Goal: Communication & Community: Participate in discussion

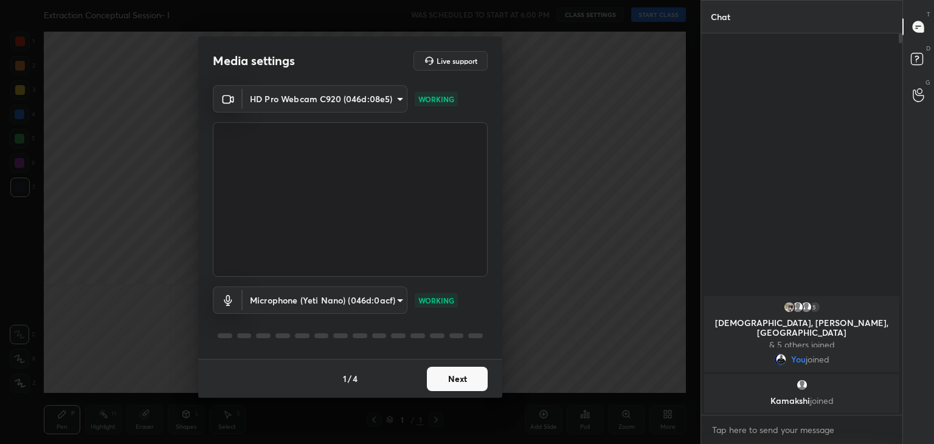
click at [440, 385] on button "Next" at bounding box center [457, 379] width 61 height 24
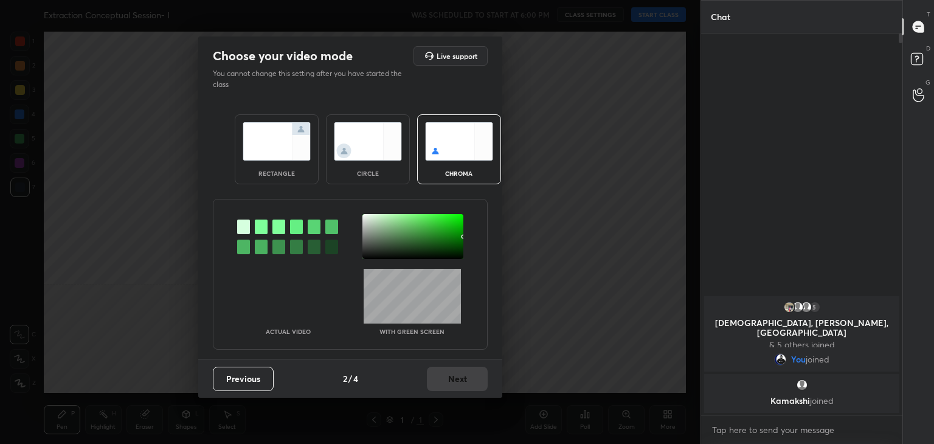
click at [258, 221] on div at bounding box center [261, 227] width 13 height 15
click at [366, 217] on div at bounding box center [412, 236] width 101 height 45
click at [464, 376] on button "Next" at bounding box center [457, 379] width 61 height 24
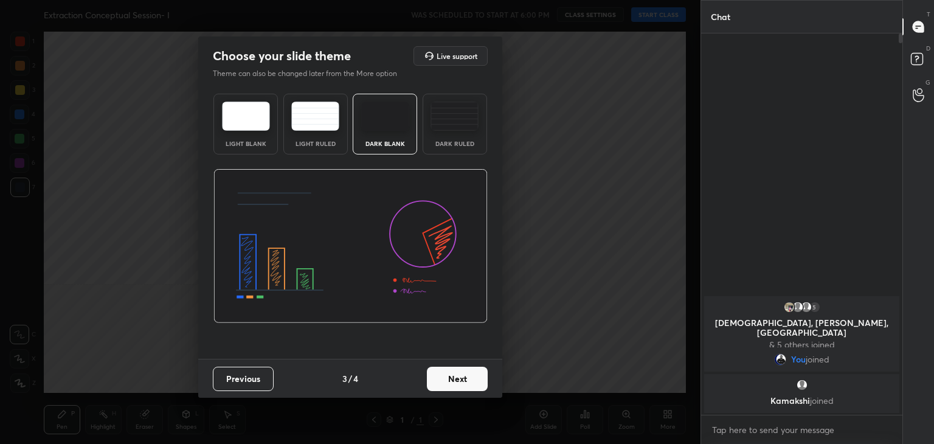
drag, startPoint x: 489, startPoint y: 380, endPoint x: 480, endPoint y: 381, distance: 9.1
click at [487, 380] on div "Previous 3 / 4 Next" at bounding box center [350, 378] width 304 height 39
click at [479, 381] on button "Next" at bounding box center [457, 379] width 61 height 24
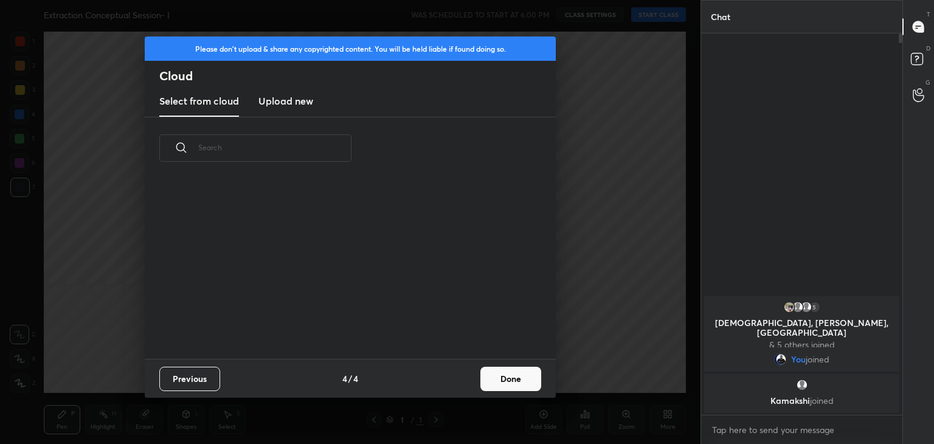
click at [491, 379] on button "Done" at bounding box center [510, 379] width 61 height 24
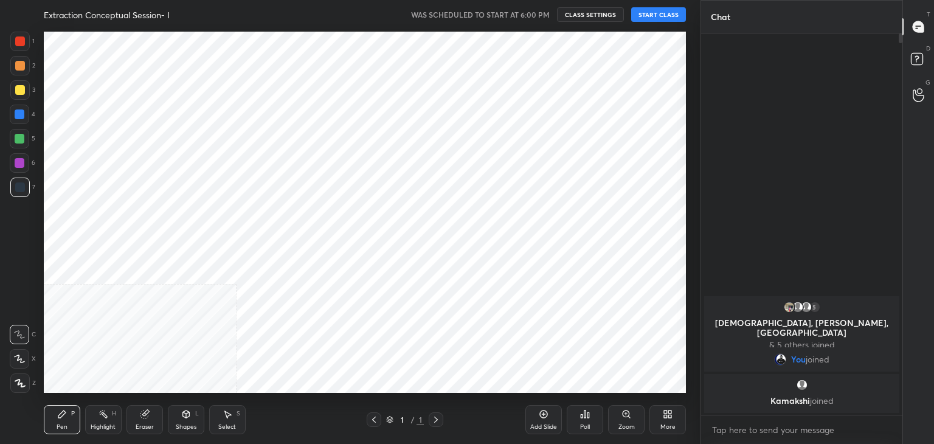
scroll to position [180, 390]
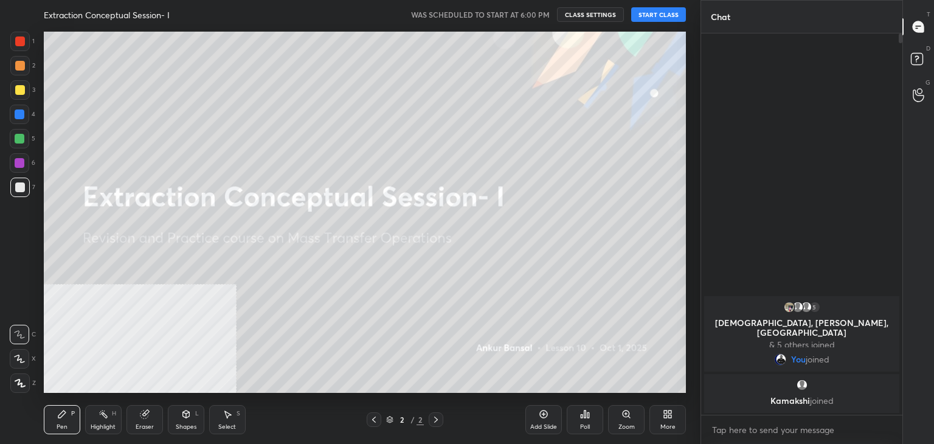
click at [663, 16] on button "START CLASS" at bounding box center [658, 14] width 55 height 15
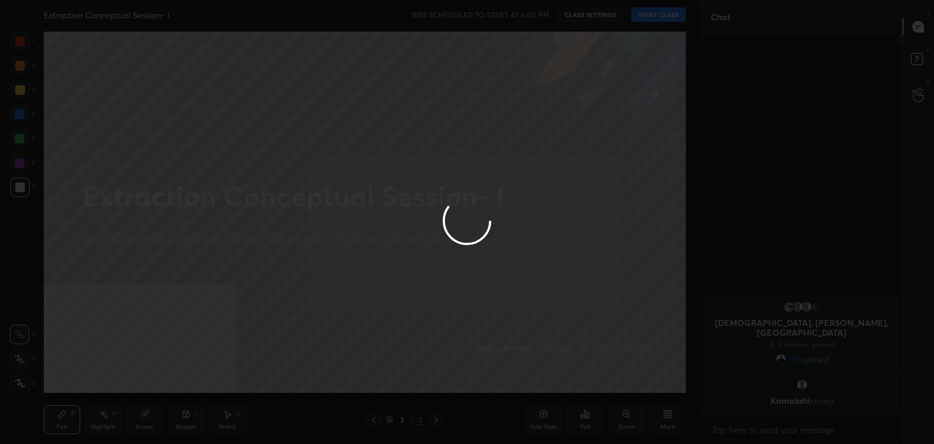
type textarea "x"
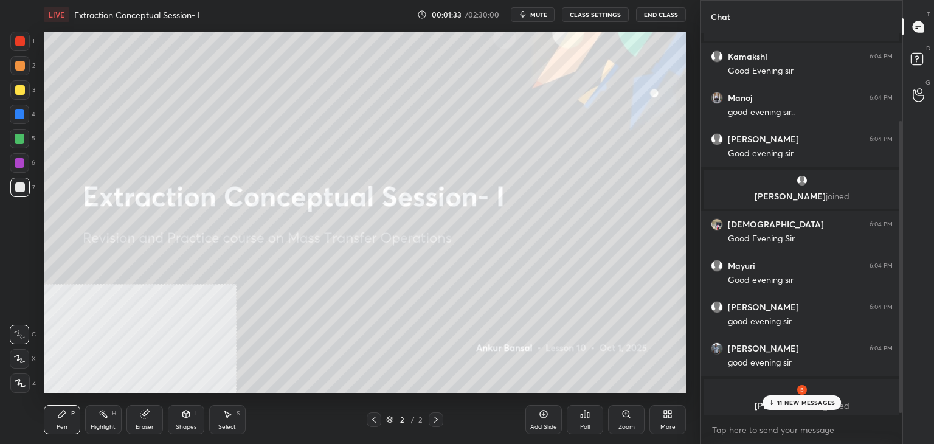
scroll to position [117, 0]
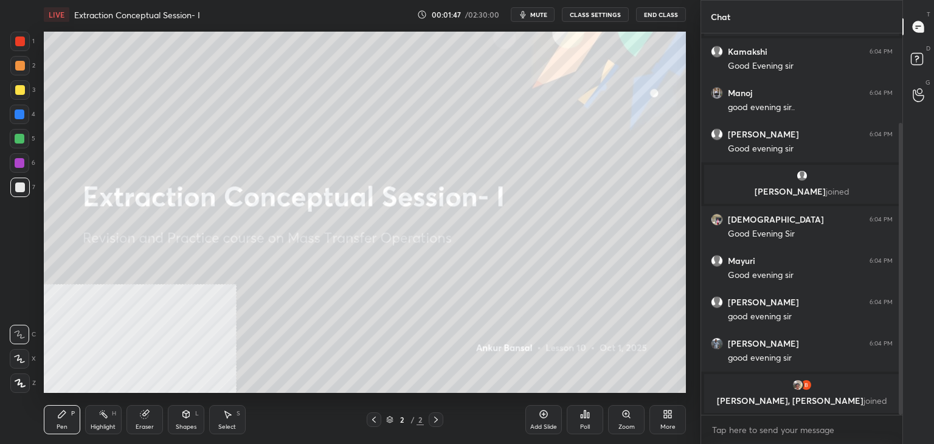
click at [669, 419] on div "More" at bounding box center [668, 419] width 36 height 29
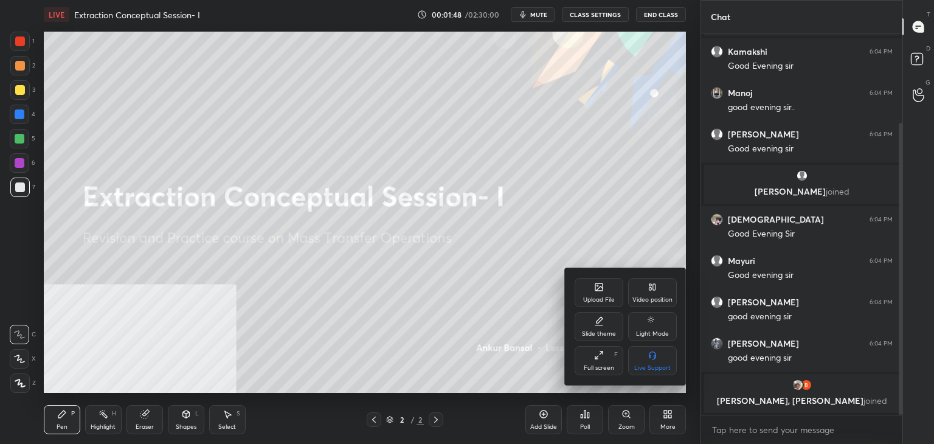
click at [603, 293] on div "Upload File" at bounding box center [599, 292] width 49 height 29
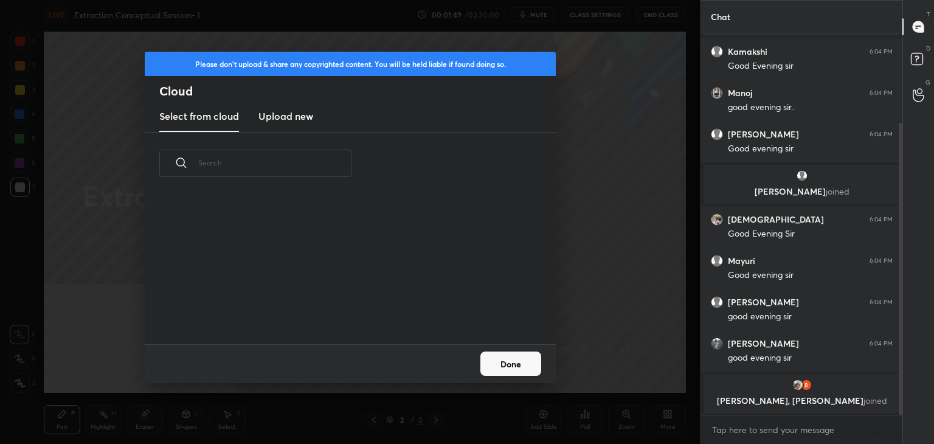
scroll to position [150, 390]
click at [287, 114] on h3 "Upload new" at bounding box center [285, 116] width 55 height 15
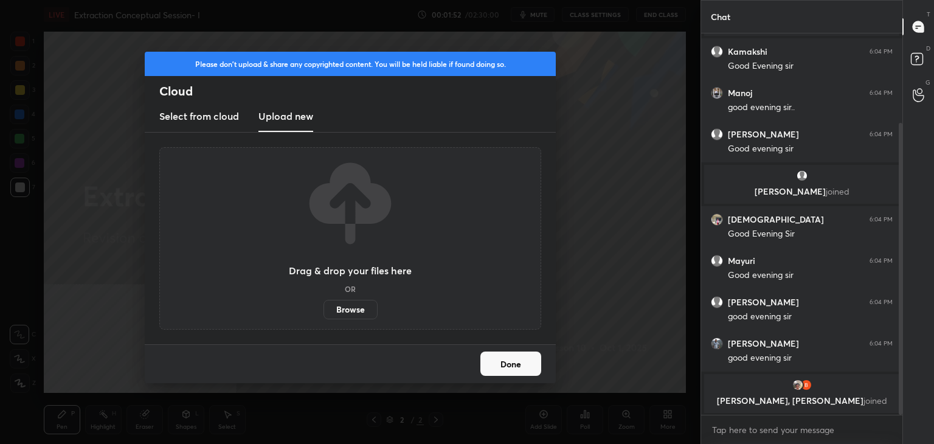
scroll to position [158, 0]
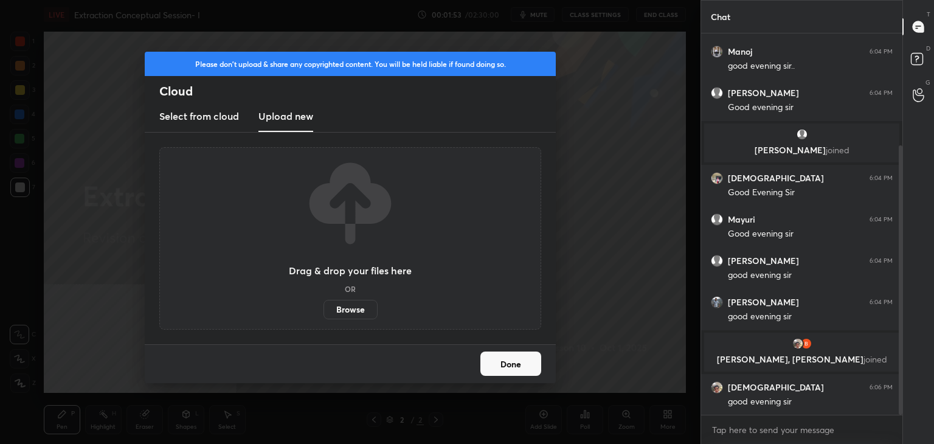
click at [514, 370] on button "Done" at bounding box center [510, 364] width 61 height 24
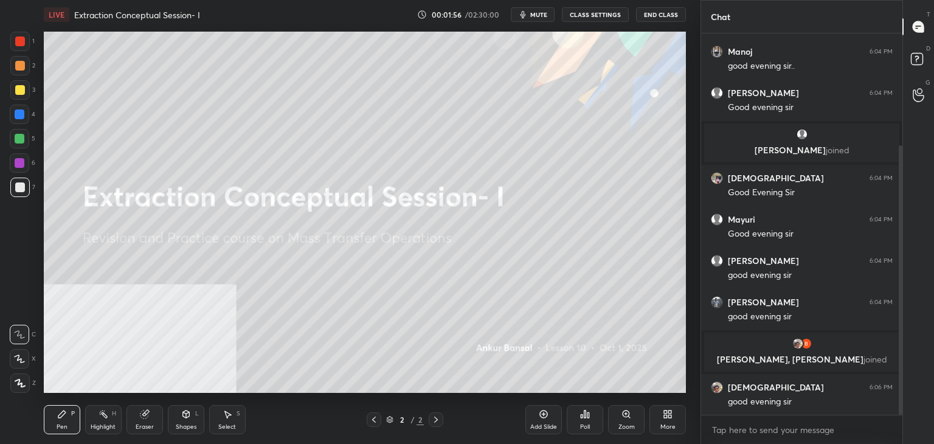
click at [547, 10] on span "mute" at bounding box center [538, 14] width 17 height 9
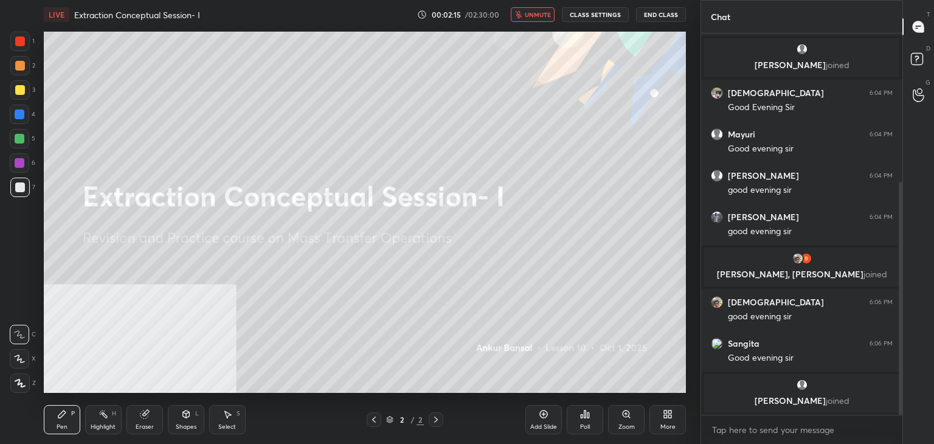
click at [591, 12] on button "CLASS SETTINGS" at bounding box center [595, 14] width 67 height 15
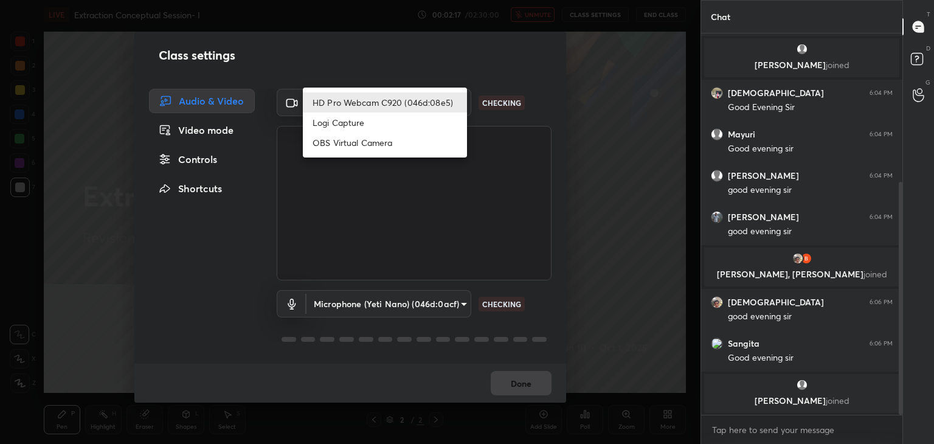
click at [377, 100] on body "1 2 3 4 5 6 7 C X Z C X Z E E Erase all H H LIVE Extraction Conceptual Session-…" at bounding box center [467, 222] width 934 height 444
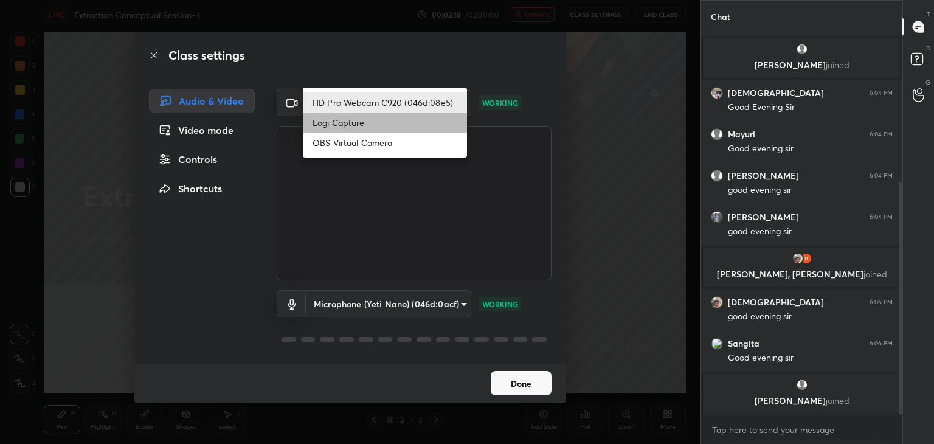
click at [359, 125] on li "Logi Capture" at bounding box center [385, 123] width 164 height 20
type input "a8e43dde7079ea6b5766da003f0826851854e47e01c203da70fbc6ddf5e8b795"
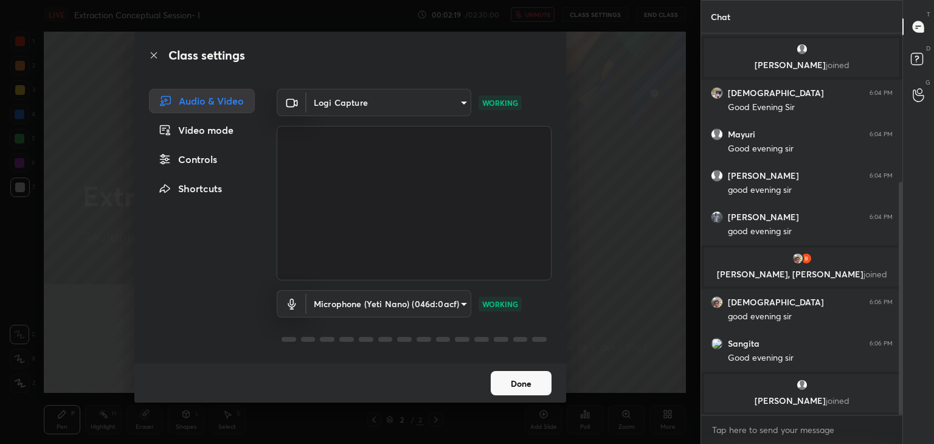
click at [518, 387] on button "Done" at bounding box center [521, 383] width 61 height 24
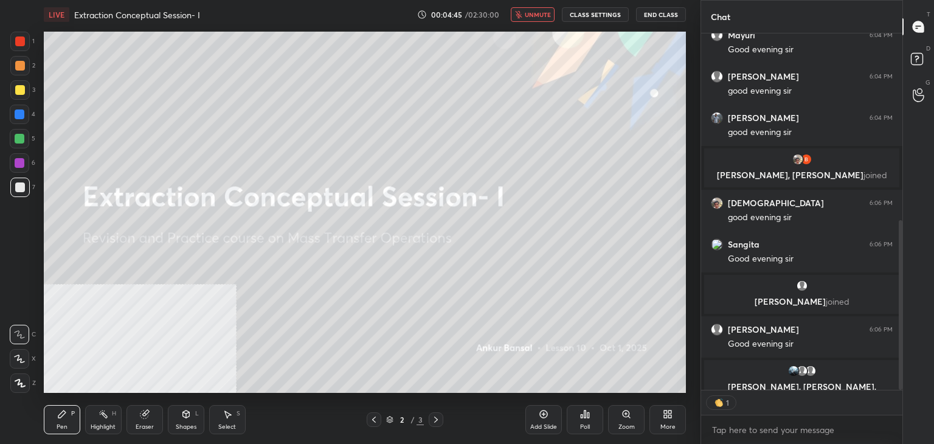
scroll to position [394, 0]
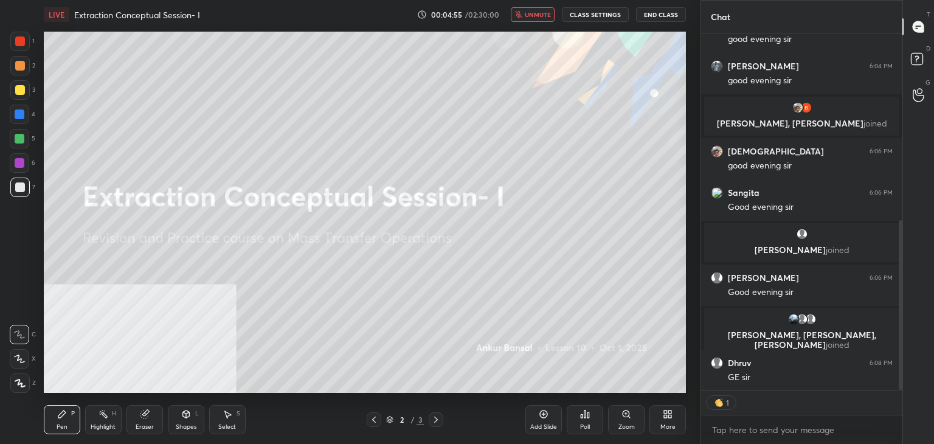
type textarea "x"
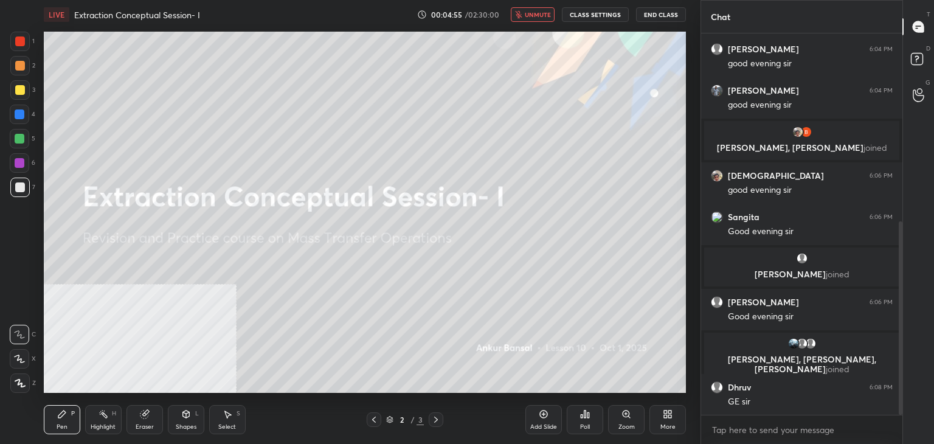
scroll to position [370, 0]
click at [541, 17] on span "unmute" at bounding box center [538, 14] width 26 height 9
click at [594, 4] on div "LIVE Extraction Conceptual Session- I 00:05:01 / 02:30:00 mute CLASS SETTINGS E…" at bounding box center [365, 14] width 642 height 29
click at [594, 9] on button "CLASS SETTINGS" at bounding box center [595, 14] width 67 height 15
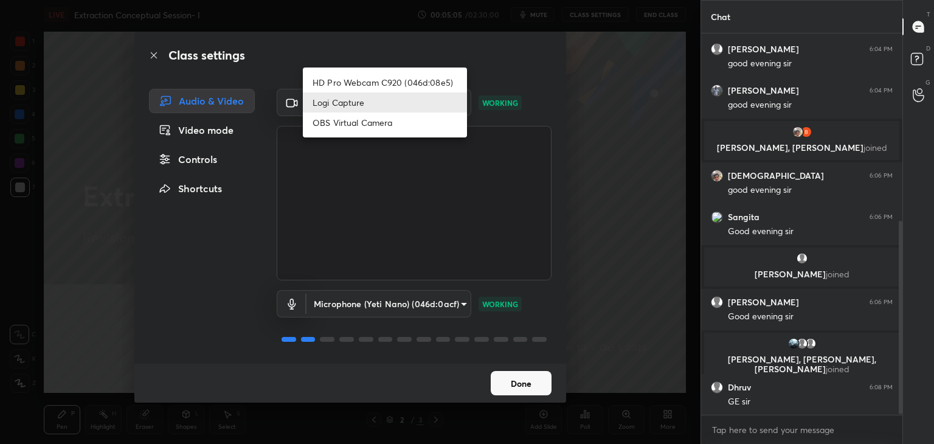
click at [448, 96] on body "1 2 3 4 5 6 7 C X Z C X Z E E Erase all H H LIVE Extraction Conceptual Session-…" at bounding box center [467, 222] width 934 height 444
click at [389, 81] on li "HD Pro Webcam C920 (046d:08e5)" at bounding box center [385, 82] width 164 height 20
type input "aba31b4d8cead99ce04ba26500a245cc15e869b8aa2bb27d5d0d7b3294f0be78"
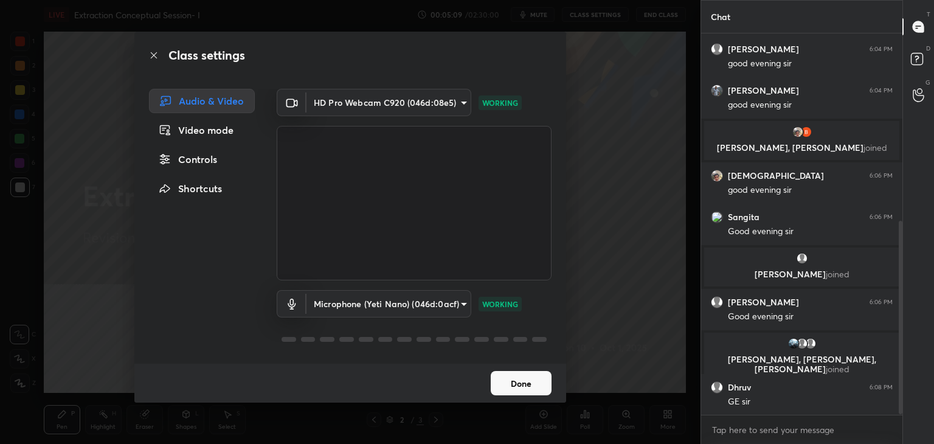
click at [516, 385] on button "Done" at bounding box center [521, 383] width 61 height 24
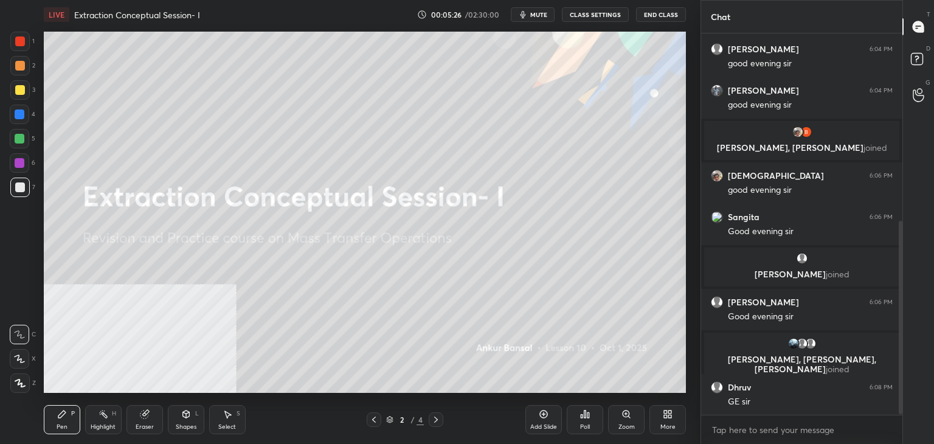
click at [671, 421] on div "More" at bounding box center [668, 419] width 36 height 29
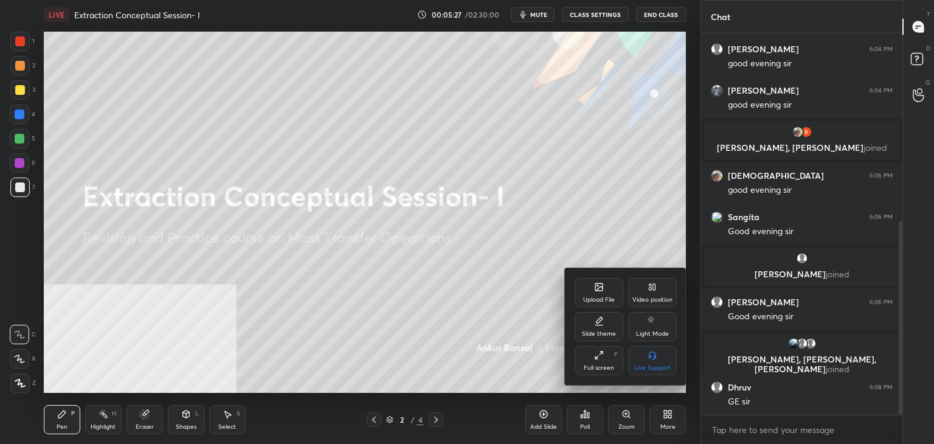
click at [599, 288] on icon at bounding box center [599, 288] width 7 height 4
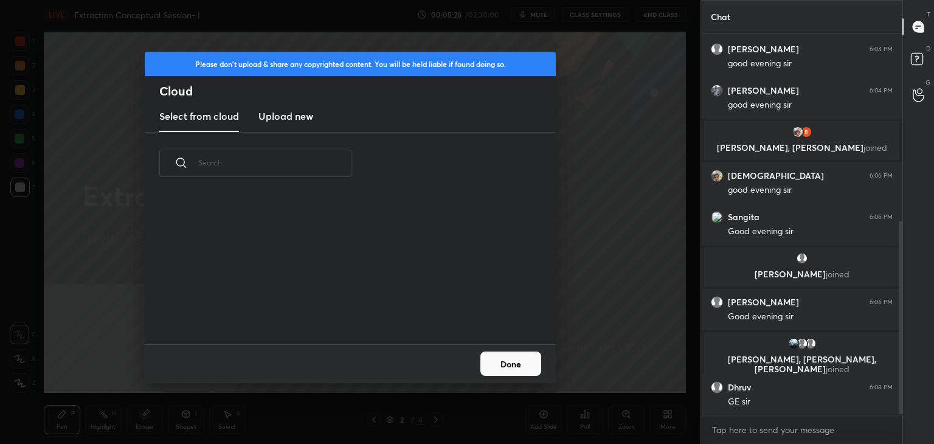
scroll to position [150, 390]
click at [300, 114] on h3 "Upload new" at bounding box center [285, 116] width 55 height 15
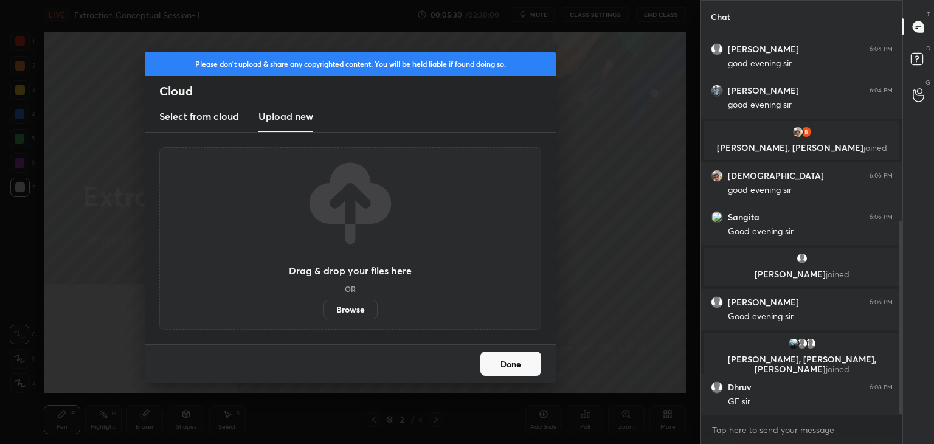
click at [341, 310] on label "Browse" at bounding box center [351, 309] width 54 height 19
click at [324, 310] on input "Browse" at bounding box center [324, 309] width 0 height 19
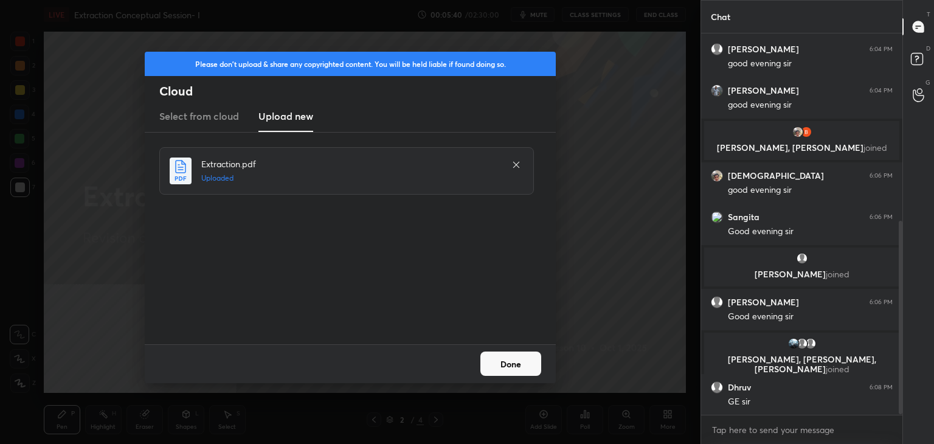
click at [530, 367] on button "Done" at bounding box center [510, 364] width 61 height 24
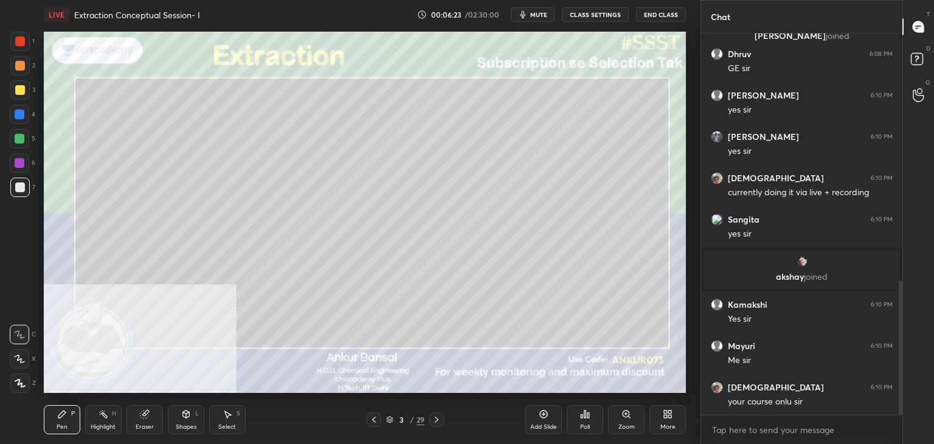
scroll to position [744, 0]
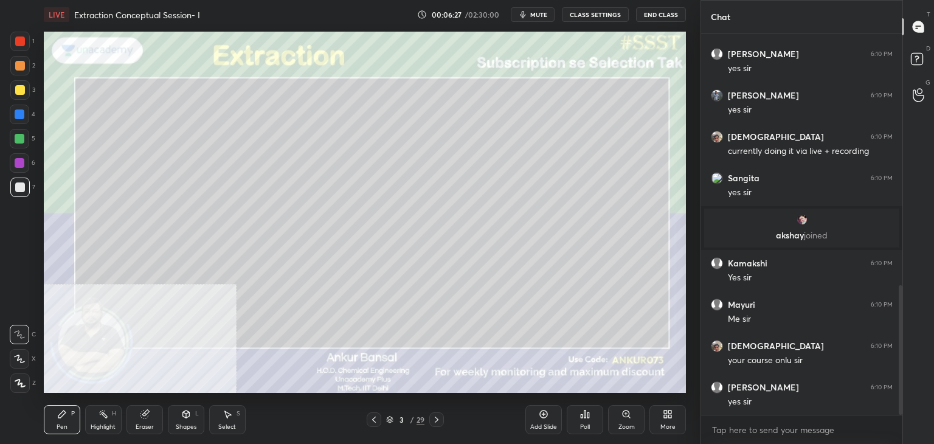
click at [540, 11] on span "mute" at bounding box center [538, 14] width 17 height 9
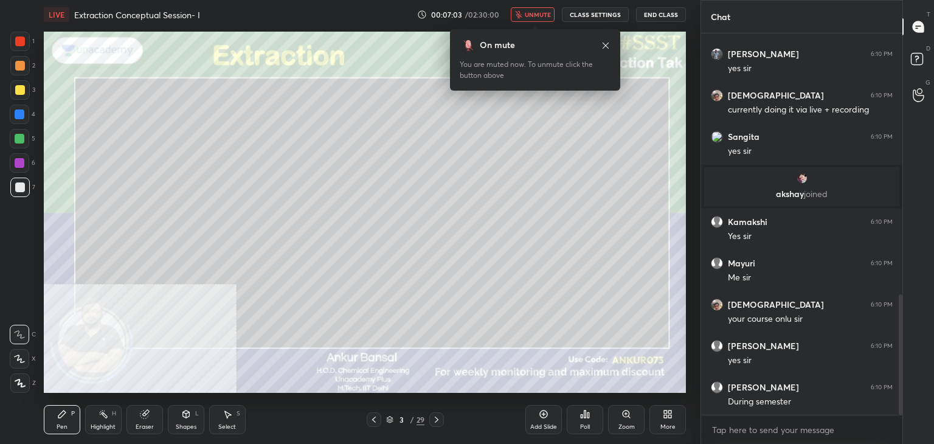
scroll to position [827, 0]
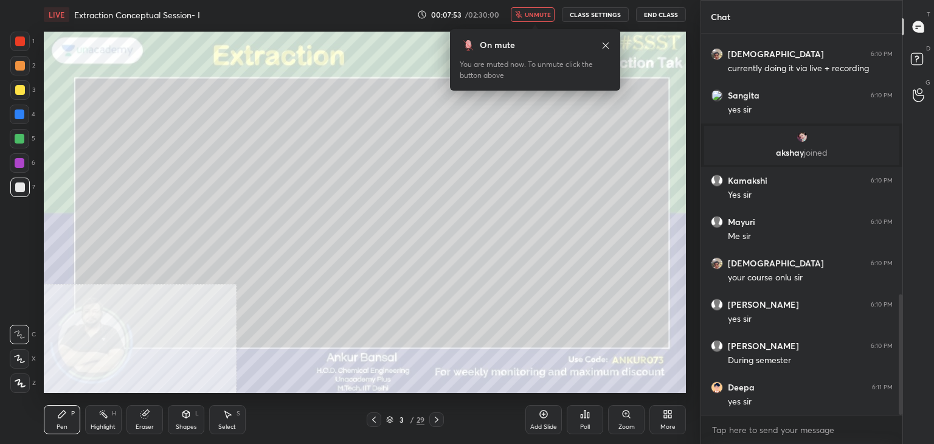
click at [605, 44] on icon at bounding box center [606, 46] width 10 height 10
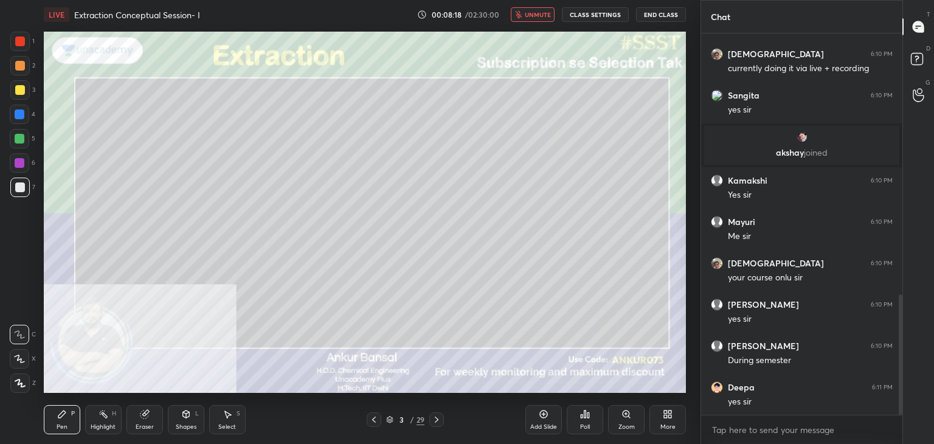
scroll to position [868, 0]
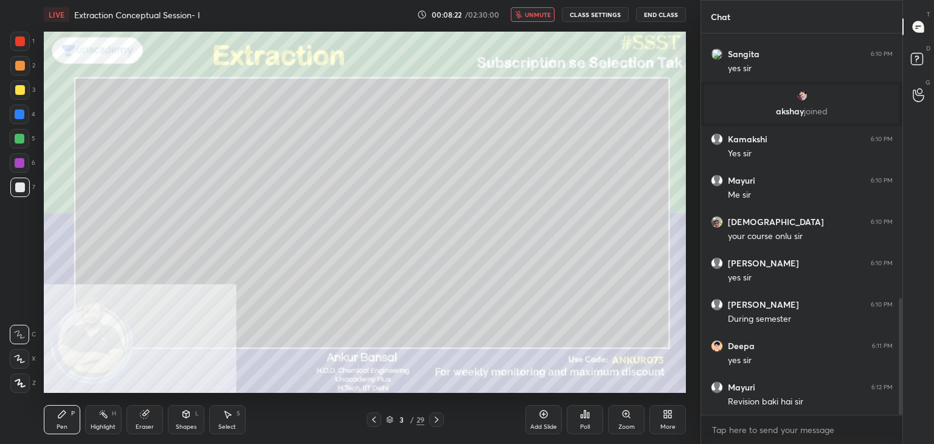
click at [533, 13] on span "unmute" at bounding box center [538, 14] width 26 height 9
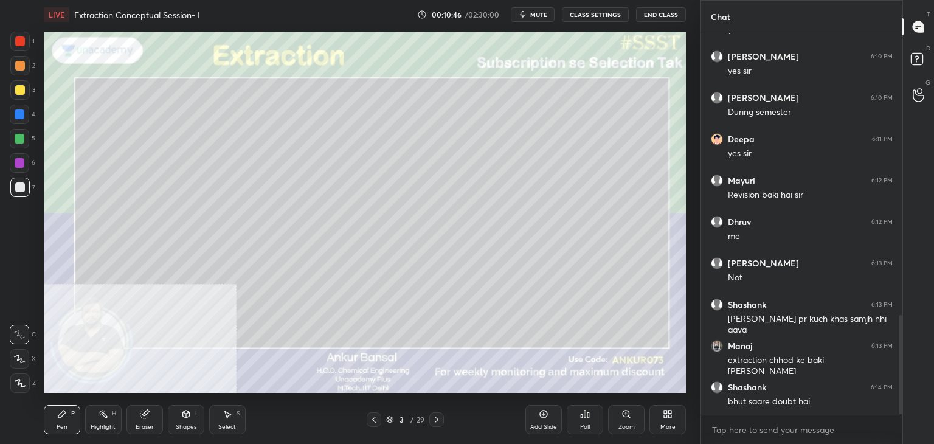
scroll to position [1075, 0]
click at [13, 354] on div at bounding box center [19, 358] width 19 height 19
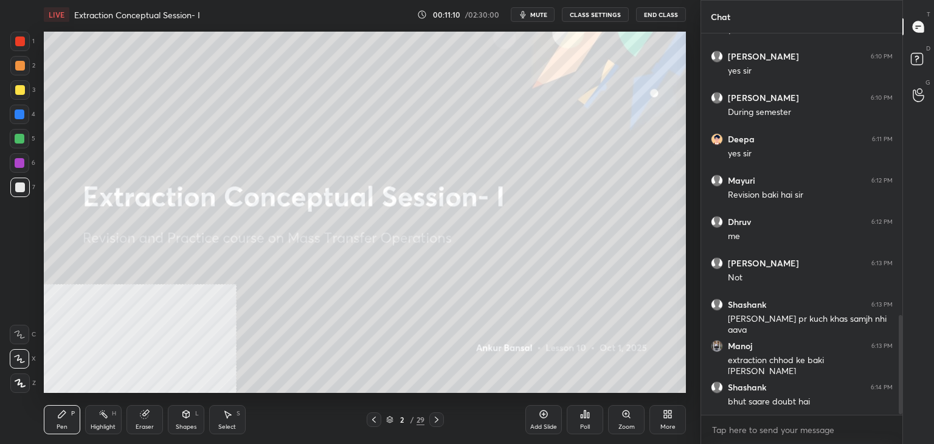
click at [667, 420] on div "More" at bounding box center [668, 419] width 36 height 29
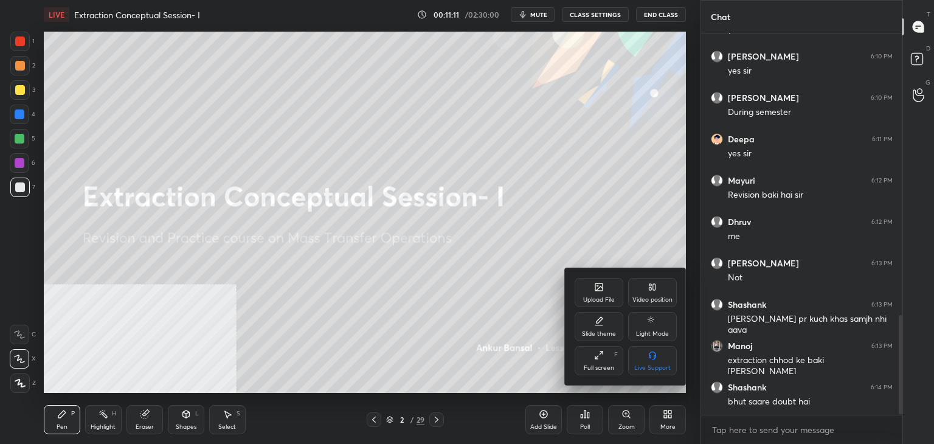
click at [608, 297] on div "Upload File" at bounding box center [599, 300] width 32 height 6
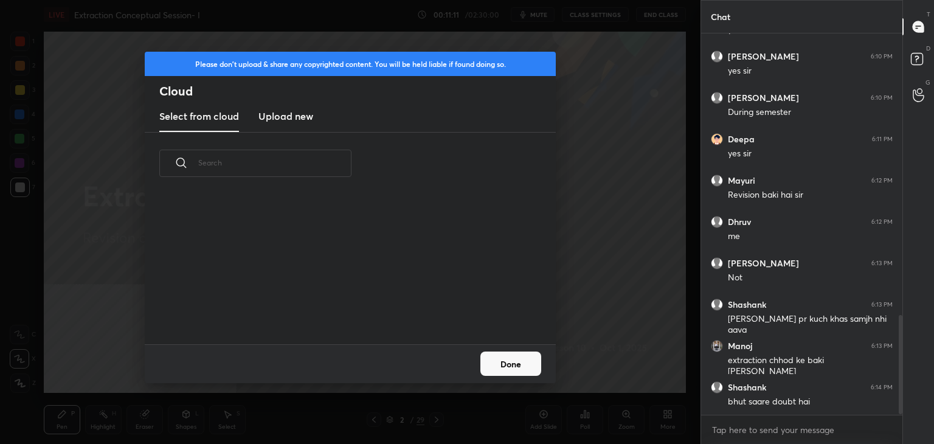
scroll to position [150, 390]
drag, startPoint x: 296, startPoint y: 121, endPoint x: 291, endPoint y: 129, distance: 9.0
click at [295, 120] on h3 "Upload new" at bounding box center [285, 116] width 55 height 15
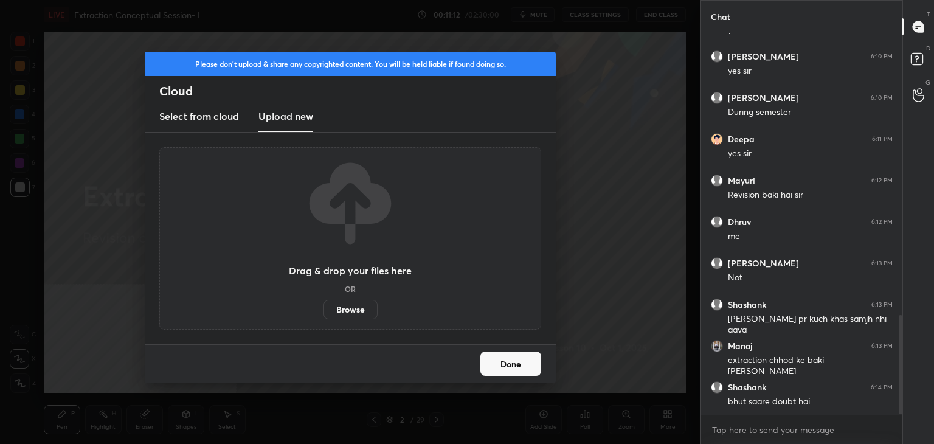
click at [346, 305] on label "Browse" at bounding box center [351, 309] width 54 height 19
click at [324, 305] on input "Browse" at bounding box center [324, 309] width 0 height 19
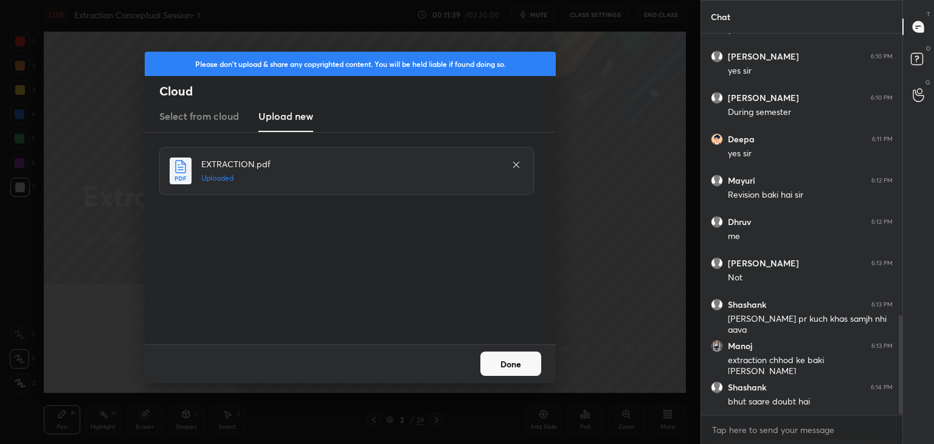
click at [521, 364] on button "Done" at bounding box center [510, 364] width 61 height 24
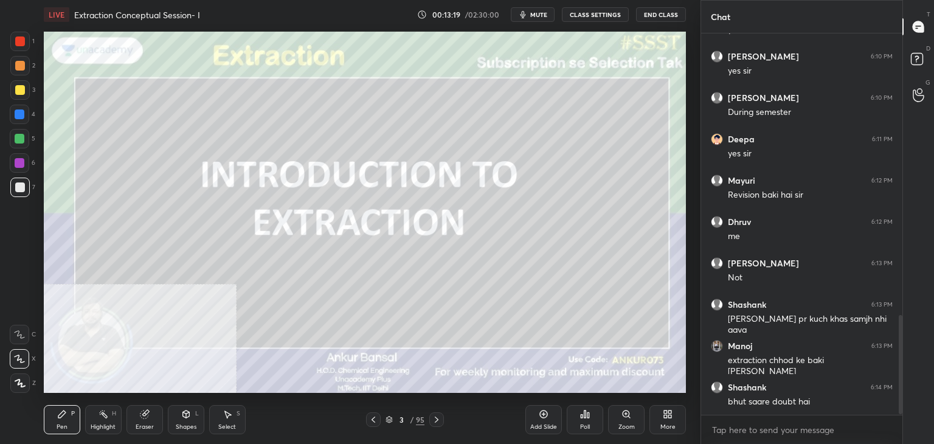
click at [437, 420] on icon at bounding box center [437, 420] width 10 height 10
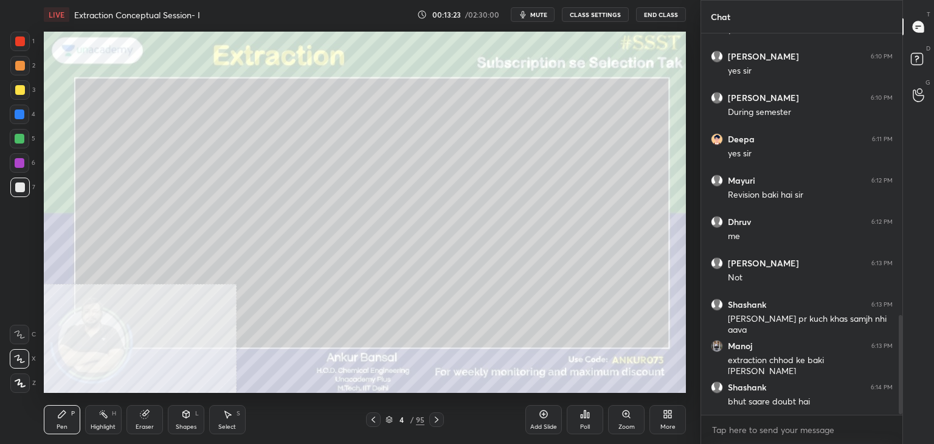
click at [187, 421] on div "Shapes L" at bounding box center [186, 419] width 36 height 29
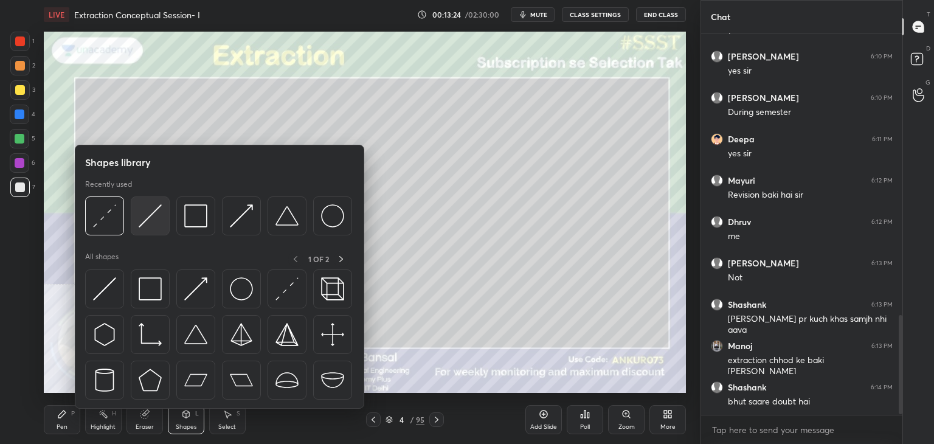
click at [150, 221] on img at bounding box center [150, 215] width 23 height 23
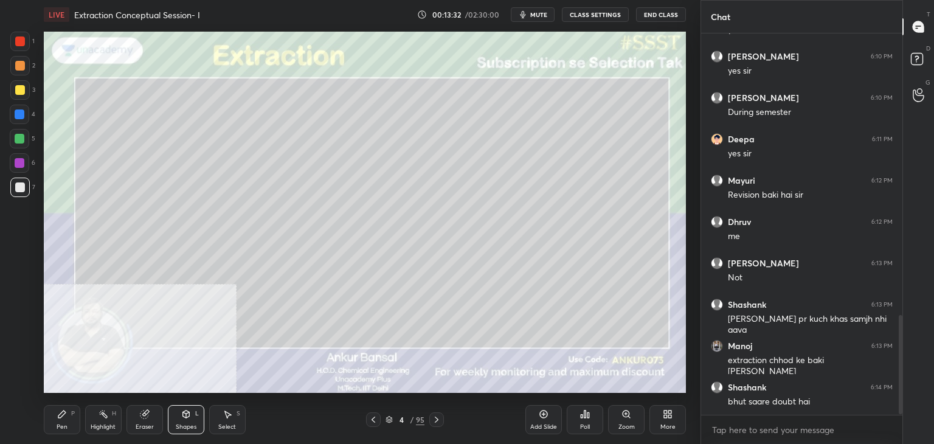
click at [56, 415] on div "Pen P" at bounding box center [62, 419] width 36 height 29
click at [180, 422] on div "Shapes L" at bounding box center [186, 419] width 36 height 29
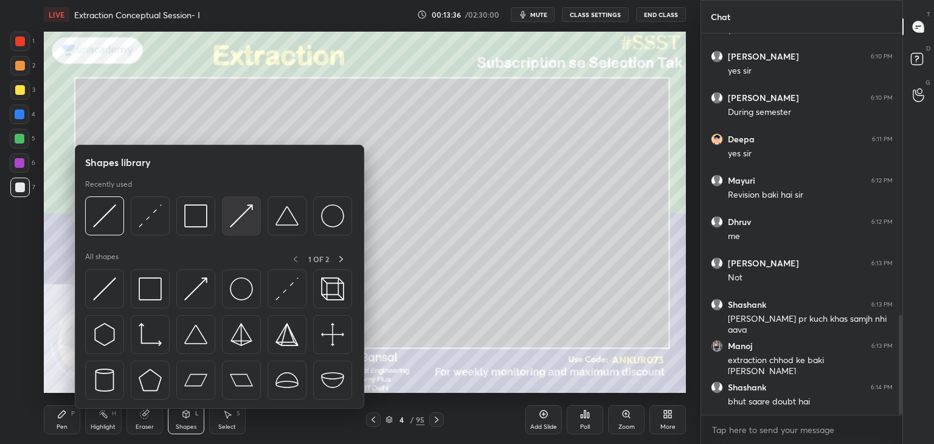
click at [237, 212] on img at bounding box center [241, 215] width 23 height 23
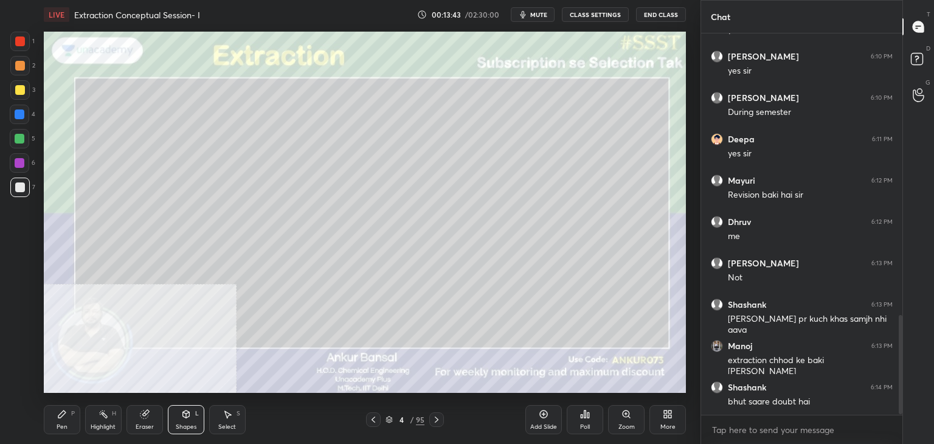
click at [67, 414] on div "Pen P" at bounding box center [62, 419] width 36 height 29
click at [182, 417] on icon at bounding box center [186, 414] width 10 height 10
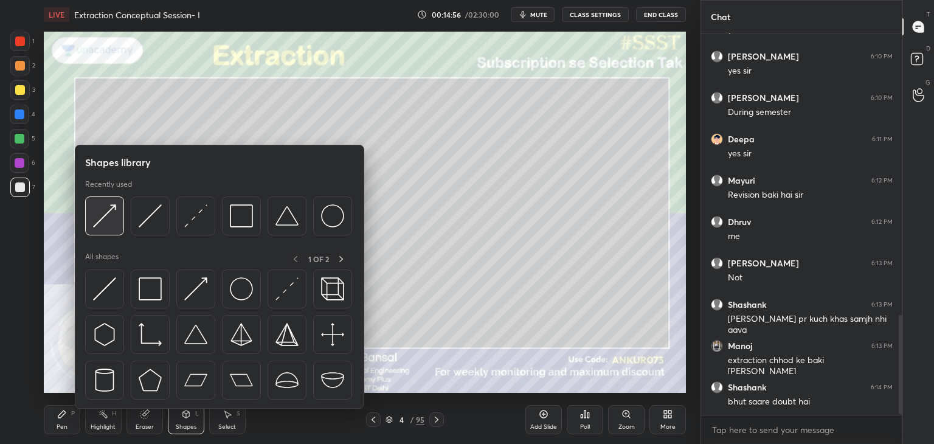
click at [104, 214] on img at bounding box center [104, 215] width 23 height 23
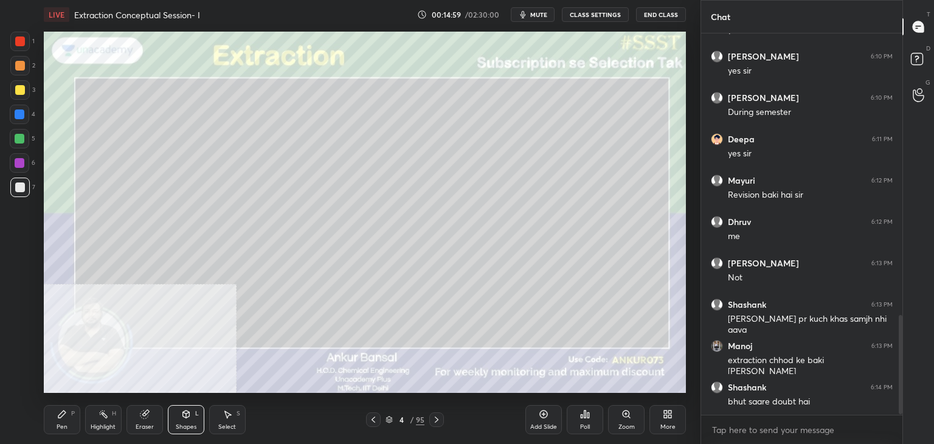
click at [189, 416] on icon at bounding box center [186, 414] width 7 height 7
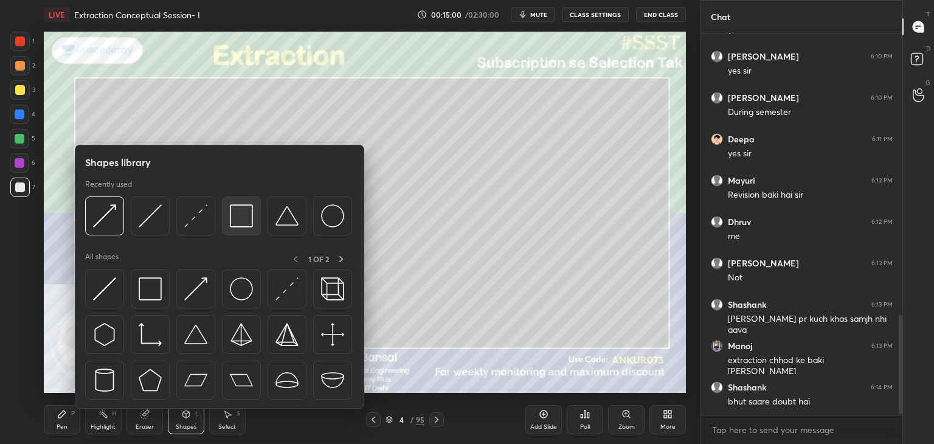
click at [243, 212] on img at bounding box center [241, 215] width 23 height 23
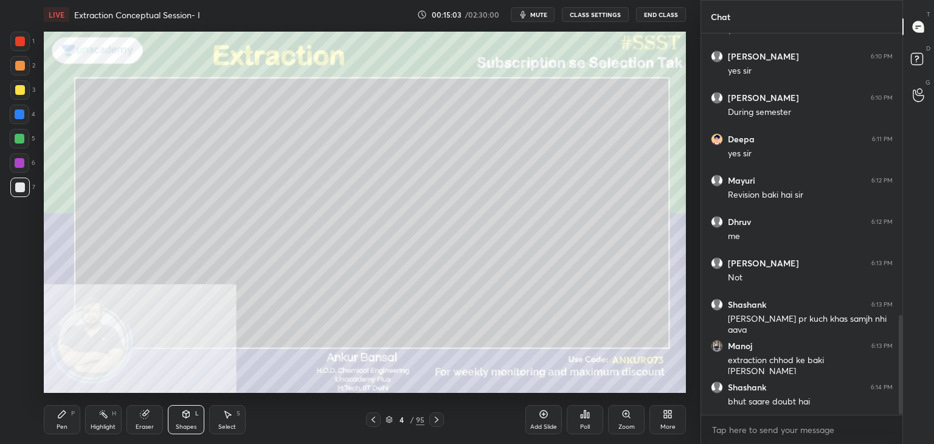
click at [60, 427] on div "Pen" at bounding box center [62, 427] width 11 height 6
click at [181, 419] on icon at bounding box center [186, 414] width 10 height 10
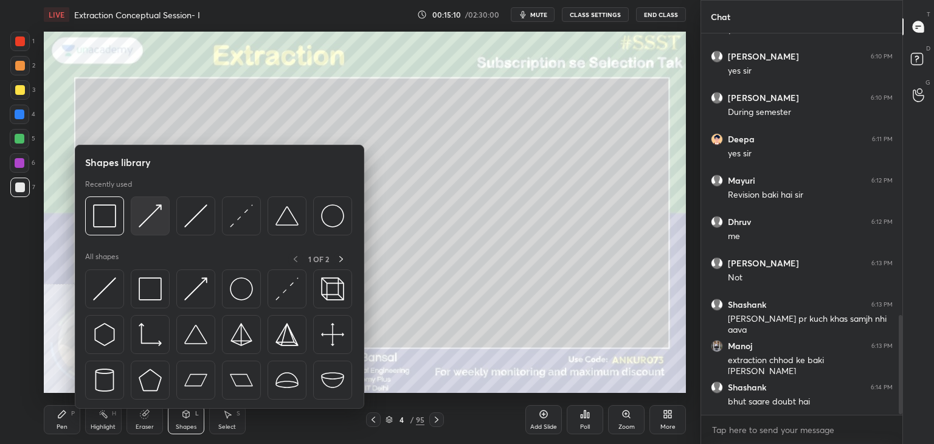
click at [155, 229] on div at bounding box center [150, 215] width 39 height 39
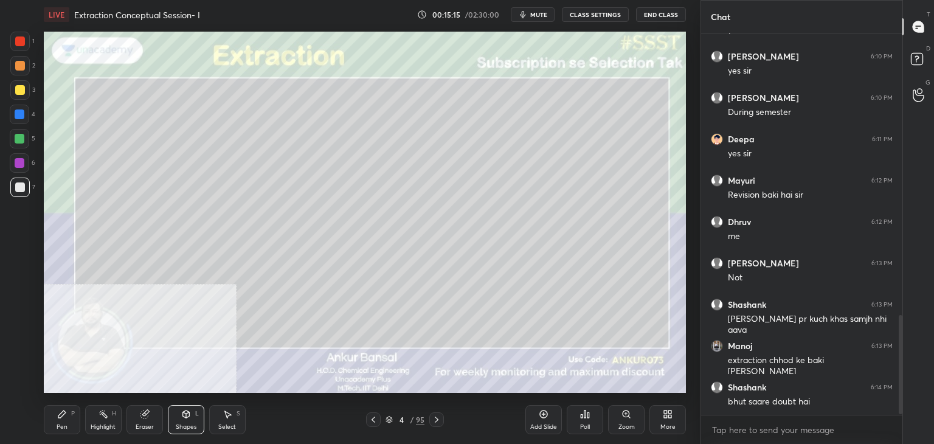
click at [69, 422] on div "Pen P" at bounding box center [62, 419] width 36 height 29
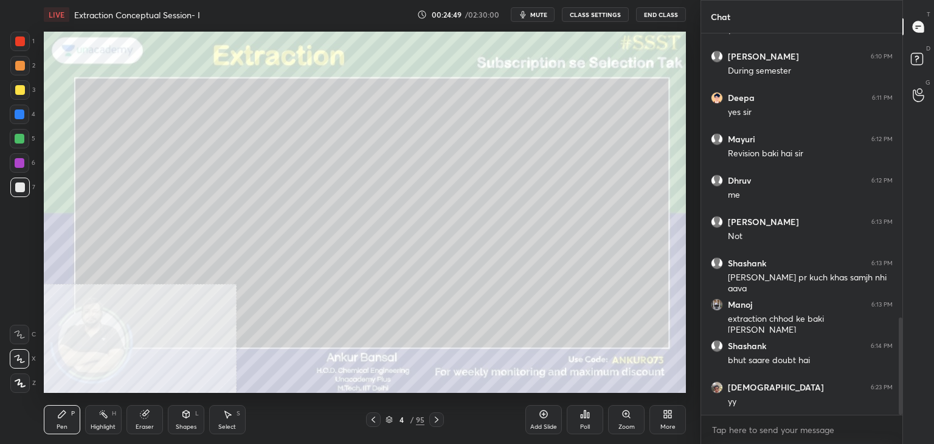
click at [435, 418] on icon at bounding box center [437, 420] width 10 height 10
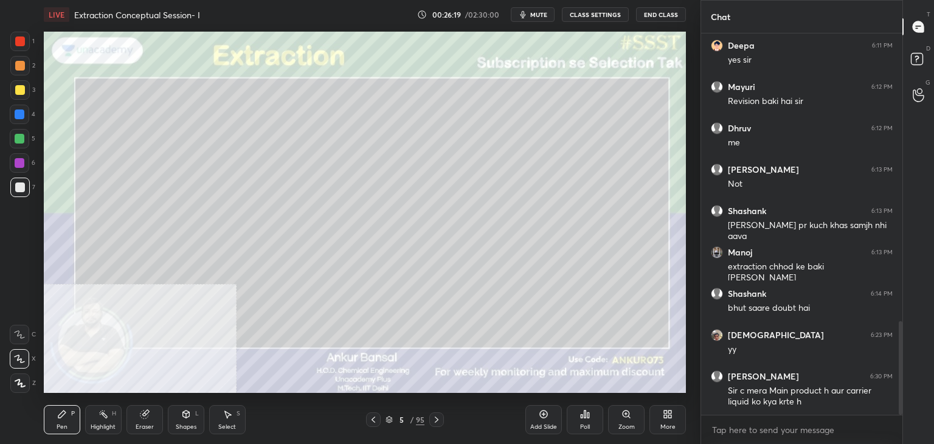
click at [435, 420] on icon at bounding box center [437, 420] width 10 height 10
click at [435, 419] on icon at bounding box center [437, 420] width 10 height 10
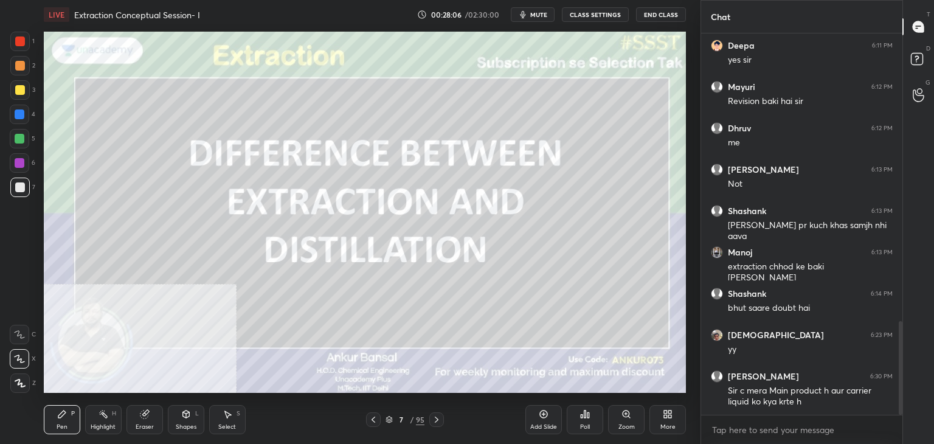
click at [369, 421] on icon at bounding box center [374, 420] width 10 height 10
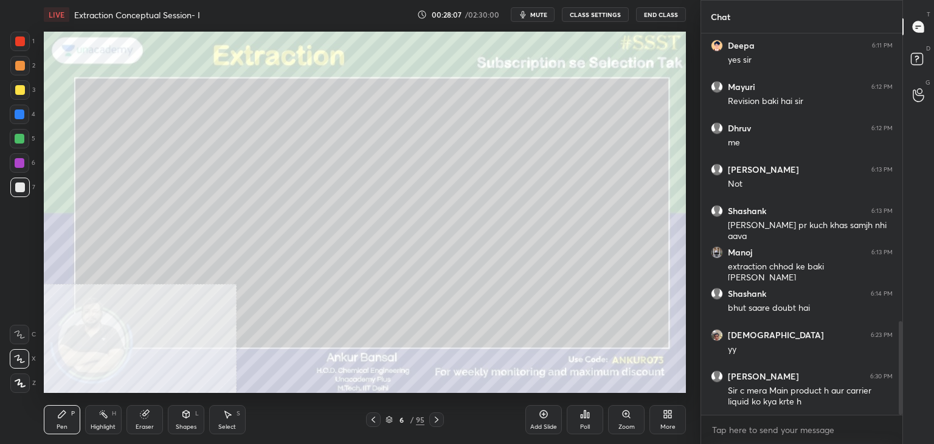
click at [545, 417] on icon at bounding box center [544, 414] width 10 height 10
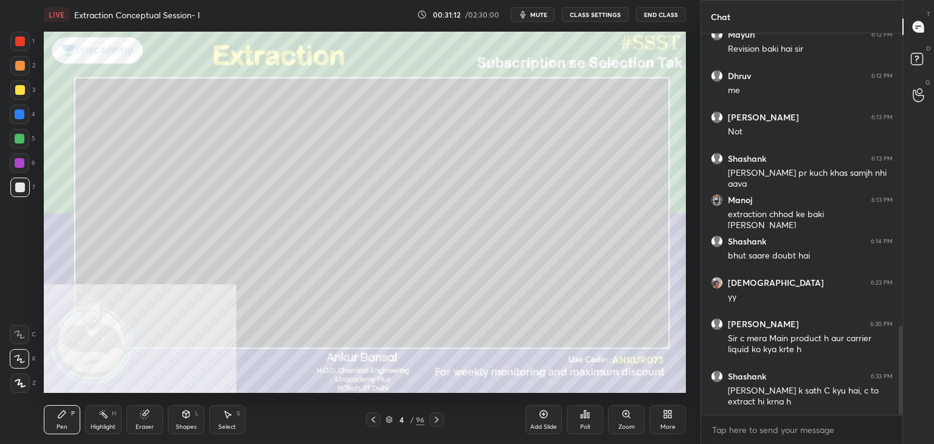
scroll to position [1263, 0]
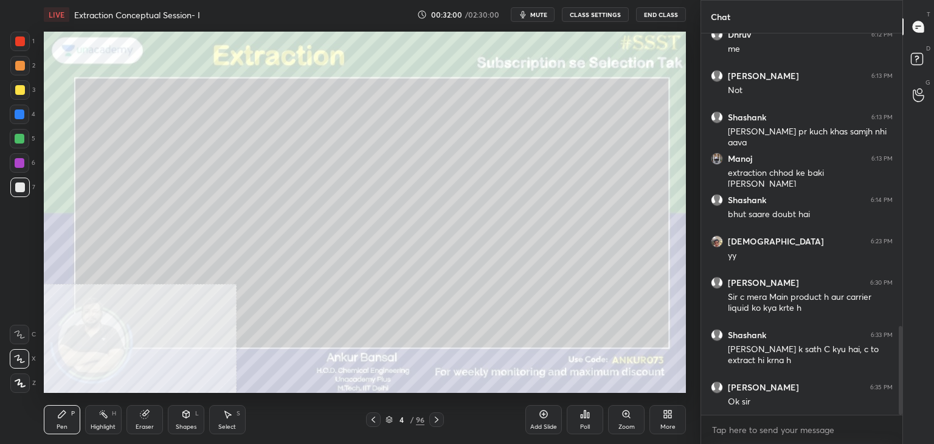
click at [140, 419] on icon at bounding box center [145, 414] width 10 height 10
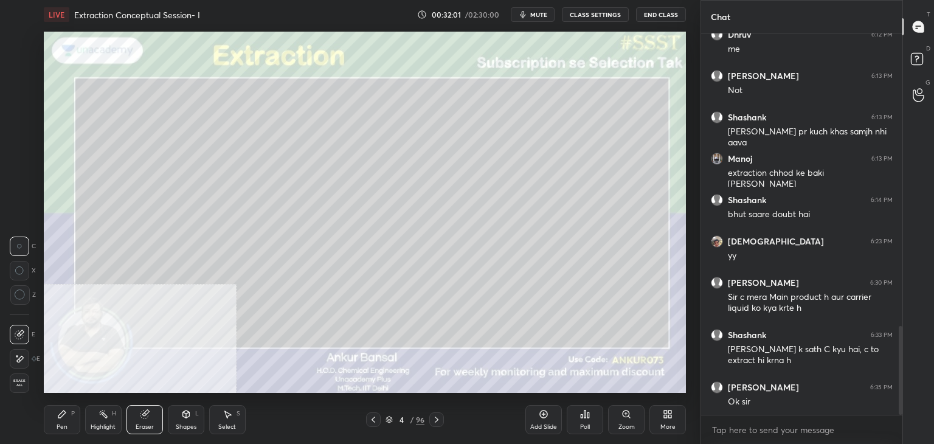
click at [17, 366] on div at bounding box center [19, 358] width 19 height 19
click at [67, 415] on div "Pen P" at bounding box center [62, 419] width 36 height 29
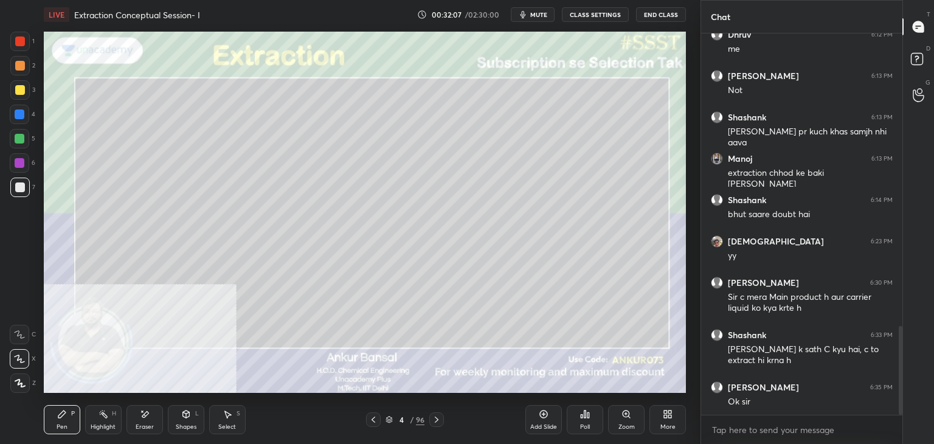
click at [142, 427] on div "Eraser" at bounding box center [145, 427] width 18 height 6
click at [72, 412] on div "P" at bounding box center [73, 414] width 4 height 6
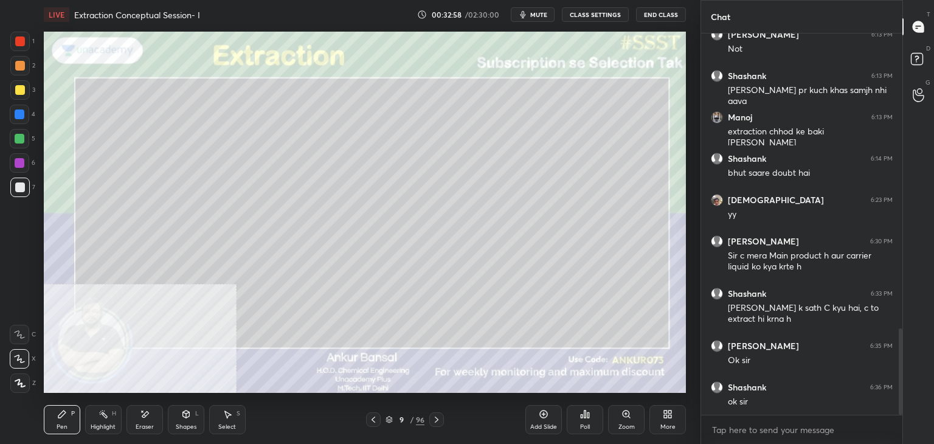
click at [221, 412] on div "Select S" at bounding box center [227, 419] width 36 height 29
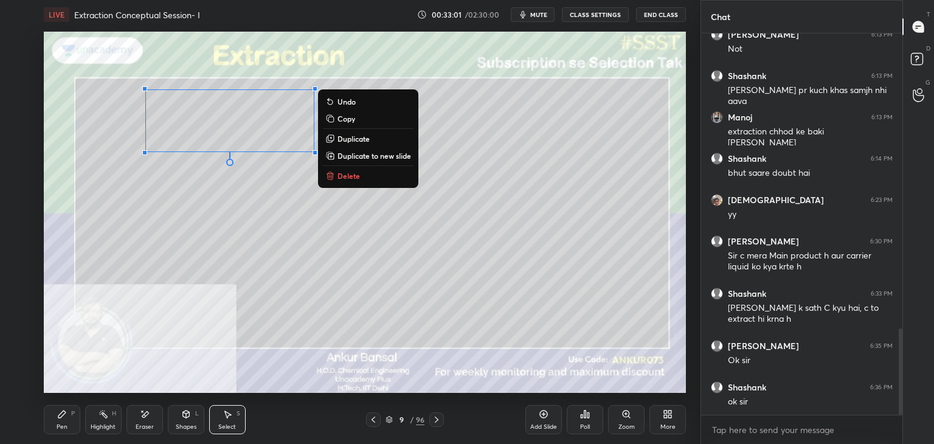
click at [345, 120] on p "Copy" at bounding box center [347, 119] width 18 height 10
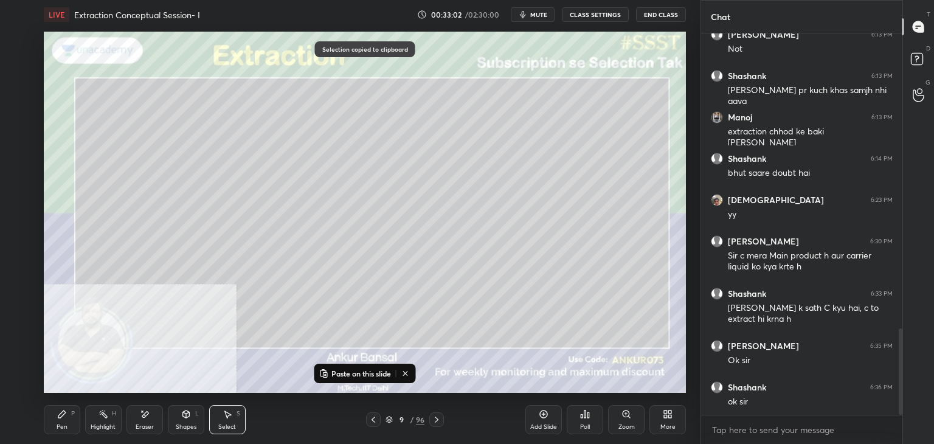
click at [358, 367] on button "Paste on this slide" at bounding box center [355, 373] width 77 height 15
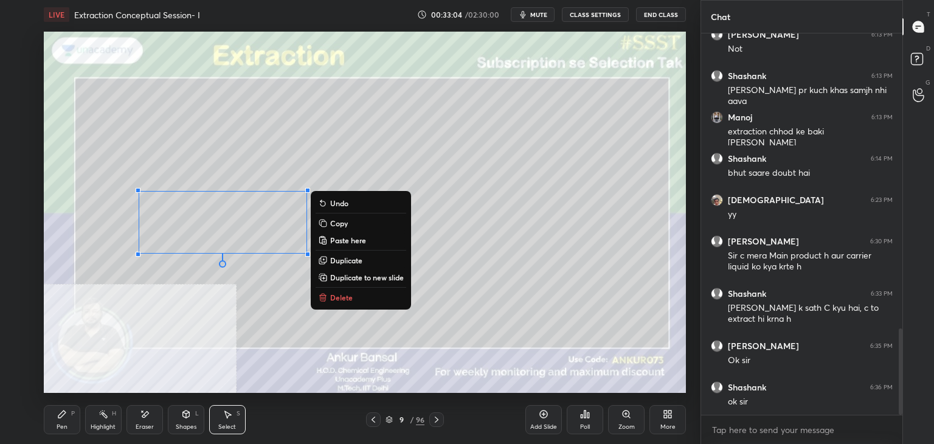
click at [63, 420] on div "Pen P" at bounding box center [62, 419] width 36 height 29
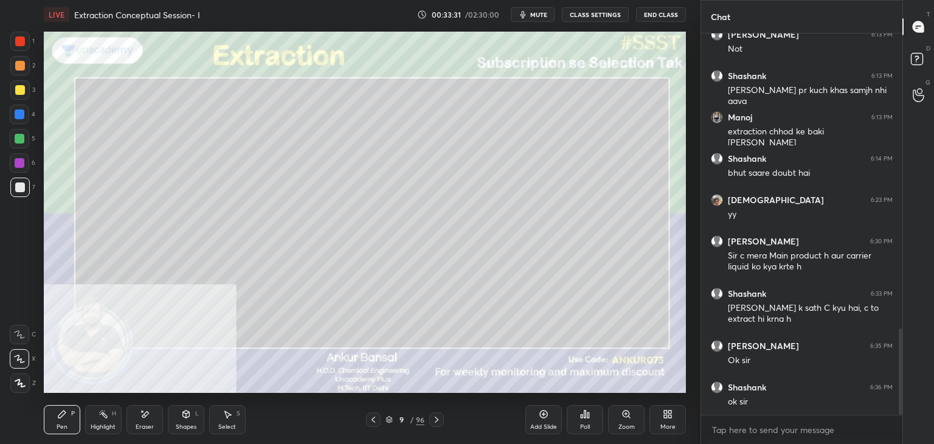
click at [224, 417] on icon at bounding box center [228, 414] width 10 height 10
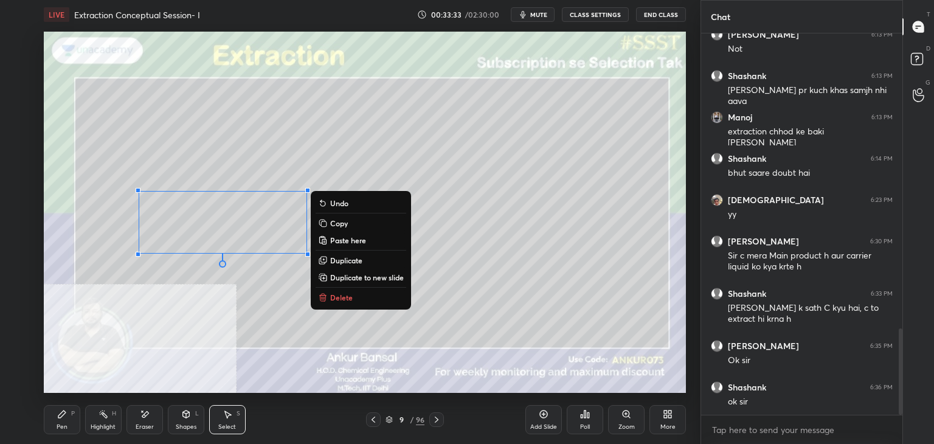
click at [330, 223] on p "Copy" at bounding box center [339, 223] width 18 height 10
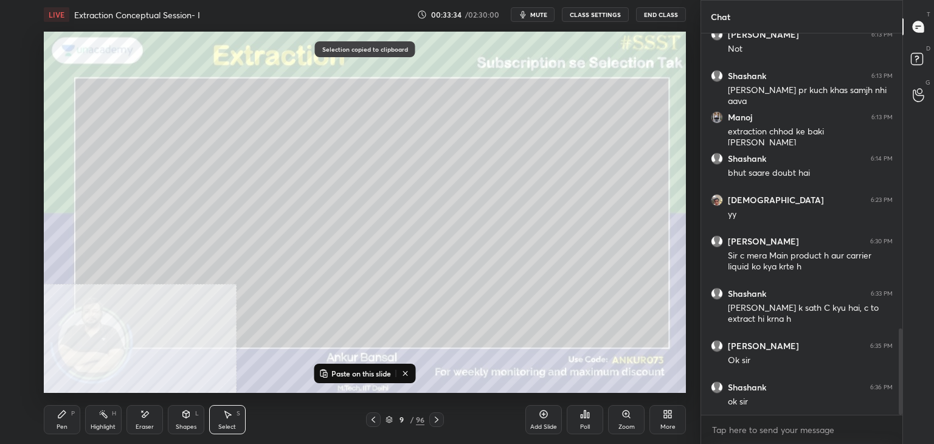
click at [438, 421] on icon at bounding box center [437, 420] width 10 height 10
click at [346, 369] on p "Paste on this slide" at bounding box center [361, 374] width 60 height 10
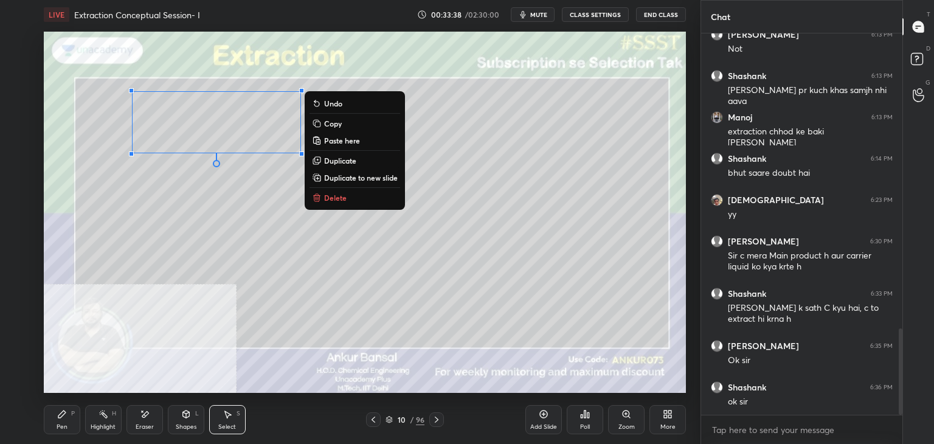
click at [63, 419] on div "Pen P" at bounding box center [62, 419] width 36 height 29
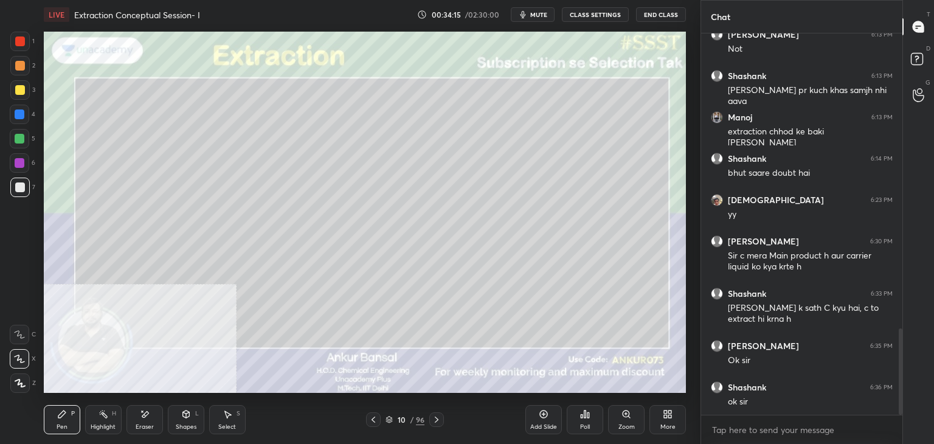
click at [224, 421] on div "Select S" at bounding box center [227, 419] width 36 height 29
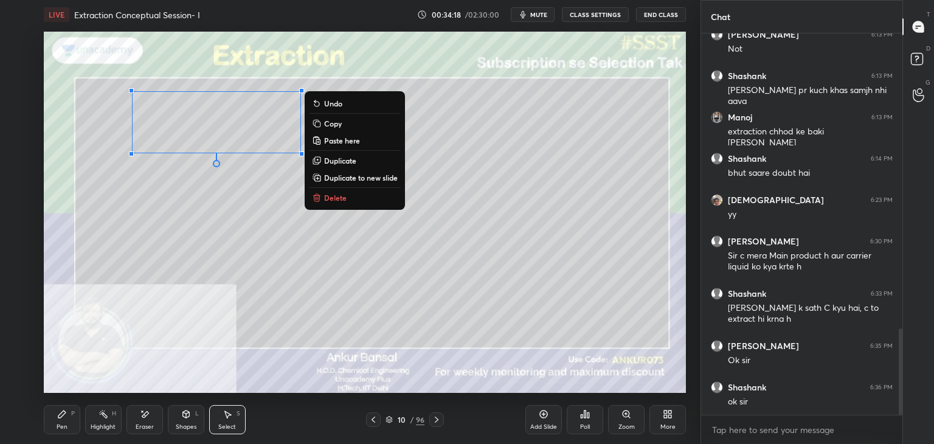
click at [332, 126] on p "Copy" at bounding box center [333, 124] width 18 height 10
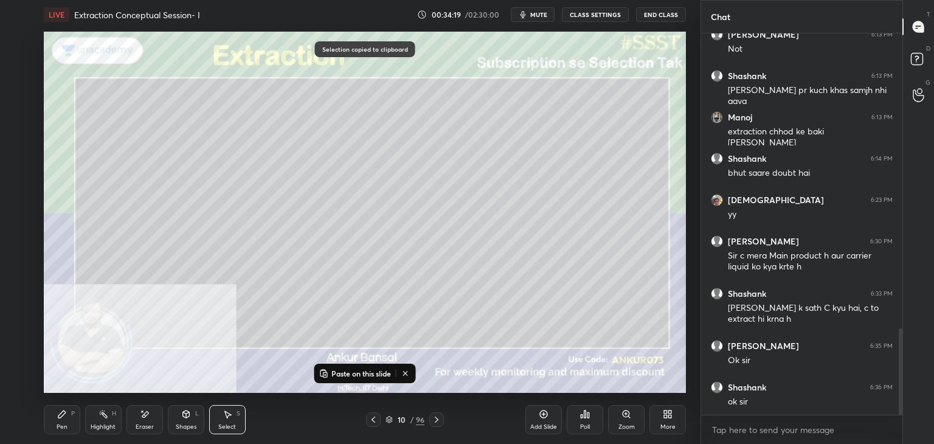
click at [341, 369] on p "Paste on this slide" at bounding box center [361, 374] width 60 height 10
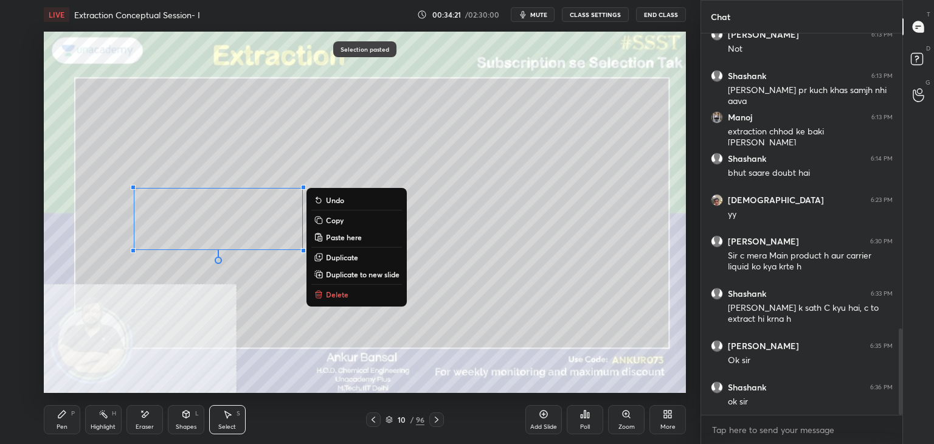
click at [61, 412] on icon at bounding box center [62, 414] width 10 height 10
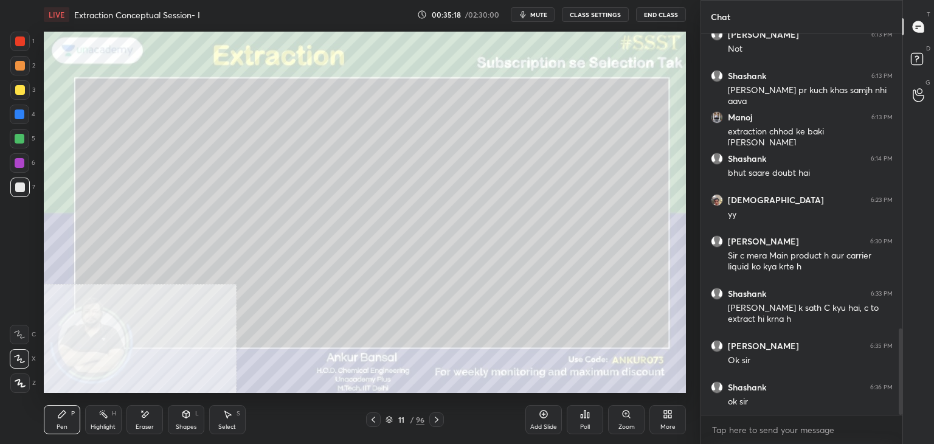
click at [369, 417] on icon at bounding box center [374, 420] width 10 height 10
click at [220, 418] on div "Select S" at bounding box center [227, 419] width 36 height 29
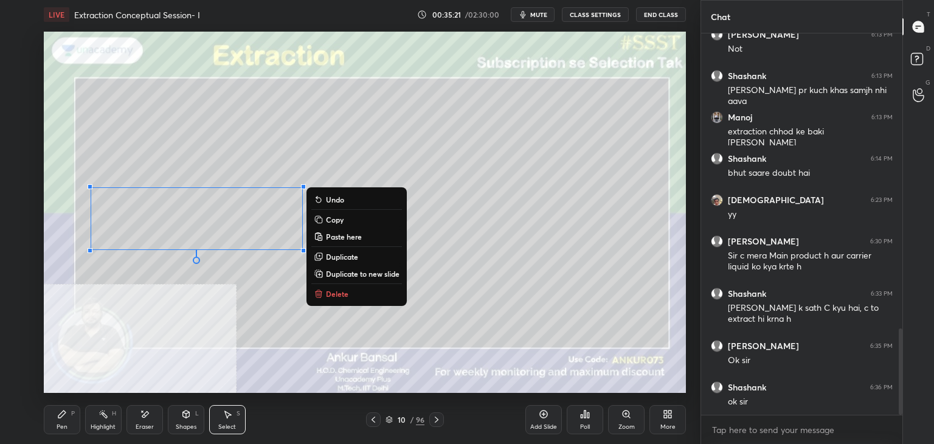
click at [326, 220] on p "Copy" at bounding box center [335, 220] width 18 height 10
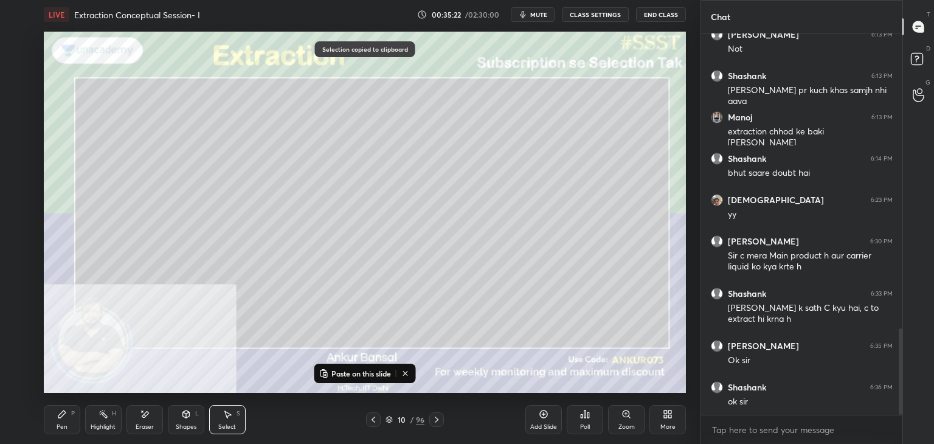
click at [437, 421] on icon at bounding box center [437, 420] width 4 height 6
click at [350, 375] on p "Paste on this slide" at bounding box center [361, 374] width 60 height 10
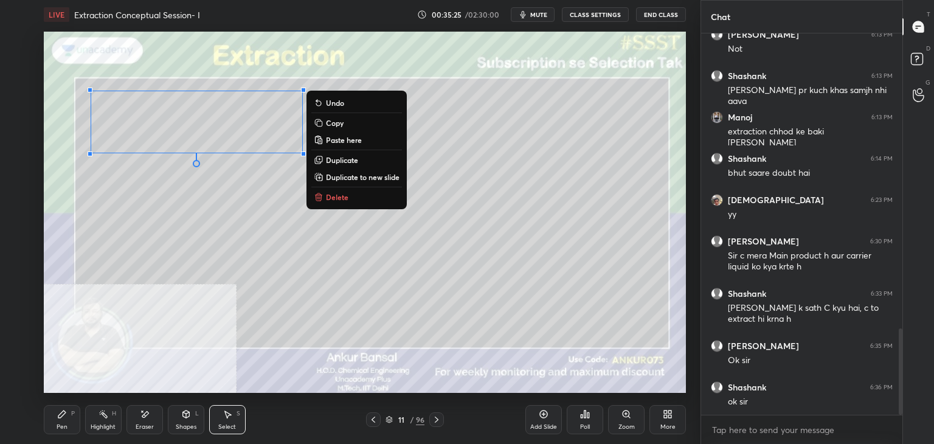
click at [141, 418] on icon at bounding box center [145, 414] width 10 height 10
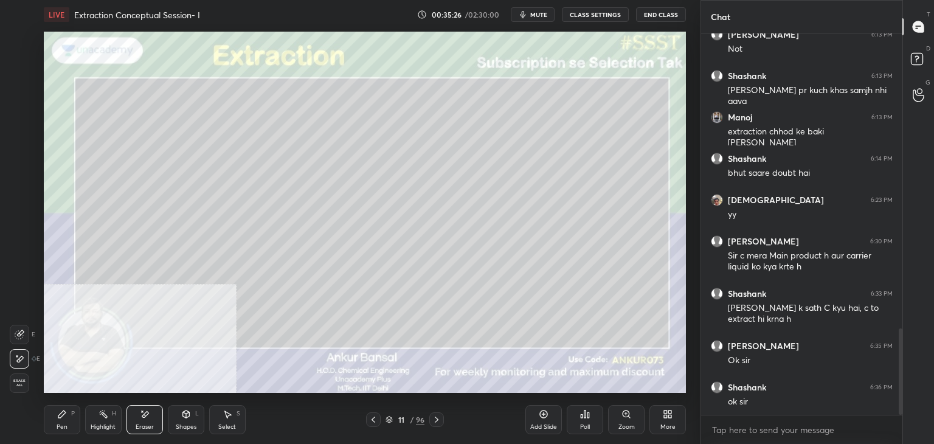
click at [58, 417] on icon at bounding box center [61, 414] width 7 height 7
click at [180, 419] on div "Shapes L" at bounding box center [186, 419] width 36 height 29
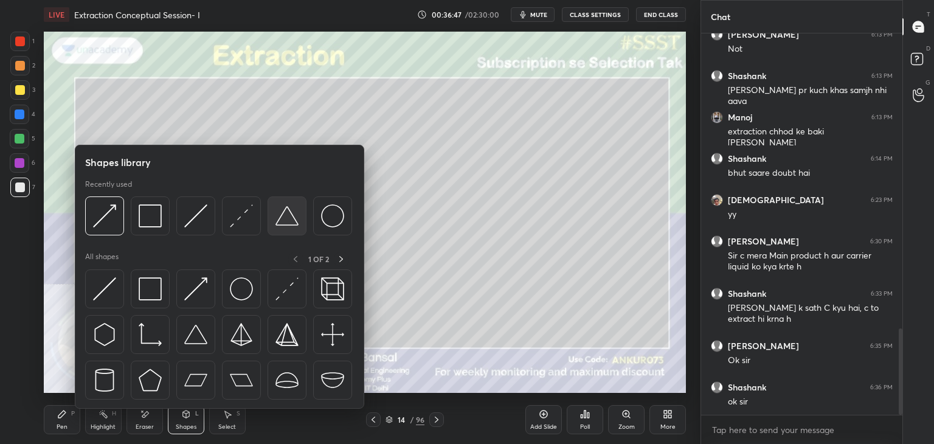
click at [288, 203] on div at bounding box center [287, 215] width 39 height 39
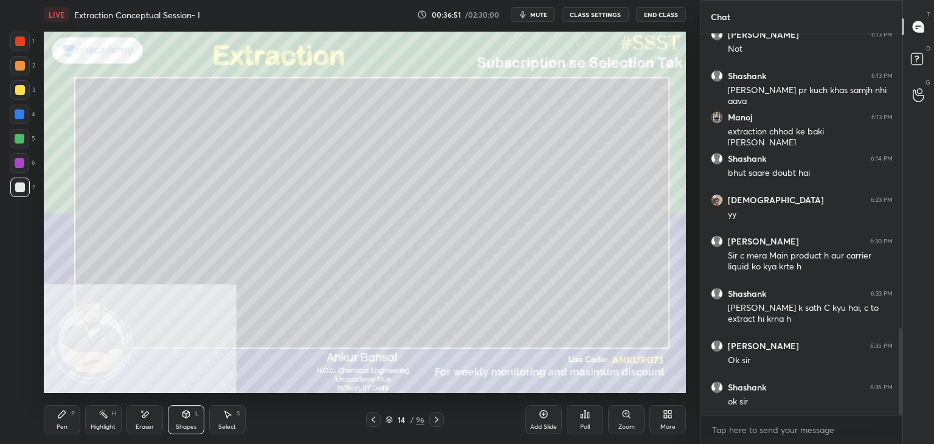
click at [197, 415] on div "L" at bounding box center [197, 414] width 4 height 6
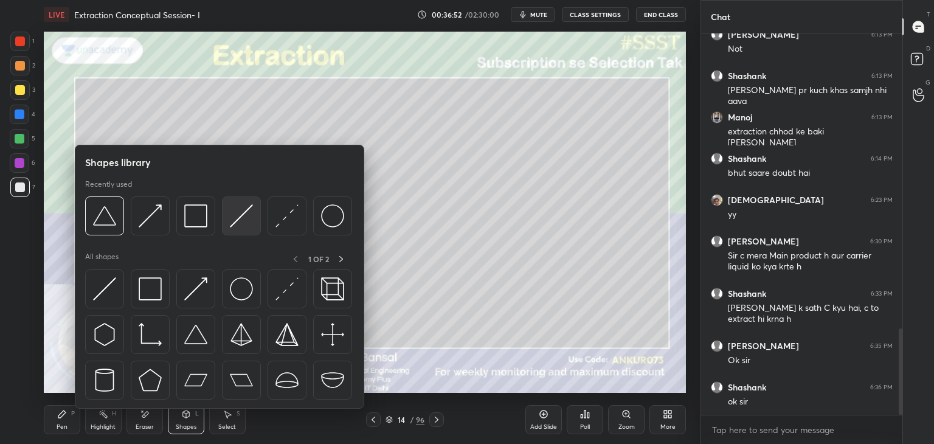
click at [236, 213] on img at bounding box center [241, 215] width 23 height 23
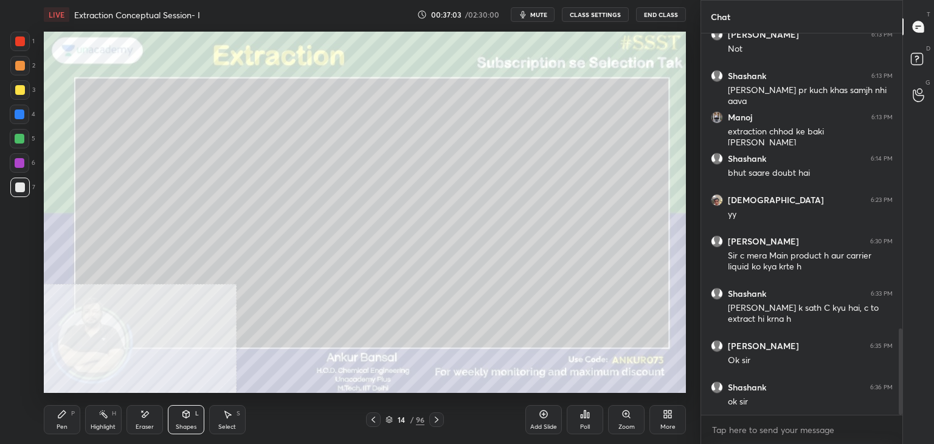
click at [63, 423] on div "Pen P" at bounding box center [62, 419] width 36 height 29
click at [173, 427] on div "Shapes L" at bounding box center [186, 419] width 36 height 29
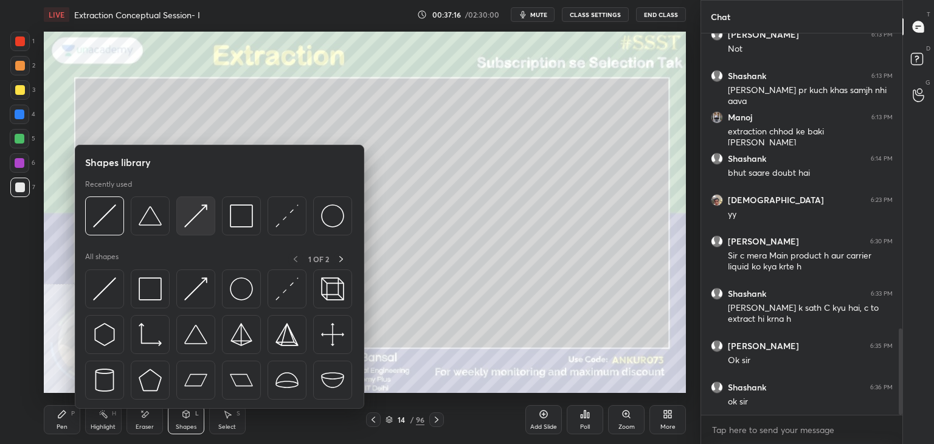
click at [187, 212] on img at bounding box center [195, 215] width 23 height 23
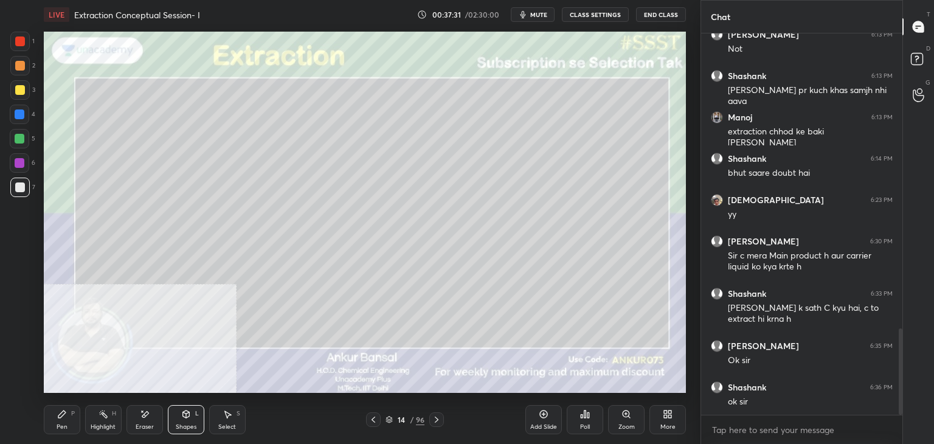
click at [62, 420] on div "Pen P" at bounding box center [62, 419] width 36 height 29
click at [437, 420] on icon at bounding box center [437, 420] width 10 height 10
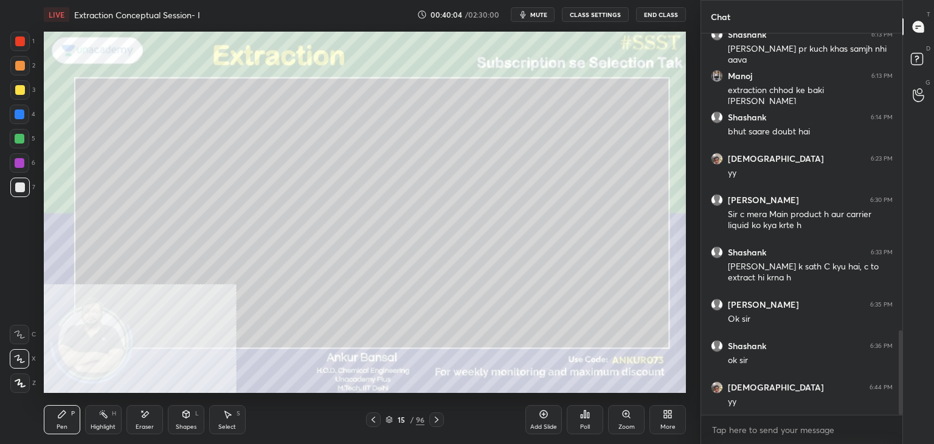
click at [178, 418] on div "Shapes L" at bounding box center [186, 419] width 36 height 29
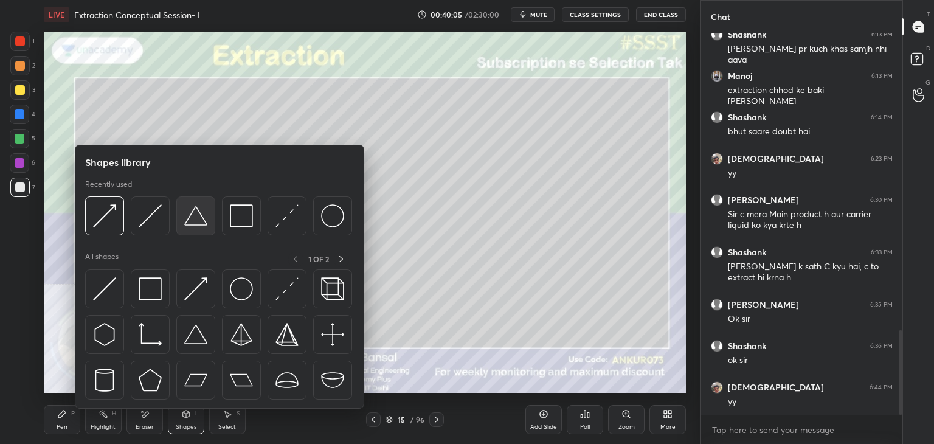
click at [195, 216] on img at bounding box center [195, 215] width 23 height 23
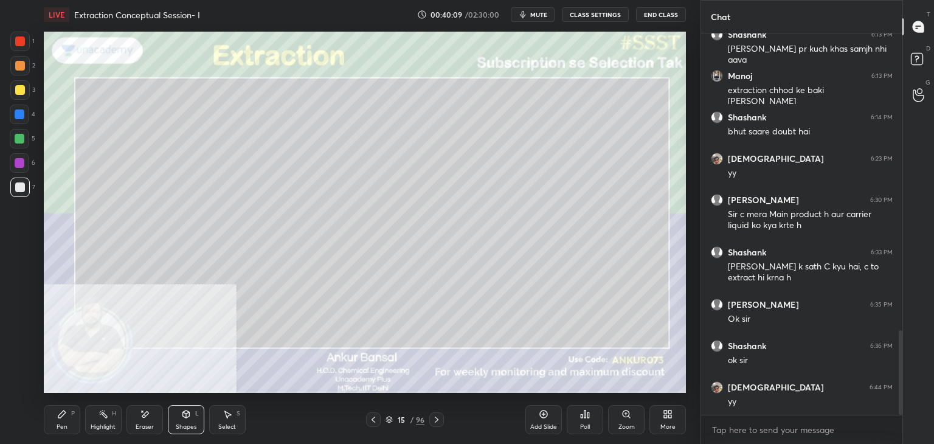
click at [185, 416] on icon at bounding box center [186, 414] width 7 height 7
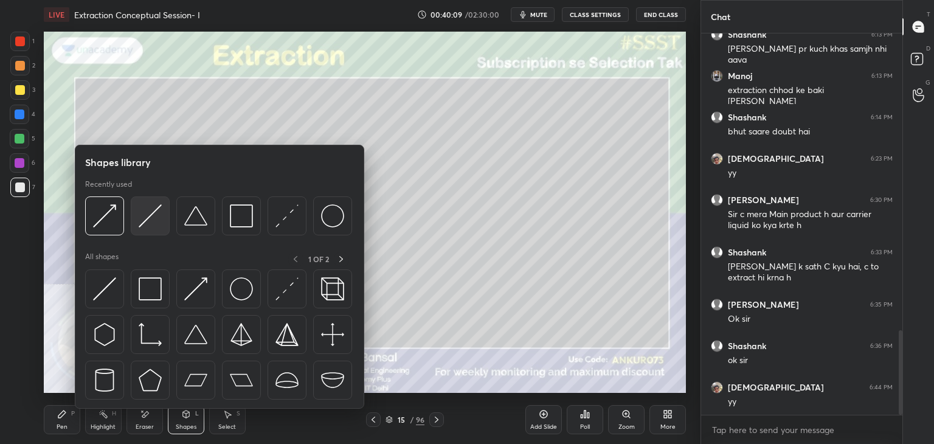
click at [150, 215] on img at bounding box center [150, 215] width 23 height 23
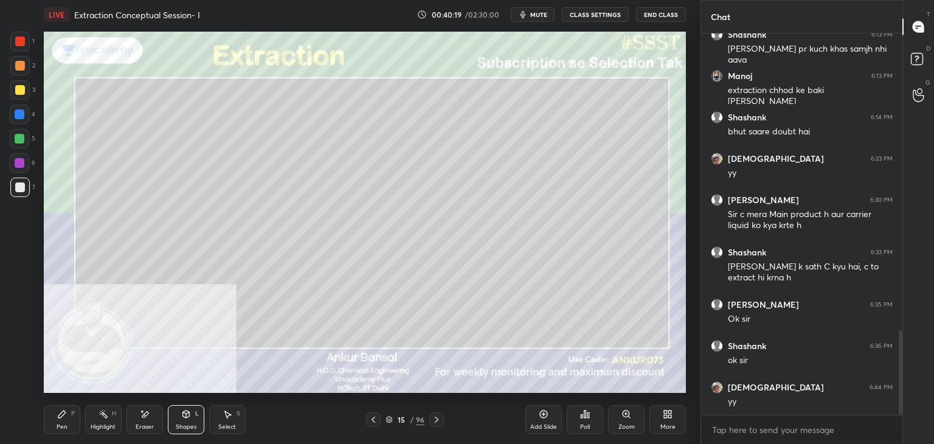
click at [64, 421] on div "Pen P" at bounding box center [62, 419] width 36 height 29
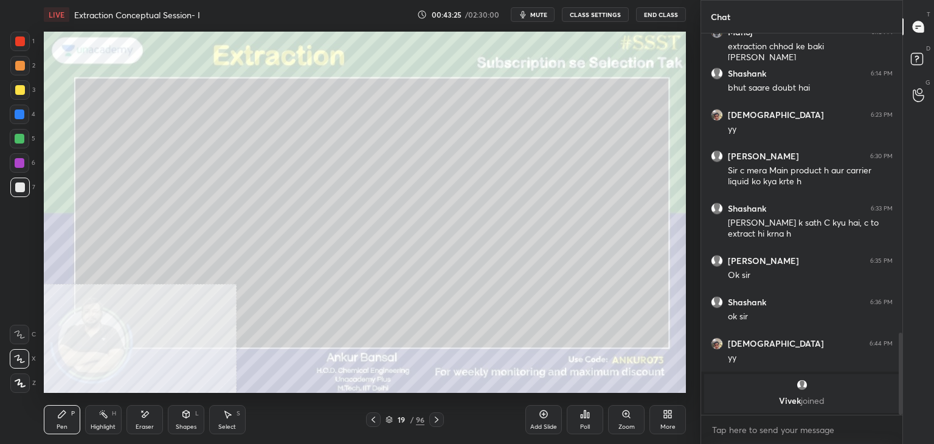
click at [183, 418] on icon at bounding box center [186, 414] width 10 height 10
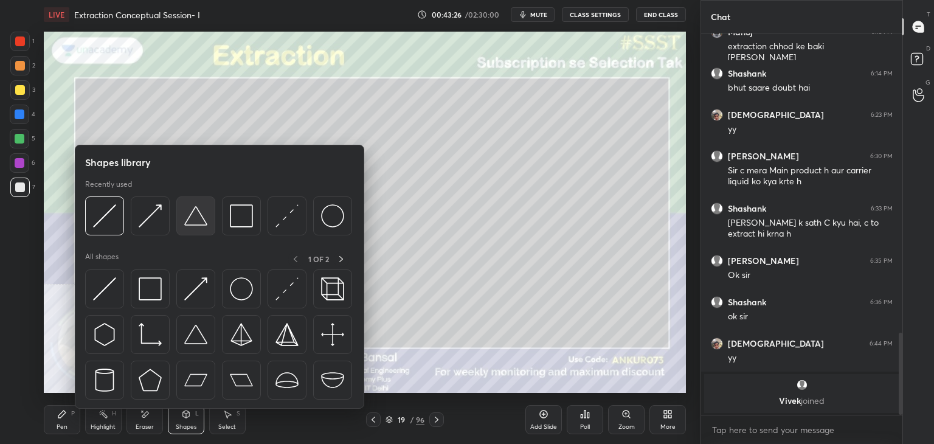
click at [193, 217] on img at bounding box center [195, 215] width 23 height 23
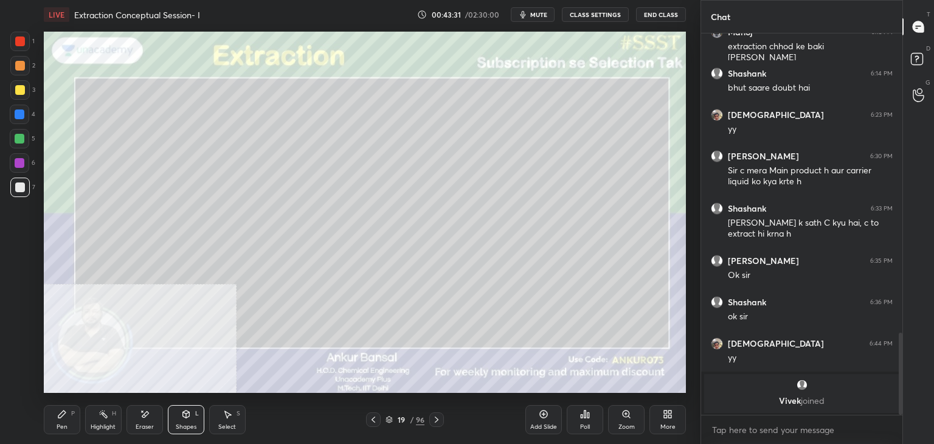
click at [184, 417] on icon at bounding box center [186, 414] width 7 height 7
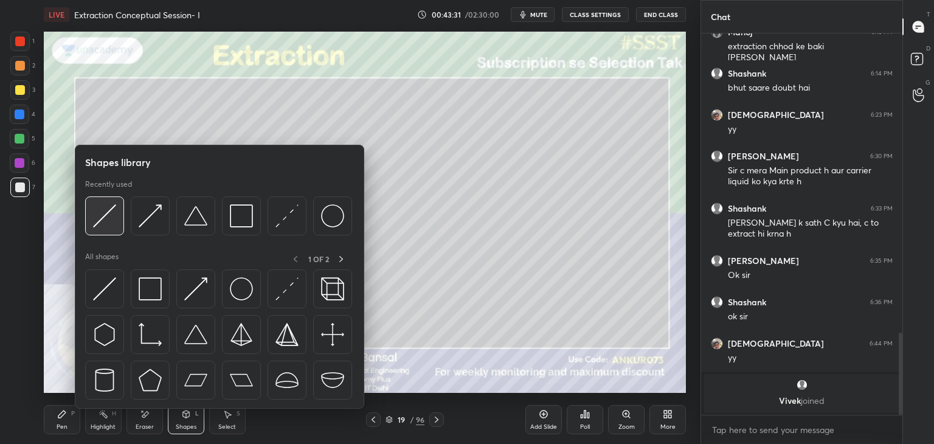
click at [109, 218] on img at bounding box center [104, 215] width 23 height 23
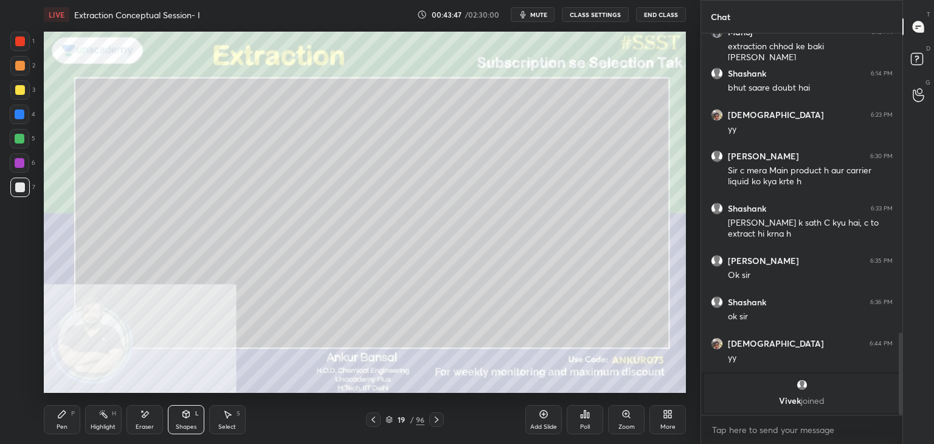
click at [52, 428] on div "Pen P" at bounding box center [62, 419] width 36 height 29
click at [219, 421] on div "Select S" at bounding box center [227, 419] width 36 height 29
click at [189, 421] on div "Shapes L" at bounding box center [186, 419] width 36 height 29
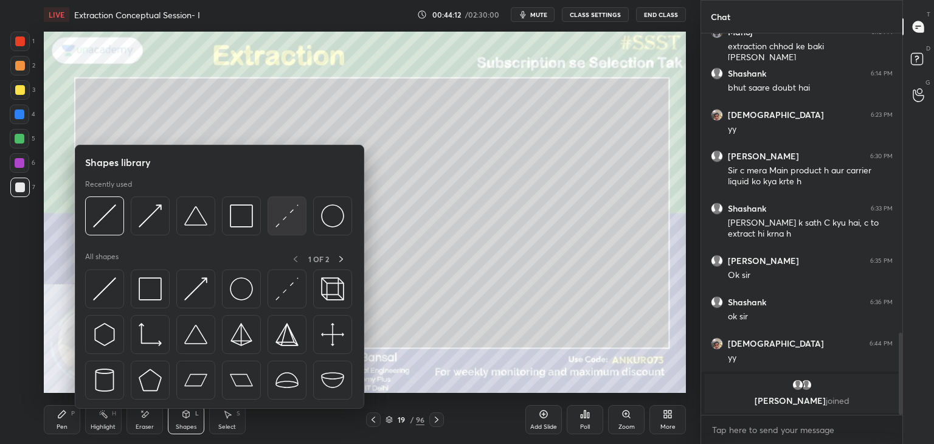
click at [286, 213] on img at bounding box center [286, 215] width 23 height 23
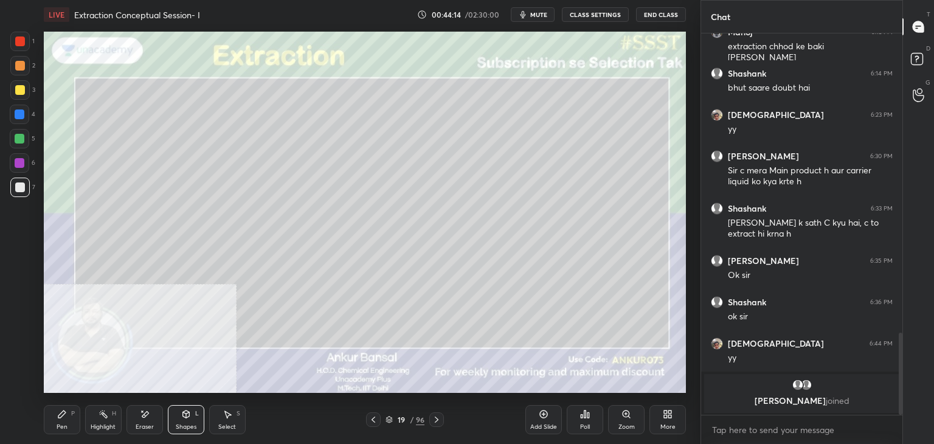
click at [65, 414] on icon at bounding box center [62, 414] width 10 height 10
click at [19, 92] on div at bounding box center [20, 90] width 10 height 10
click at [187, 417] on icon at bounding box center [186, 414] width 7 height 7
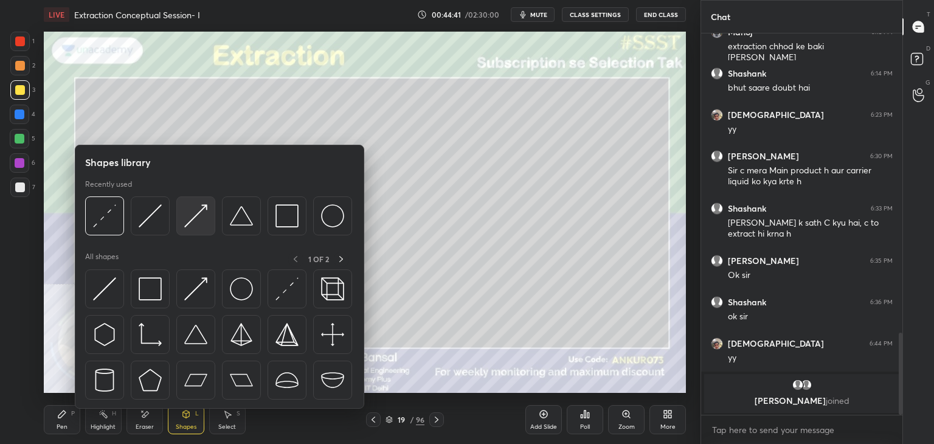
click at [184, 217] on img at bounding box center [195, 215] width 23 height 23
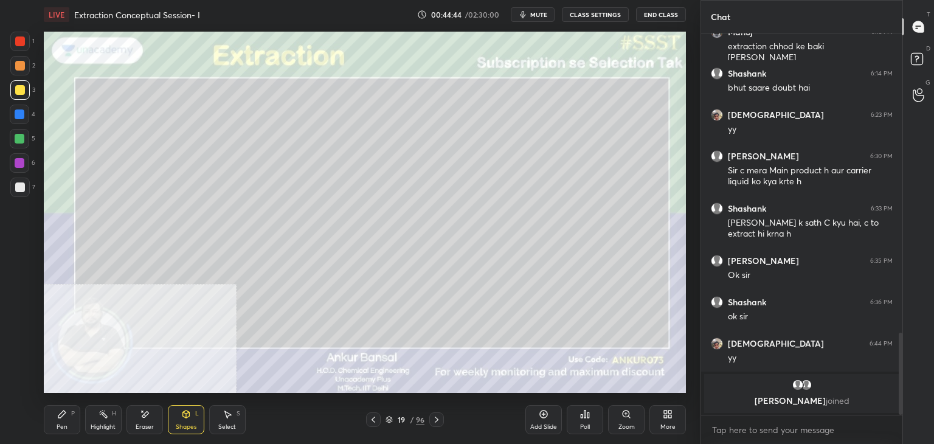
click at [64, 415] on icon at bounding box center [62, 414] width 10 height 10
click at [184, 418] on icon at bounding box center [186, 414] width 10 height 10
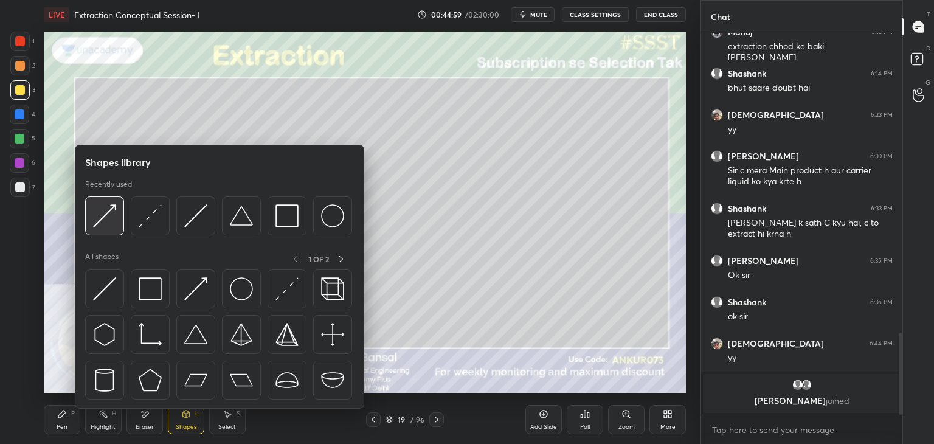
click at [102, 210] on img at bounding box center [104, 215] width 23 height 23
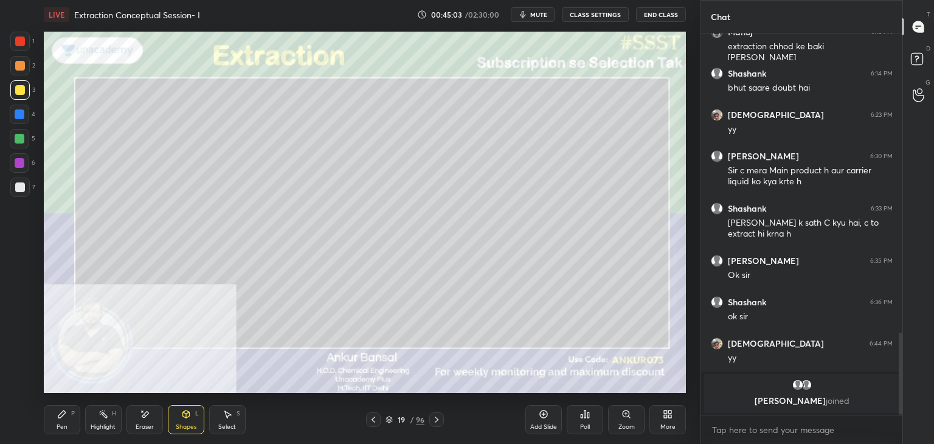
click at [56, 421] on div "Pen P" at bounding box center [62, 419] width 36 height 29
click at [178, 421] on div "Shapes L" at bounding box center [186, 419] width 36 height 29
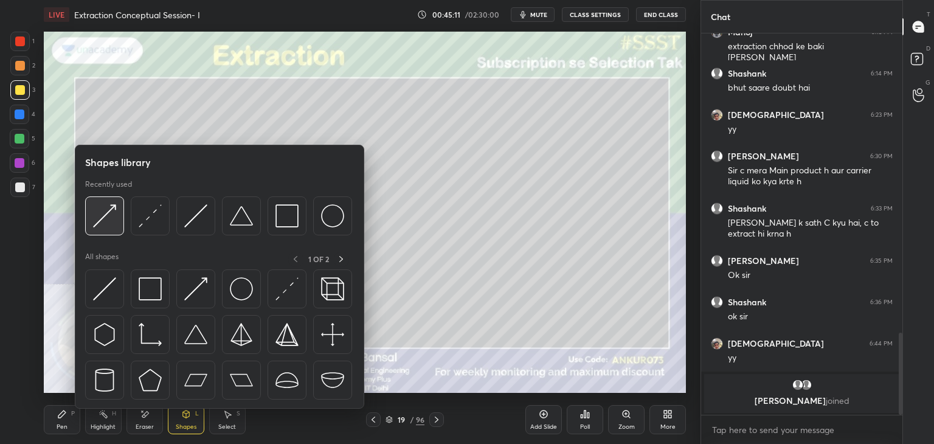
click at [105, 209] on img at bounding box center [104, 215] width 23 height 23
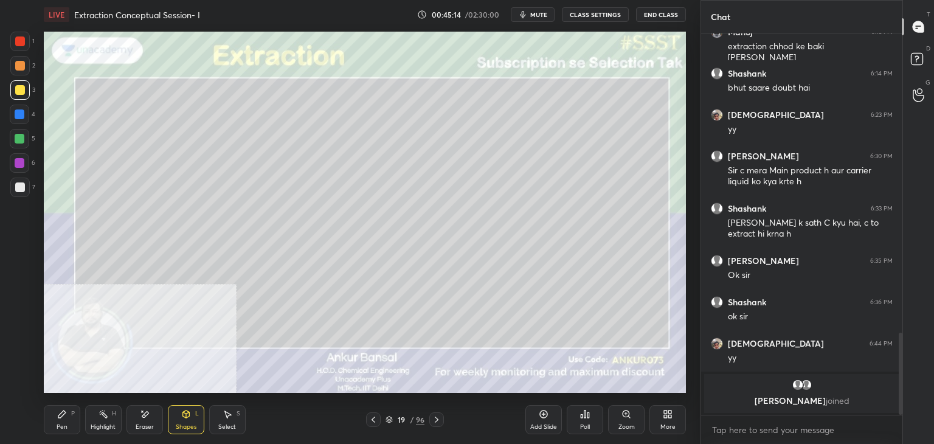
click at [63, 426] on div "Pen" at bounding box center [62, 427] width 11 height 6
click at [21, 184] on div at bounding box center [20, 187] width 10 height 10
click at [180, 424] on div "Shapes" at bounding box center [186, 427] width 21 height 6
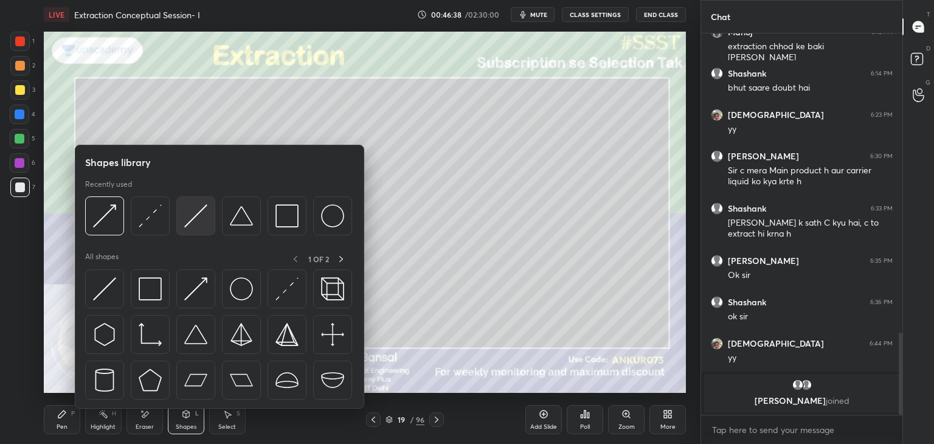
click at [199, 213] on img at bounding box center [195, 215] width 23 height 23
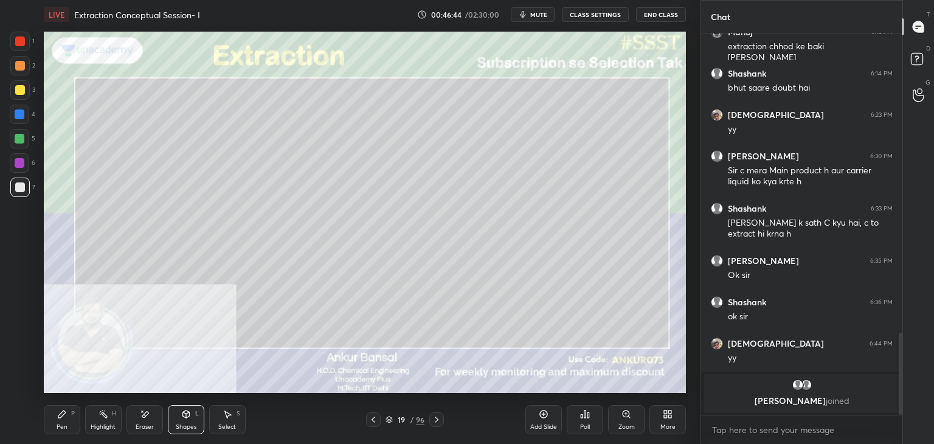
click at [63, 421] on div "Pen P" at bounding box center [62, 419] width 36 height 29
click at [63, 417] on icon at bounding box center [62, 414] width 10 height 10
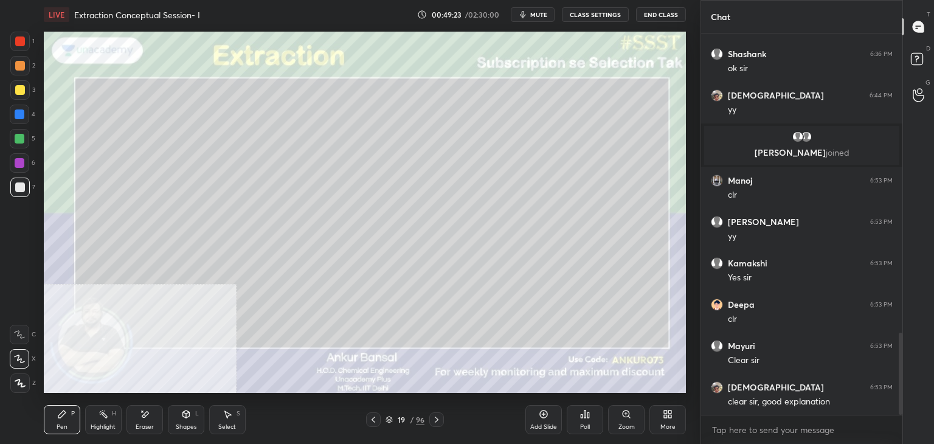
scroll to position [1430, 0]
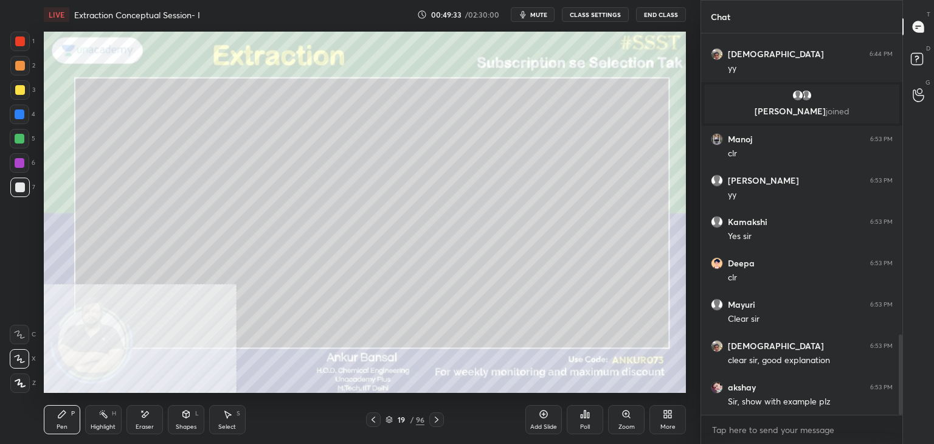
click at [533, 15] on span "mute" at bounding box center [538, 14] width 17 height 9
click at [438, 423] on icon at bounding box center [437, 420] width 10 height 10
click at [187, 426] on div "Shapes" at bounding box center [186, 427] width 21 height 6
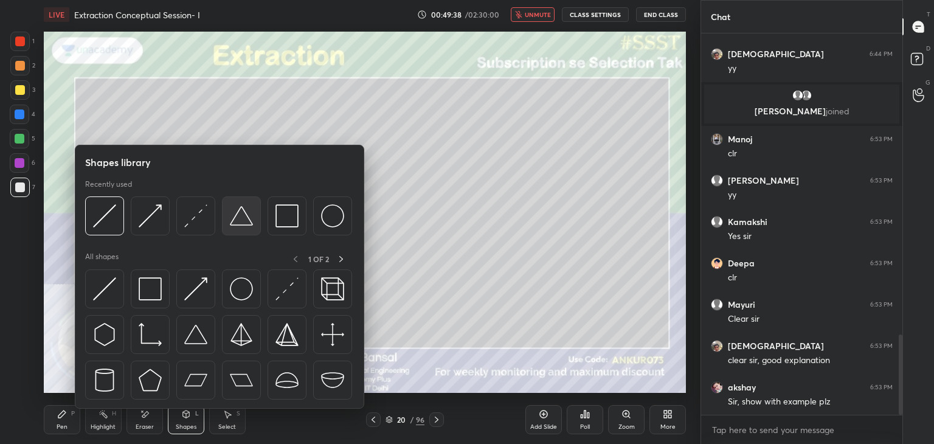
click at [237, 213] on img at bounding box center [241, 215] width 23 height 23
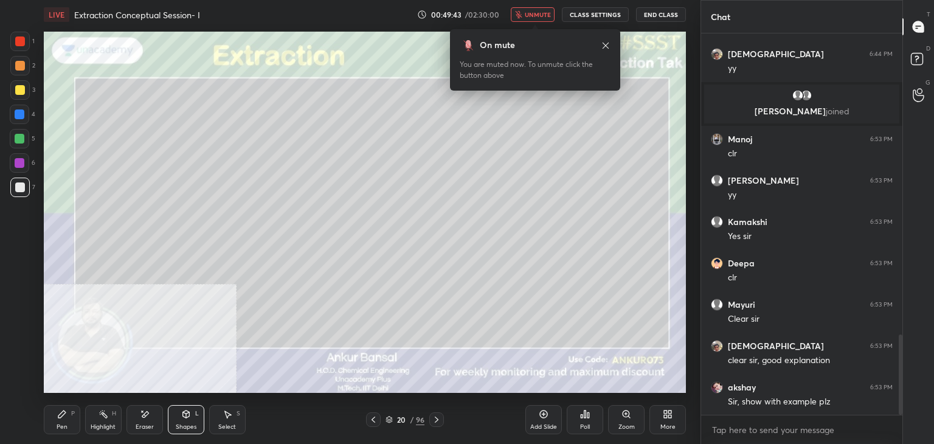
click at [185, 415] on icon at bounding box center [186, 414] width 7 height 7
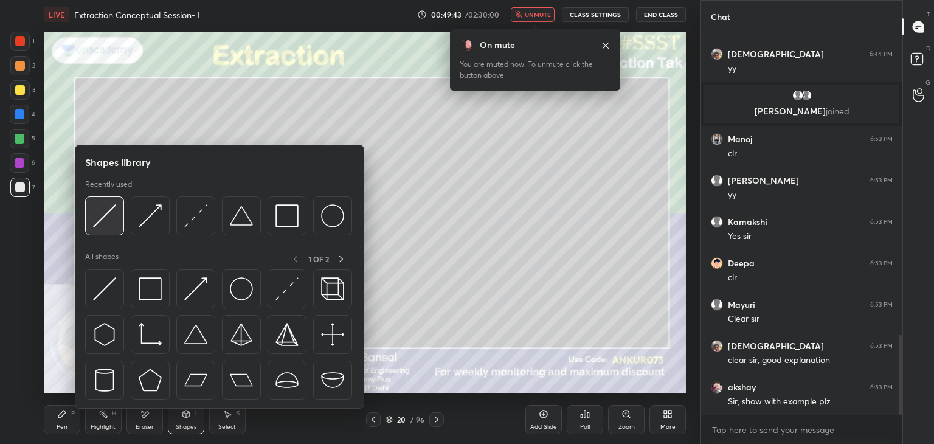
click at [93, 217] on img at bounding box center [104, 215] width 23 height 23
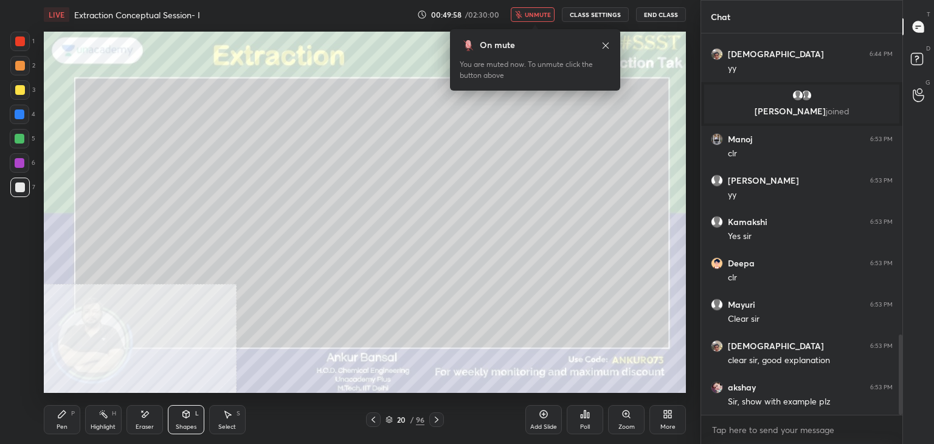
click at [61, 419] on icon at bounding box center [62, 414] width 10 height 10
click at [608, 43] on icon at bounding box center [606, 46] width 10 height 10
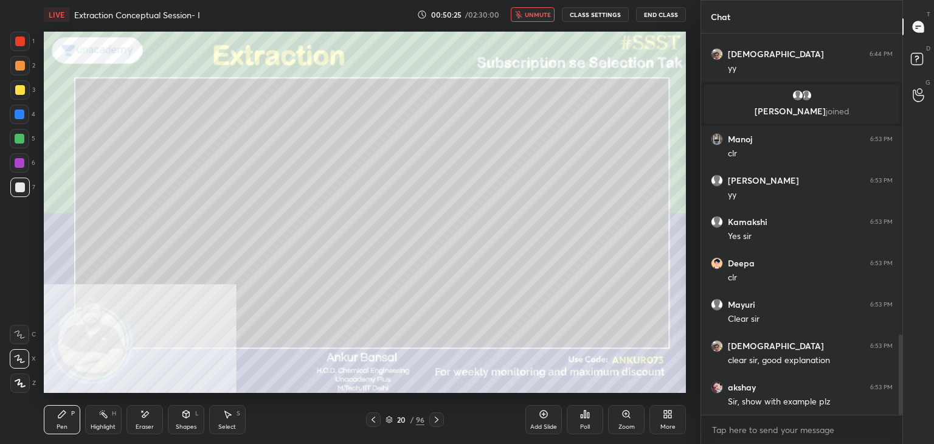
click at [179, 424] on div "Shapes" at bounding box center [186, 427] width 21 height 6
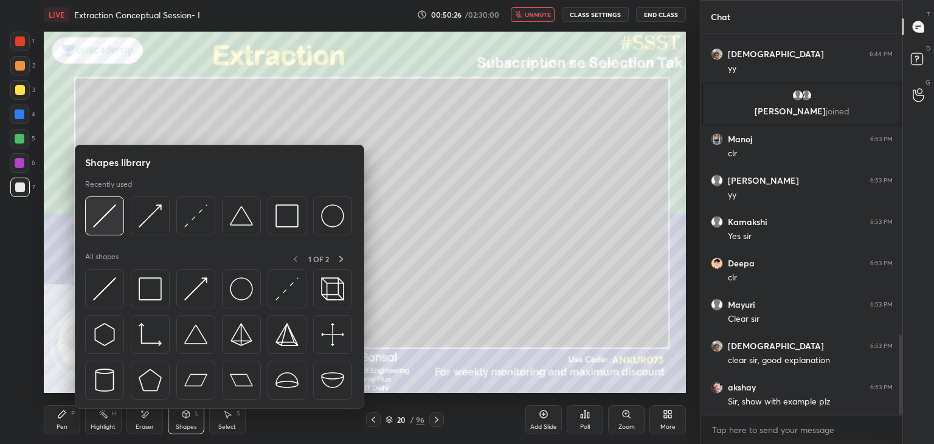
click at [109, 225] on img at bounding box center [104, 215] width 23 height 23
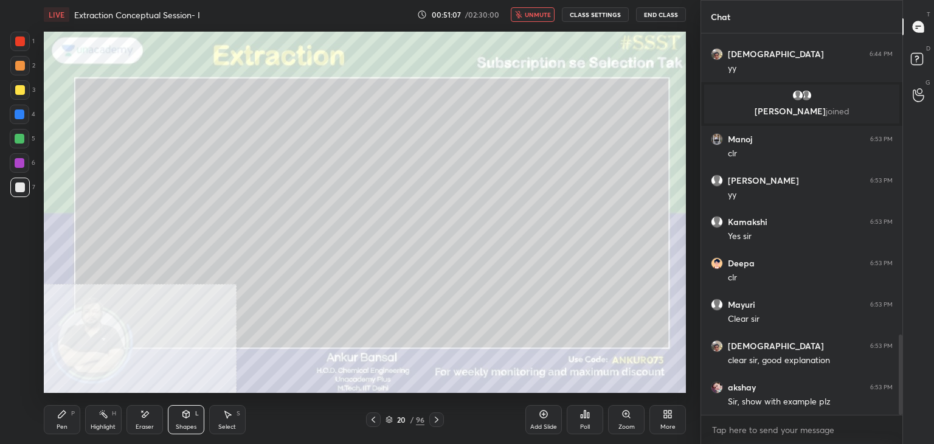
click at [80, 416] on div "Pen P Highlight H Eraser Shapes L Select S" at bounding box center [164, 419] width 241 height 29
click at [66, 415] on icon at bounding box center [62, 414] width 10 height 10
click at [22, 108] on div at bounding box center [19, 114] width 19 height 19
click at [144, 422] on div "Eraser" at bounding box center [144, 419] width 36 height 29
click at [58, 414] on icon at bounding box center [62, 414] width 10 height 10
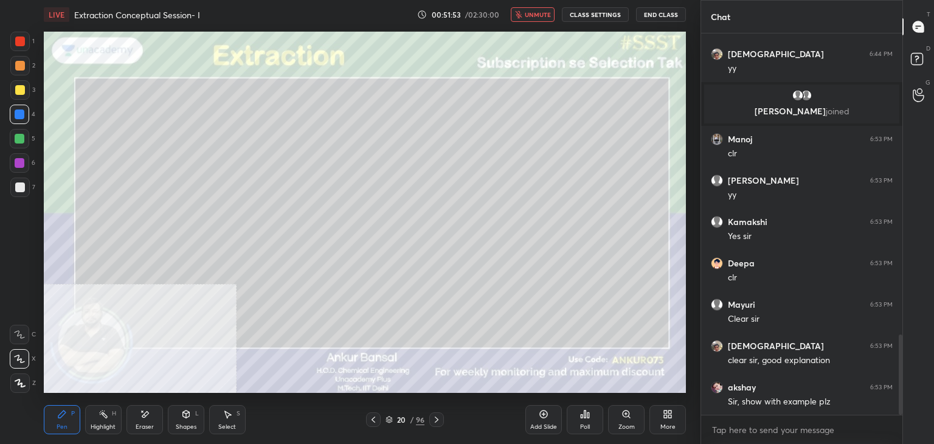
click at [23, 189] on div at bounding box center [20, 187] width 10 height 10
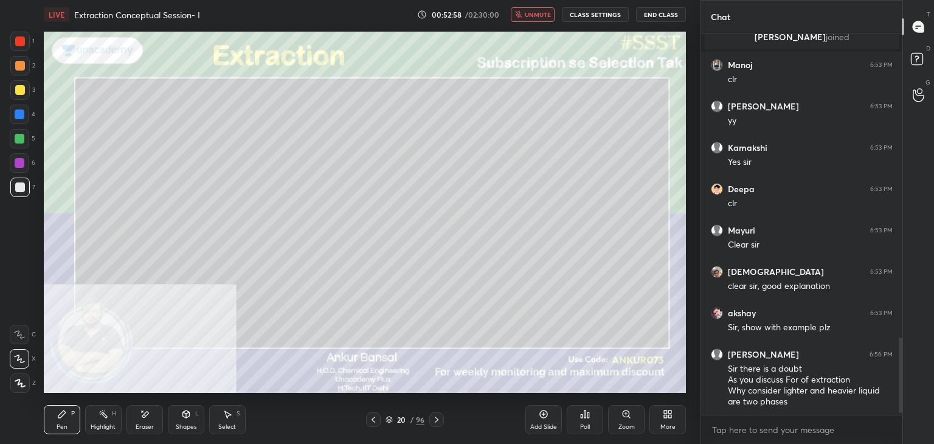
scroll to position [1546, 0]
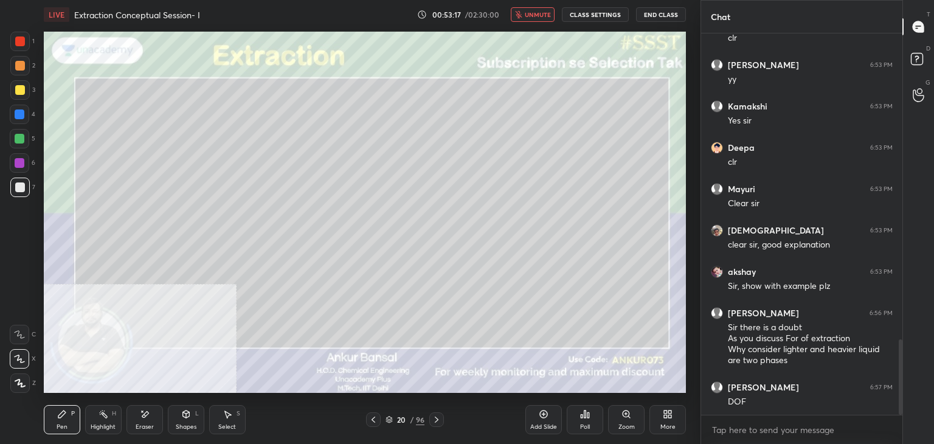
click at [536, 14] on span "unmute" at bounding box center [538, 14] width 26 height 9
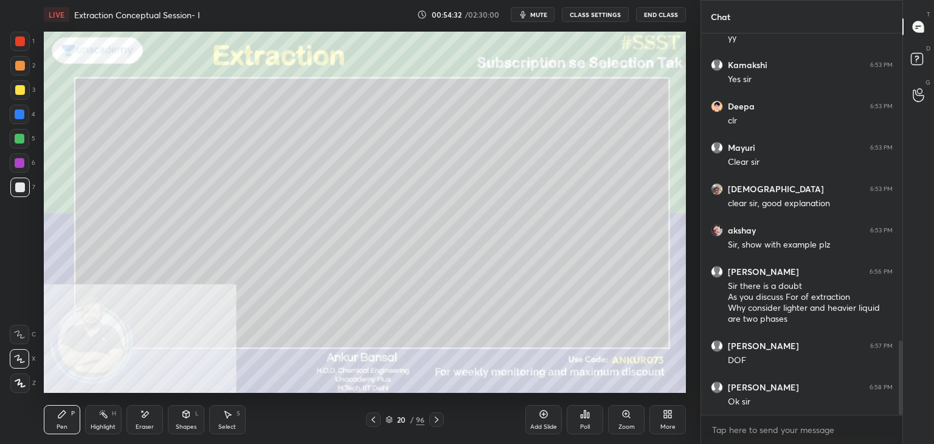
click at [186, 419] on icon at bounding box center [186, 414] width 10 height 10
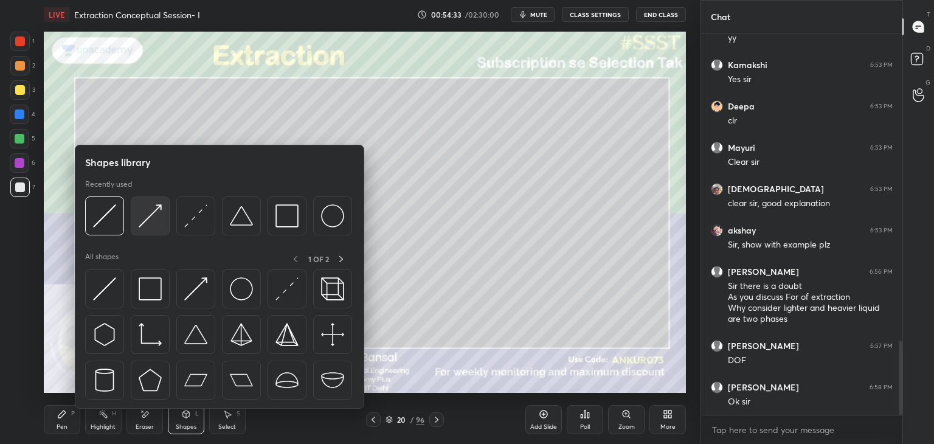
click at [141, 218] on img at bounding box center [150, 215] width 23 height 23
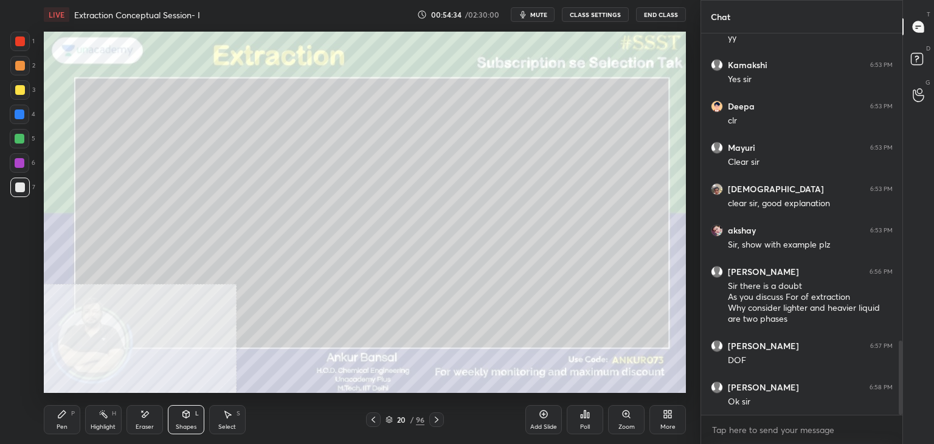
click at [18, 92] on div at bounding box center [20, 90] width 10 height 10
click at [61, 427] on div "Pen" at bounding box center [62, 427] width 11 height 6
click at [181, 418] on icon at bounding box center [186, 414] width 10 height 10
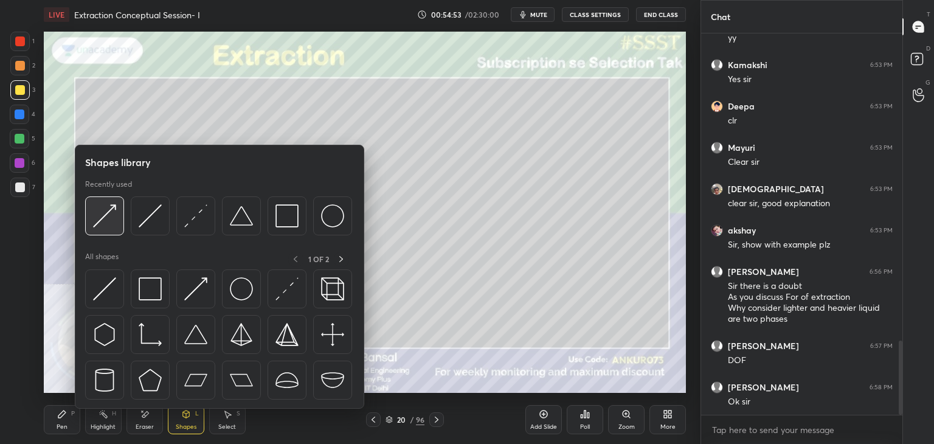
click at [103, 215] on img at bounding box center [104, 215] width 23 height 23
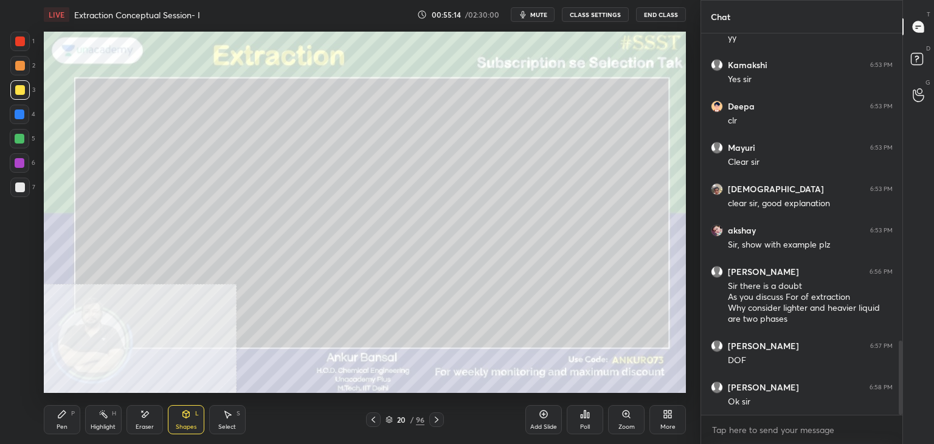
click at [66, 414] on icon at bounding box center [62, 414] width 10 height 10
click at [173, 420] on div "Shapes L" at bounding box center [186, 419] width 36 height 29
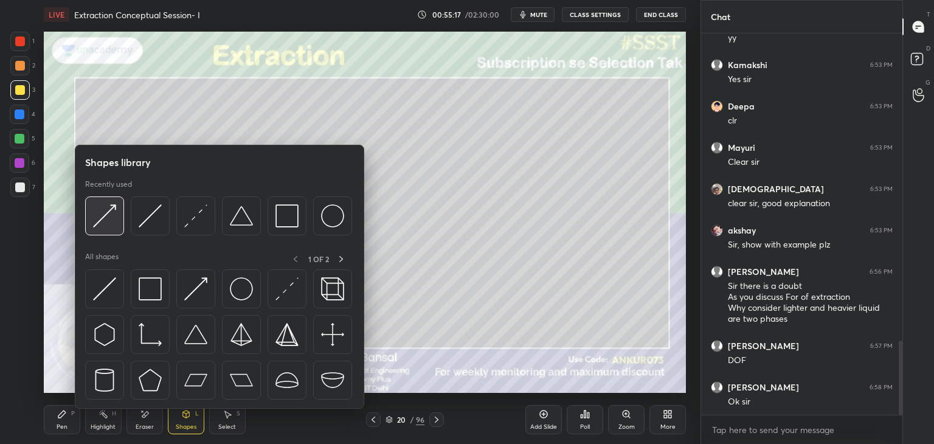
click at [111, 217] on img at bounding box center [104, 215] width 23 height 23
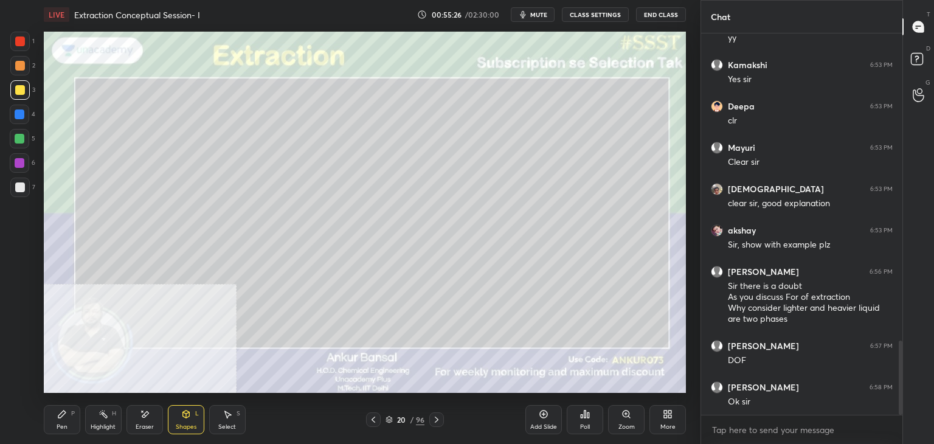
click at [68, 414] on div "Pen P" at bounding box center [62, 419] width 36 height 29
click at [182, 420] on div "Shapes L" at bounding box center [186, 419] width 36 height 29
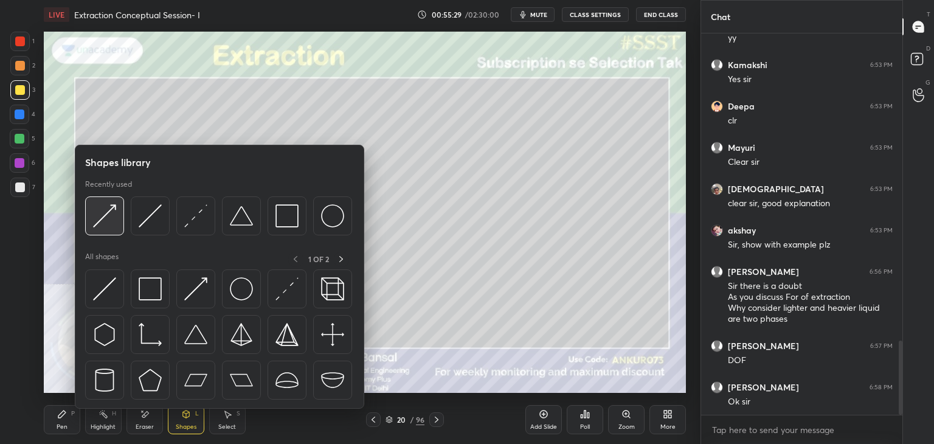
click at [111, 212] on img at bounding box center [104, 215] width 23 height 23
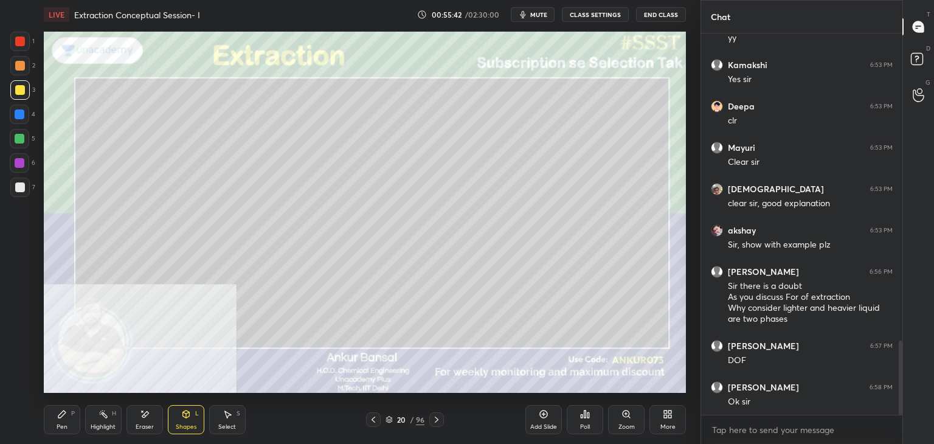
click at [71, 417] on div "P" at bounding box center [73, 414] width 4 height 6
click at [54, 412] on div "Pen P" at bounding box center [62, 419] width 36 height 29
click at [22, 189] on div at bounding box center [20, 187] width 10 height 10
click at [182, 419] on div "Shapes L" at bounding box center [186, 419] width 36 height 29
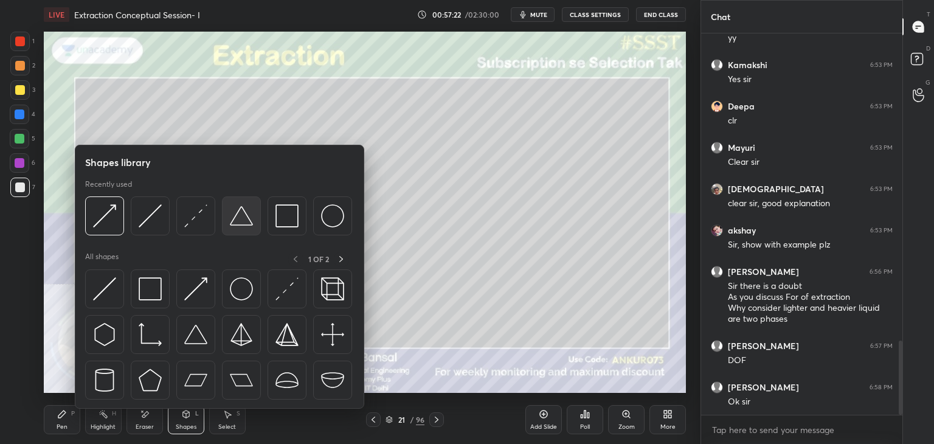
click at [231, 212] on img at bounding box center [241, 215] width 23 height 23
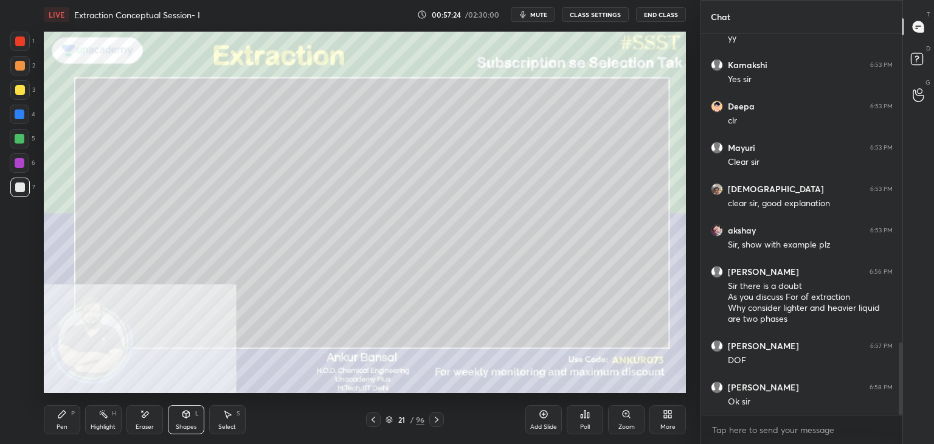
scroll to position [1629, 0]
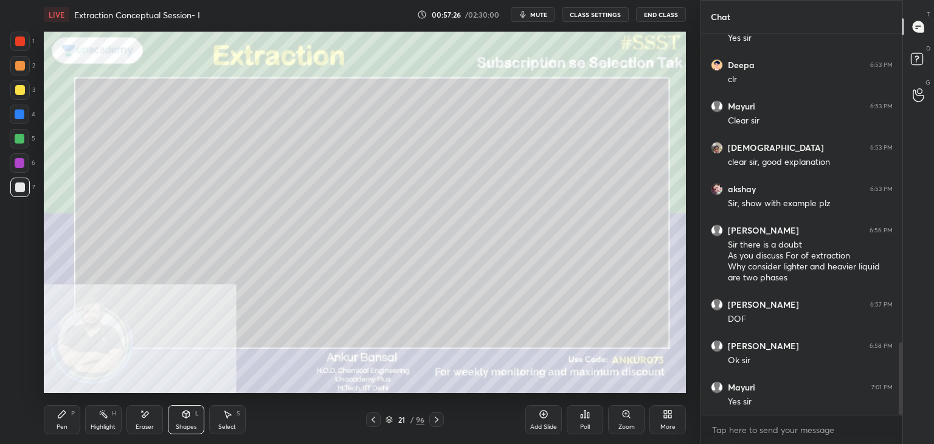
click at [192, 420] on div "Shapes L" at bounding box center [186, 419] width 36 height 29
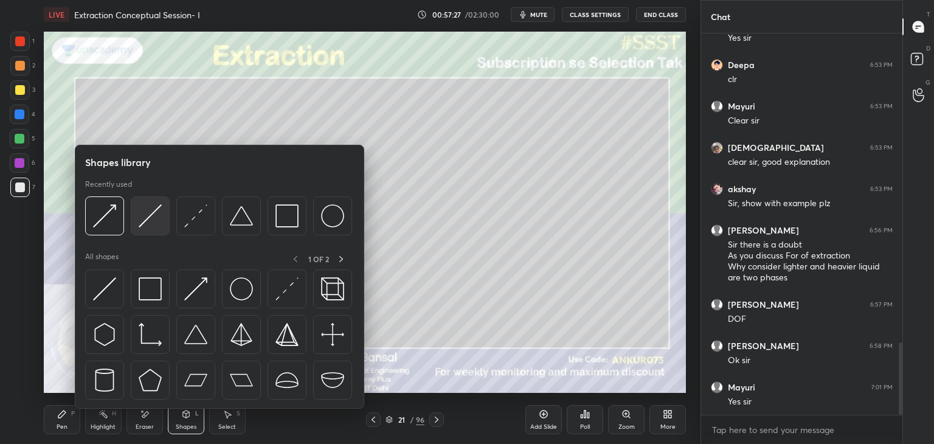
click at [145, 214] on img at bounding box center [150, 215] width 23 height 23
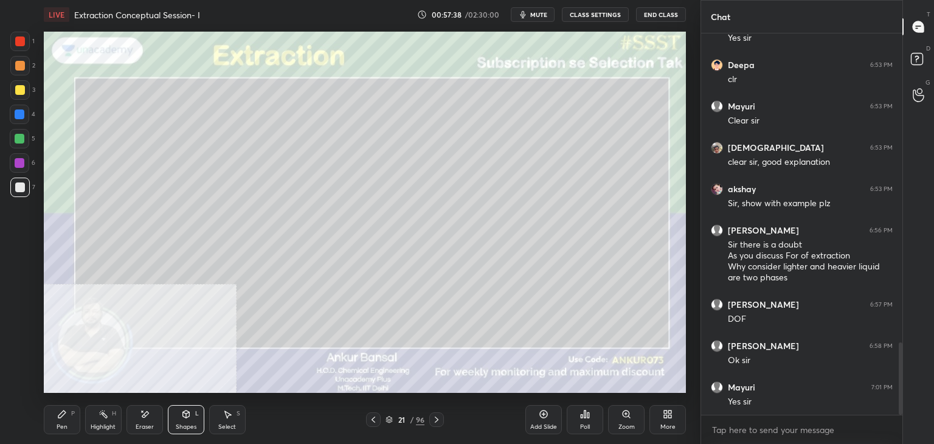
click at [199, 417] on div "Shapes L" at bounding box center [186, 419] width 36 height 29
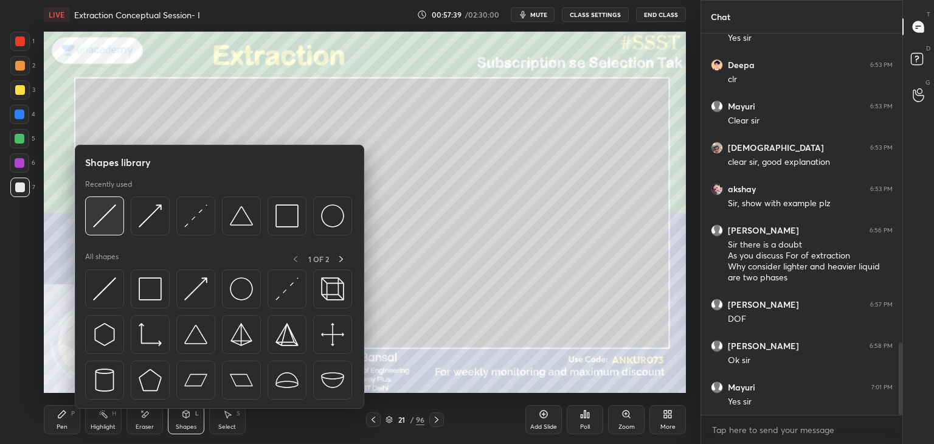
click at [113, 212] on img at bounding box center [104, 215] width 23 height 23
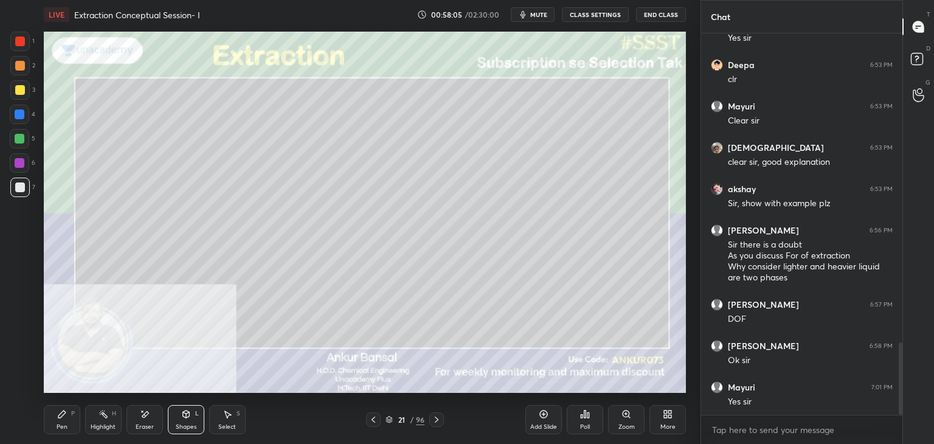
scroll to position [1670, 0]
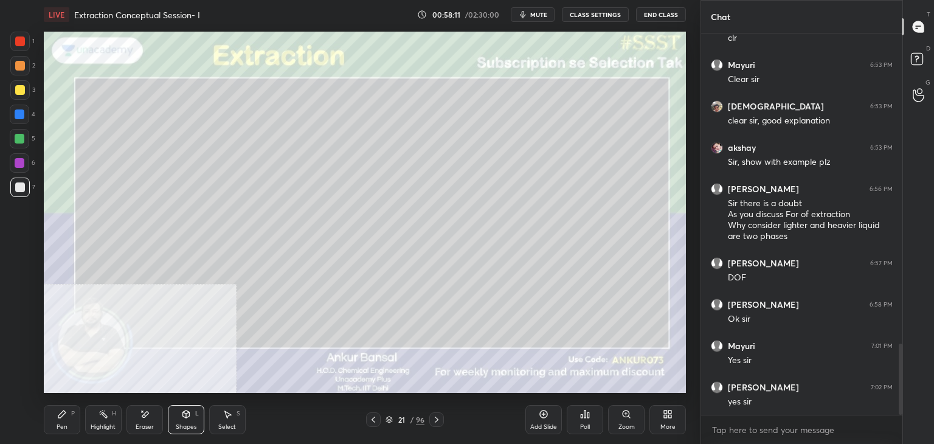
click at [46, 427] on div "Pen P" at bounding box center [62, 419] width 36 height 29
click at [20, 120] on div at bounding box center [19, 114] width 19 height 19
click at [24, 185] on div at bounding box center [20, 187] width 10 height 10
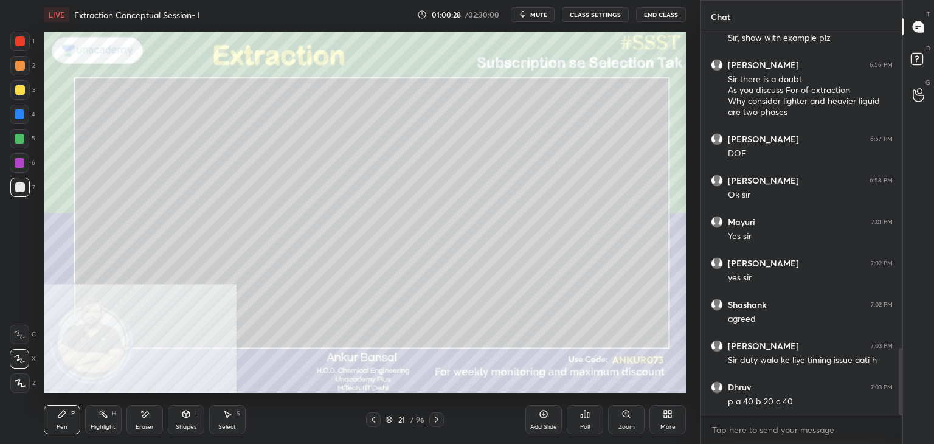
scroll to position [1835, 0]
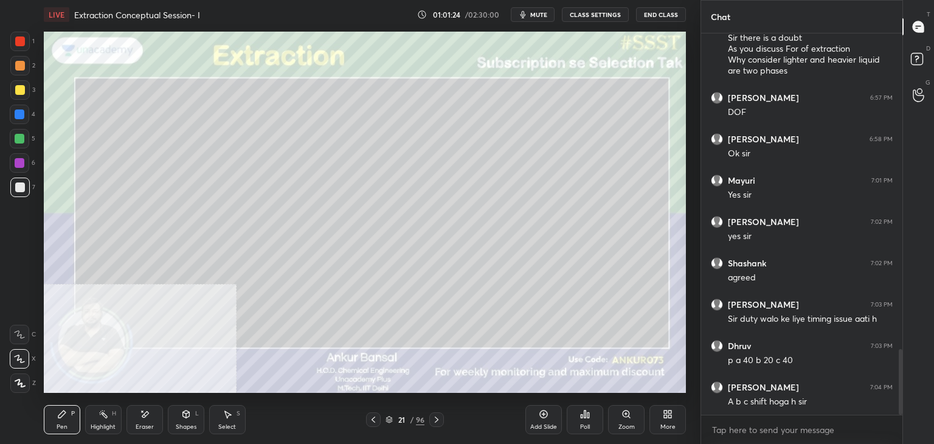
click at [146, 418] on icon at bounding box center [145, 414] width 10 height 10
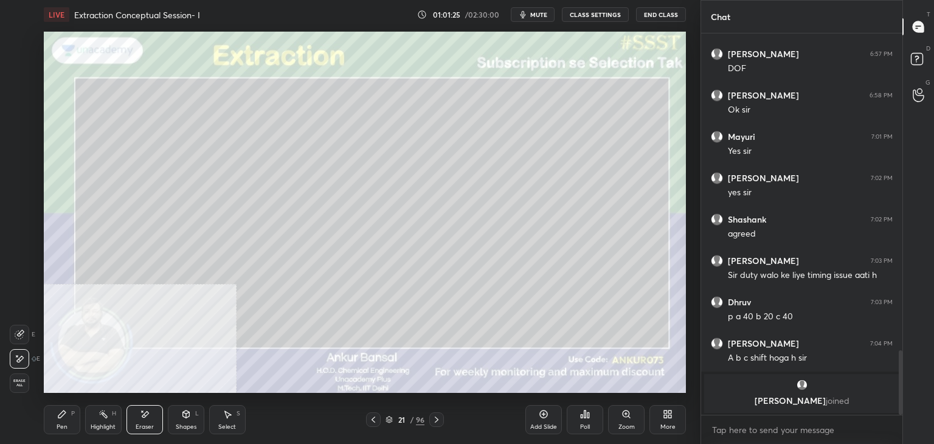
click at [49, 423] on div "Pen P" at bounding box center [62, 419] width 36 height 29
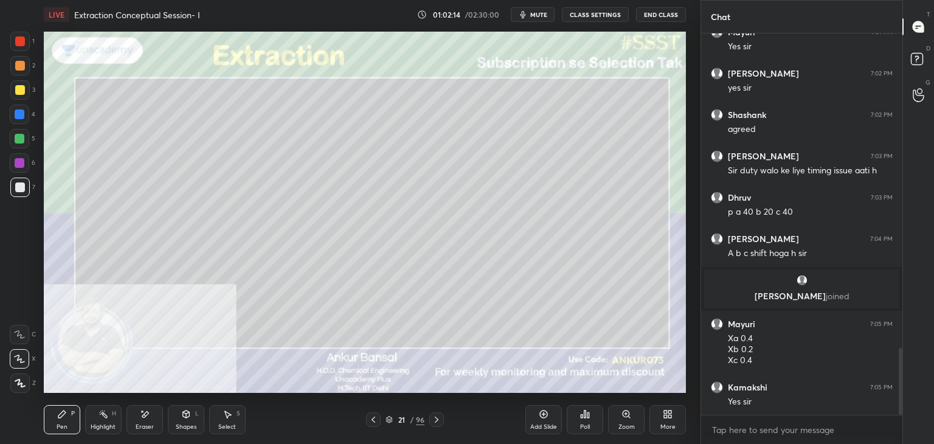
scroll to position [1826, 0]
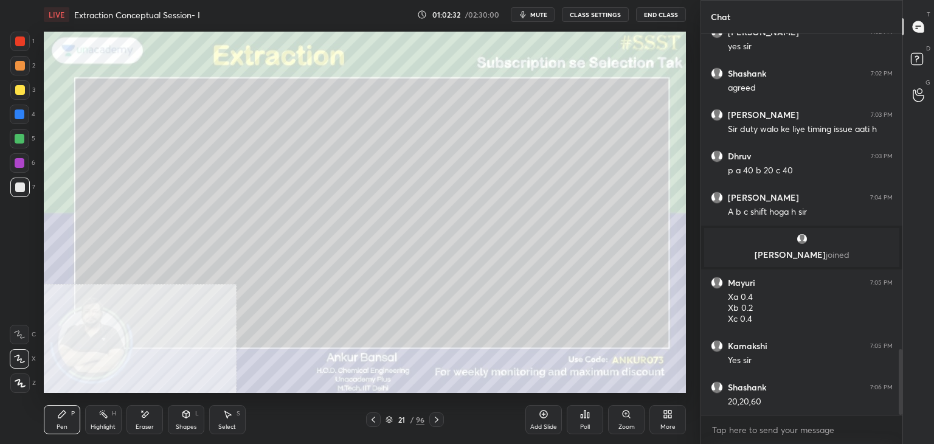
click at [146, 414] on icon at bounding box center [145, 414] width 7 height 6
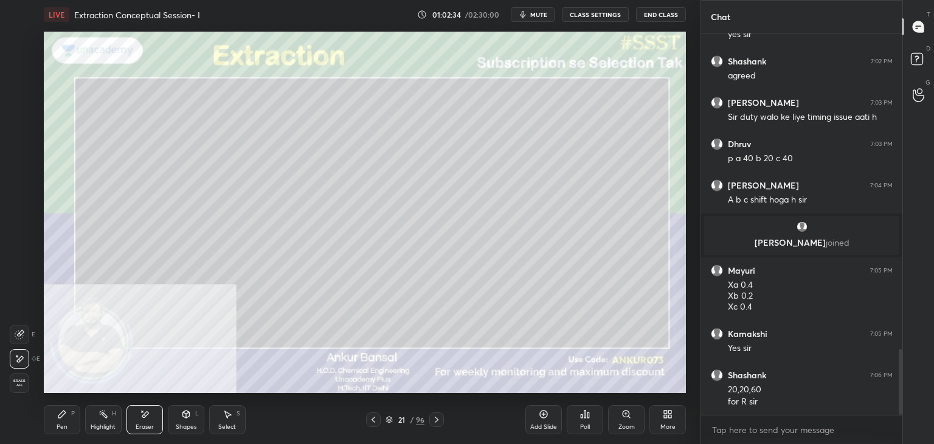
click at [56, 420] on div "Pen P" at bounding box center [62, 419] width 36 height 29
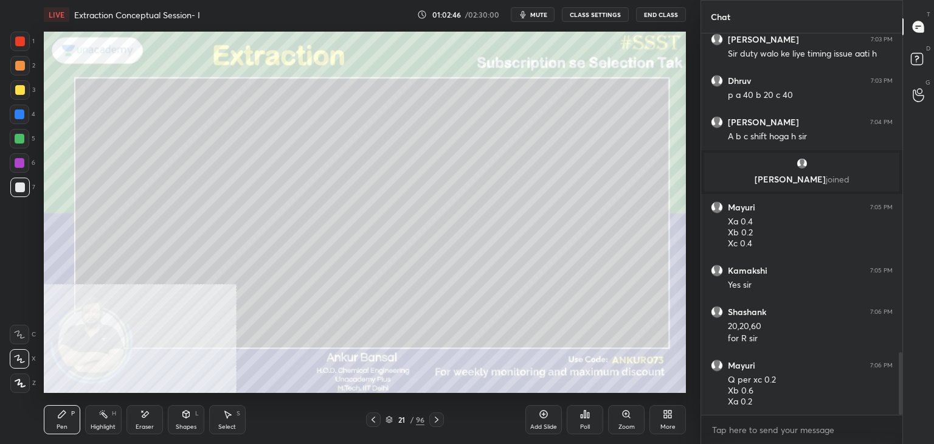
scroll to position [1942, 0]
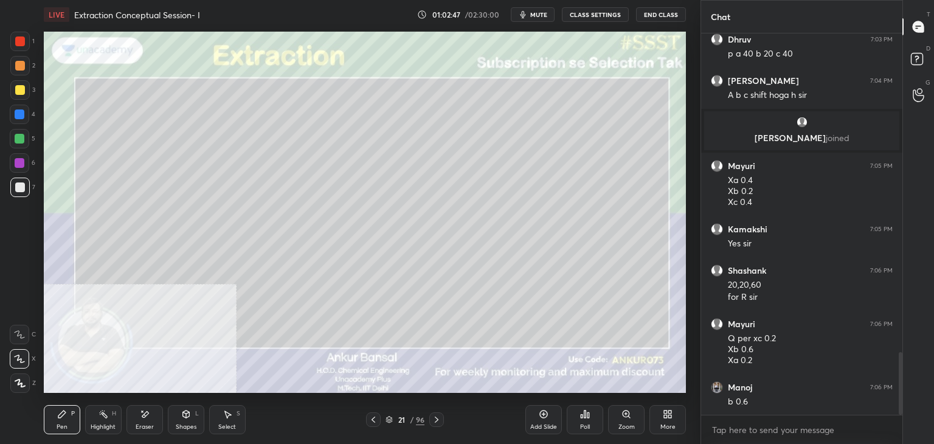
click at [136, 414] on div "Eraser" at bounding box center [144, 419] width 36 height 29
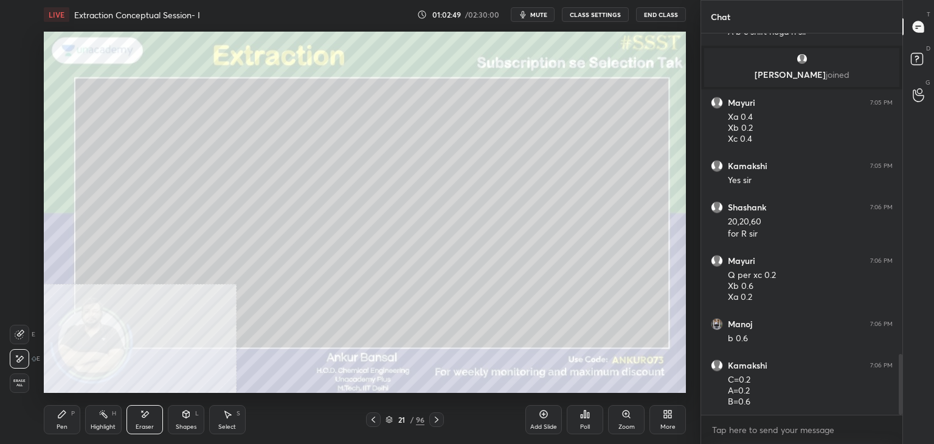
click at [71, 415] on div "P" at bounding box center [73, 414] width 4 height 6
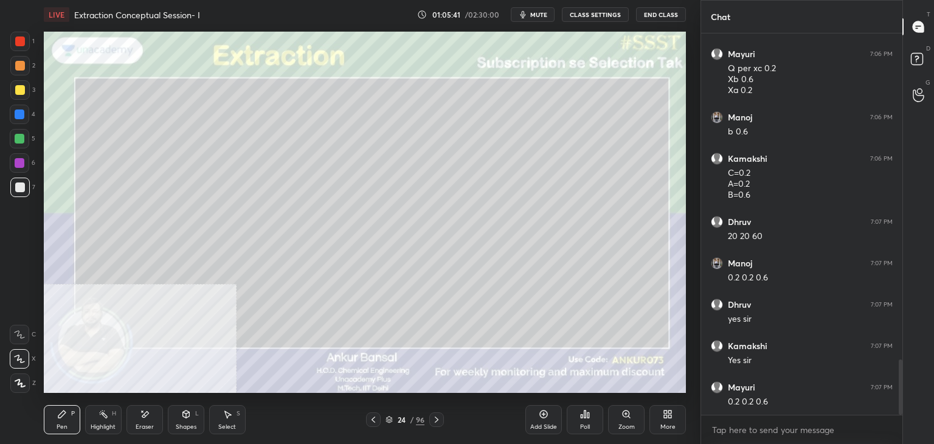
scroll to position [2254, 0]
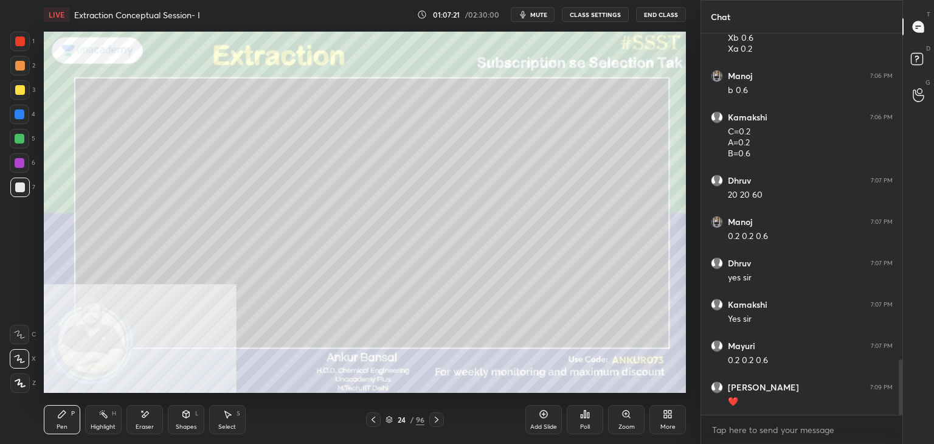
click at [436, 419] on icon at bounding box center [437, 420] width 10 height 10
click at [182, 417] on icon at bounding box center [186, 414] width 10 height 10
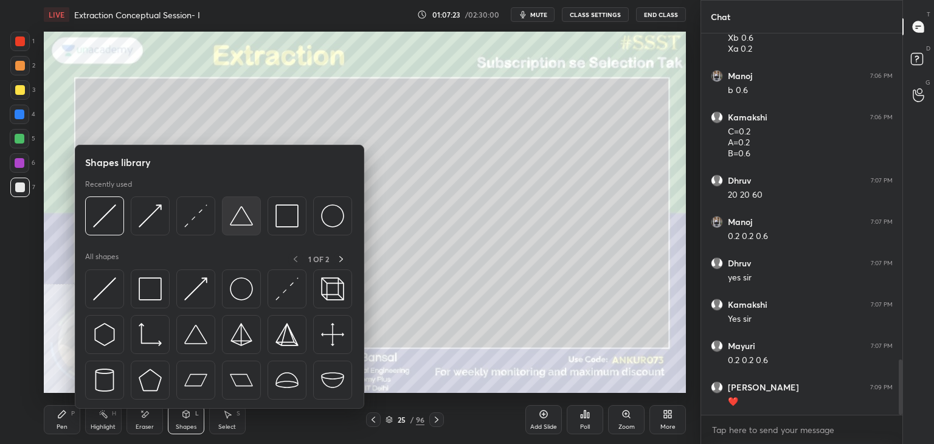
click at [241, 208] on img at bounding box center [241, 215] width 23 height 23
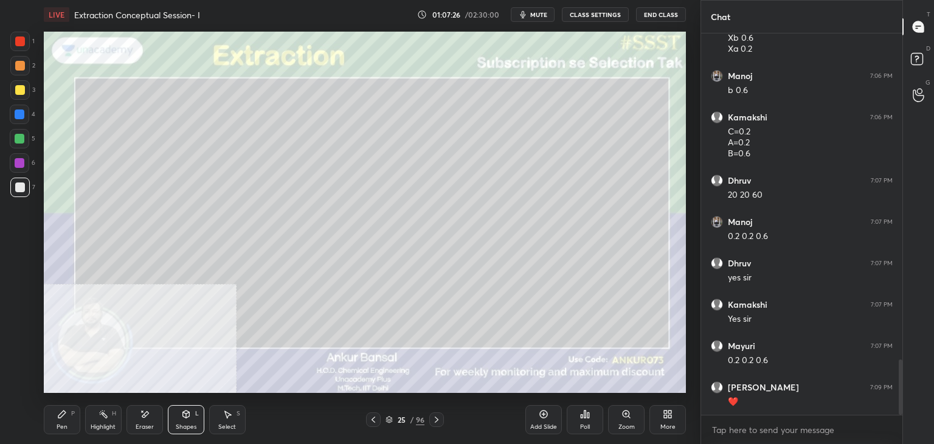
click at [185, 419] on icon at bounding box center [186, 414] width 10 height 10
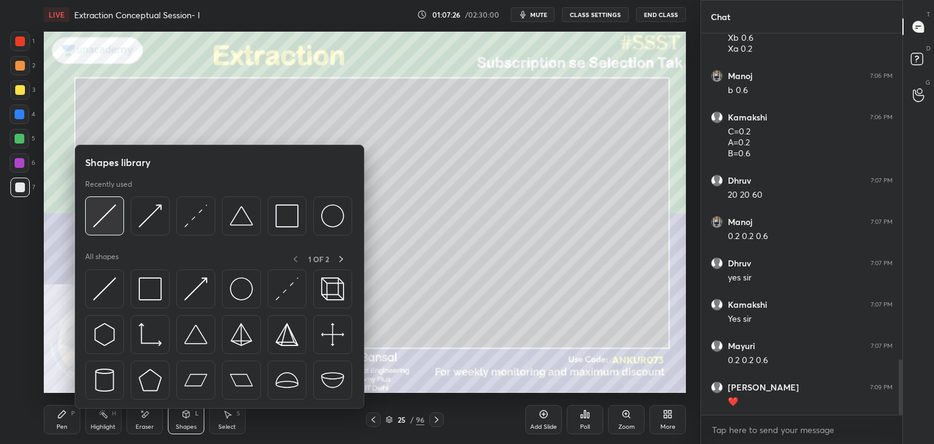
click at [108, 205] on img at bounding box center [104, 215] width 23 height 23
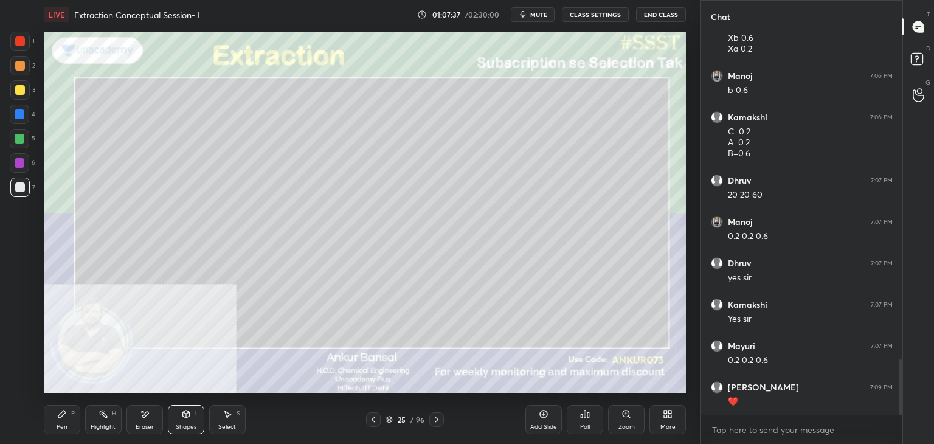
click at [61, 412] on icon at bounding box center [61, 414] width 7 height 7
click at [15, 42] on div at bounding box center [20, 41] width 10 height 10
click at [192, 418] on div "Shapes L" at bounding box center [186, 419] width 36 height 29
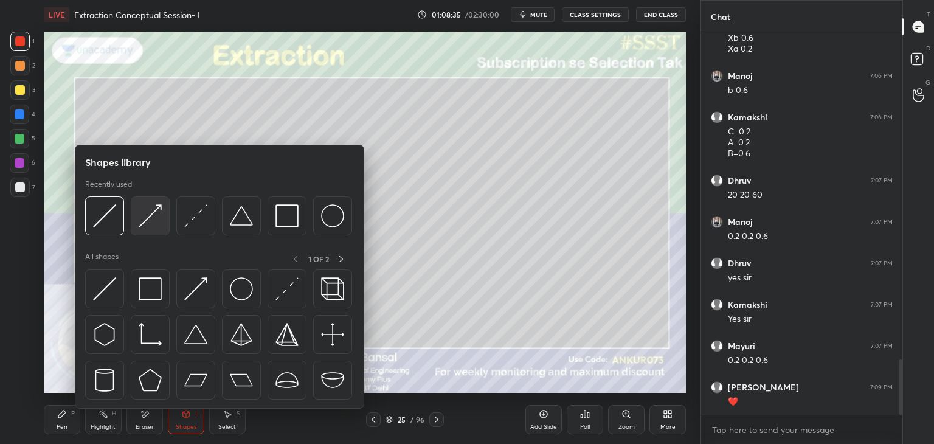
click at [158, 210] on img at bounding box center [150, 215] width 23 height 23
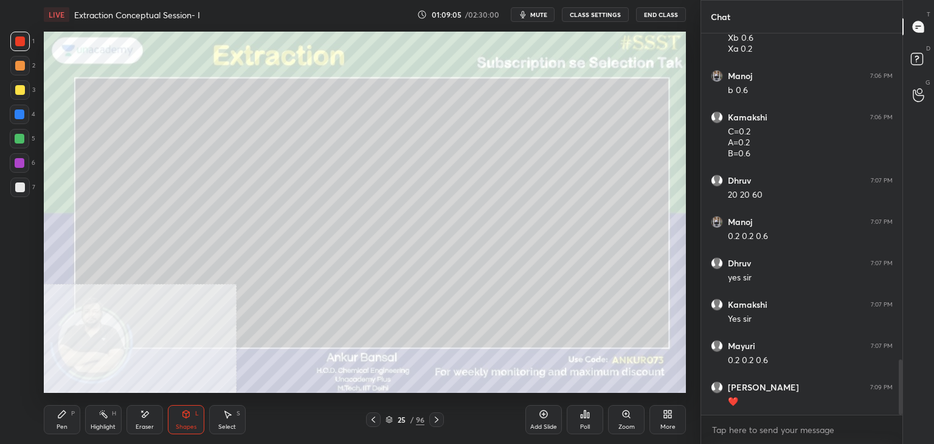
click at [74, 417] on div "P" at bounding box center [73, 414] width 4 height 6
click at [16, 181] on div at bounding box center [19, 187] width 19 height 19
click at [26, 86] on div at bounding box center [19, 89] width 19 height 19
click at [540, 11] on span "mute" at bounding box center [538, 14] width 17 height 9
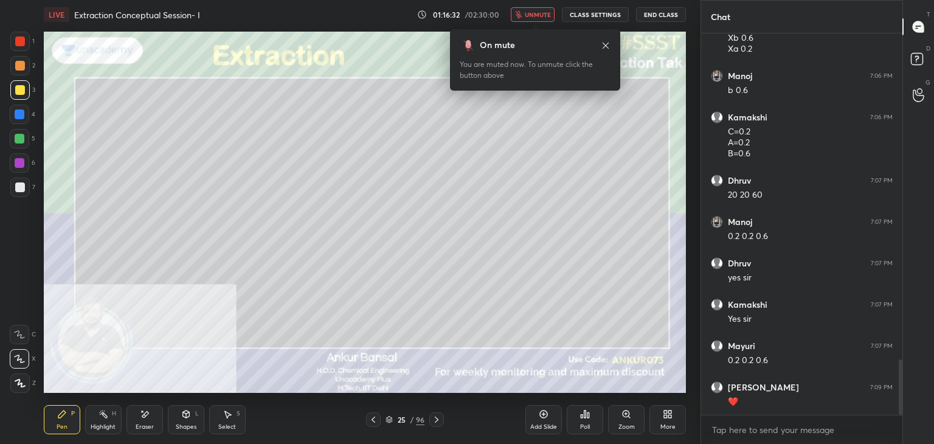
click at [533, 13] on span "unmute" at bounding box center [538, 14] width 26 height 9
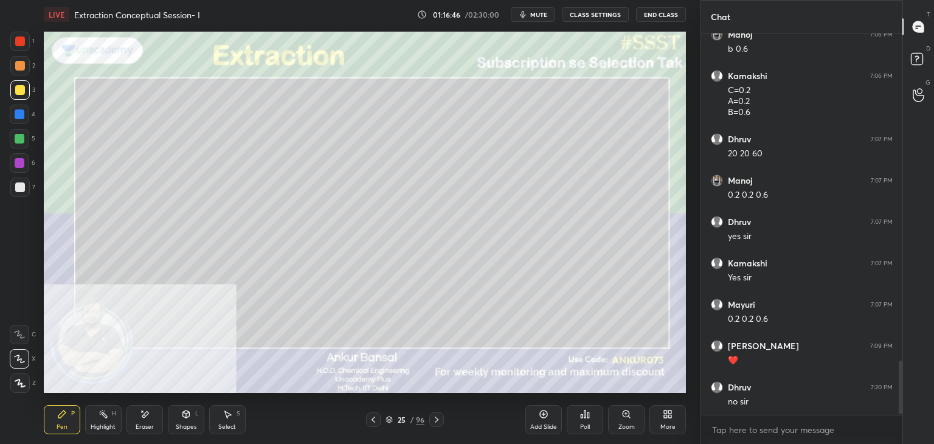
scroll to position [2337, 0]
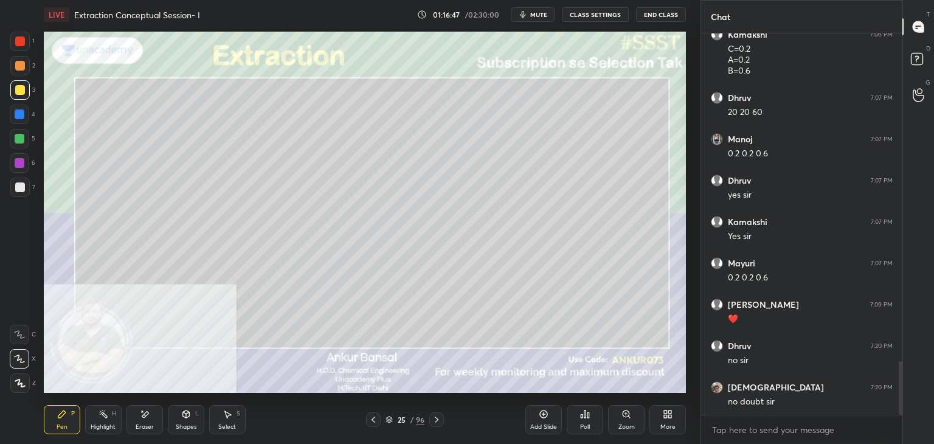
click at [187, 415] on icon at bounding box center [186, 414] width 7 height 7
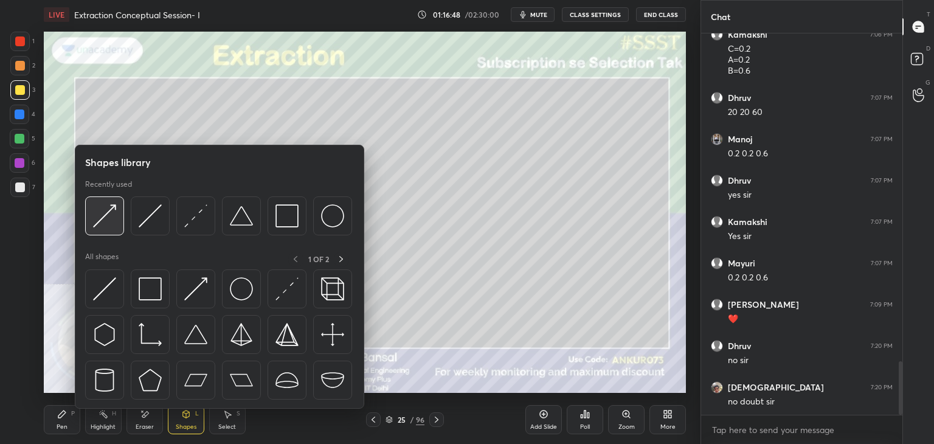
click at [102, 213] on img at bounding box center [104, 215] width 23 height 23
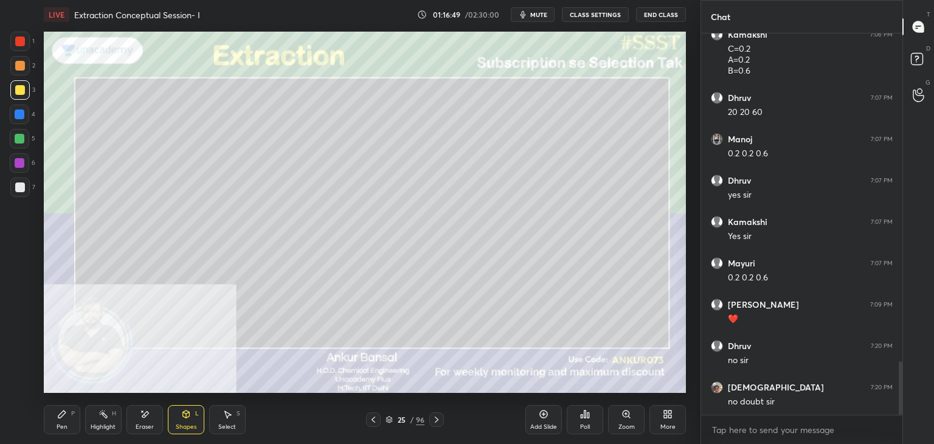
click at [22, 116] on div at bounding box center [20, 114] width 10 height 10
click at [22, 185] on div at bounding box center [20, 187] width 10 height 10
click at [70, 414] on div "Pen P" at bounding box center [62, 419] width 36 height 29
click at [217, 417] on div "Select S" at bounding box center [227, 419] width 36 height 29
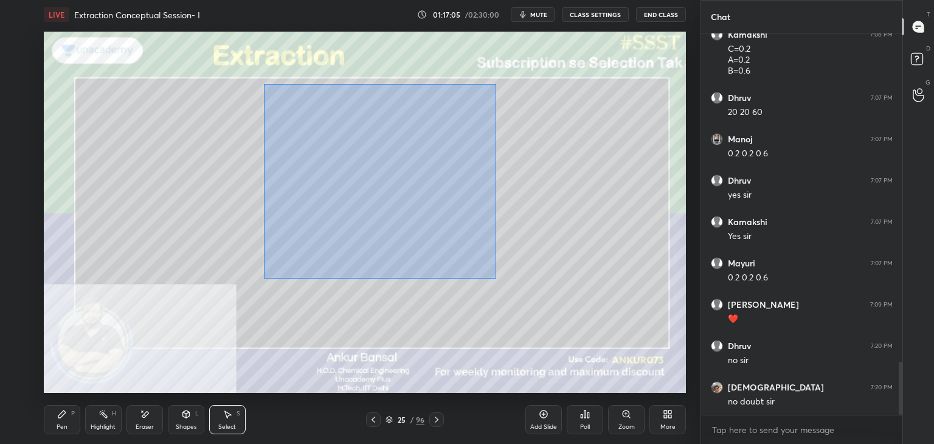
scroll to position [2378, 0]
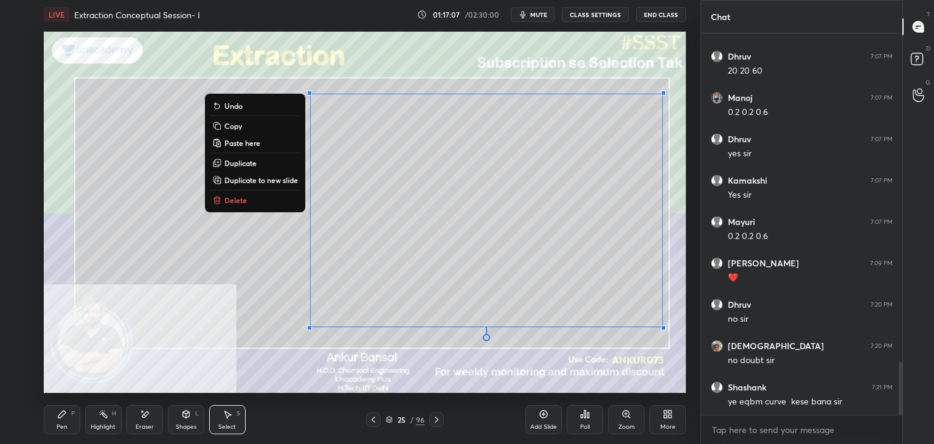
click at [234, 123] on p "Copy" at bounding box center [233, 126] width 18 height 10
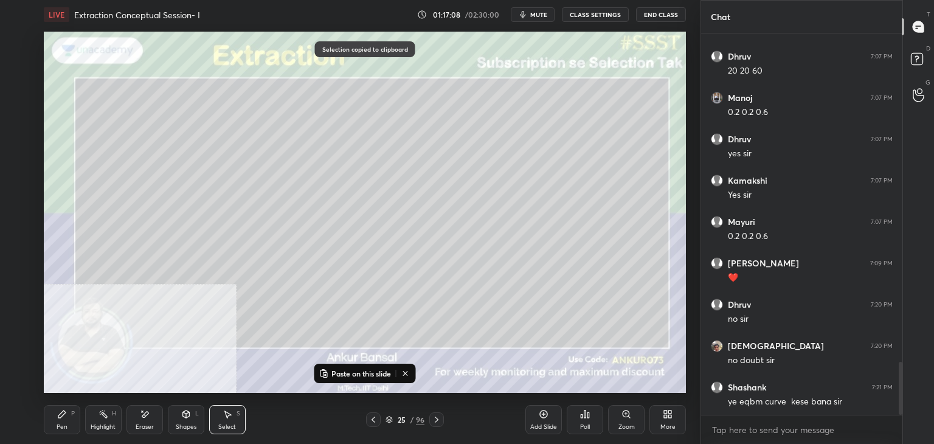
click at [437, 420] on icon at bounding box center [437, 420] width 10 height 10
click at [359, 369] on p "Paste on this slide" at bounding box center [361, 374] width 60 height 10
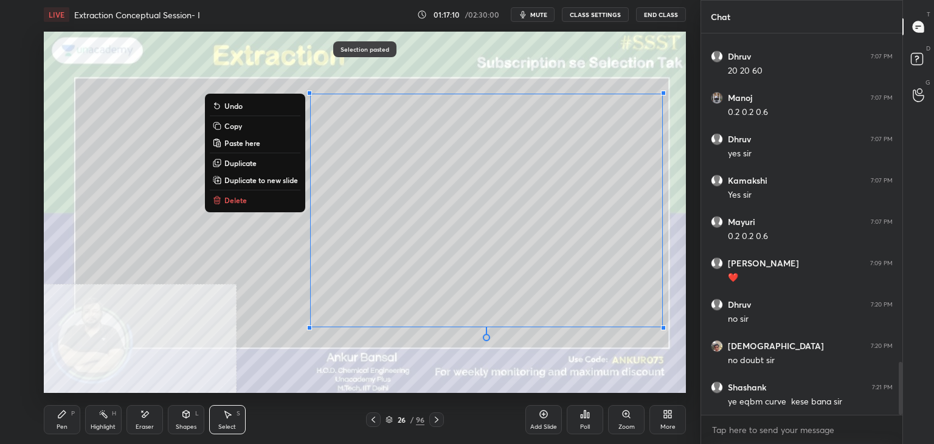
click at [60, 418] on icon at bounding box center [61, 414] width 7 height 7
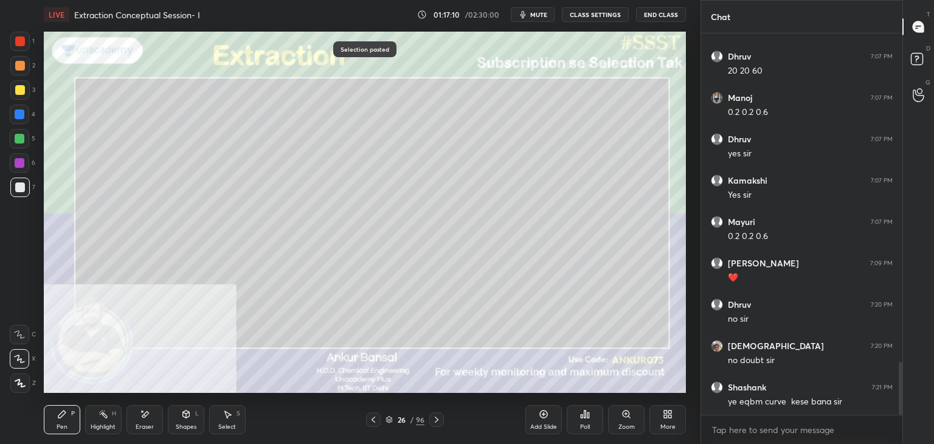
click at [141, 421] on div "Eraser" at bounding box center [144, 419] width 36 height 29
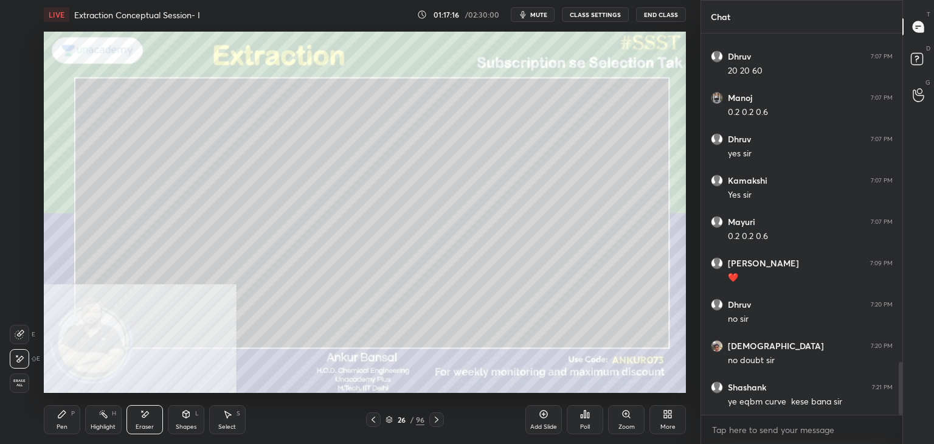
click at [64, 417] on icon at bounding box center [62, 414] width 10 height 10
click at [372, 418] on icon at bounding box center [374, 420] width 10 height 10
click at [26, 108] on div at bounding box center [19, 114] width 19 height 19
click at [435, 421] on icon at bounding box center [437, 420] width 10 height 10
click at [18, 179] on div at bounding box center [19, 187] width 19 height 19
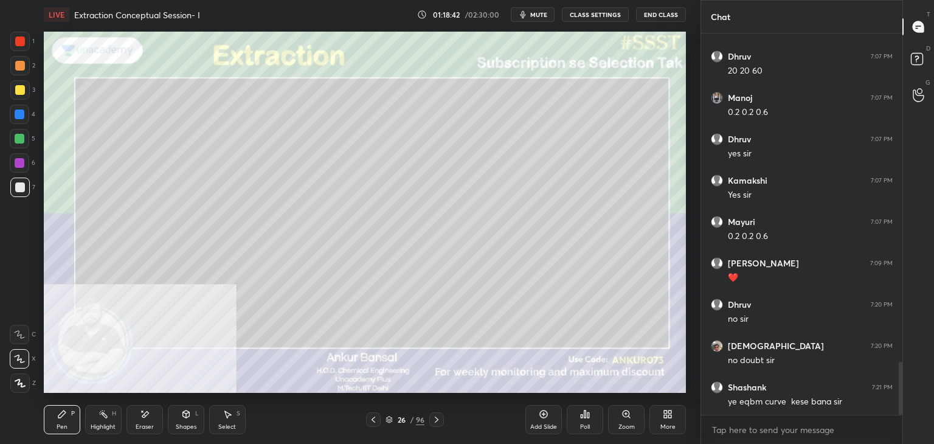
click at [148, 421] on div "Eraser" at bounding box center [144, 419] width 36 height 29
click at [65, 420] on div "Pen P" at bounding box center [62, 419] width 36 height 29
click at [19, 36] on div at bounding box center [19, 41] width 19 height 19
click at [178, 419] on div "Shapes L" at bounding box center [186, 419] width 36 height 29
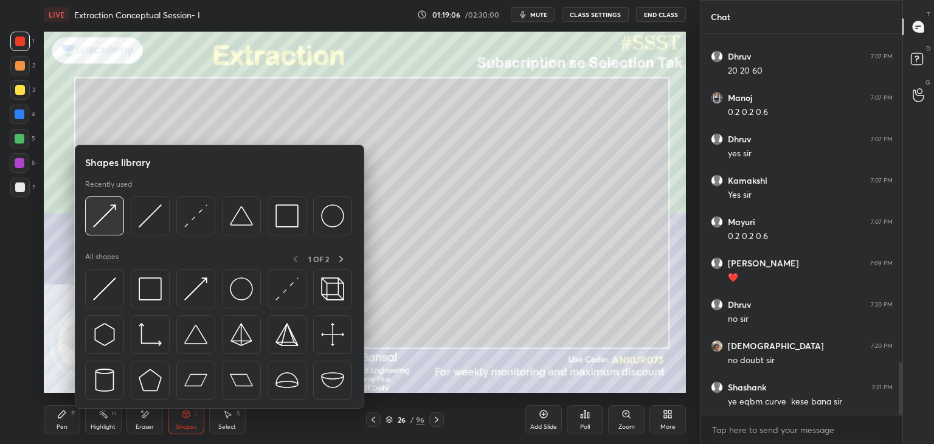
click at [102, 215] on img at bounding box center [104, 215] width 23 height 23
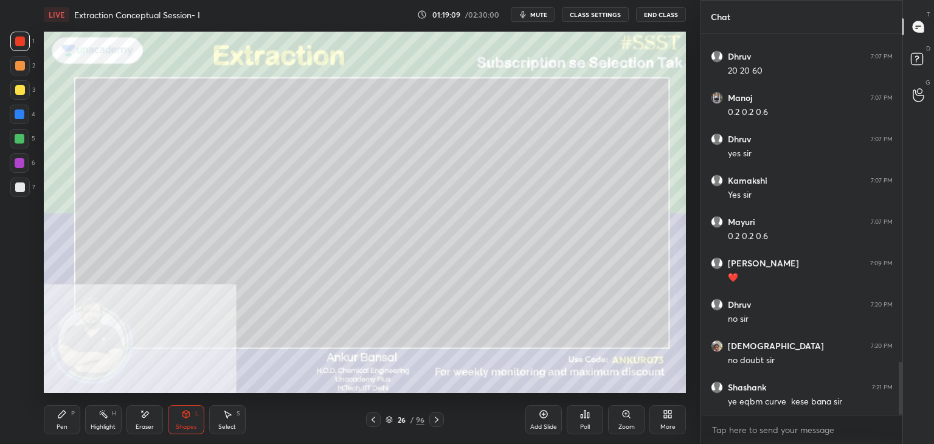
click at [71, 414] on div "Pen P" at bounding box center [62, 419] width 36 height 29
click at [22, 98] on div at bounding box center [19, 89] width 19 height 19
click at [64, 424] on div "Pen" at bounding box center [62, 427] width 11 height 6
click at [437, 421] on icon at bounding box center [437, 420] width 4 height 6
click at [13, 177] on div "6" at bounding box center [23, 165] width 26 height 24
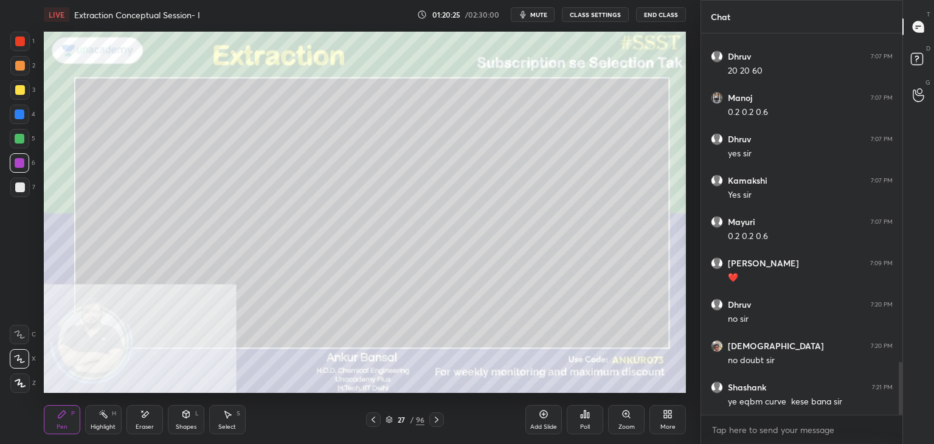
click at [25, 181] on div at bounding box center [19, 187] width 19 height 19
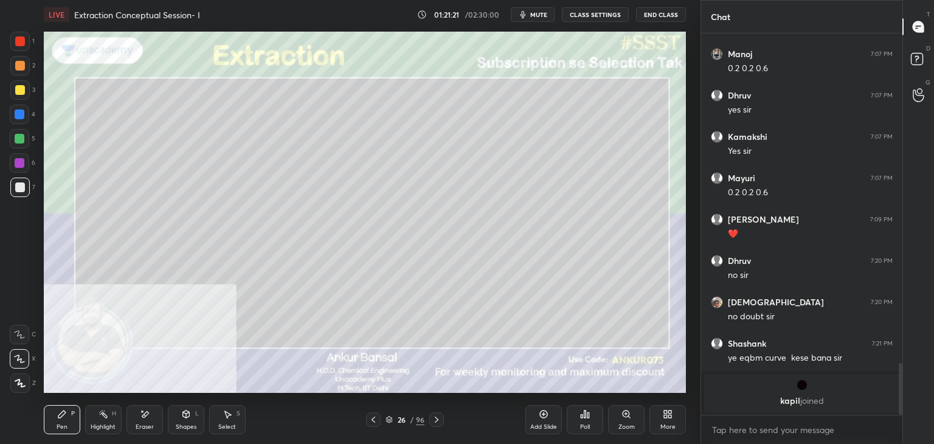
click at [377, 418] on icon at bounding box center [374, 420] width 10 height 10
type textarea "x"
click at [772, 429] on textarea at bounding box center [802, 429] width 182 height 19
paste textarea "[URL][DOMAIN_NAME]"
type textarea "[URL][DOMAIN_NAME]"
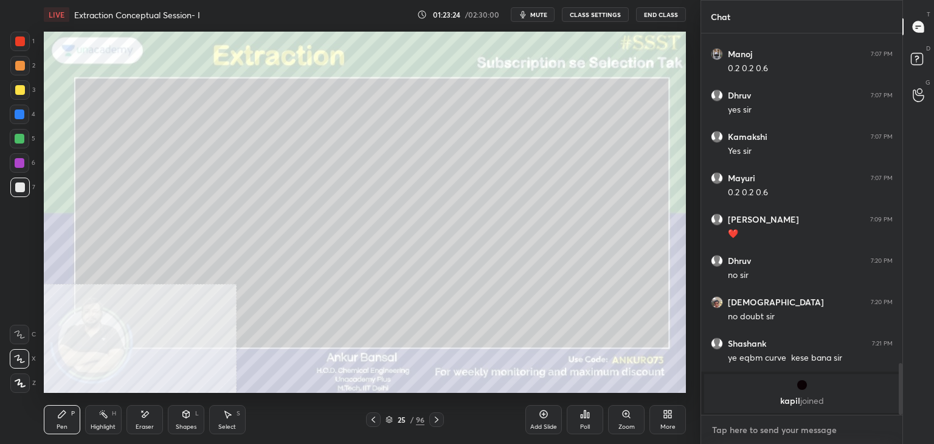
type textarea "x"
type textarea "[URL][DOMAIN_NAME]"
type textarea "x"
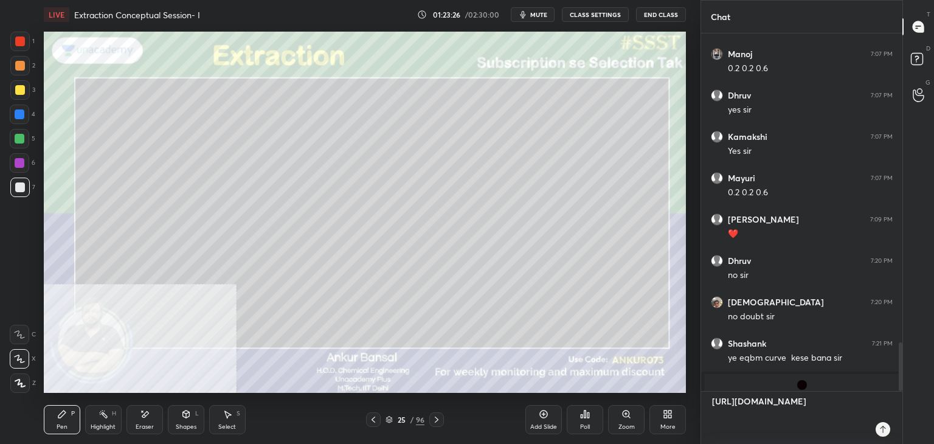
type textarea "[URL][DOMAIN_NAME]"
type textarea "x"
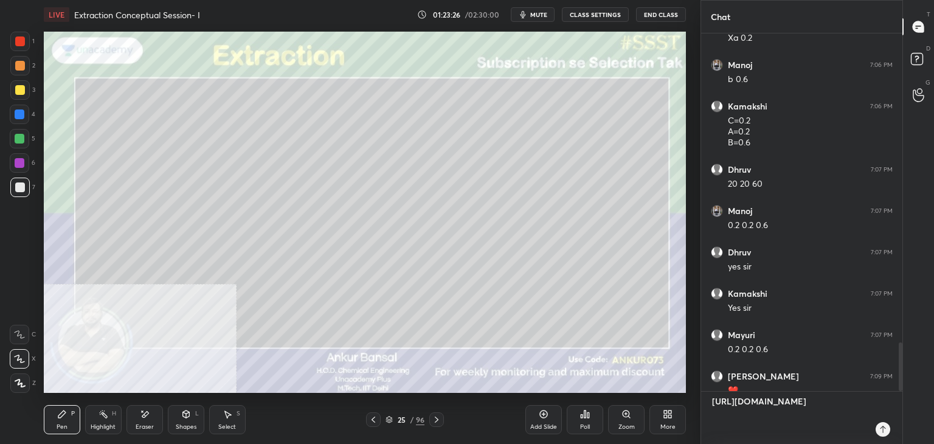
scroll to position [7, 0]
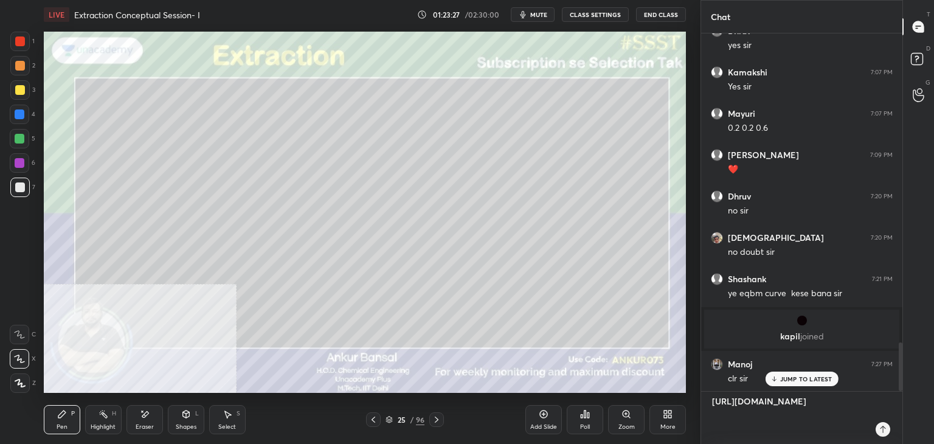
type textarea "[URL][DOMAIN_NAME] r"
type textarea "x"
type textarea "[URL][DOMAIN_NAME] re"
type textarea "x"
type textarea "[URL][DOMAIN_NAME] rev"
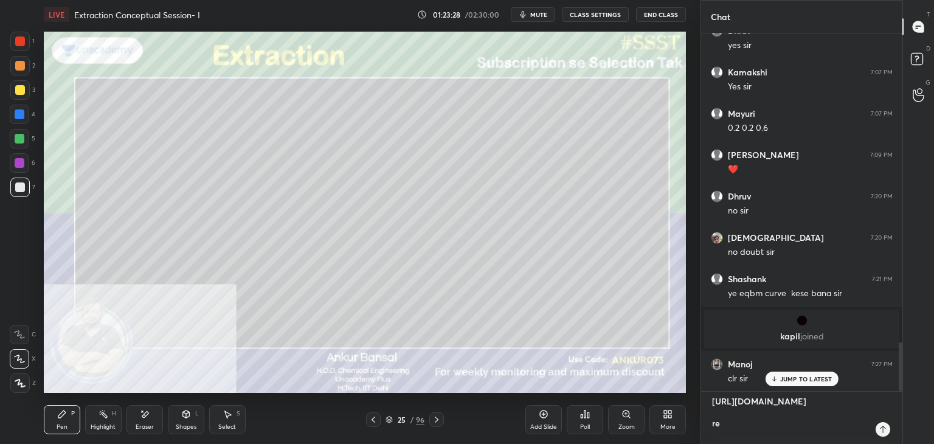
type textarea "x"
type textarea "[URL][DOMAIN_NAME] revi"
type textarea "x"
type textarea "[URL][DOMAIN_NAME] [PERSON_NAME]"
type textarea "x"
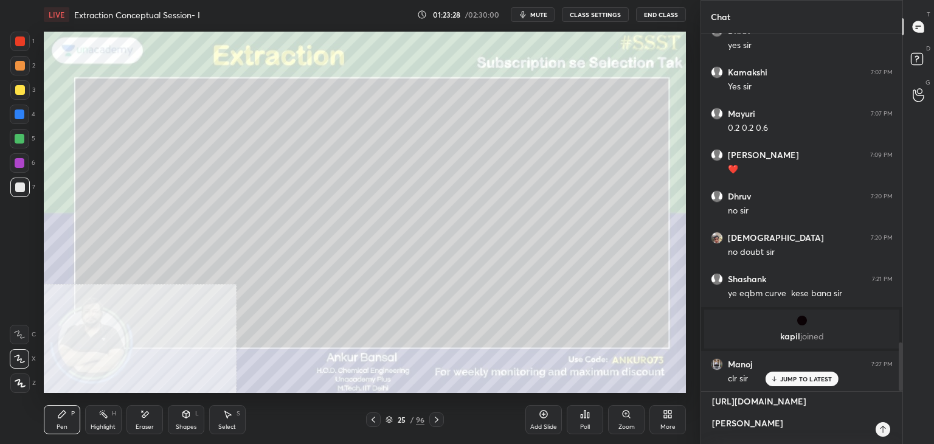
type textarea "[URL][DOMAIN_NAME] revisi"
type textarea "x"
type textarea "[URL][DOMAIN_NAME] [GEOGRAPHIC_DATA]"
type textarea "x"
type textarea "[URL][DOMAIN_NAME] [GEOGRAPHIC_DATA]"
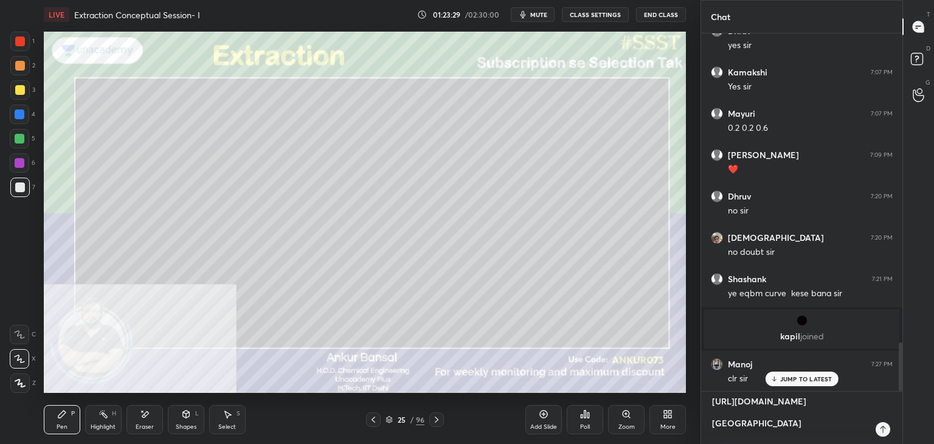
type textarea "x"
type textarea "[URL][DOMAIN_NAME] [GEOGRAPHIC_DATA]"
type textarea "x"
type textarea "[URL][DOMAIN_NAME] revision"
type textarea "x"
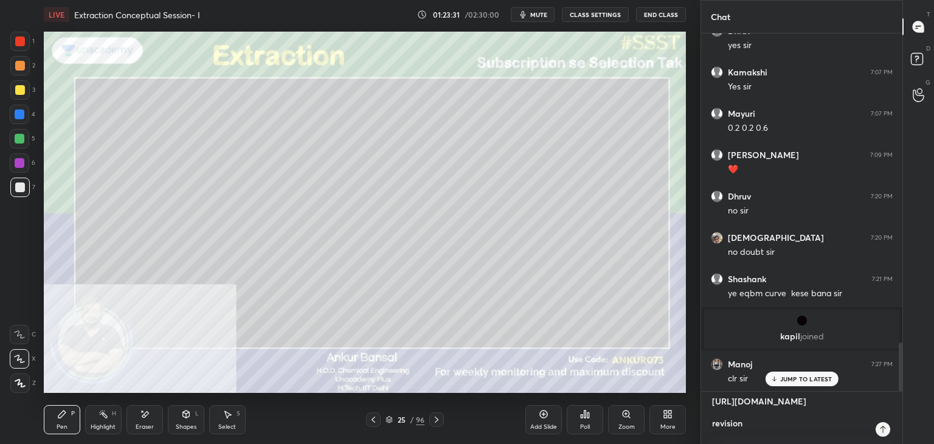
type textarea "[URL][DOMAIN_NAME] revision"
type textarea "x"
type textarea "[URL][DOMAIN_NAME] revision a"
type textarea "x"
type textarea "[URL][DOMAIN_NAME] revision an"
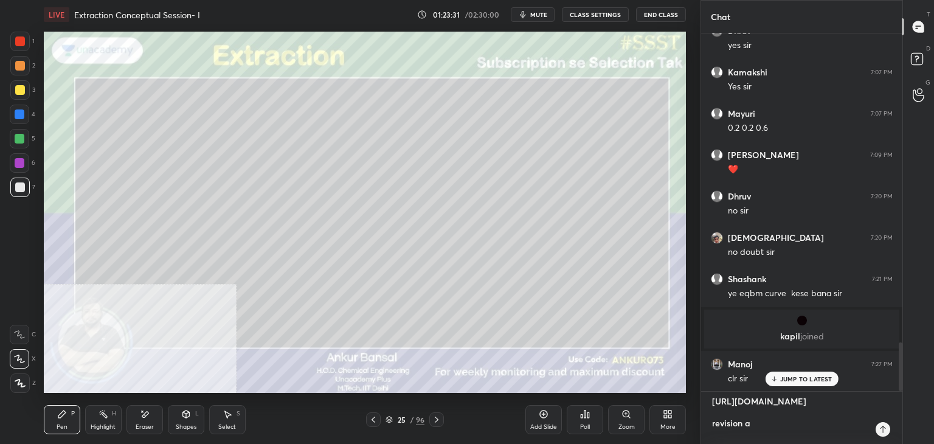
type textarea "x"
type textarea "[URL][DOMAIN_NAME] revision and"
type textarea "x"
type textarea "[URL][DOMAIN_NAME] revision and"
type textarea "x"
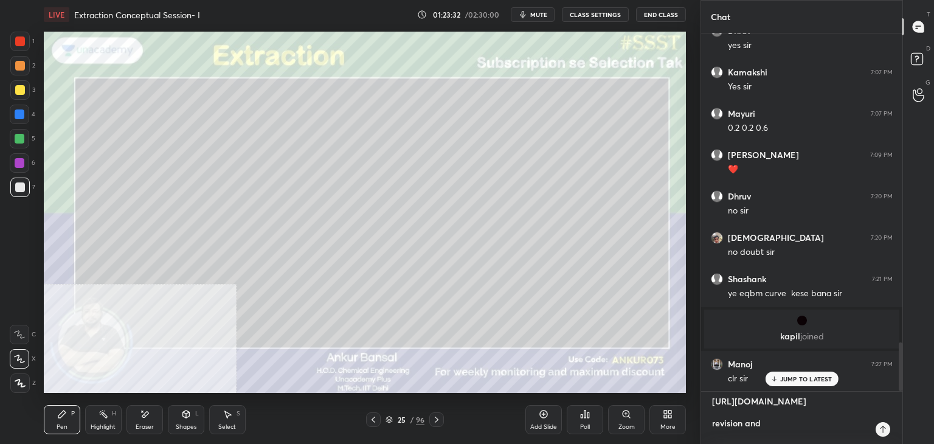
type textarea "[URL][DOMAIN_NAME] revision and p"
type textarea "x"
type textarea "[URL][DOMAIN_NAME] revision and pr"
type textarea "x"
type textarea "[URL][DOMAIN_NAME] revision and pra"
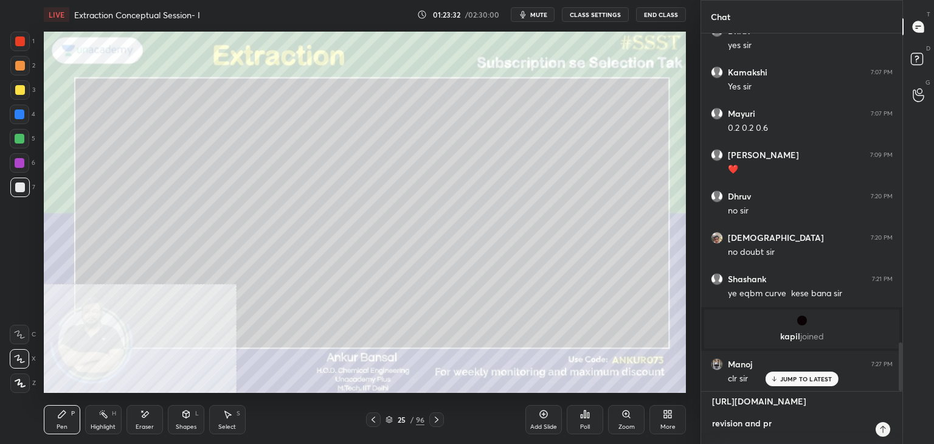
type textarea "x"
type textarea "[URL][DOMAIN_NAME] revision and prac"
type textarea "x"
type textarea "[URL][DOMAIN_NAME] revision and pract"
type textarea "x"
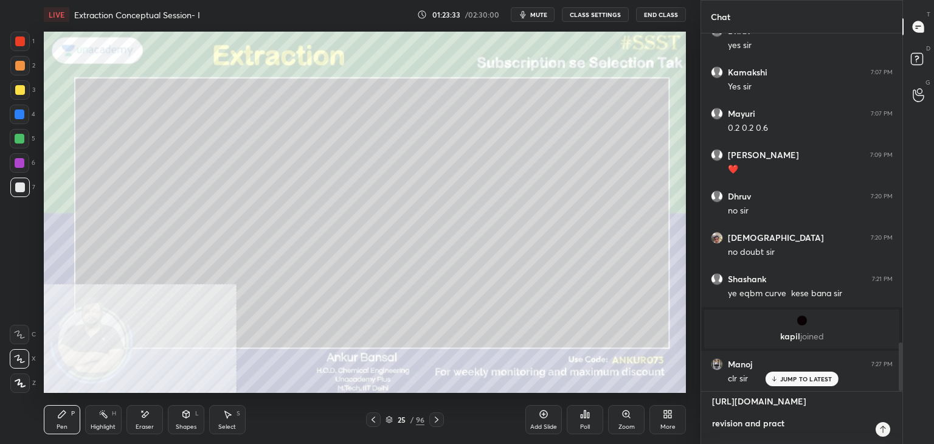
type textarea "[URL][DOMAIN_NAME] revision and practi"
type textarea "x"
type textarea "[URL][DOMAIN_NAME] revision and practic"
type textarea "x"
type textarea "[URL][DOMAIN_NAME] revision and practice"
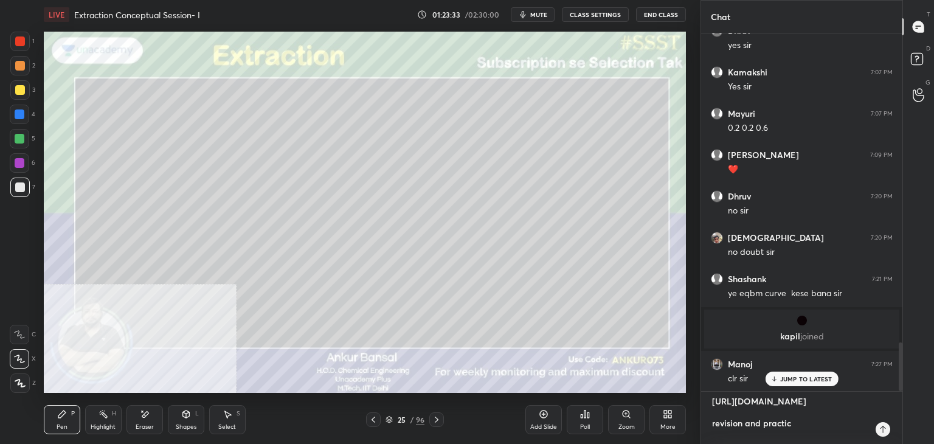
type textarea "x"
type textarea "[URL][DOMAIN_NAME] revision and practice"
type textarea "x"
type textarea "[URL][DOMAIN_NAME] revision and practice c"
type textarea "x"
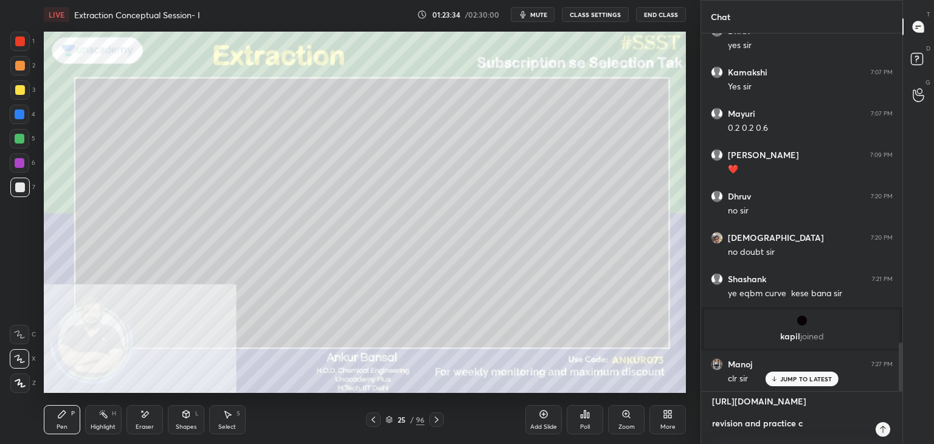
type textarea "[URL][DOMAIN_NAME] revision and practice co"
type textarea "x"
type textarea "[URL][DOMAIN_NAME] revision and practice cou"
type textarea "x"
type textarea "[URL][DOMAIN_NAME] revision and practice cour"
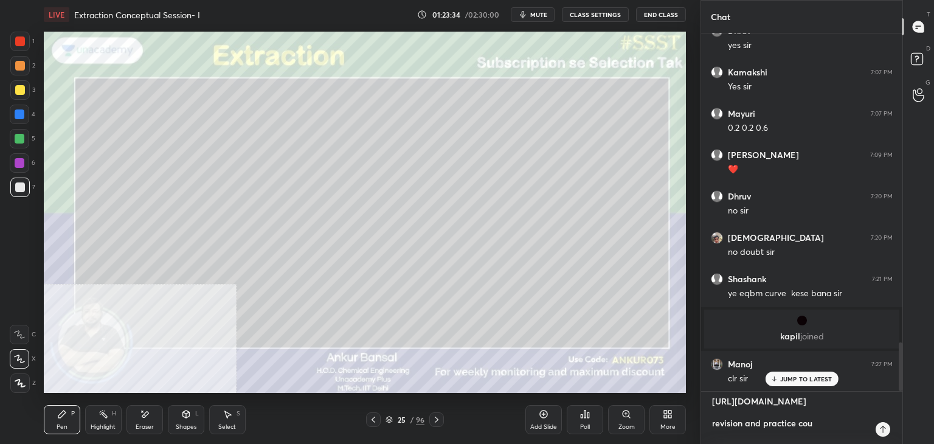
type textarea "x"
type textarea "[URL][DOMAIN_NAME] revision and practice cours"
type textarea "x"
type textarea "[URL][DOMAIN_NAME] revision and practice course"
type textarea "x"
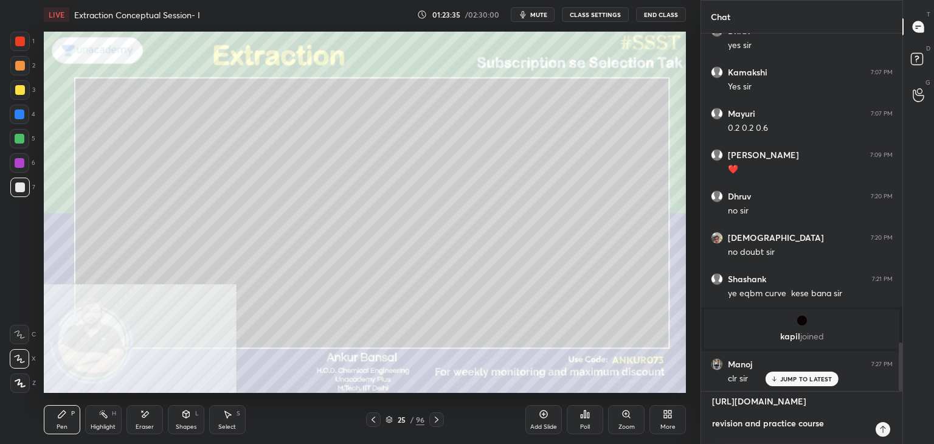
type textarea "[URL][DOMAIN_NAME] revision and practice course"
type textarea "x"
type textarea "[URL][DOMAIN_NAME] revision and practice course o"
type textarea "x"
type textarea "[URL][DOMAIN_NAME] revision and practice course on"
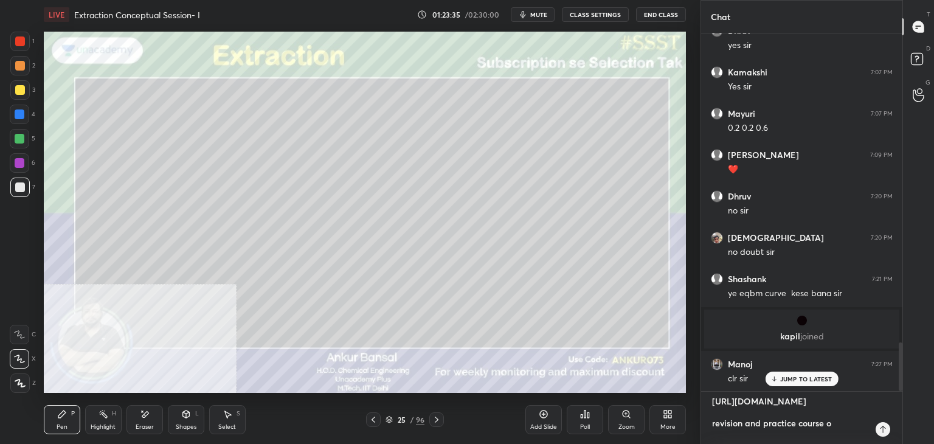
type textarea "x"
type textarea "[URL][DOMAIN_NAME] revision and practice course on"
type textarea "x"
type textarea "[URL][DOMAIN_NAME] revision and practice course on h"
type textarea "x"
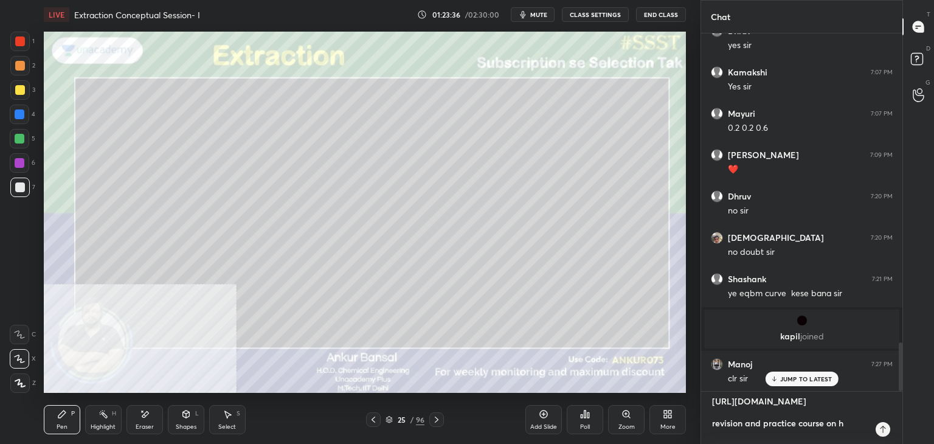
type textarea "[URL][DOMAIN_NAME] revision and practice course on he"
type textarea "x"
type textarea "[URL][DOMAIN_NAME] revision and practice course on hea"
type textarea "x"
type textarea "[URL][DOMAIN_NAME] revision and practice course on heat"
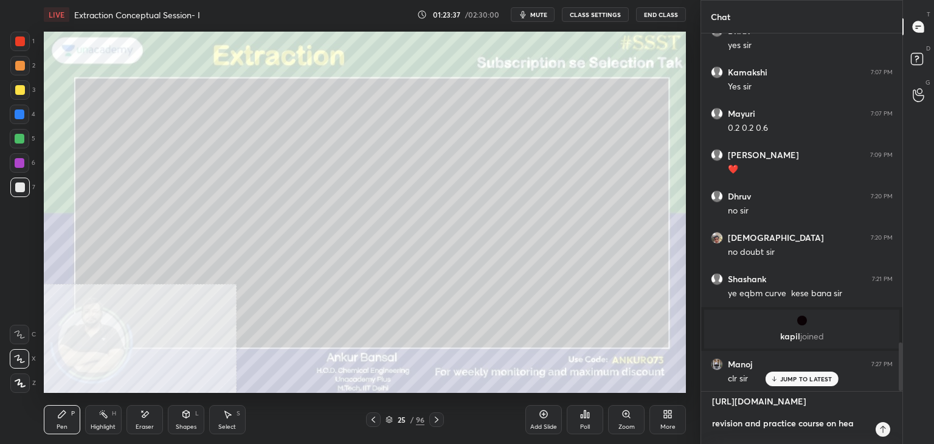
type textarea "x"
type textarea "[URL][DOMAIN_NAME] revision and practice course on heat"
type textarea "x"
type textarea "[URL][DOMAIN_NAME] revision and practice course on heat t"
type textarea "x"
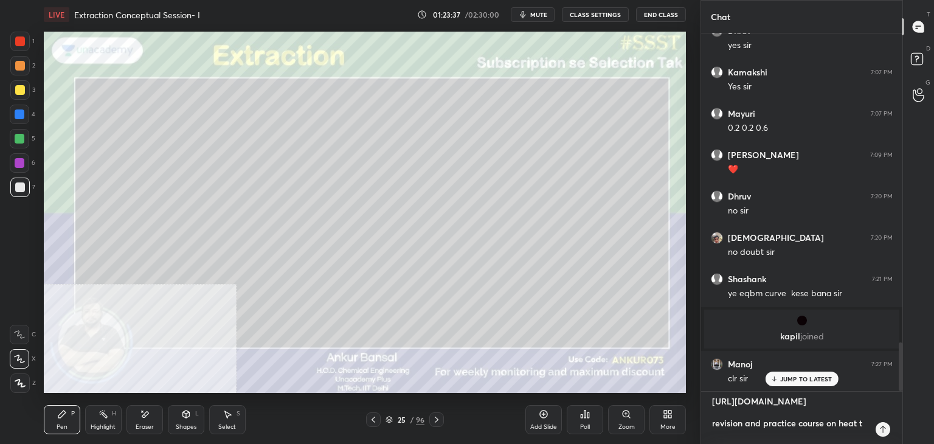
type textarea "[URL][DOMAIN_NAME] revision and practice course on heat tr"
type textarea "x"
type textarea "[URL][DOMAIN_NAME] revision and practice course on heat tra"
type textarea "x"
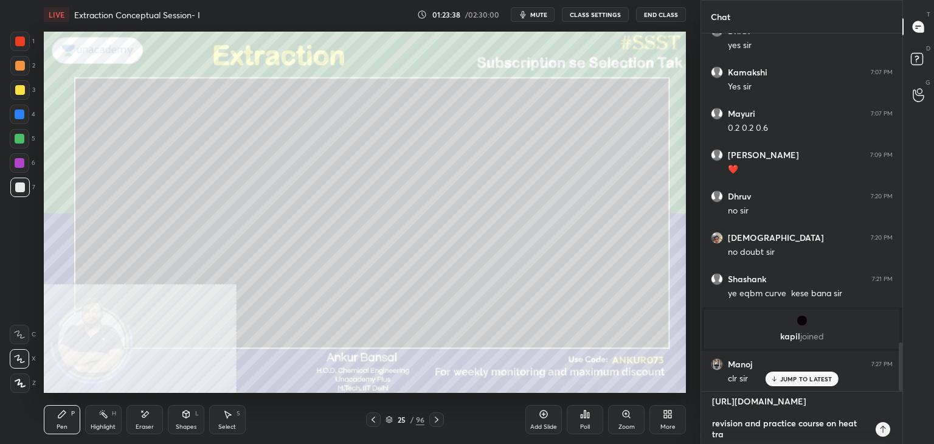
type textarea "[URL][DOMAIN_NAME] revision and practice course on heat [PERSON_NAME]"
type textarea "x"
type textarea "[URL][DOMAIN_NAME] revision and practice course on heat trans"
type textarea "x"
type textarea "[URL][DOMAIN_NAME] revision and practice course on heat transf"
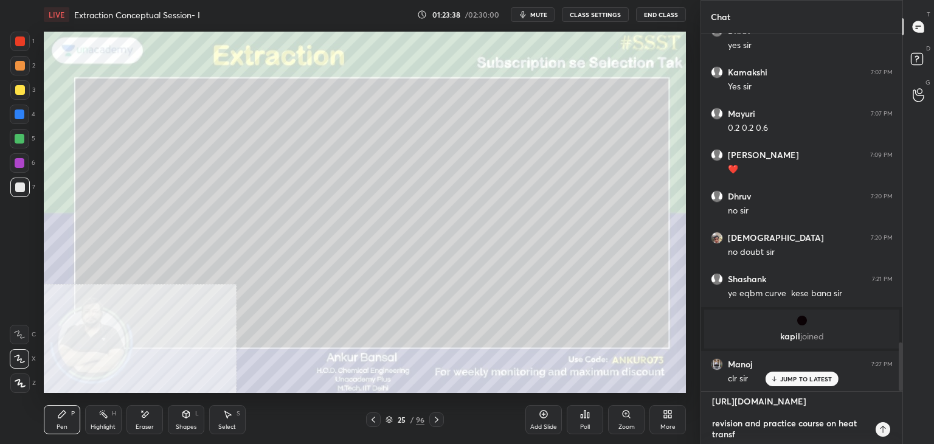
type textarea "x"
type textarea "[URL][DOMAIN_NAME] revision and practice course on heat transfe"
type textarea "x"
type textarea "[URL][DOMAIN_NAME] revision and practice course on heat transfer"
type textarea "x"
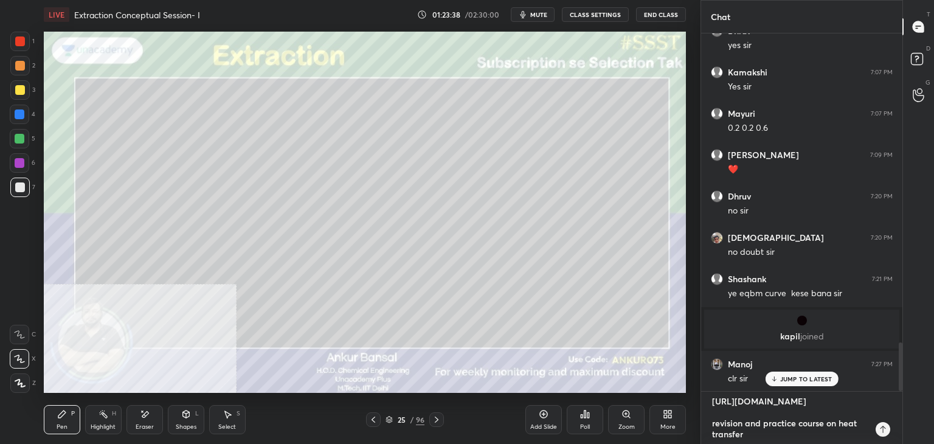
type textarea "[URL][DOMAIN_NAME] revision and practice course on heat transfer"
type textarea "x"
type textarea "[URL][DOMAIN_NAME] revision and practice course on heat transfer o"
type textarea "x"
type textarea "[URL][DOMAIN_NAME] revision and practice course on heat transfer op"
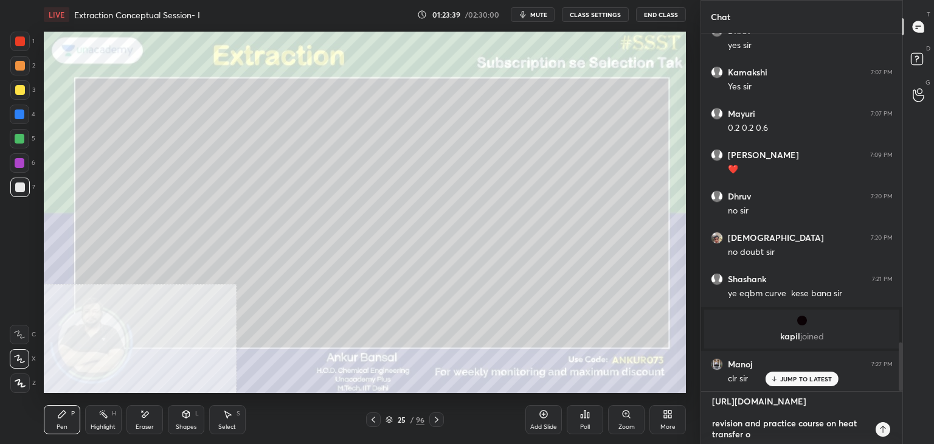
type textarea "x"
type textarea "[URL][DOMAIN_NAME] revision and practice course on heat transfer ope"
type textarea "x"
type textarea "[URL][DOMAIN_NAME] revision and practice course on heat transfer oper"
type textarea "x"
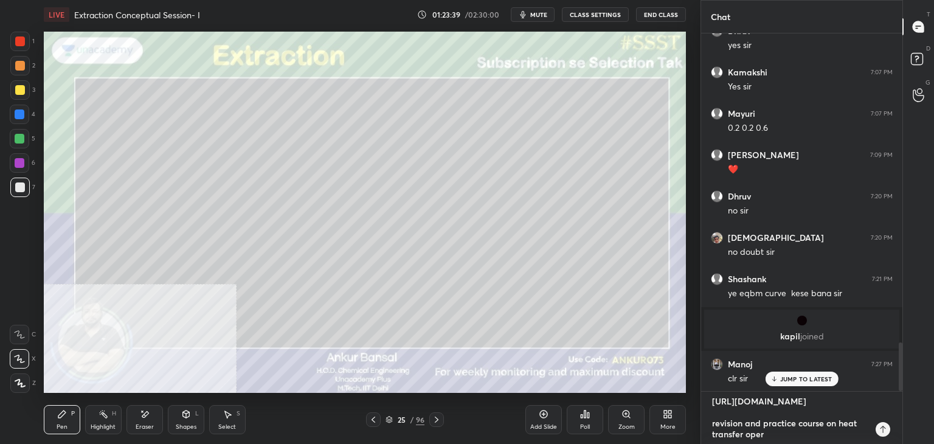
type textarea "[URL][DOMAIN_NAME] revision and practice course on heat transfer opera"
type textarea "x"
type textarea "[URL][DOMAIN_NAME] revision and practice course on heat transfer operat"
type textarea "x"
type textarea "[URL][DOMAIN_NAME] revision and practice course on heat transfer operati"
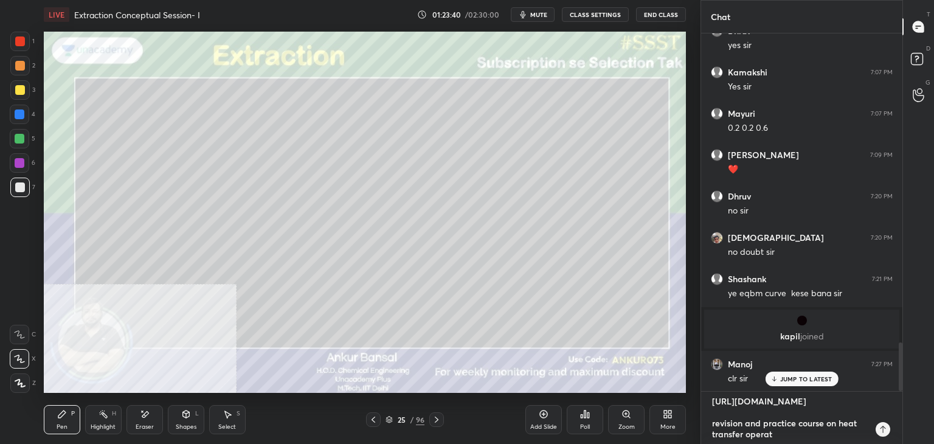
type textarea "x"
type textarea "[URL][DOMAIN_NAME] revision and practice course on heat transfer operatio"
type textarea "x"
type textarea "[URL][DOMAIN_NAME] revision and practice course on heat transfer operation"
type textarea "x"
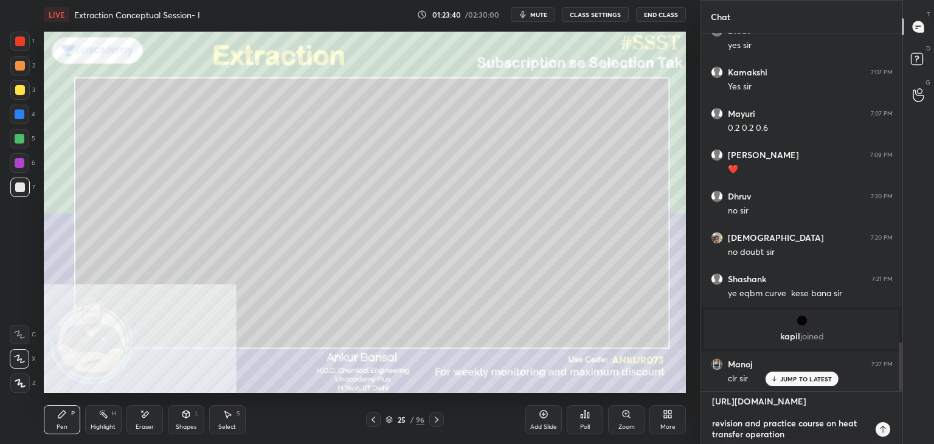
type textarea "[URL][DOMAIN_NAME] revision and practice course on heat transfer operations"
type textarea "x"
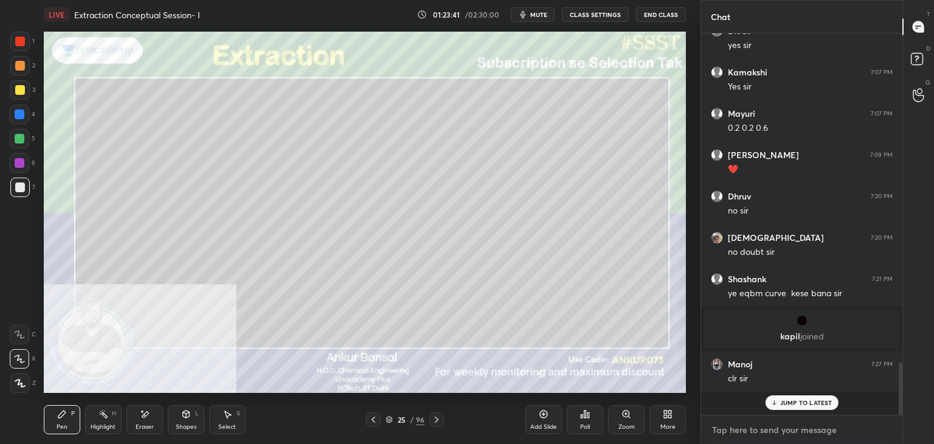
scroll to position [2365, 0]
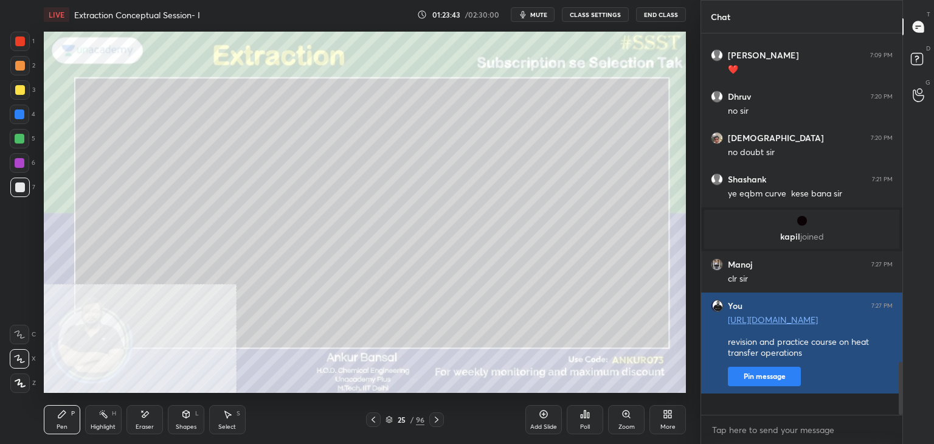
type textarea "x"
click at [766, 386] on button "Pin message" at bounding box center [764, 376] width 73 height 19
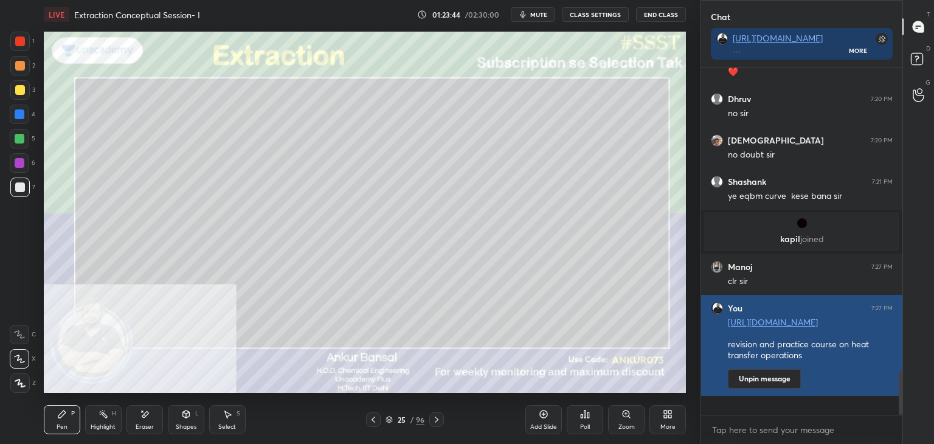
scroll to position [2399, 0]
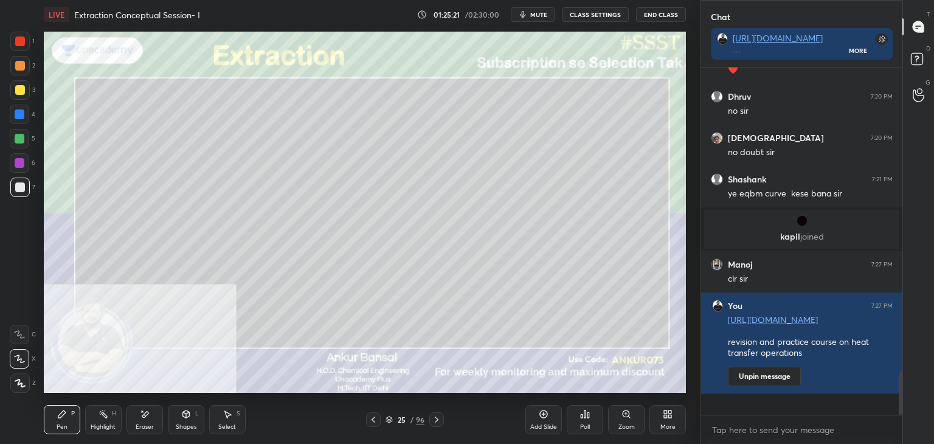
click at [148, 424] on div "Eraser" at bounding box center [145, 427] width 18 height 6
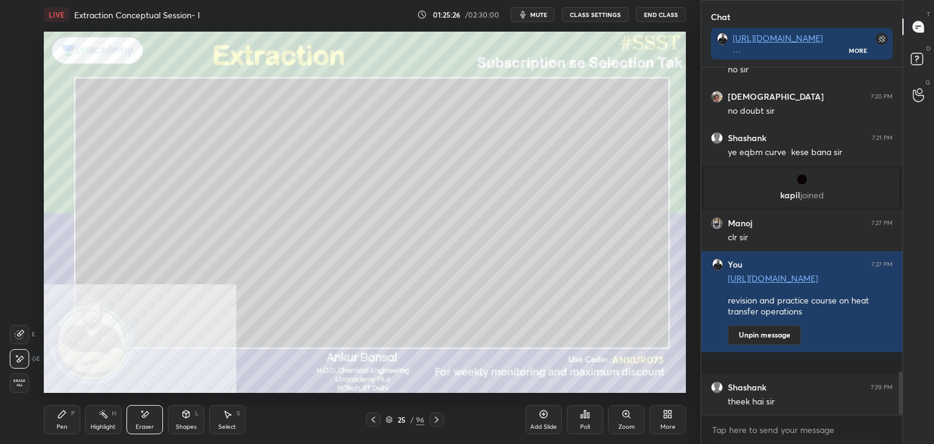
click at [54, 418] on div "Pen P" at bounding box center [62, 419] width 36 height 29
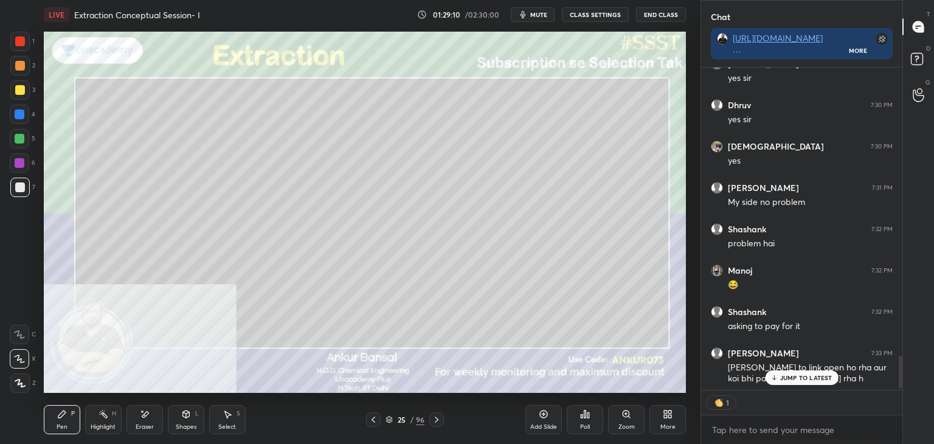
scroll to position [2858, 0]
click at [794, 376] on p "JUMP TO LATEST" at bounding box center [806, 377] width 52 height 7
click at [189, 421] on div "Shapes L" at bounding box center [186, 419] width 36 height 29
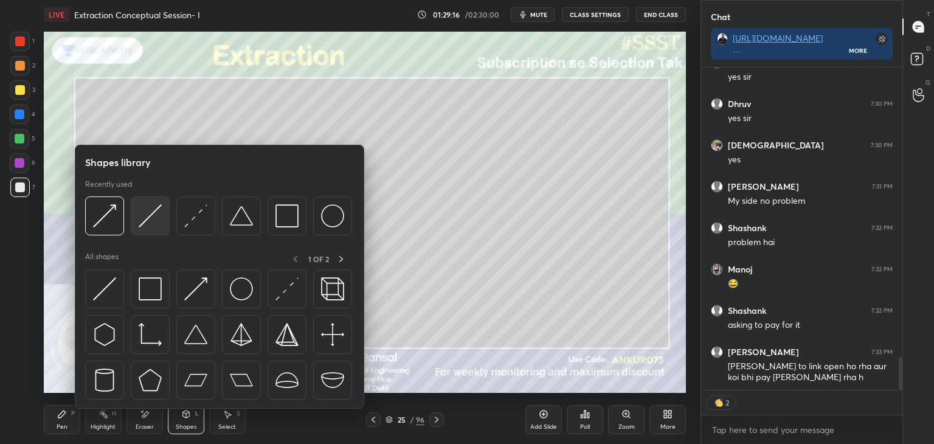
click at [141, 215] on img at bounding box center [150, 215] width 23 height 23
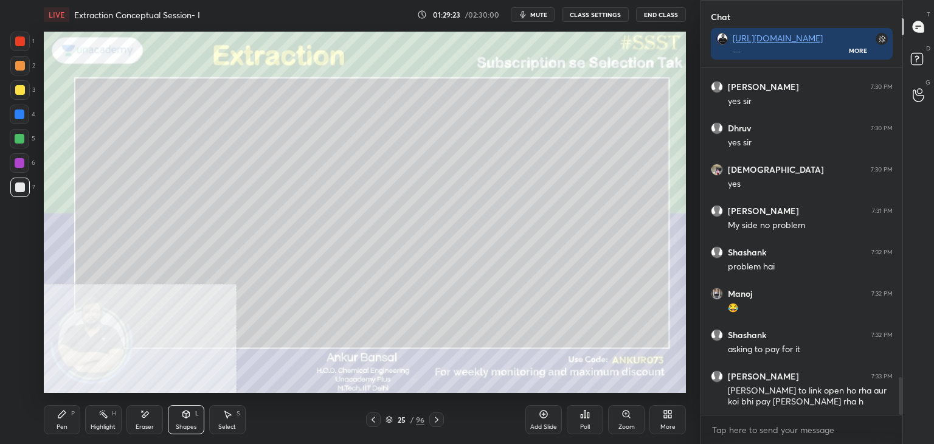
scroll to position [4, 4]
click at [68, 416] on div "Pen P" at bounding box center [62, 419] width 36 height 29
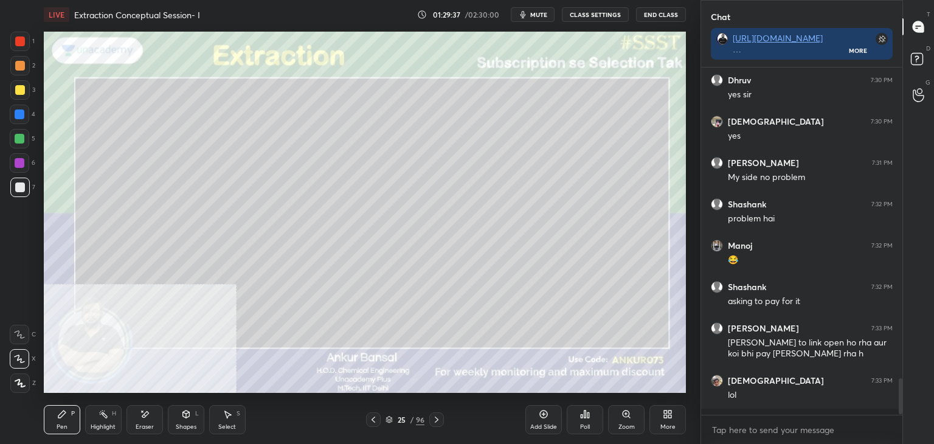
scroll to position [344, 198]
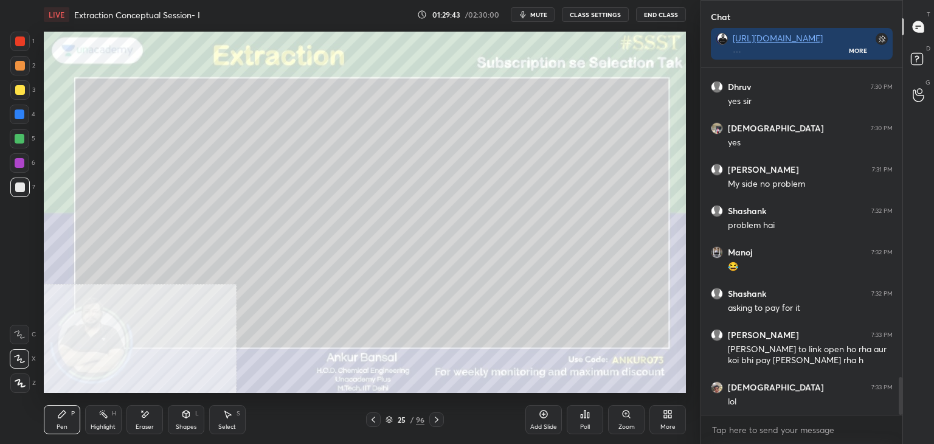
click at [173, 423] on div "Shapes L" at bounding box center [186, 419] width 36 height 29
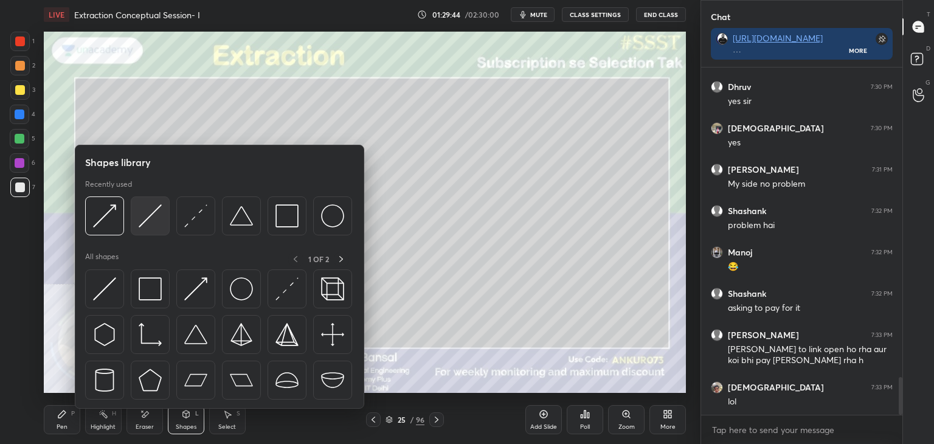
click at [151, 215] on img at bounding box center [150, 215] width 23 height 23
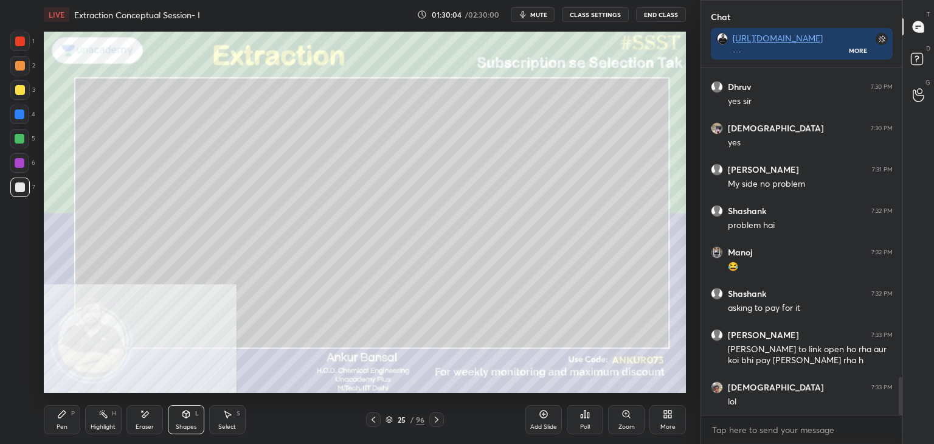
click at [64, 417] on icon at bounding box center [62, 414] width 10 height 10
click at [182, 421] on div "Shapes L" at bounding box center [186, 419] width 36 height 29
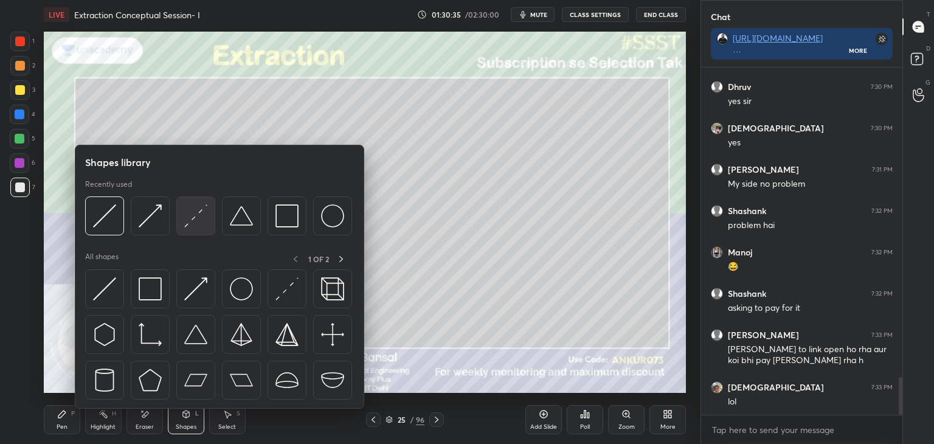
click at [195, 217] on img at bounding box center [195, 215] width 23 height 23
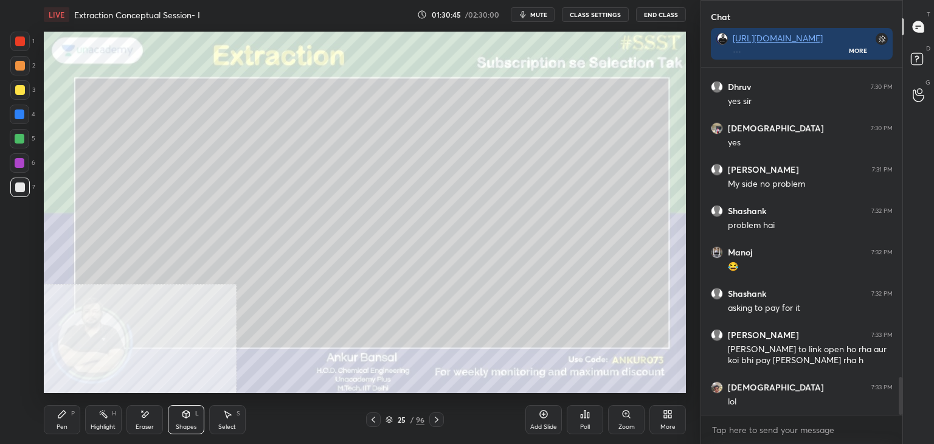
click at [62, 414] on icon at bounding box center [61, 414] width 7 height 7
click at [140, 426] on div "Eraser" at bounding box center [145, 427] width 18 height 6
click at [68, 421] on div "Pen P" at bounding box center [62, 419] width 36 height 29
click at [186, 418] on icon at bounding box center [186, 416] width 0 height 4
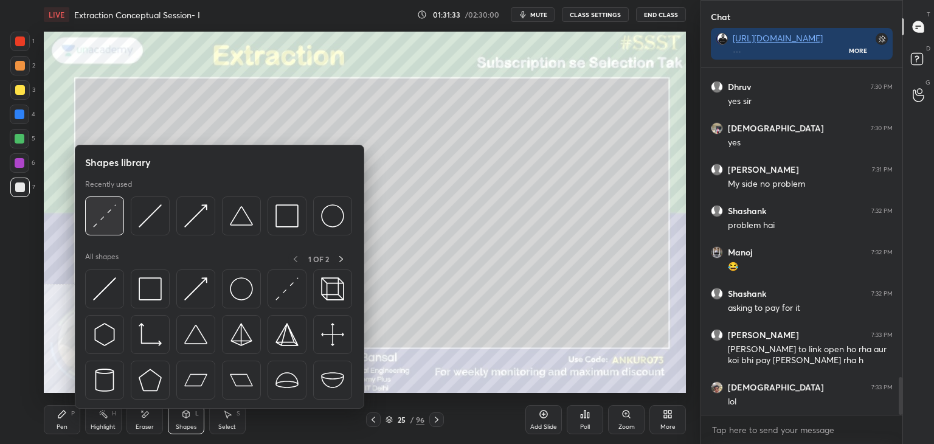
click at [113, 220] on img at bounding box center [104, 215] width 23 height 23
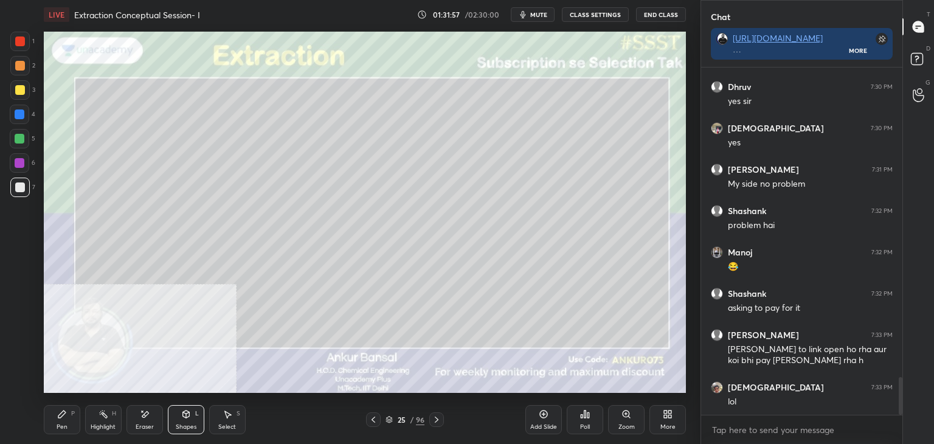
click at [139, 418] on div "Eraser" at bounding box center [144, 419] width 36 height 29
click at [175, 414] on div "Shapes L" at bounding box center [186, 419] width 36 height 29
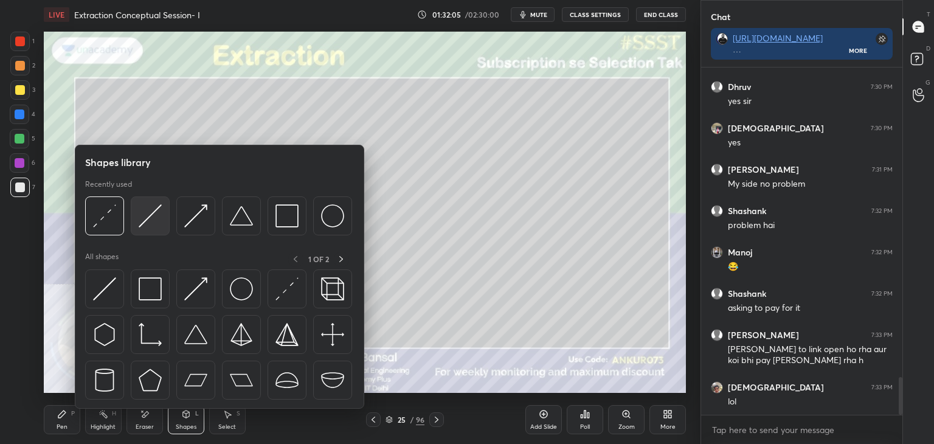
click at [157, 218] on img at bounding box center [150, 215] width 23 height 23
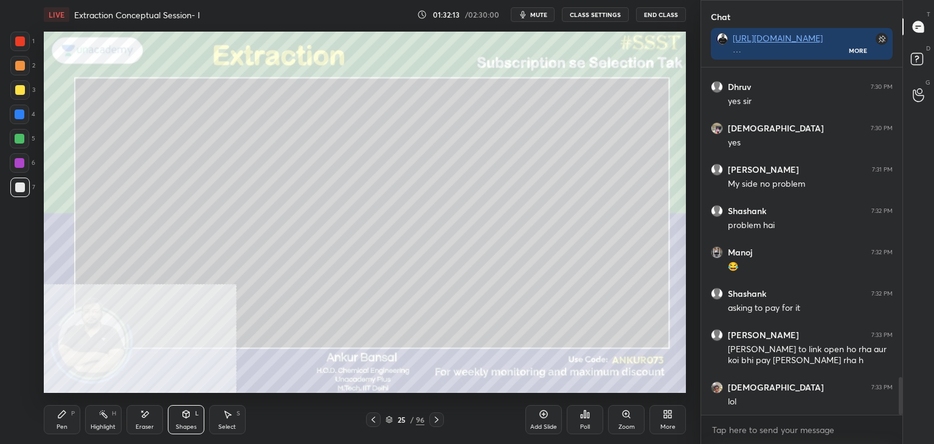
click at [61, 419] on div "Pen P" at bounding box center [62, 419] width 36 height 29
click at [184, 424] on div "Shapes" at bounding box center [186, 427] width 21 height 6
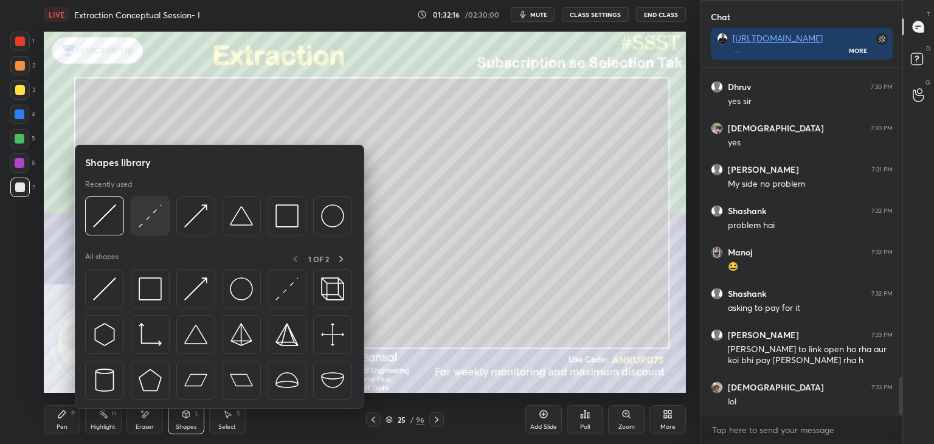
click at [146, 215] on img at bounding box center [150, 215] width 23 height 23
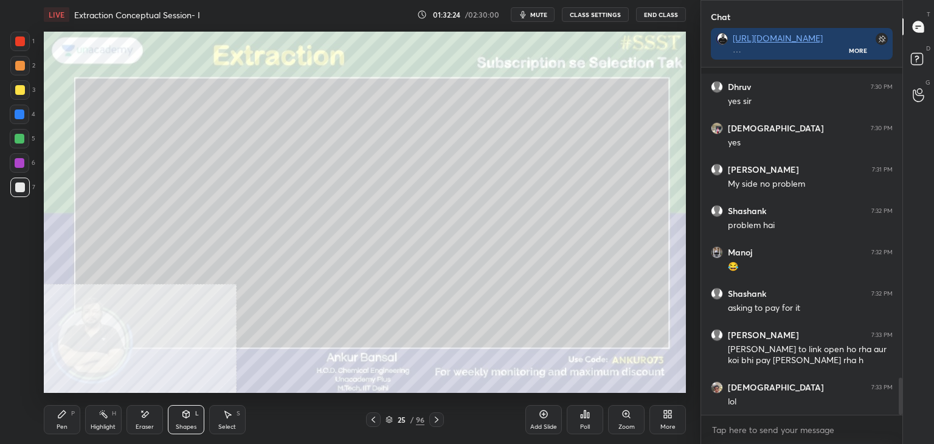
scroll to position [2928, 0]
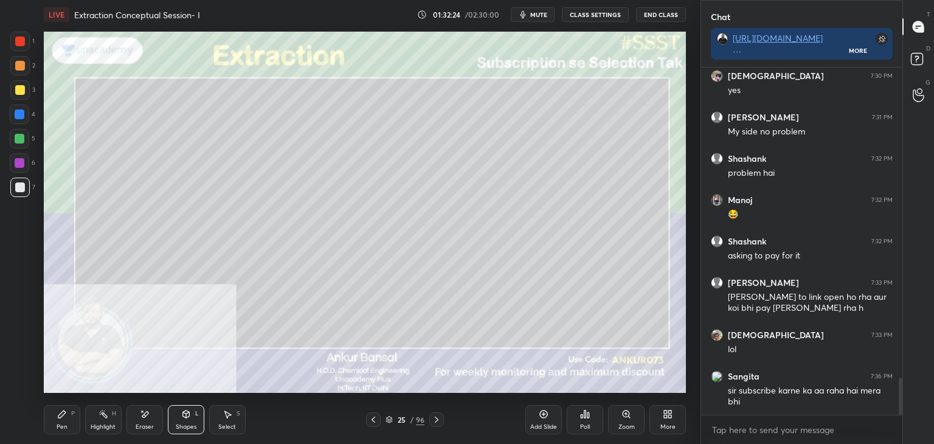
click at [72, 417] on div "Pen P" at bounding box center [62, 419] width 36 height 29
click at [145, 420] on div "Eraser" at bounding box center [144, 419] width 36 height 29
click at [68, 420] on div "Pen P" at bounding box center [62, 419] width 36 height 29
click at [140, 423] on div "Eraser" at bounding box center [144, 419] width 36 height 29
click at [19, 334] on icon at bounding box center [20, 333] width 7 height 6
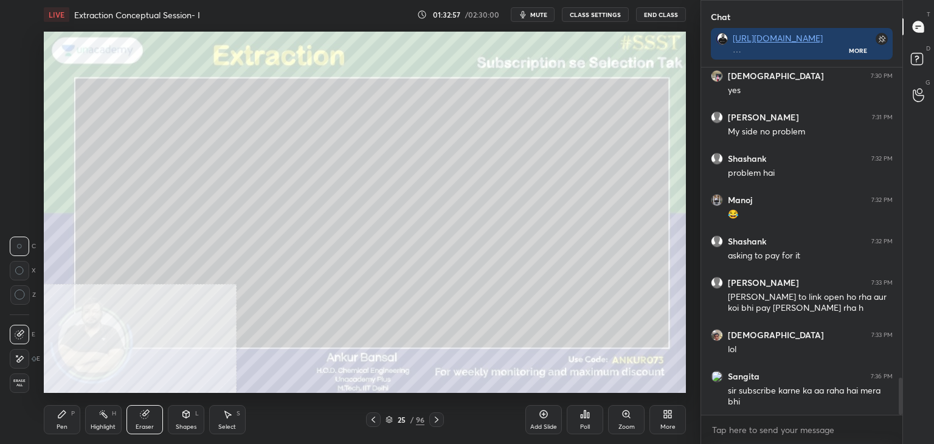
click at [59, 418] on icon at bounding box center [61, 414] width 7 height 7
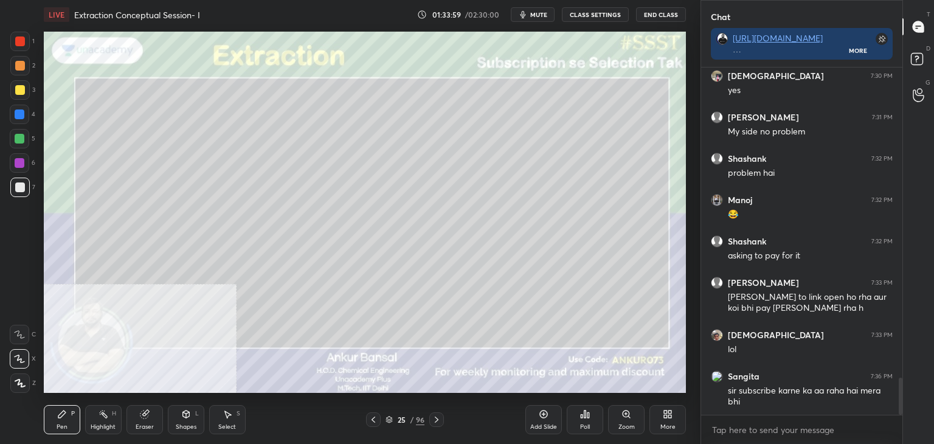
click at [181, 421] on div "Shapes L" at bounding box center [186, 419] width 36 height 29
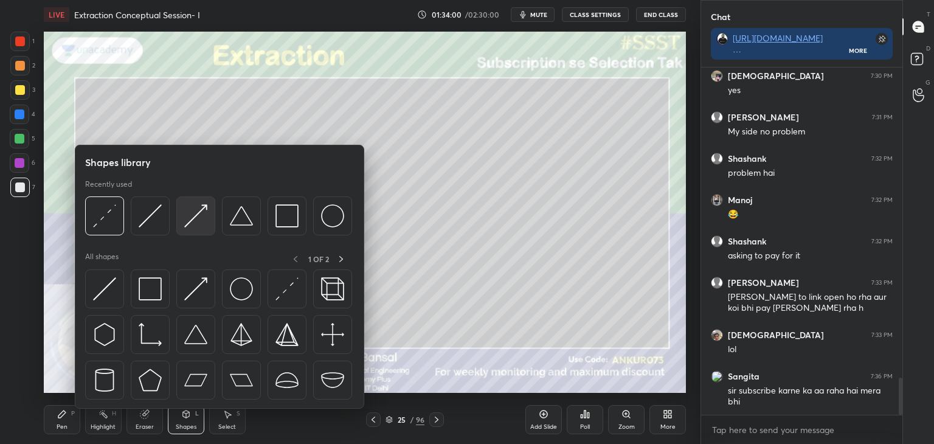
click at [199, 215] on img at bounding box center [195, 215] width 23 height 23
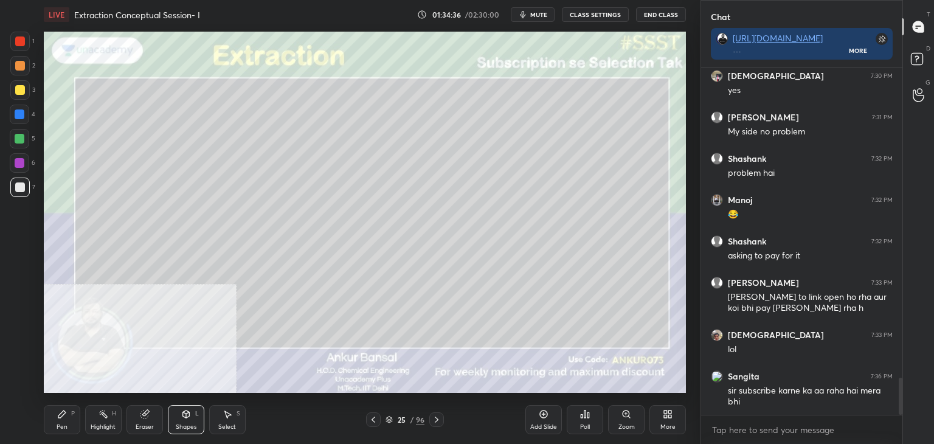
click at [74, 412] on div "P" at bounding box center [73, 414] width 4 height 6
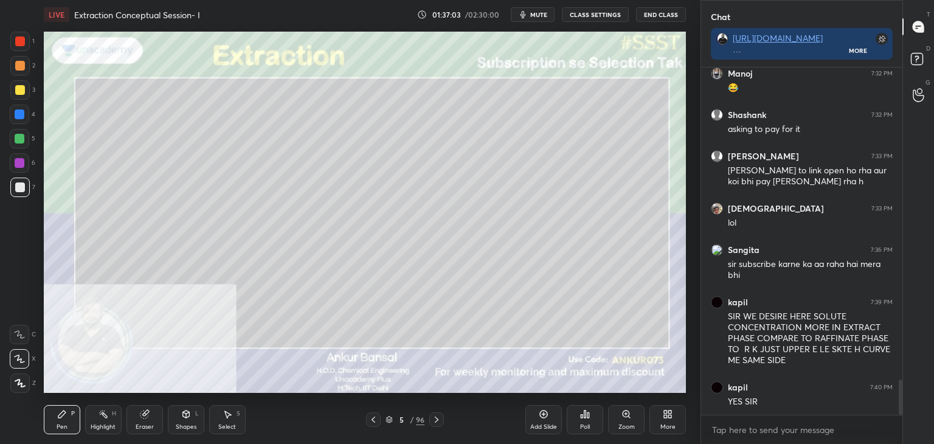
scroll to position [3096, 0]
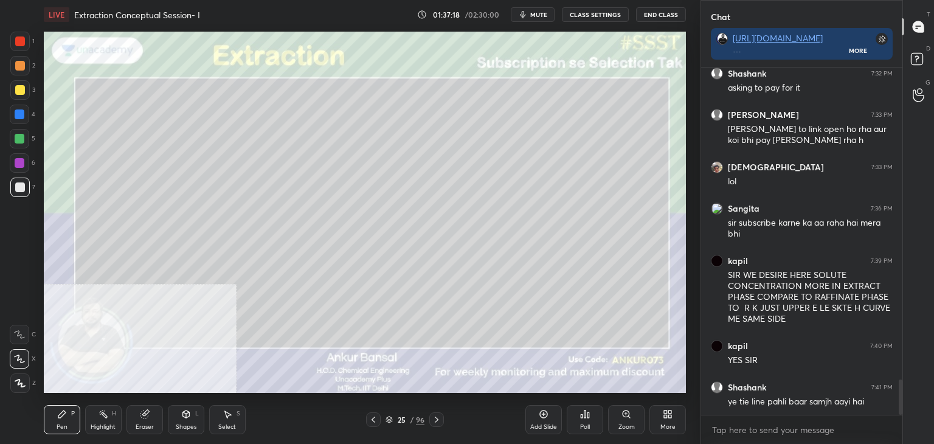
click at [182, 412] on icon at bounding box center [186, 414] width 10 height 10
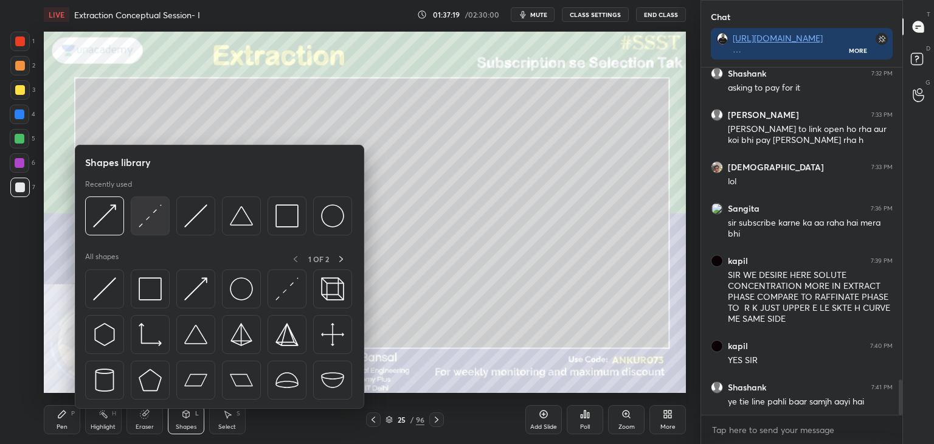
click at [148, 217] on img at bounding box center [150, 215] width 23 height 23
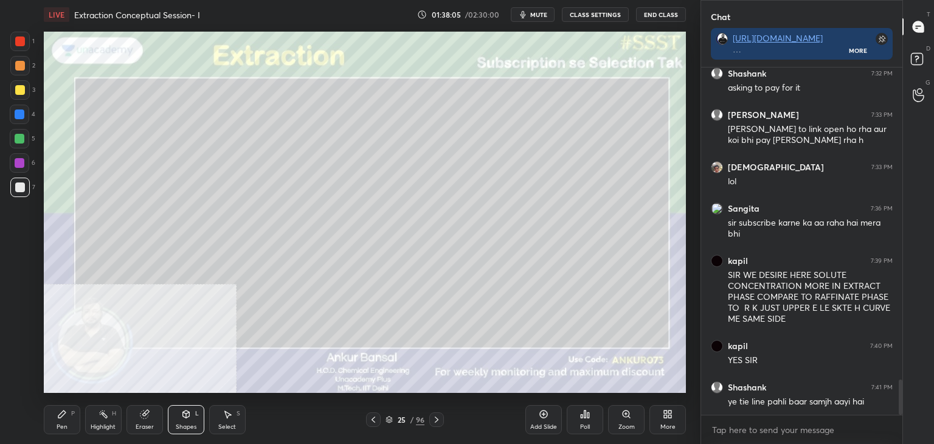
click at [183, 415] on icon at bounding box center [186, 414] width 7 height 7
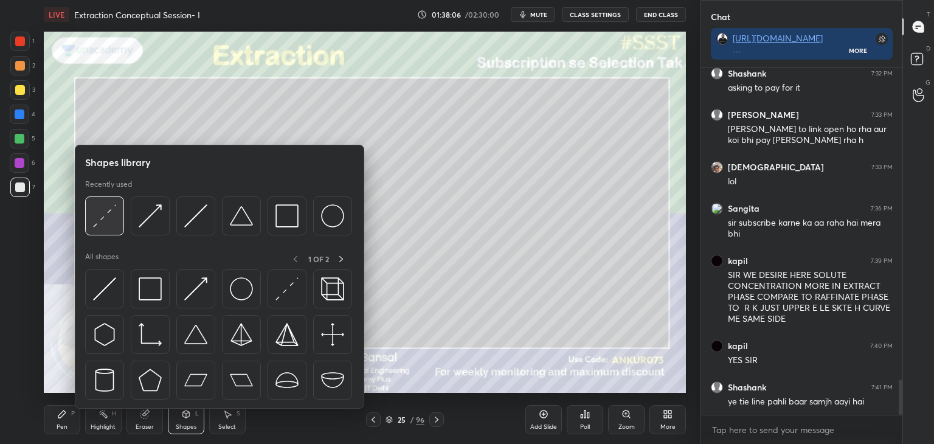
click at [110, 210] on img at bounding box center [104, 215] width 23 height 23
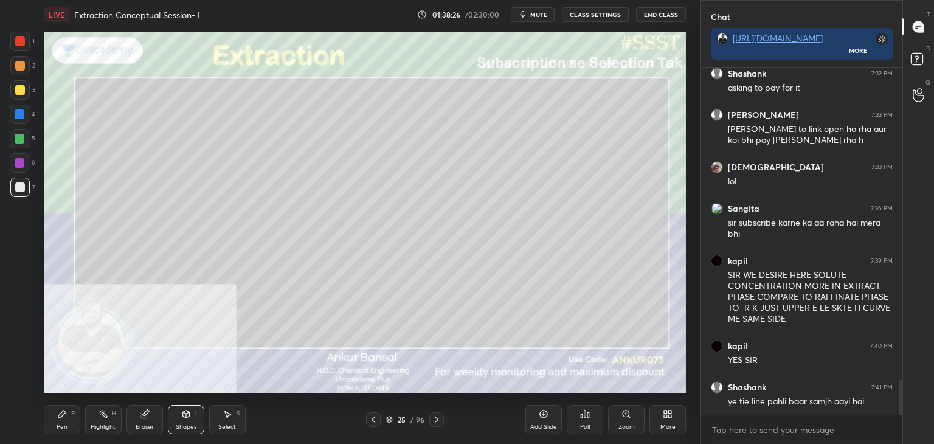
click at [144, 412] on icon at bounding box center [144, 415] width 8 height 8
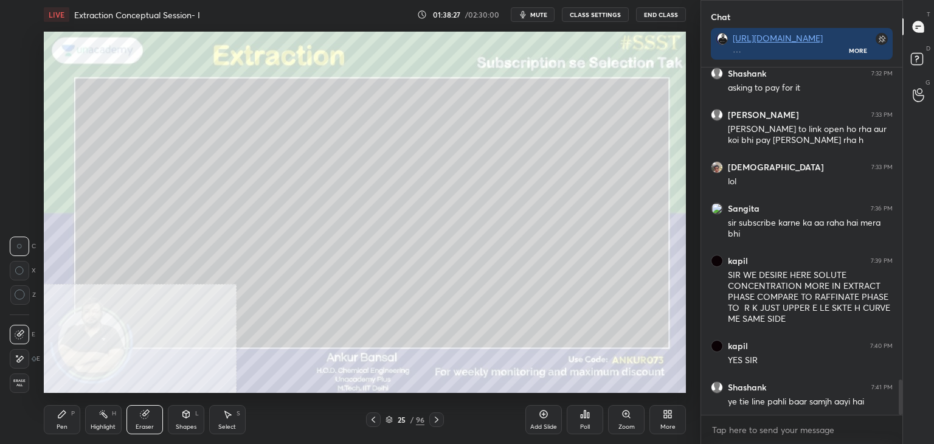
click at [19, 362] on icon at bounding box center [20, 359] width 10 height 10
click at [69, 419] on div "Pen P" at bounding box center [62, 419] width 36 height 29
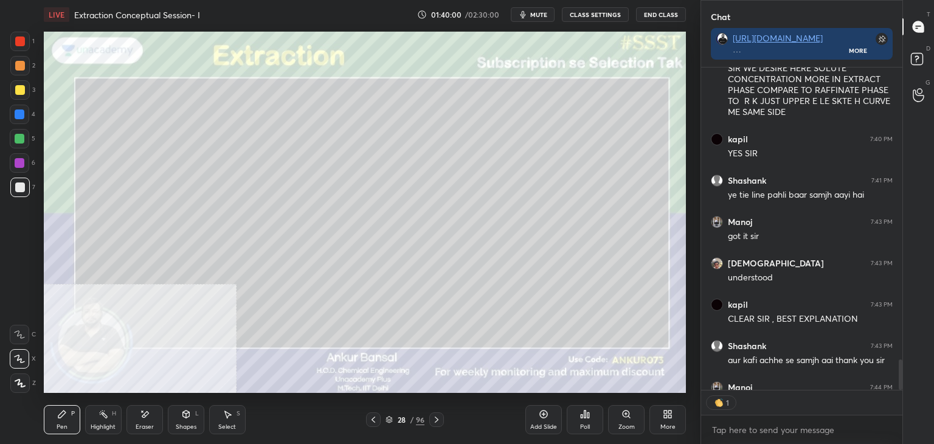
scroll to position [4, 4]
click at [586, 419] on icon at bounding box center [585, 414] width 10 height 10
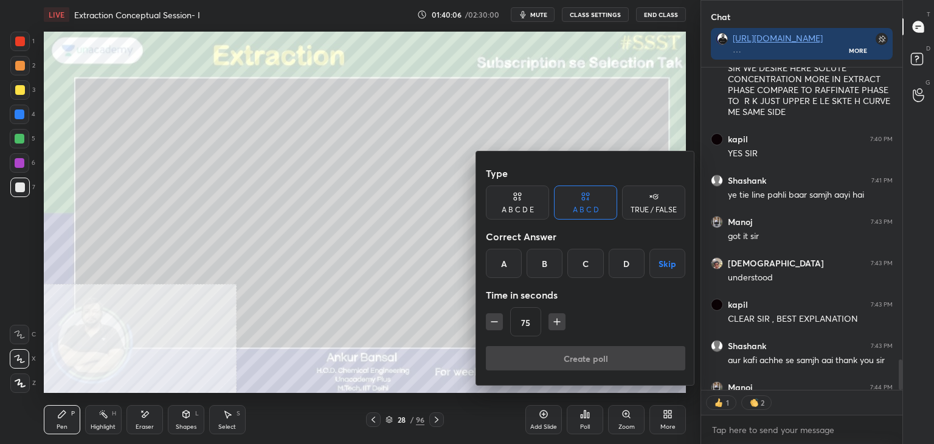
click at [530, 321] on input "75" at bounding box center [526, 322] width 30 height 29
type textarea "x"
type input "15"
type textarea "x"
type input "615"
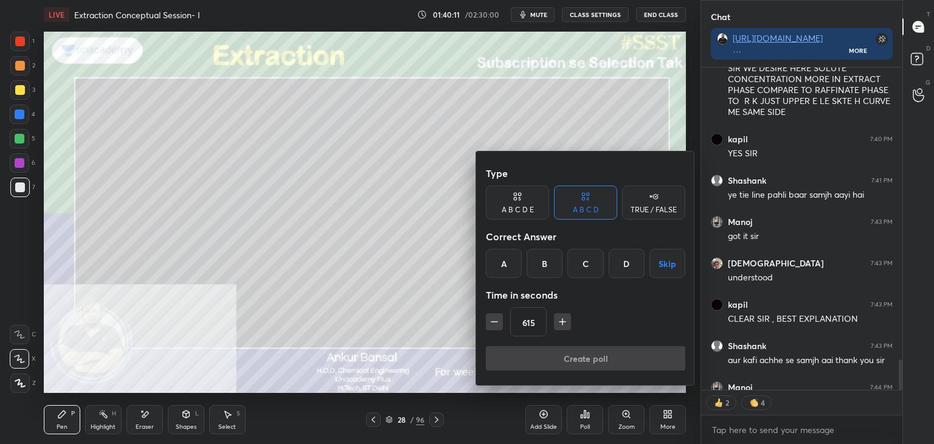
type textarea "x"
type input "615"
click at [654, 264] on button "Skip" at bounding box center [668, 263] width 36 height 29
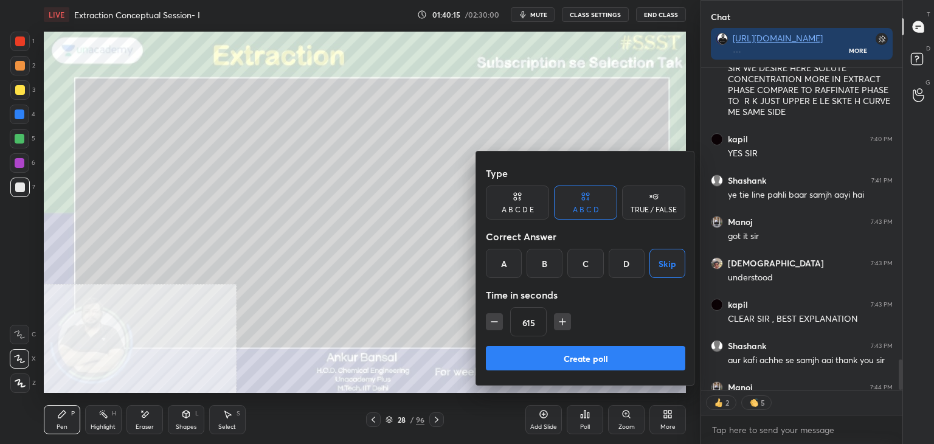
click at [617, 361] on button "Create poll" at bounding box center [585, 358] width 199 height 24
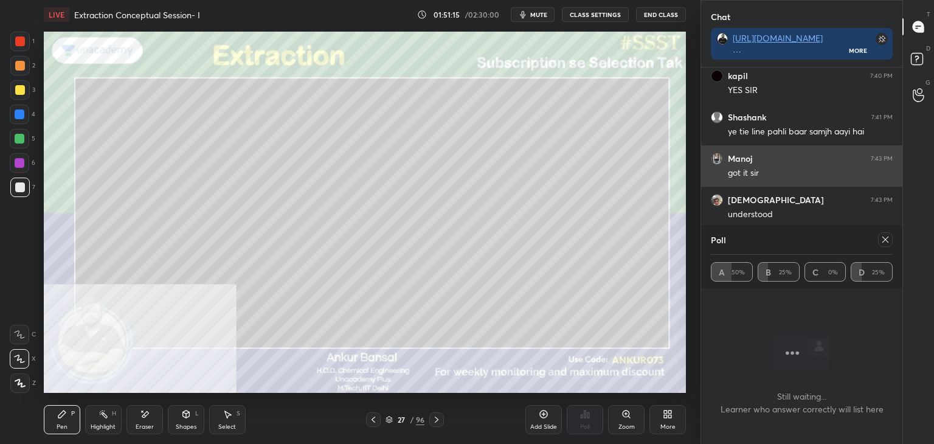
scroll to position [4, 4]
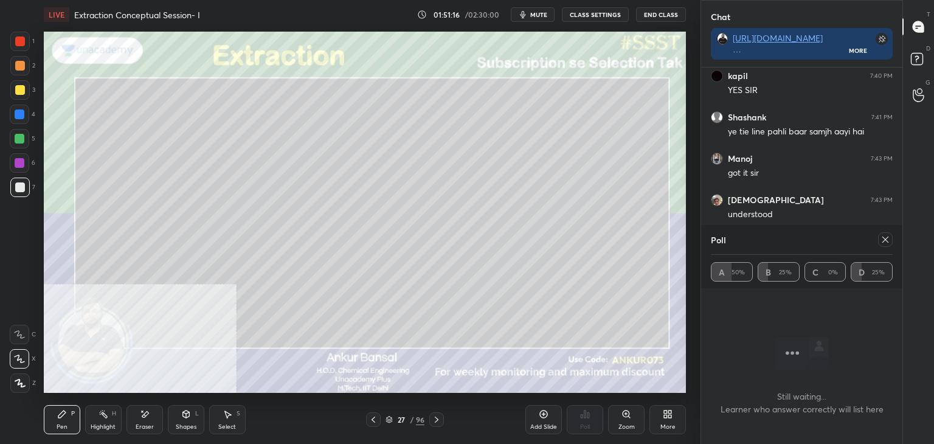
click at [890, 241] on icon at bounding box center [886, 240] width 10 height 10
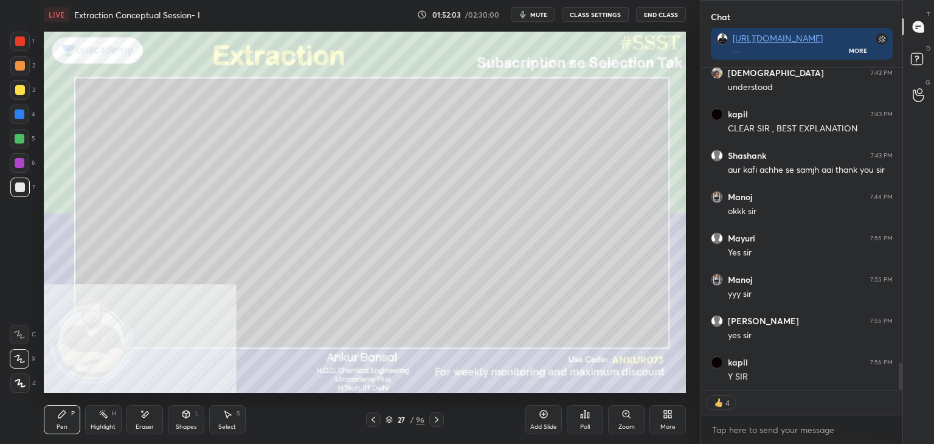
scroll to position [3534, 0]
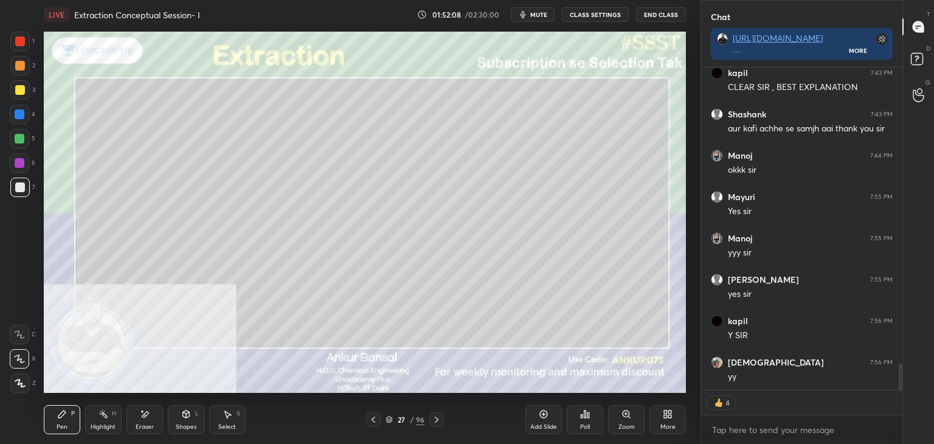
click at [437, 423] on icon at bounding box center [437, 420] width 10 height 10
click at [437, 421] on icon at bounding box center [437, 420] width 4 height 6
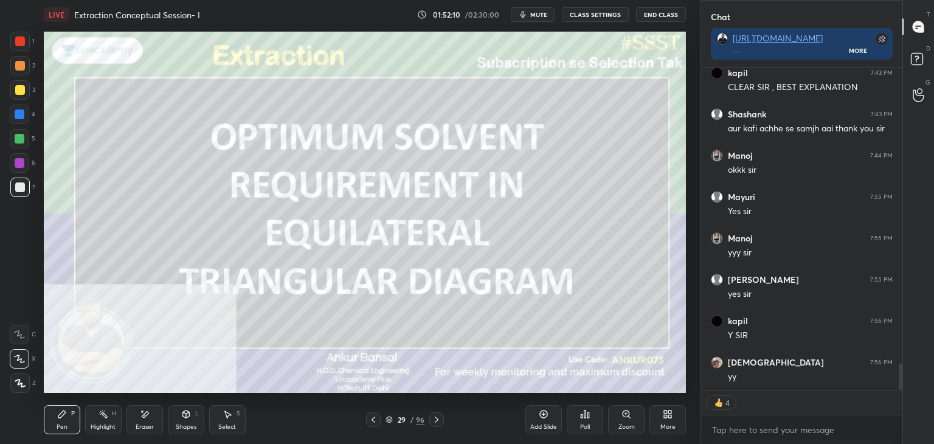
click at [370, 420] on icon at bounding box center [374, 420] width 10 height 10
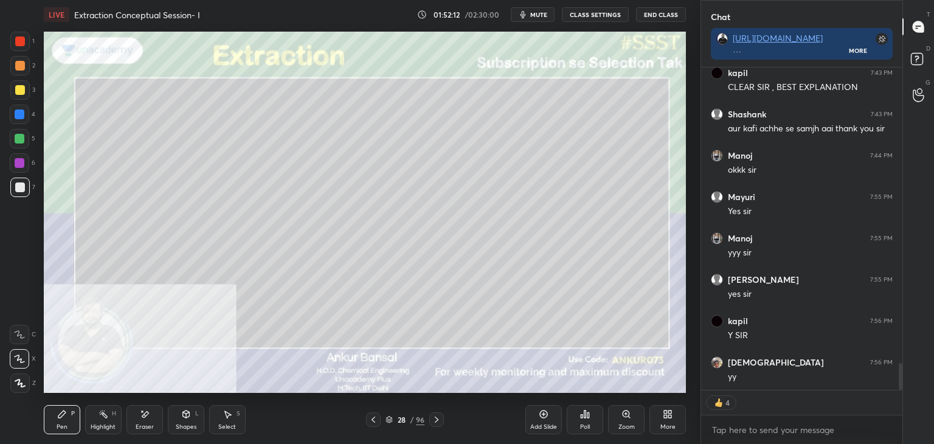
type textarea "x"
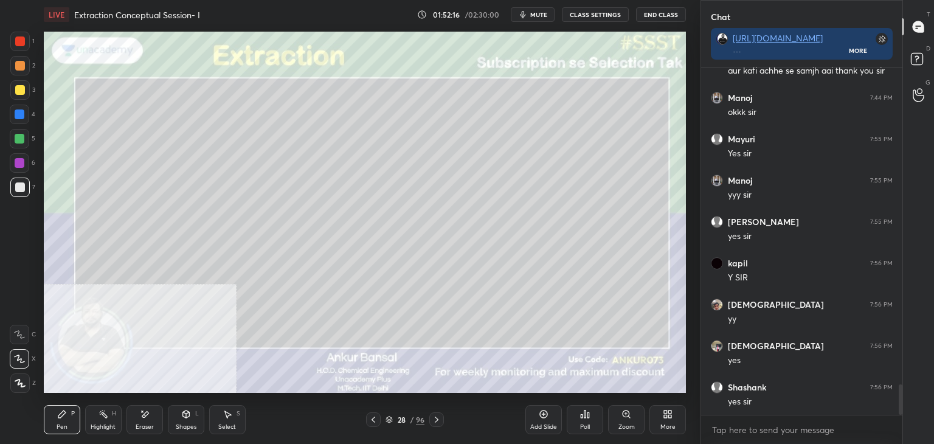
click at [672, 412] on icon at bounding box center [668, 414] width 10 height 10
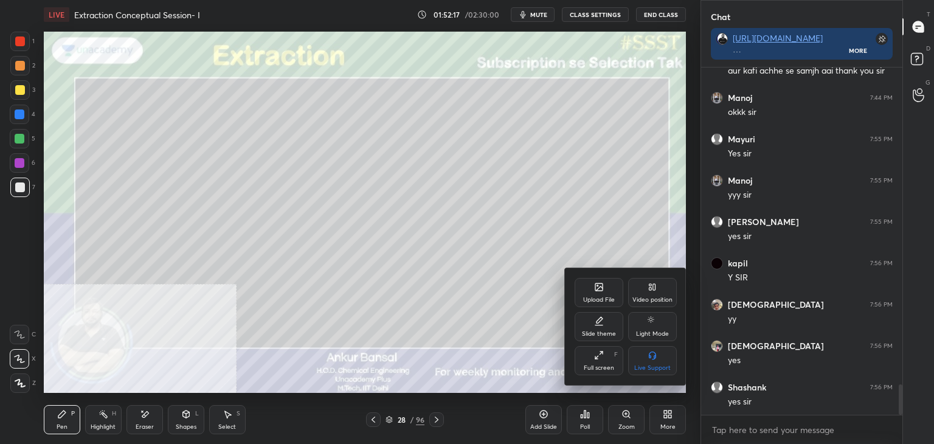
click at [594, 288] on div "Upload File" at bounding box center [599, 292] width 49 height 29
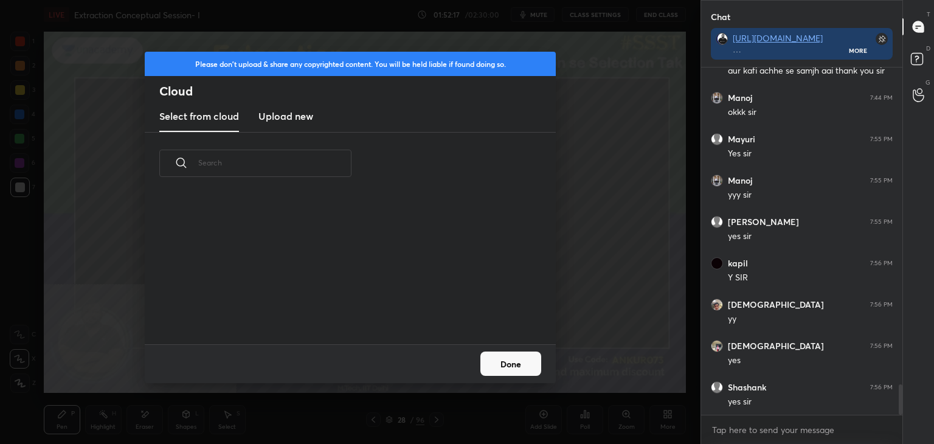
scroll to position [150, 390]
click at [291, 113] on h3 "Upload new" at bounding box center [285, 116] width 55 height 15
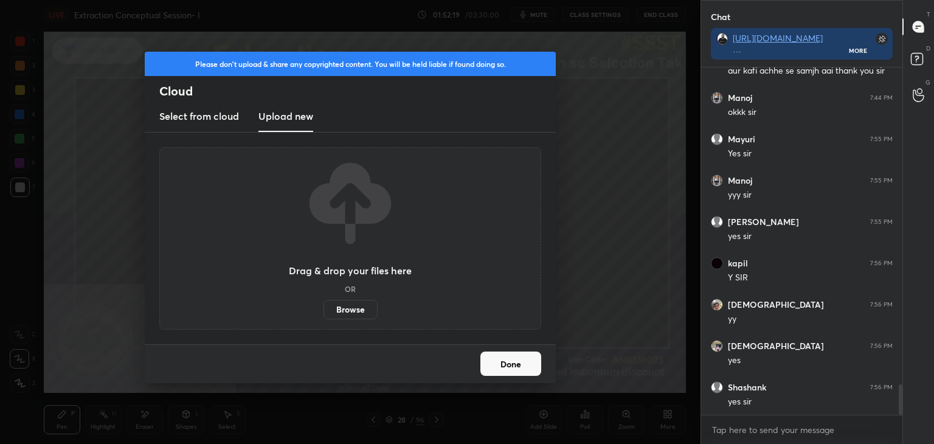
click at [352, 305] on label "Browse" at bounding box center [351, 309] width 54 height 19
click at [324, 305] on input "Browse" at bounding box center [324, 309] width 0 height 19
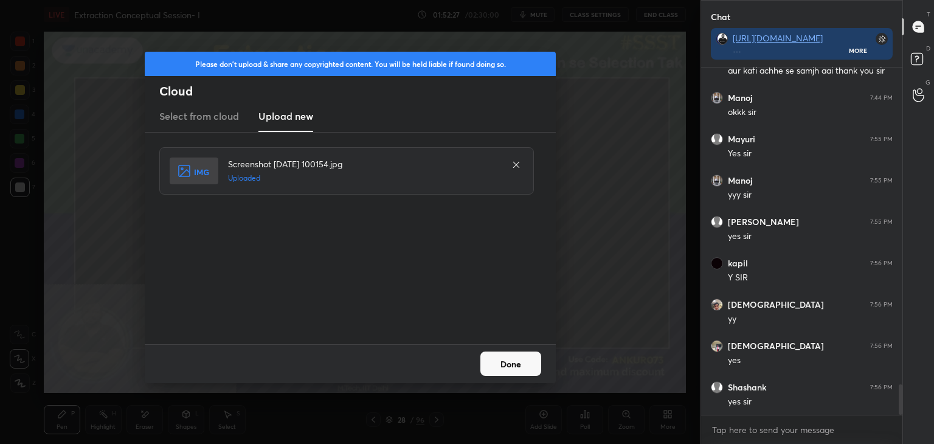
click at [508, 358] on button "Done" at bounding box center [510, 364] width 61 height 24
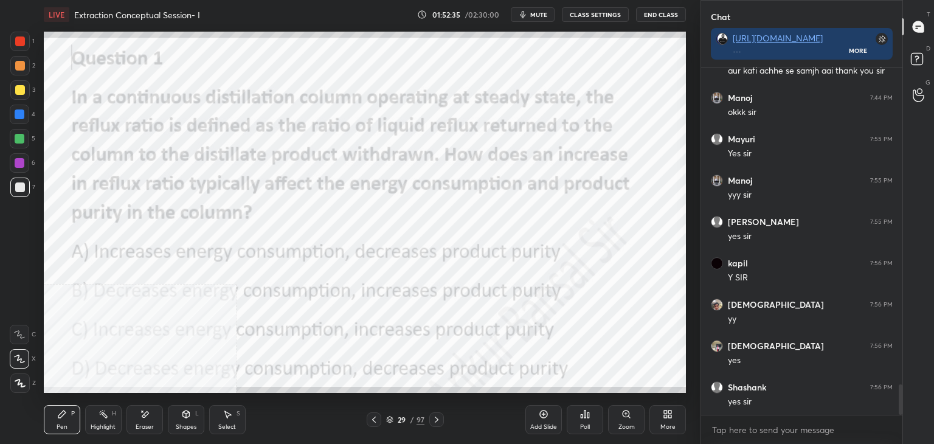
click at [585, 420] on div "Poll" at bounding box center [585, 419] width 36 height 29
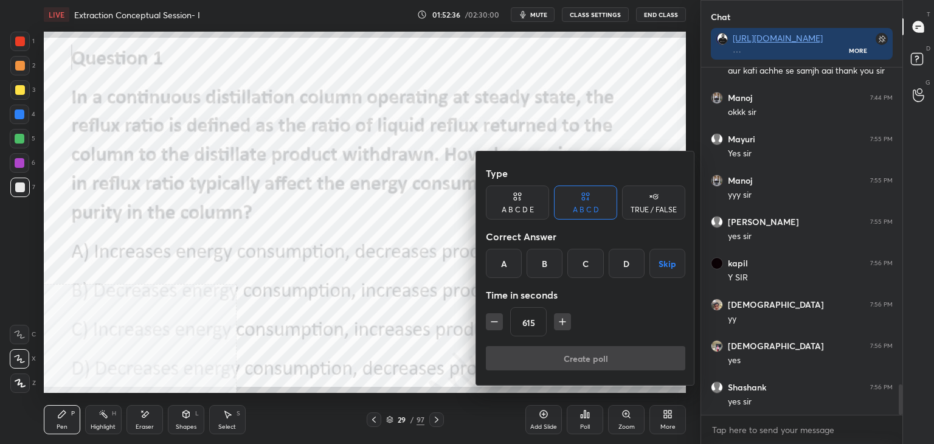
click at [579, 258] on div "C" at bounding box center [585, 263] width 36 height 29
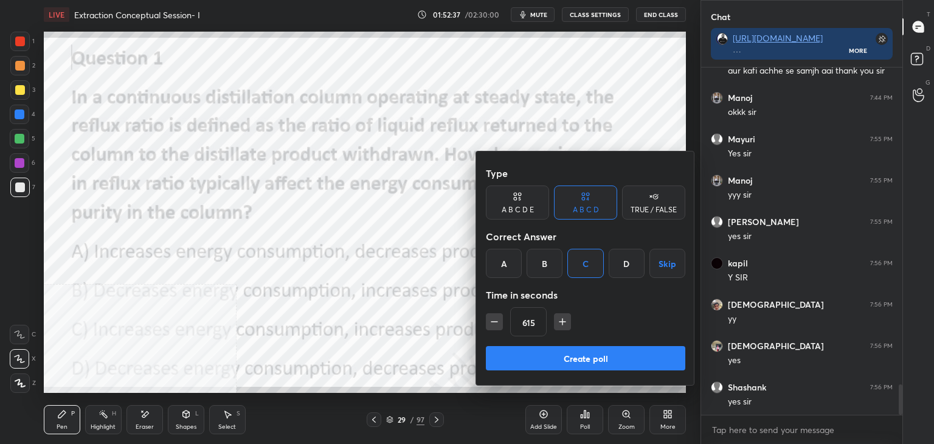
click at [538, 321] on input "615" at bounding box center [528, 322] width 35 height 29
type input "30"
click at [544, 356] on button "Create poll" at bounding box center [585, 358] width 199 height 24
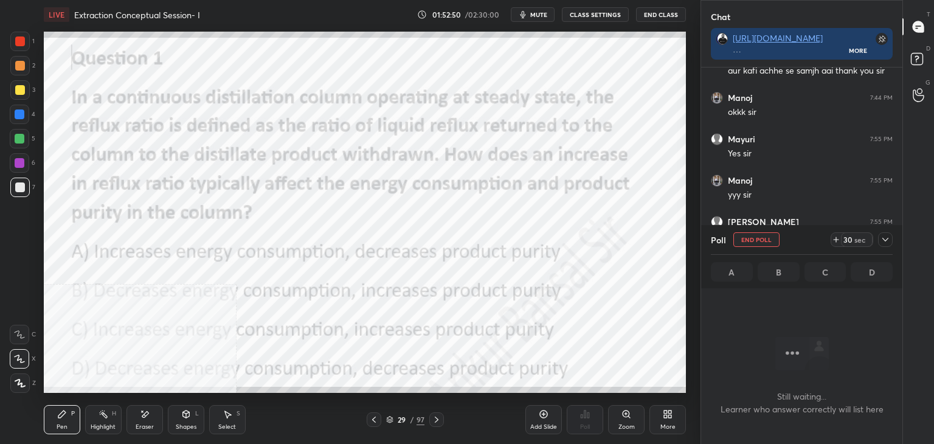
scroll to position [4, 4]
click at [671, 415] on icon at bounding box center [669, 416] width 3 height 3
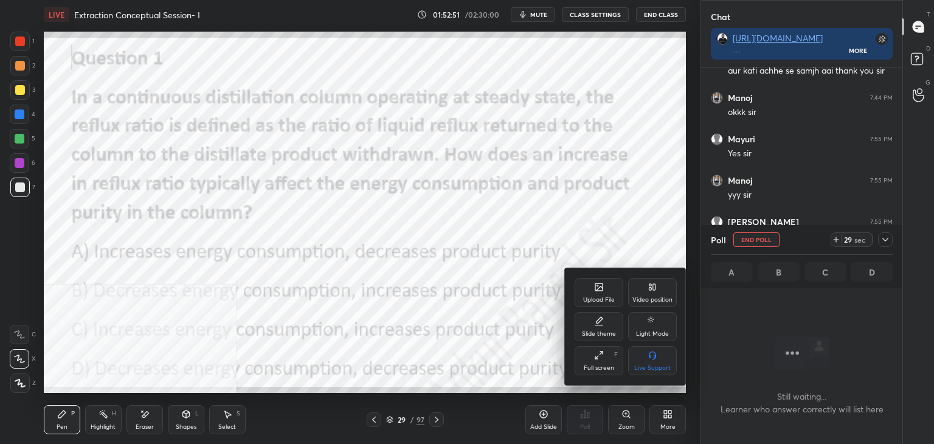
click at [659, 300] on div "Video position" at bounding box center [652, 300] width 40 height 6
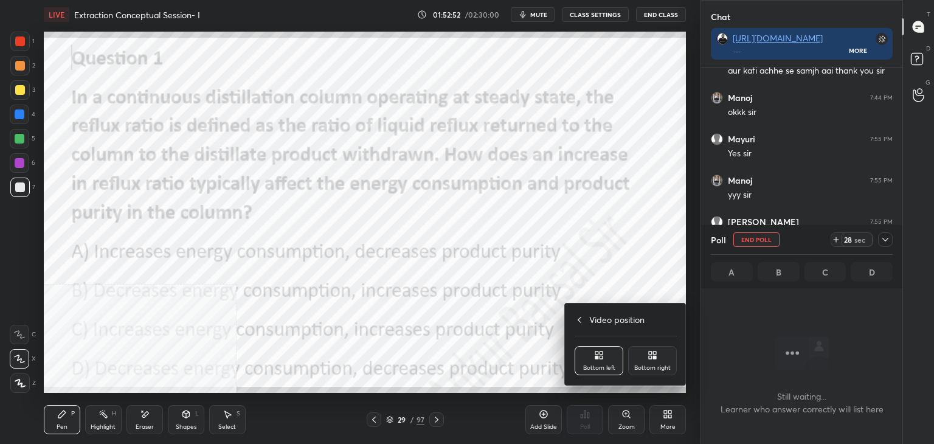
click at [669, 357] on div "Bottom right" at bounding box center [652, 360] width 49 height 29
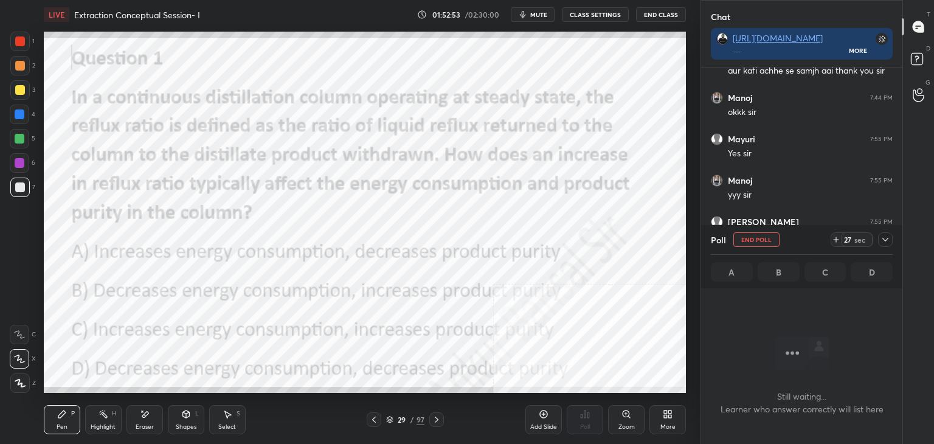
scroll to position [3696, 0]
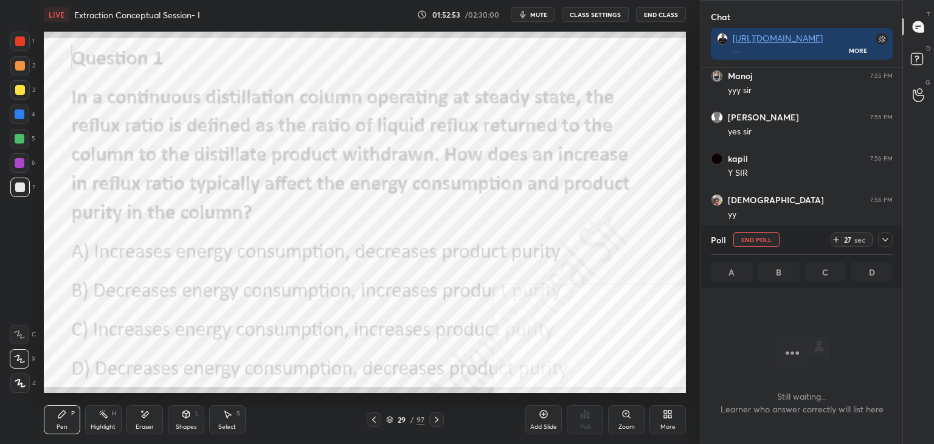
click at [885, 238] on icon at bounding box center [886, 240] width 10 height 10
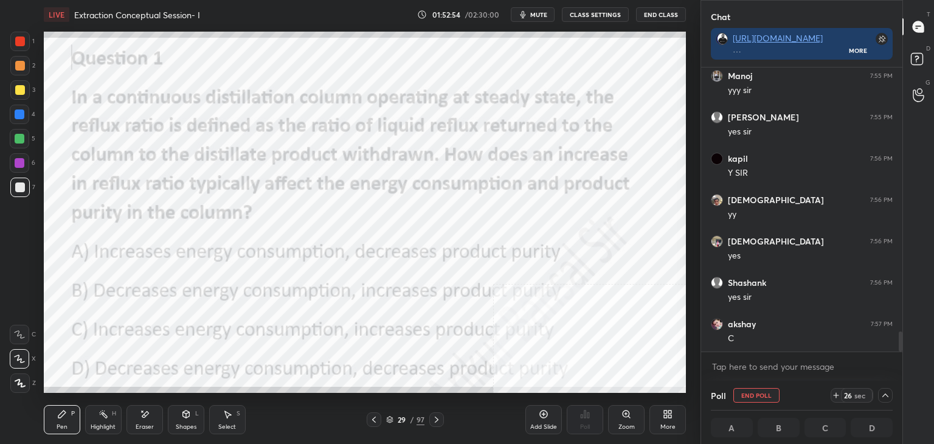
scroll to position [0, 4]
click at [884, 392] on icon at bounding box center [886, 395] width 10 height 10
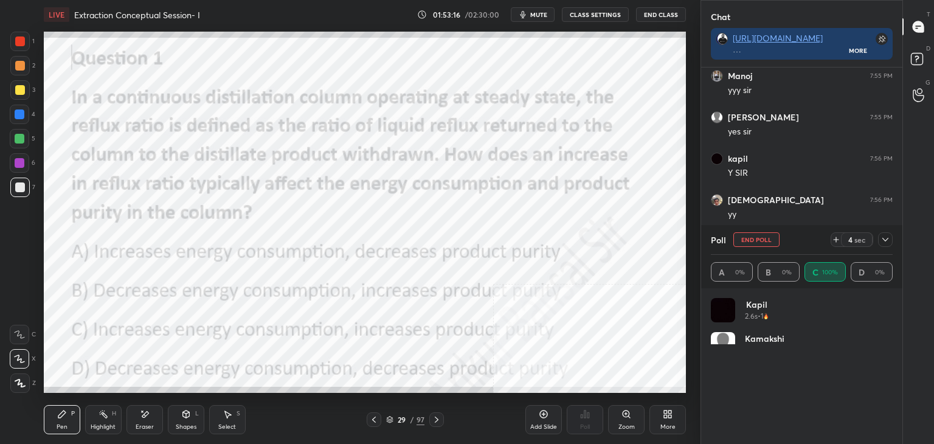
scroll to position [142, 178]
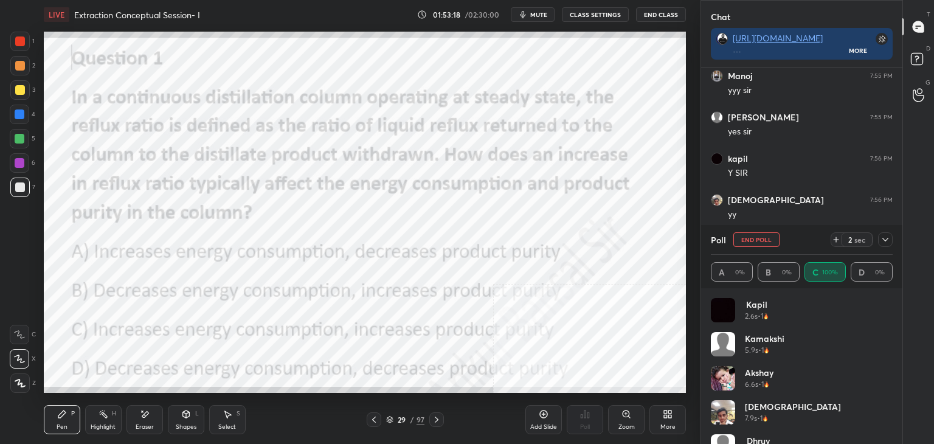
click at [885, 239] on icon at bounding box center [886, 240] width 10 height 10
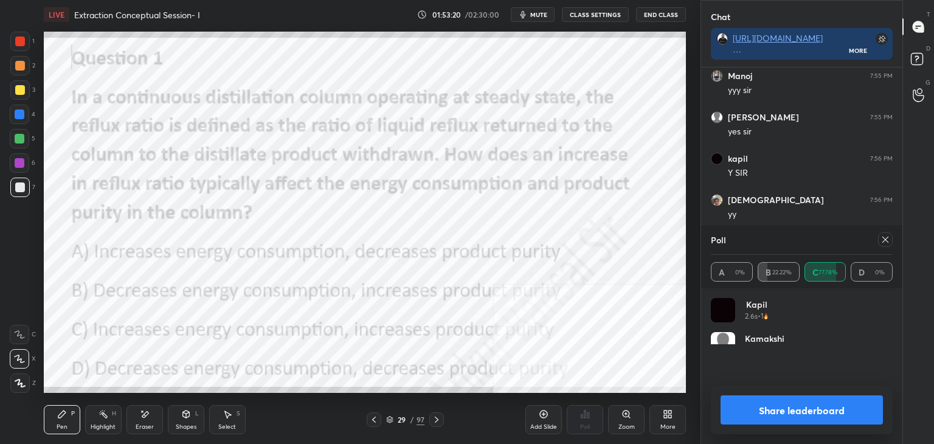
scroll to position [142, 178]
click at [883, 243] on icon at bounding box center [886, 240] width 10 height 10
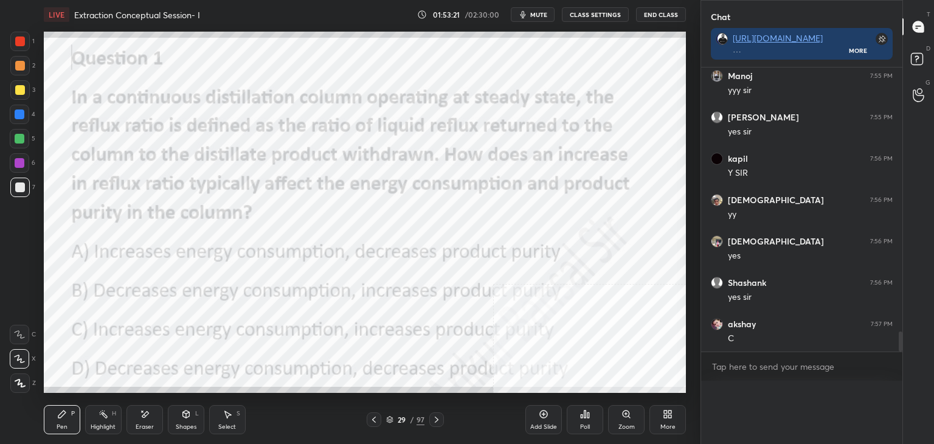
scroll to position [0, 4]
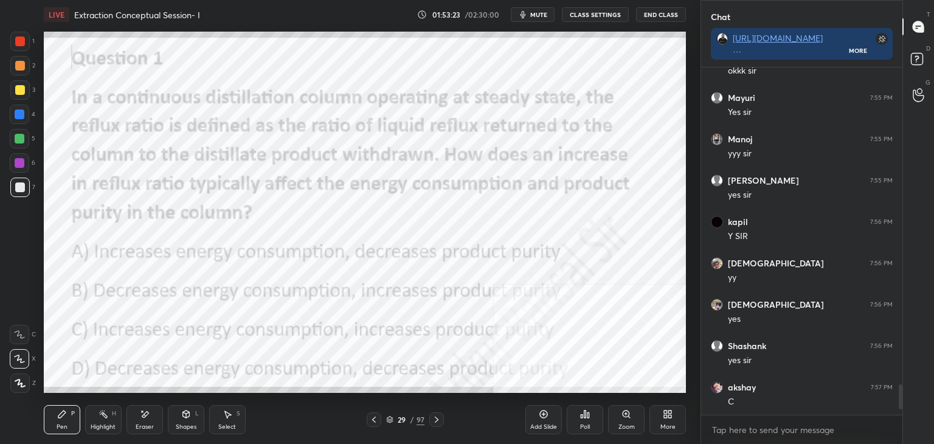
click at [435, 420] on icon at bounding box center [437, 420] width 10 height 10
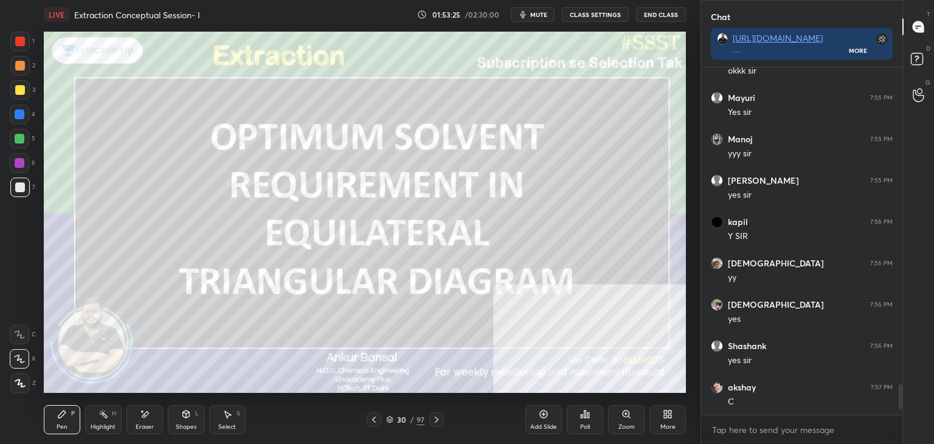
click at [376, 417] on icon at bounding box center [374, 420] width 10 height 10
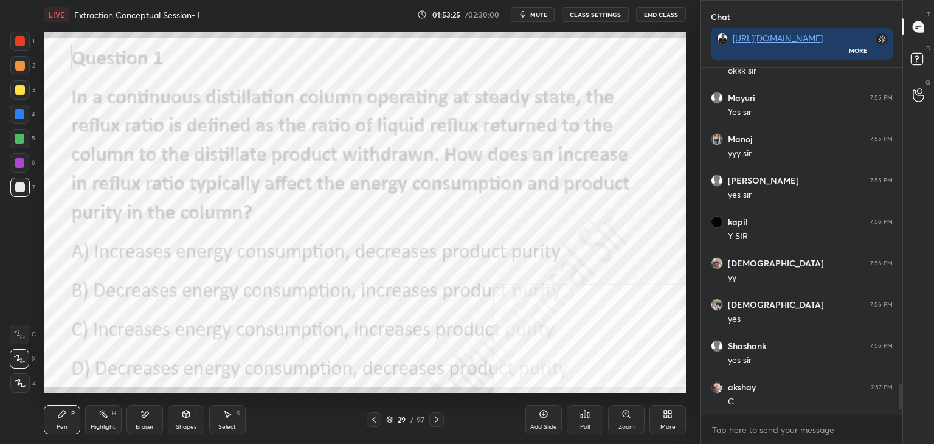
click at [540, 417] on icon at bounding box center [544, 414] width 10 height 10
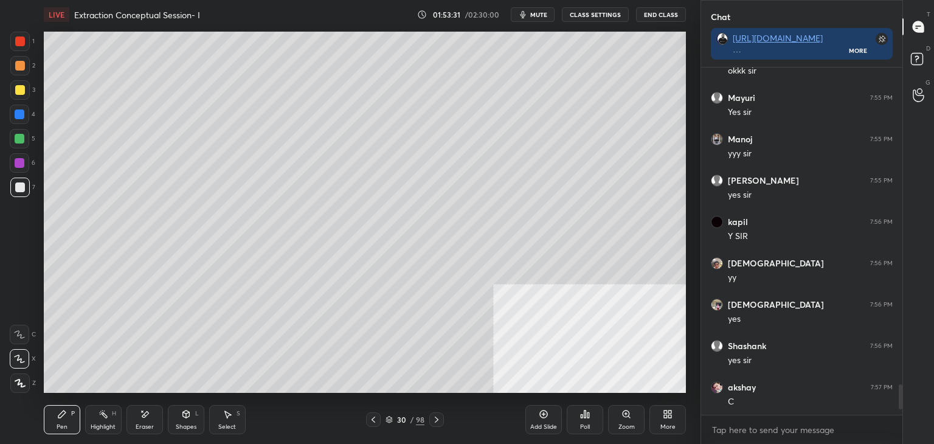
click at [667, 421] on div "More" at bounding box center [668, 419] width 36 height 29
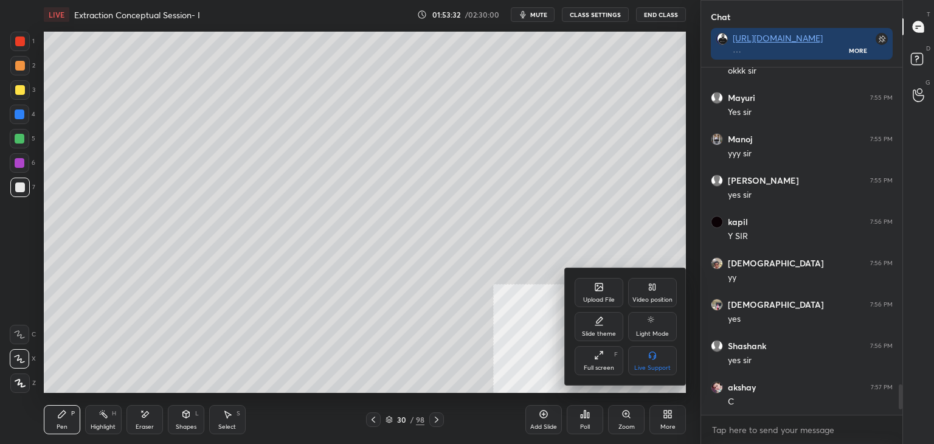
click at [605, 297] on div "Upload File" at bounding box center [599, 300] width 32 height 6
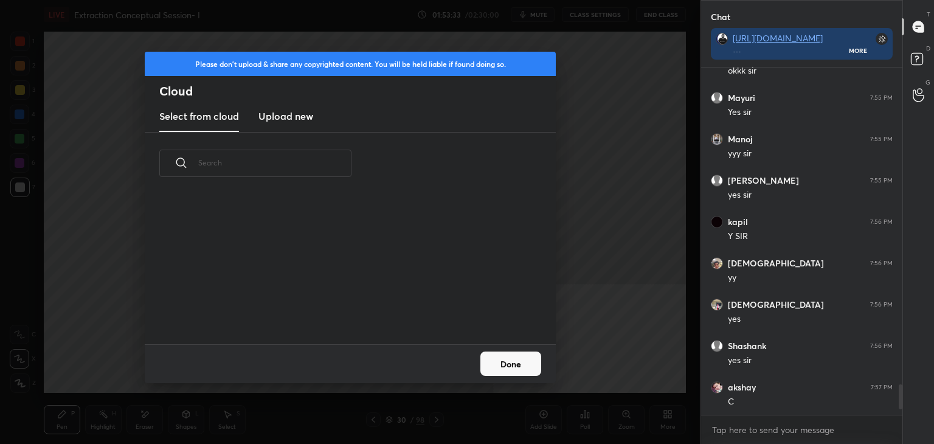
click at [302, 113] on h3 "Upload new" at bounding box center [285, 116] width 55 height 15
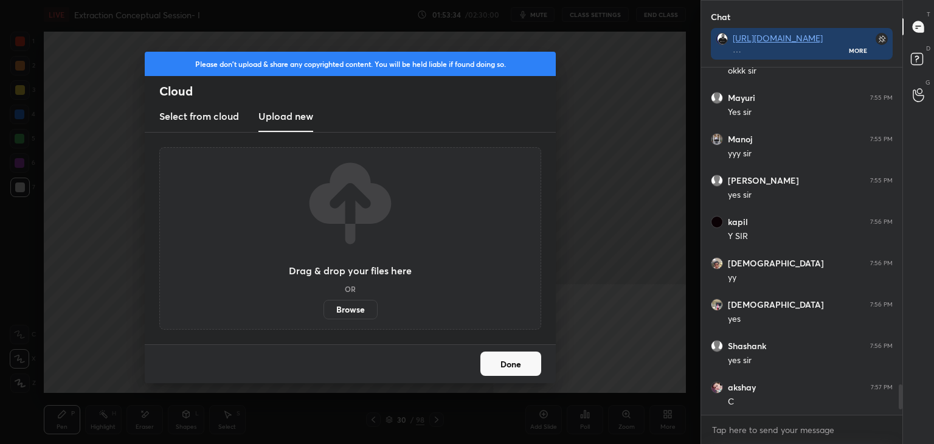
click at [347, 310] on label "Browse" at bounding box center [351, 309] width 54 height 19
click at [324, 310] on input "Browse" at bounding box center [324, 309] width 0 height 19
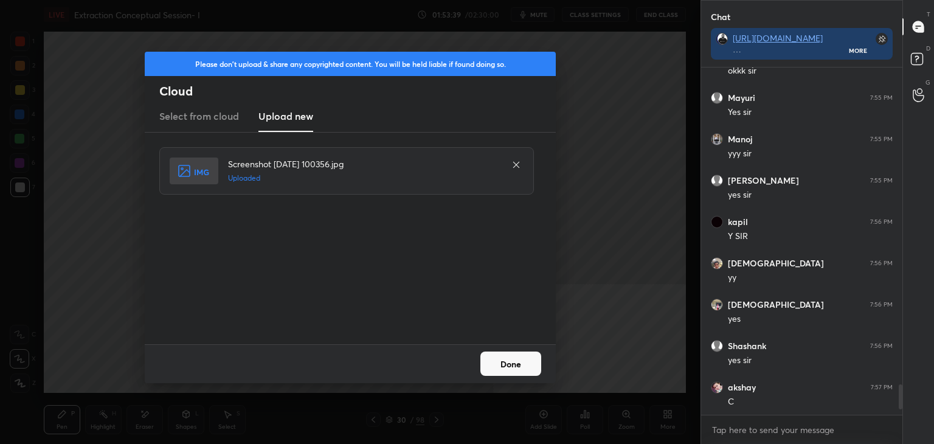
click at [491, 361] on button "Done" at bounding box center [510, 364] width 61 height 24
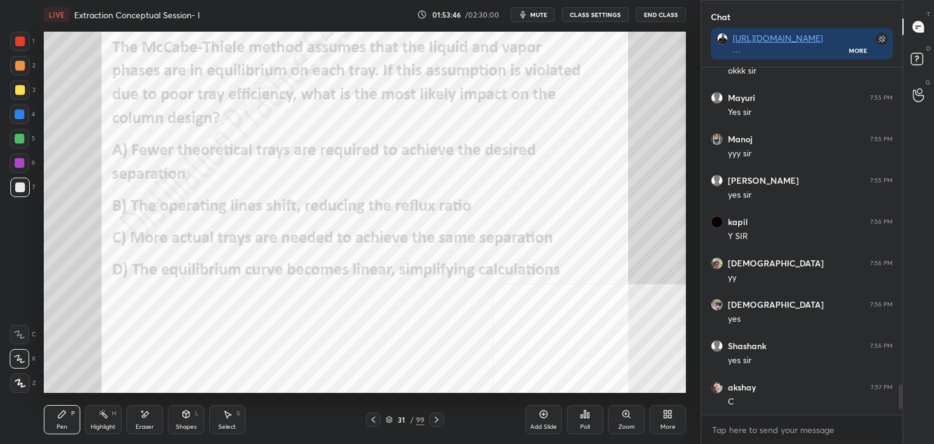
click at [571, 431] on div "Poll" at bounding box center [585, 419] width 36 height 29
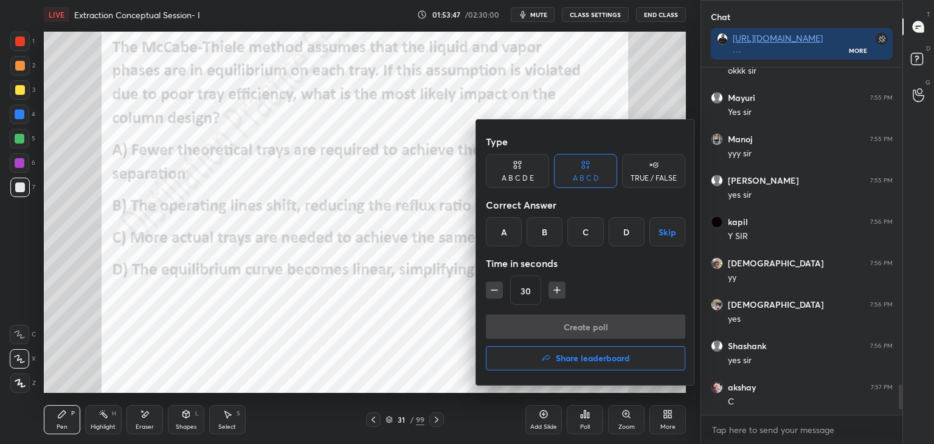
click at [584, 229] on div "C" at bounding box center [585, 231] width 36 height 29
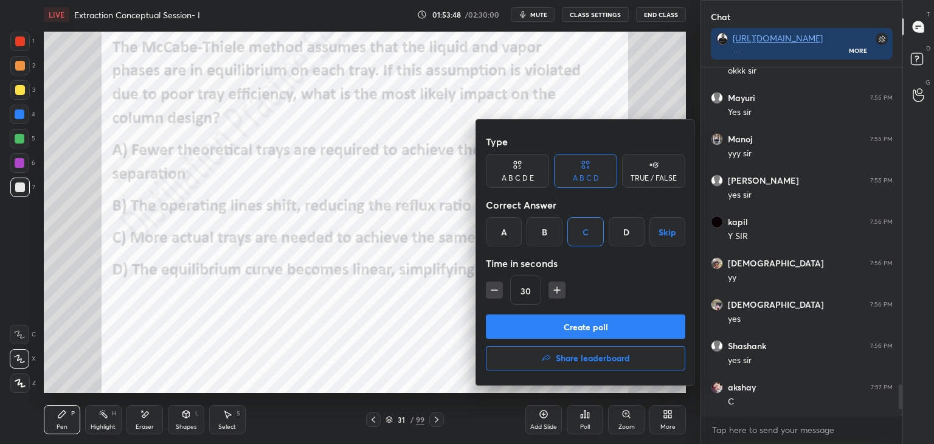
click at [583, 322] on button "Create poll" at bounding box center [585, 326] width 199 height 24
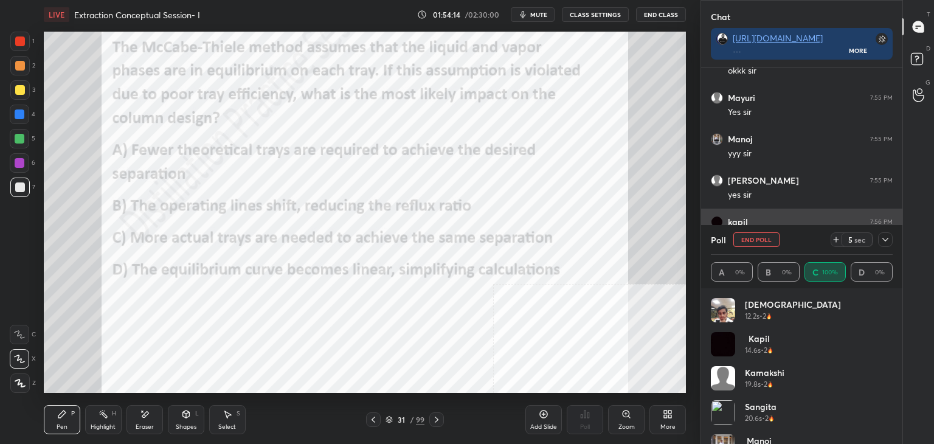
click at [886, 241] on icon at bounding box center [886, 240] width 10 height 10
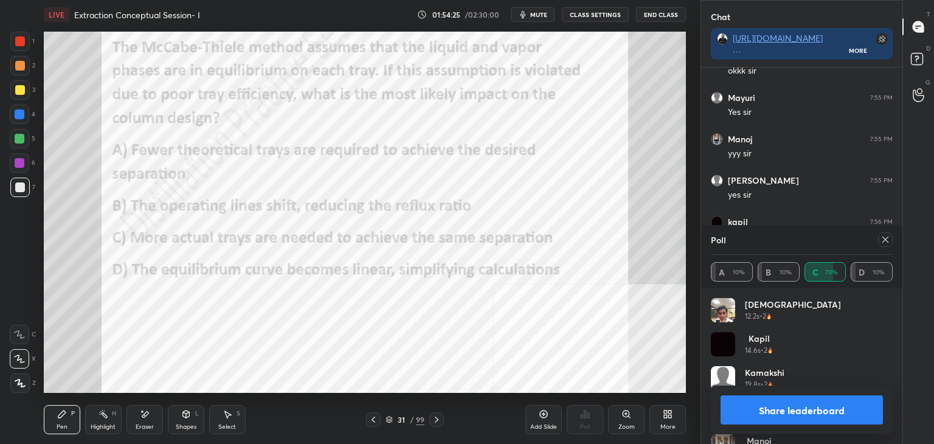
click at [885, 241] on icon at bounding box center [886, 240] width 10 height 10
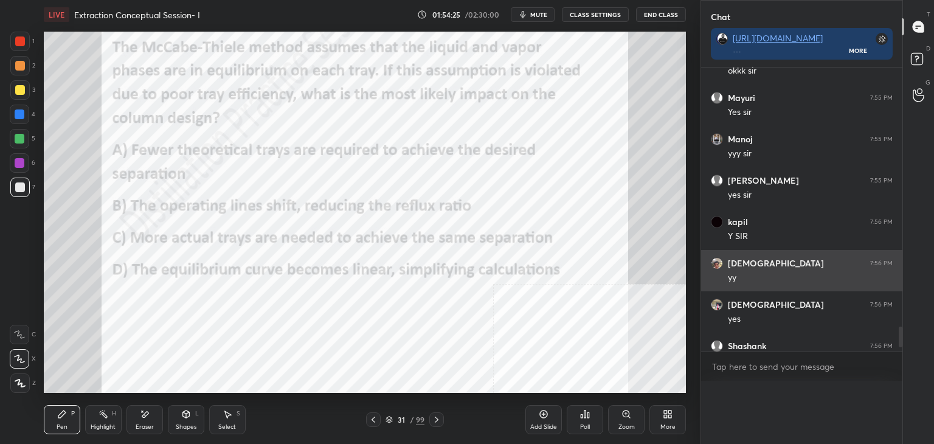
scroll to position [4, 4]
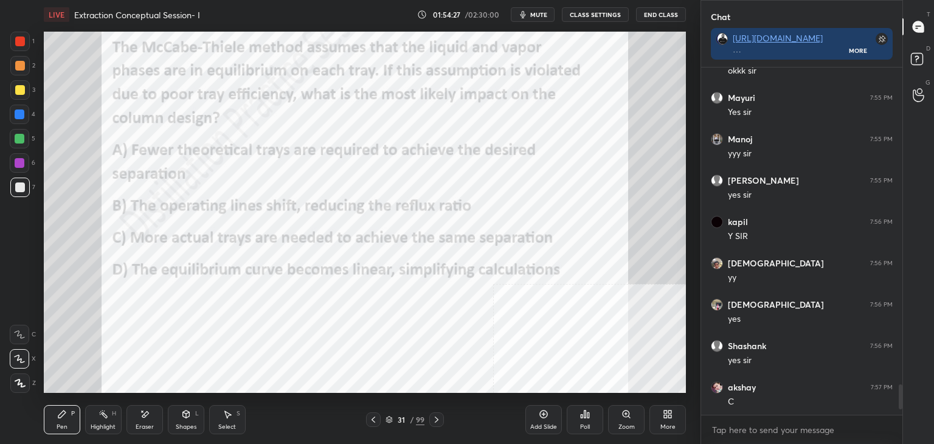
click at [541, 421] on div "Add Slide" at bounding box center [543, 419] width 36 height 29
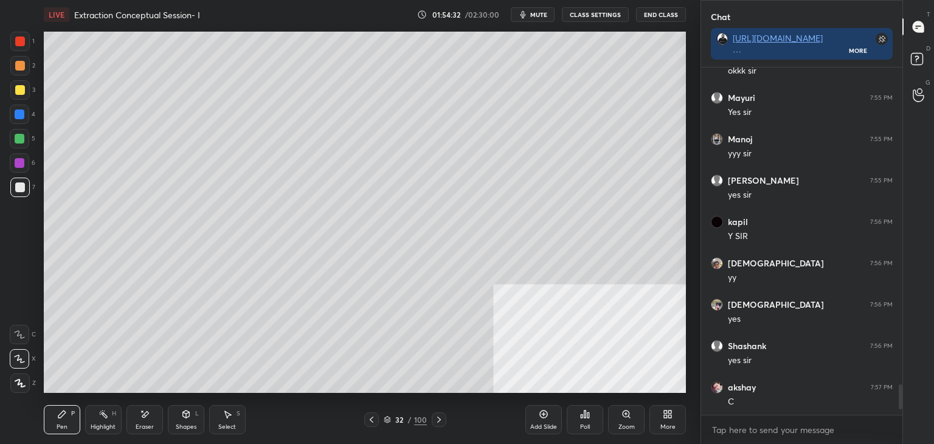
click at [670, 424] on div "More" at bounding box center [667, 427] width 15 height 6
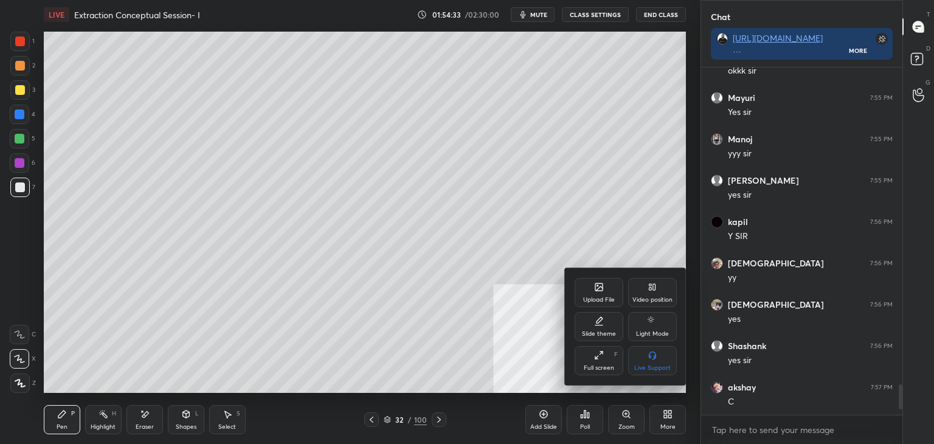
click at [605, 290] on div "Upload File" at bounding box center [599, 292] width 49 height 29
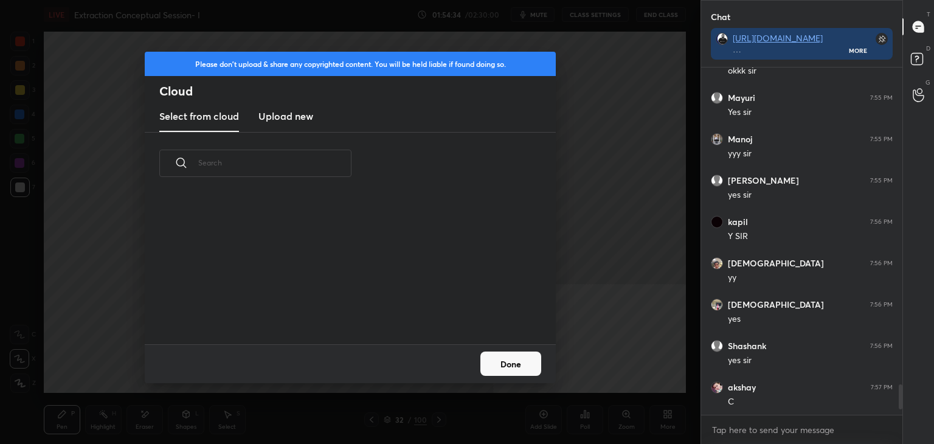
click at [275, 116] on h3 "Upload new" at bounding box center [285, 116] width 55 height 15
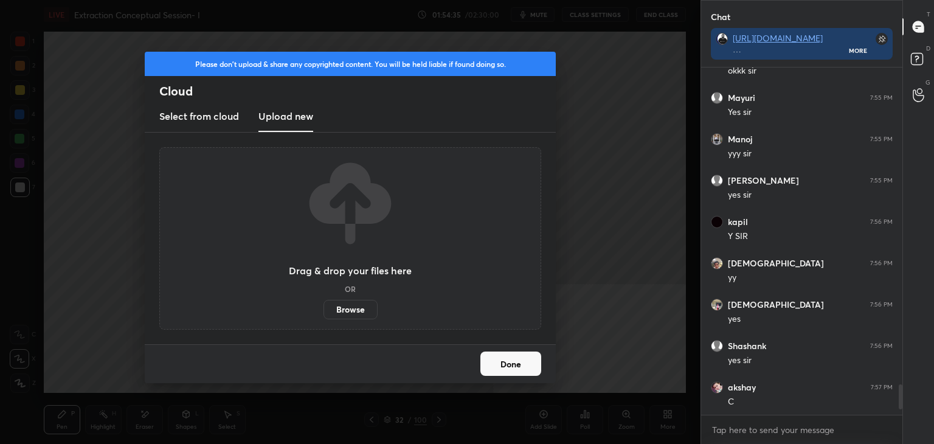
click at [357, 310] on label "Browse" at bounding box center [351, 309] width 54 height 19
click at [324, 310] on input "Browse" at bounding box center [324, 309] width 0 height 19
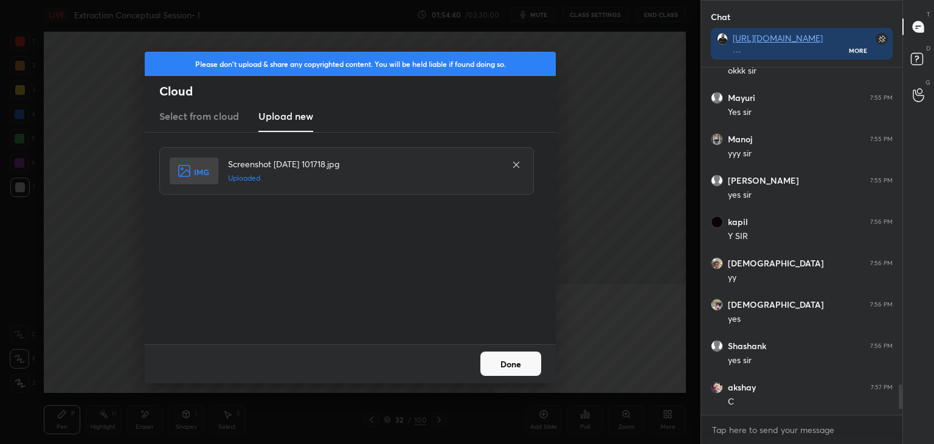
click at [513, 361] on button "Done" at bounding box center [510, 364] width 61 height 24
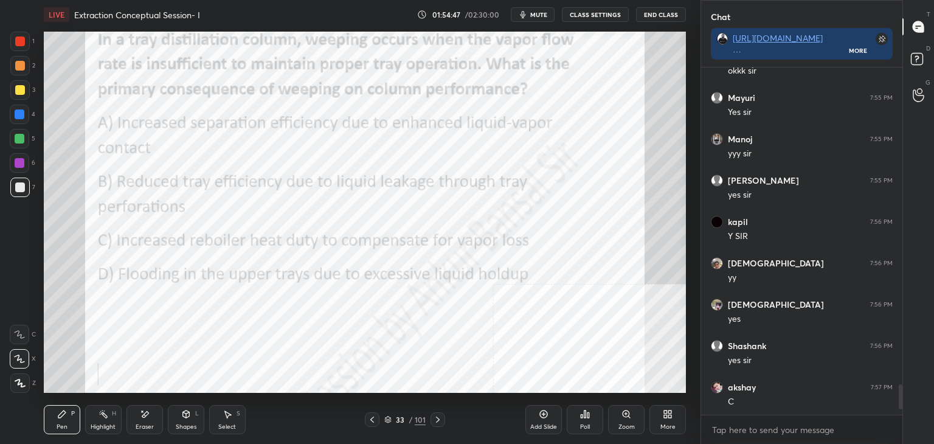
click at [584, 415] on icon at bounding box center [585, 414] width 10 height 10
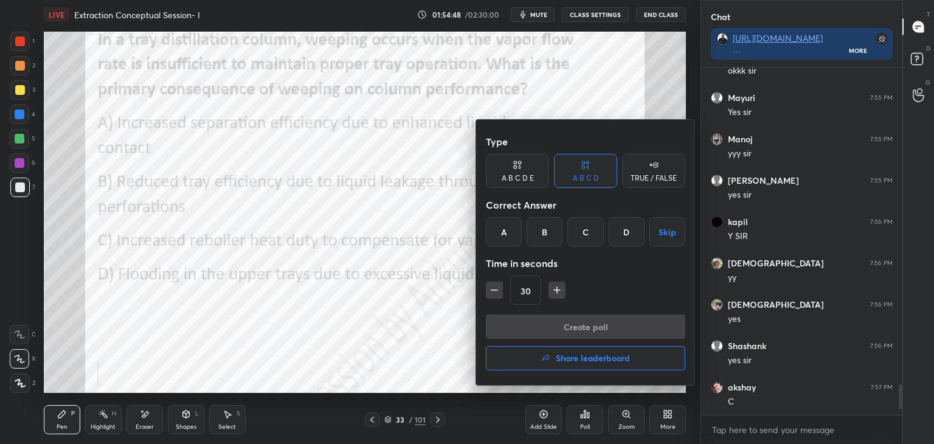
click at [553, 229] on div "B" at bounding box center [545, 231] width 36 height 29
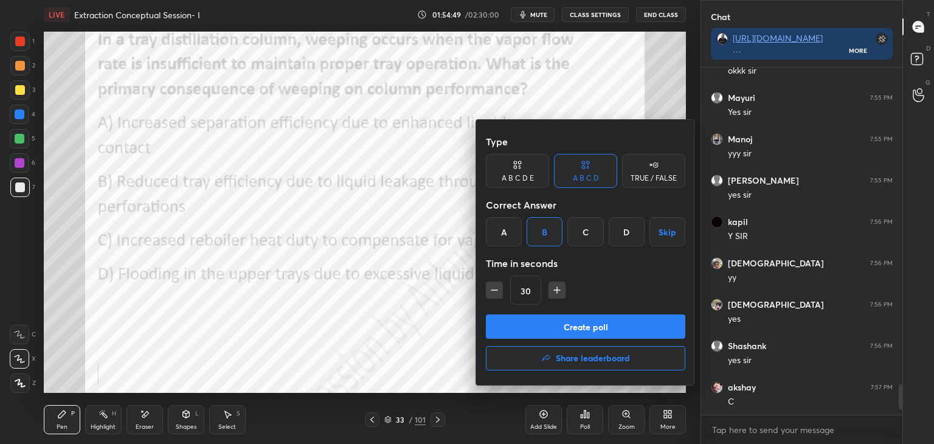
click at [555, 329] on button "Create poll" at bounding box center [585, 326] width 199 height 24
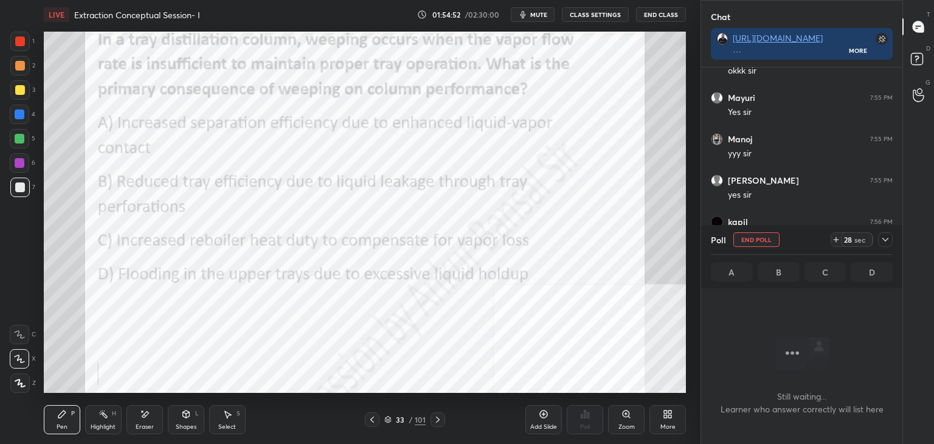
click at [890, 239] on icon at bounding box center [886, 240] width 10 height 10
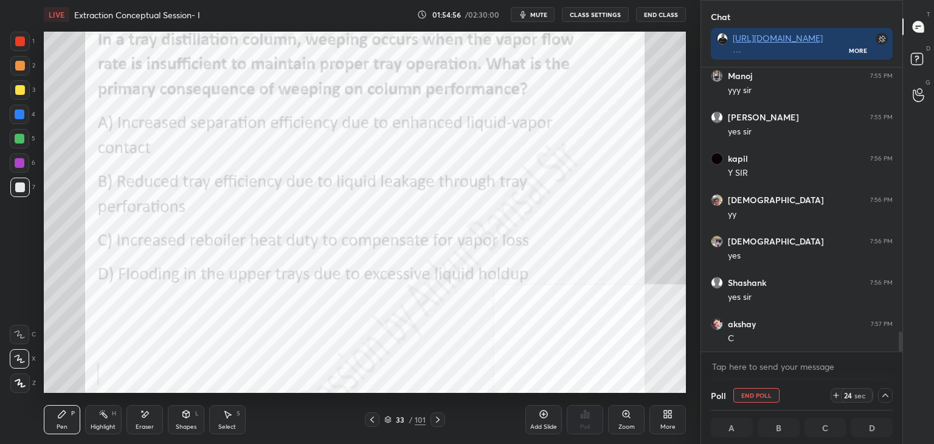
click at [885, 393] on icon at bounding box center [886, 395] width 10 height 10
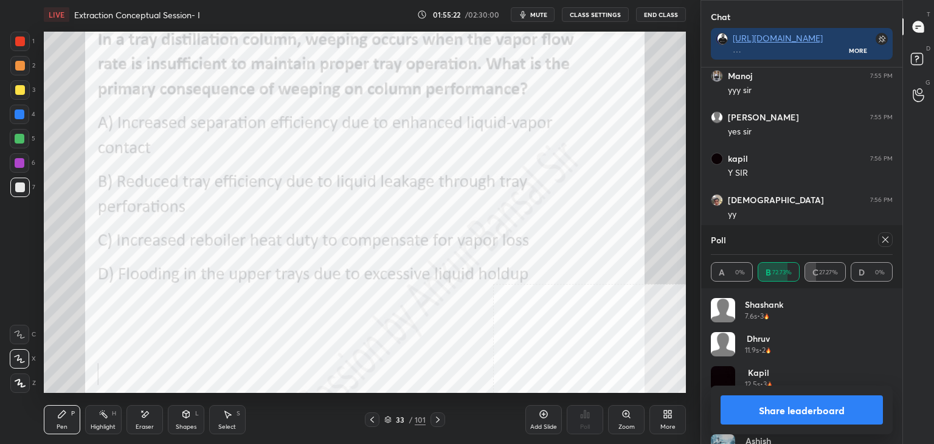
click at [886, 237] on icon at bounding box center [886, 240] width 10 height 10
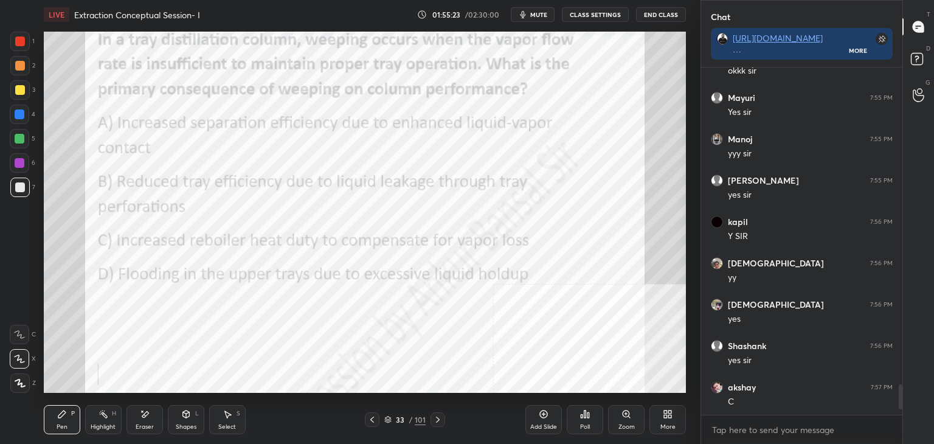
click at [545, 419] on div "Add Slide" at bounding box center [543, 419] width 36 height 29
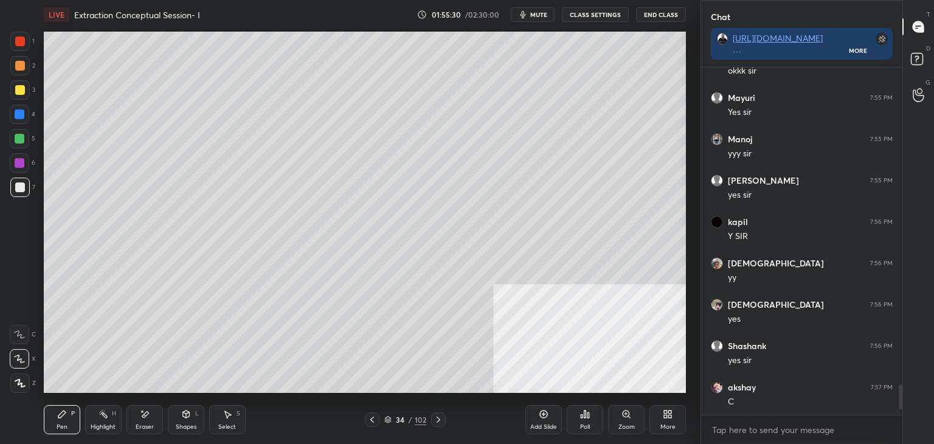
click at [670, 415] on icon at bounding box center [669, 416] width 3 height 3
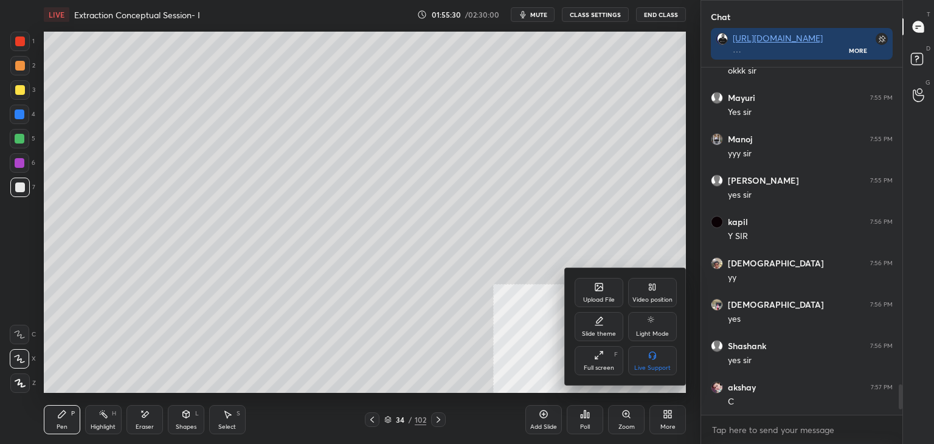
click at [598, 293] on div "Upload File" at bounding box center [599, 292] width 49 height 29
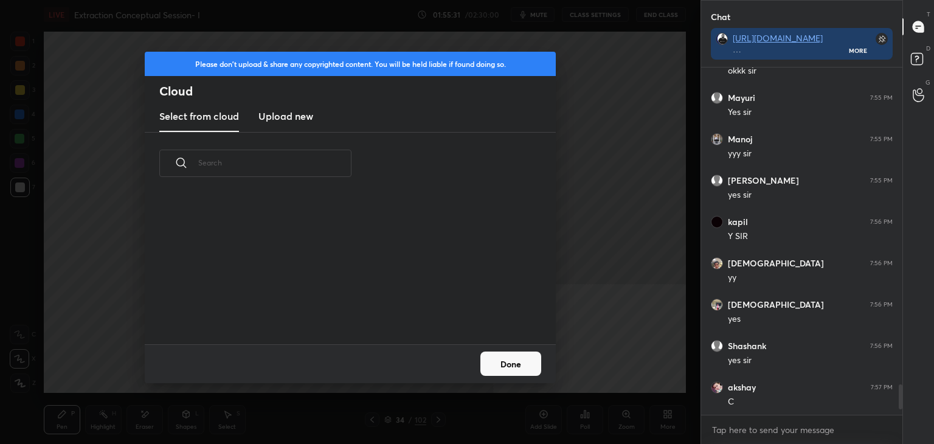
click at [307, 120] on h3 "Upload new" at bounding box center [285, 116] width 55 height 15
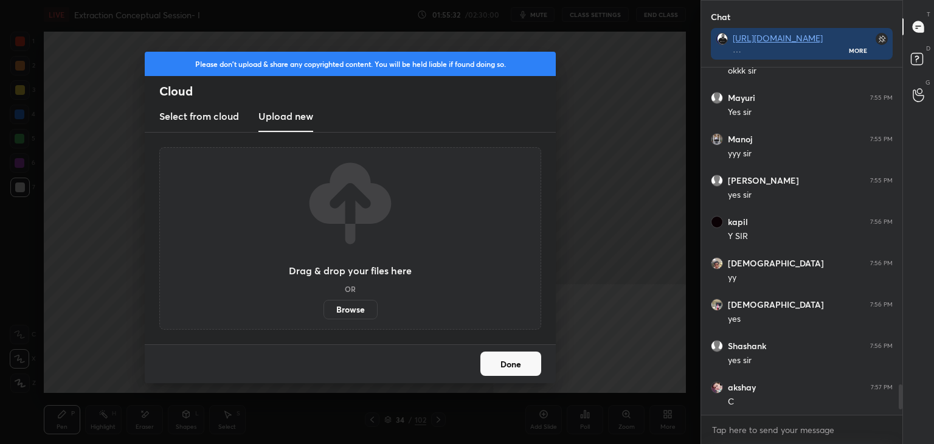
click at [355, 314] on label "Browse" at bounding box center [351, 309] width 54 height 19
click at [324, 314] on input "Browse" at bounding box center [324, 309] width 0 height 19
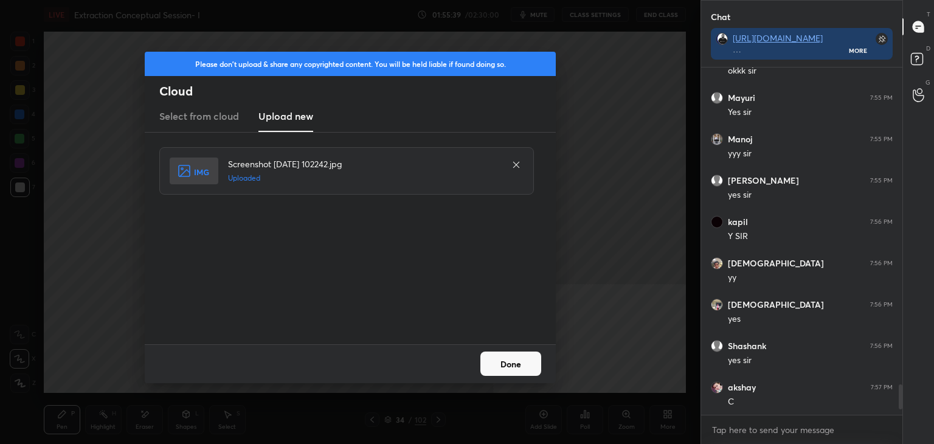
click at [507, 366] on button "Done" at bounding box center [510, 364] width 61 height 24
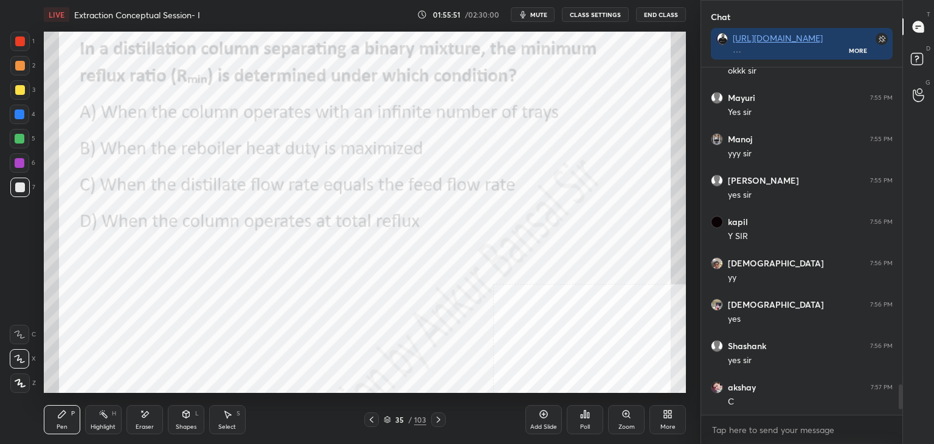
click at [596, 420] on div "Poll" at bounding box center [585, 419] width 36 height 29
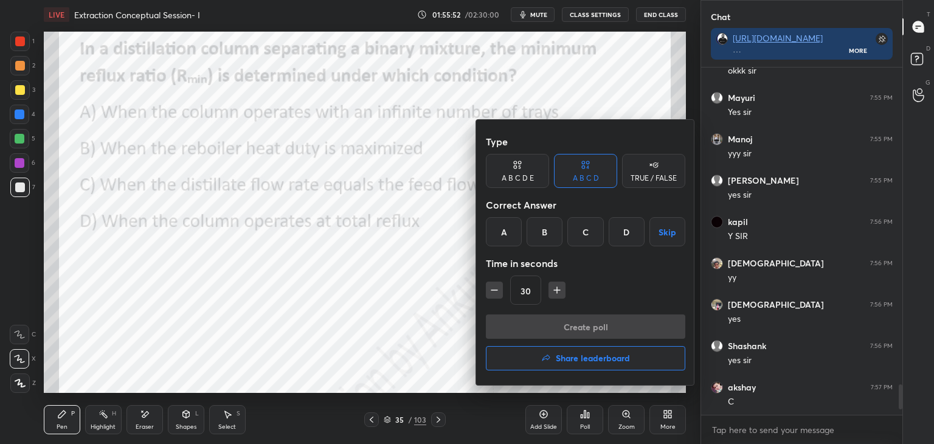
click at [504, 227] on div "A" at bounding box center [504, 231] width 36 height 29
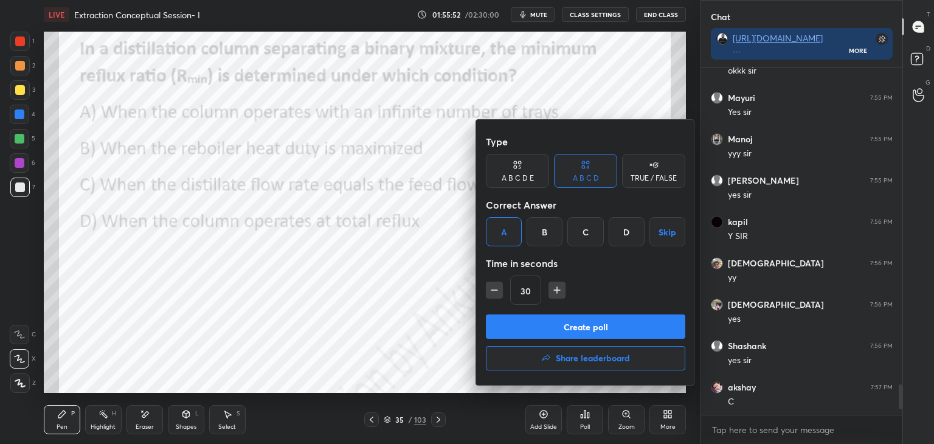
click at [556, 335] on button "Create poll" at bounding box center [585, 326] width 199 height 24
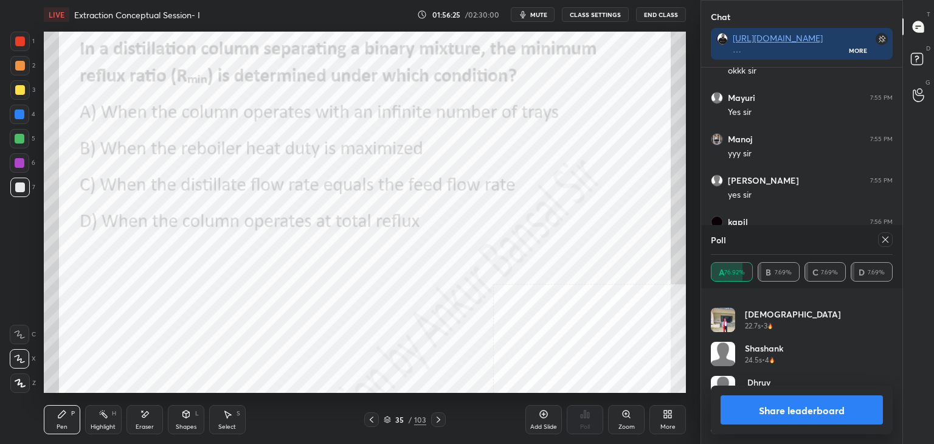
scroll to position [195, 0]
click at [889, 240] on icon at bounding box center [886, 240] width 10 height 10
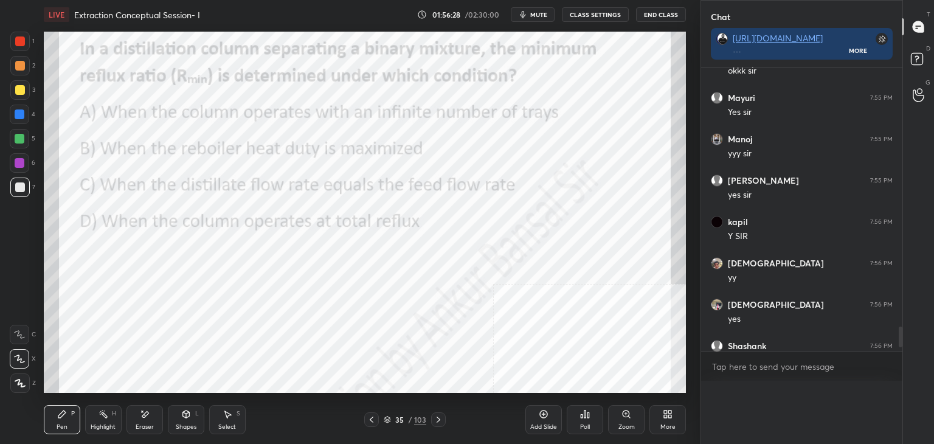
scroll to position [193, 198]
click at [543, 418] on icon at bounding box center [544, 415] width 8 height 8
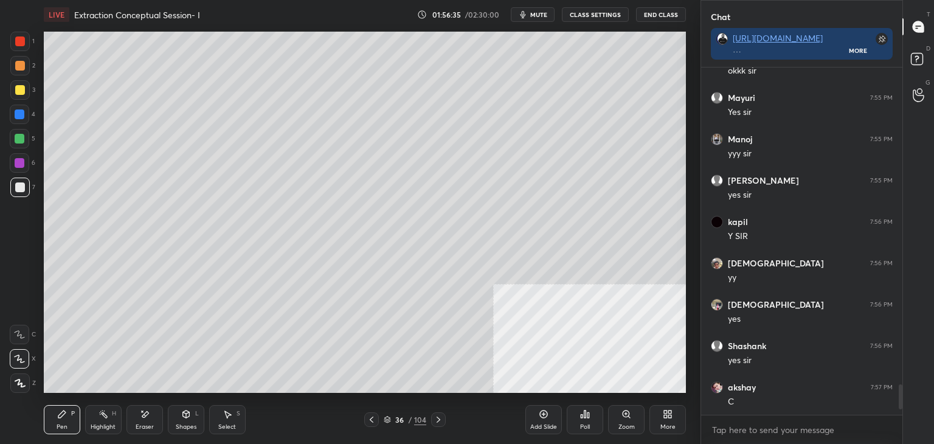
click at [679, 421] on div "More" at bounding box center [668, 419] width 36 height 29
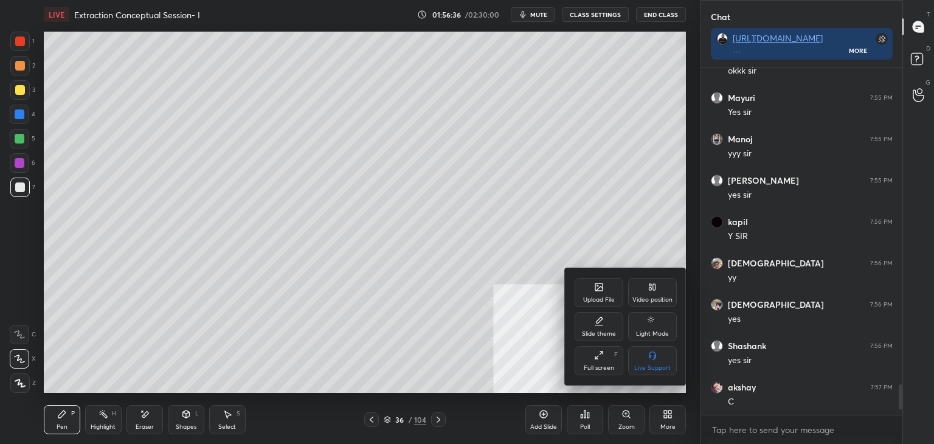
click at [611, 293] on div "Upload File" at bounding box center [599, 292] width 49 height 29
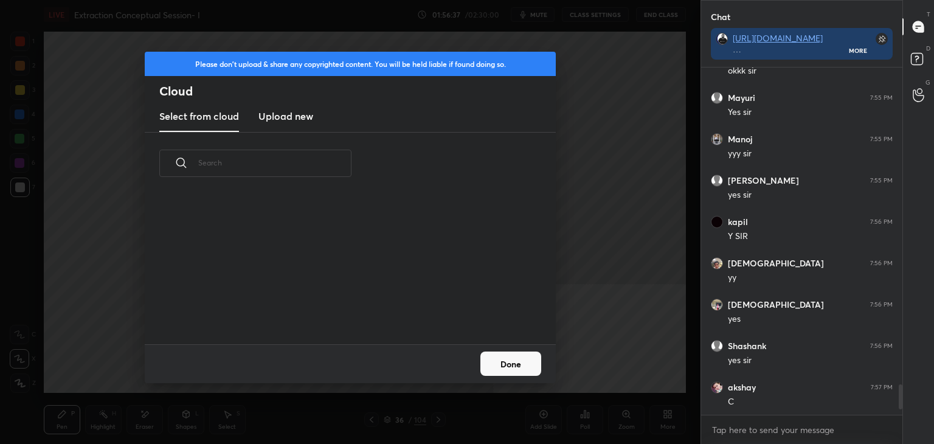
click at [282, 122] on h3 "Upload new" at bounding box center [285, 116] width 55 height 15
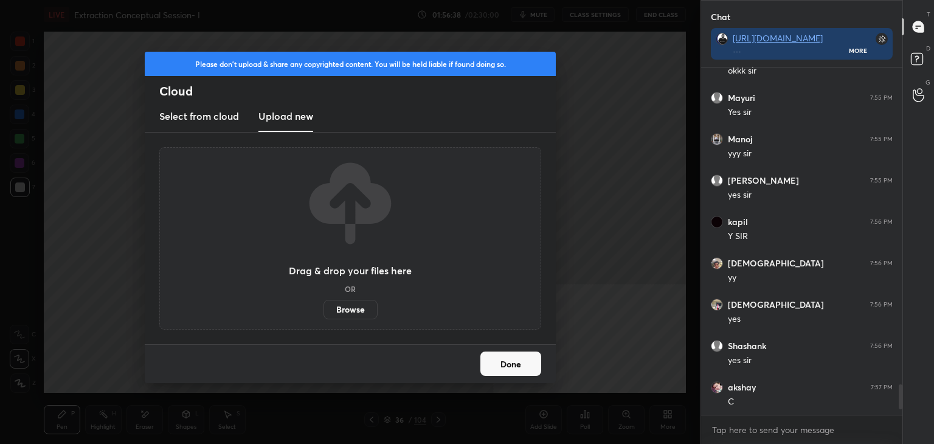
click at [348, 310] on label "Browse" at bounding box center [351, 309] width 54 height 19
click at [324, 310] on input "Browse" at bounding box center [324, 309] width 0 height 19
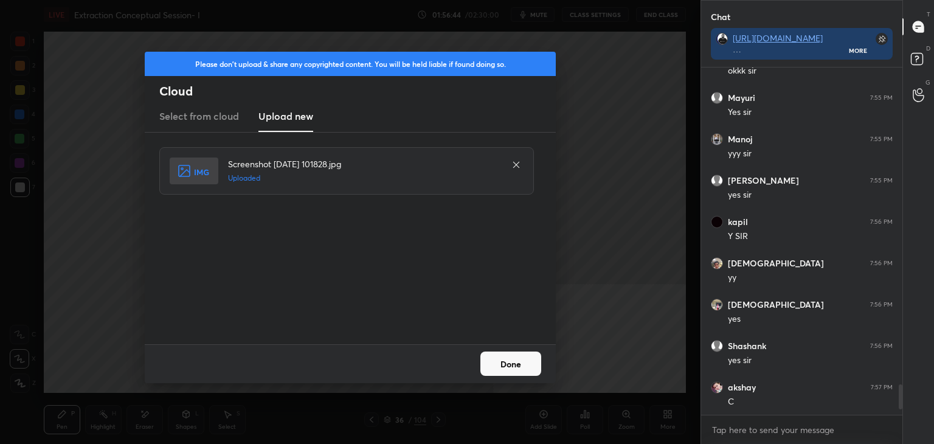
click at [530, 369] on button "Done" at bounding box center [510, 364] width 61 height 24
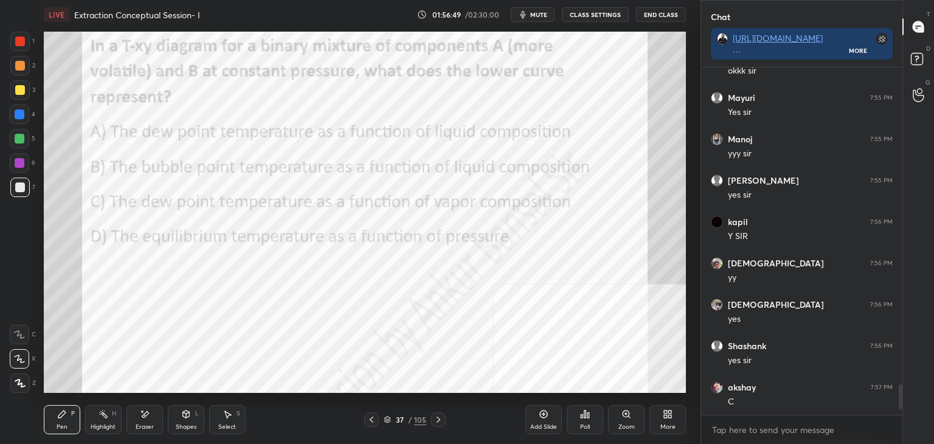
click at [578, 415] on div "Poll" at bounding box center [585, 419] width 36 height 29
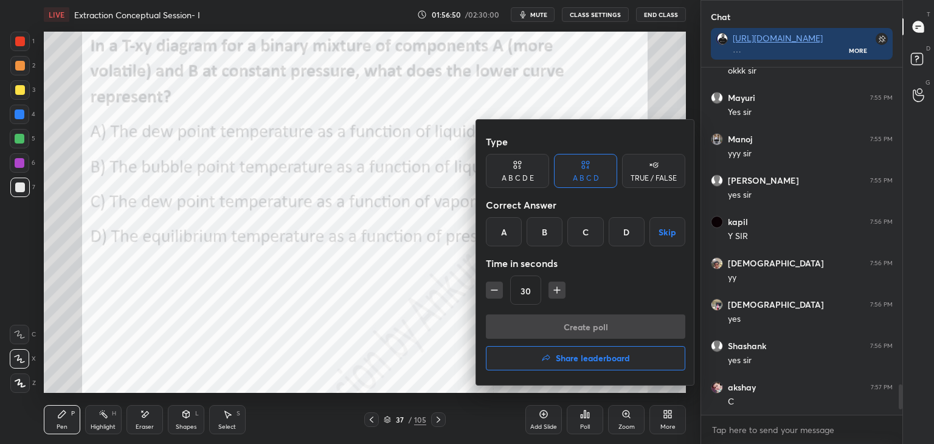
click at [542, 234] on div "B" at bounding box center [545, 231] width 36 height 29
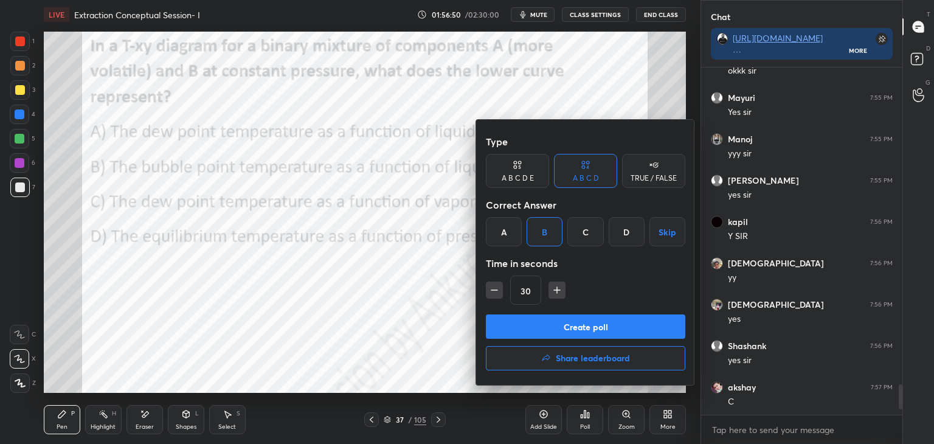
click at [572, 330] on button "Create poll" at bounding box center [585, 326] width 199 height 24
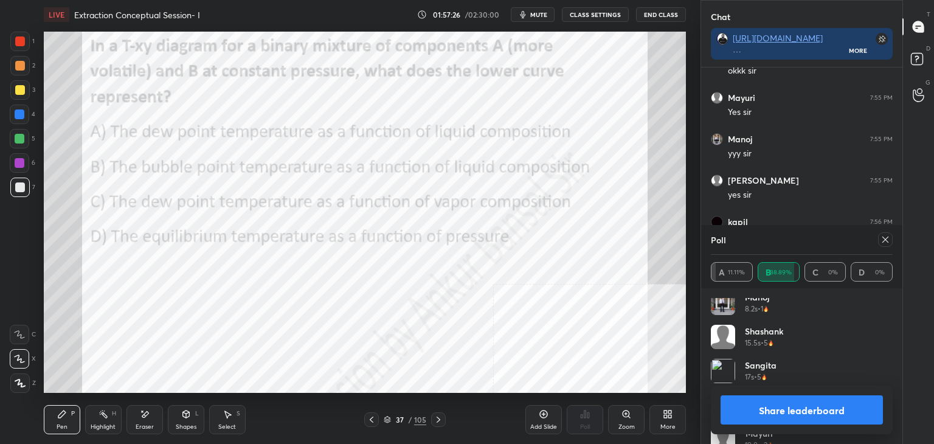
click at [885, 237] on icon at bounding box center [886, 240] width 10 height 10
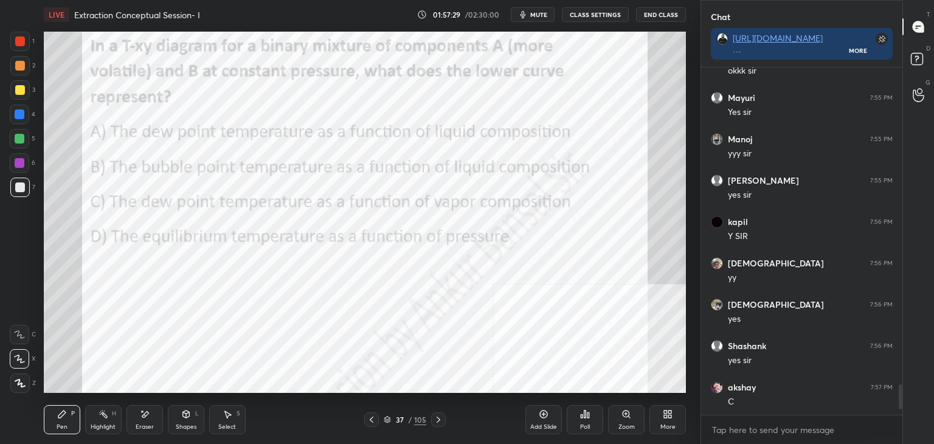
click at [543, 422] on div "Add Slide" at bounding box center [543, 419] width 36 height 29
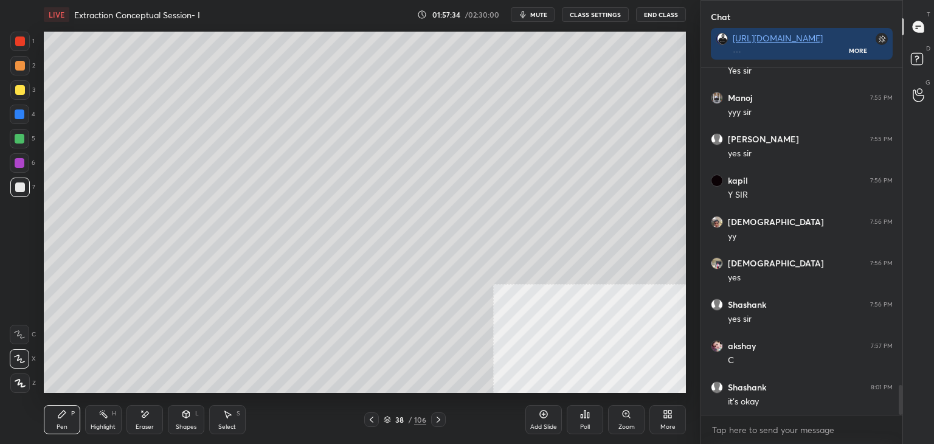
click at [667, 419] on div "More" at bounding box center [668, 419] width 36 height 29
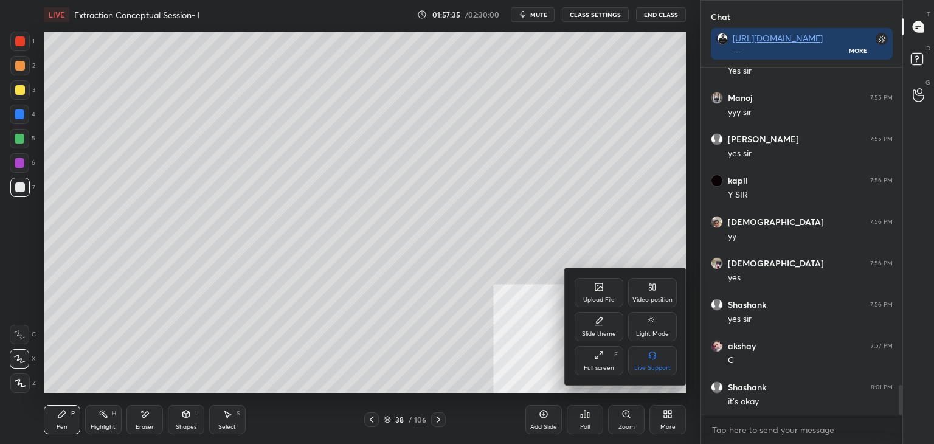
click at [605, 297] on div "Upload File" at bounding box center [599, 300] width 32 height 6
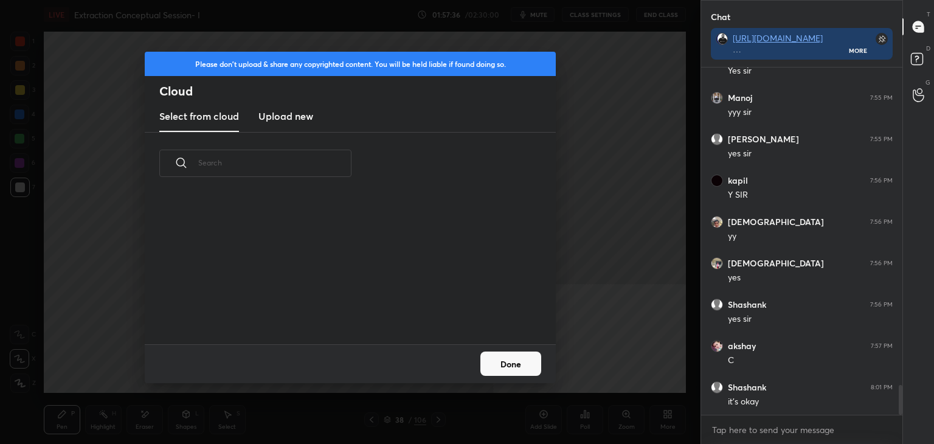
click at [291, 119] on h3 "Upload new" at bounding box center [285, 116] width 55 height 15
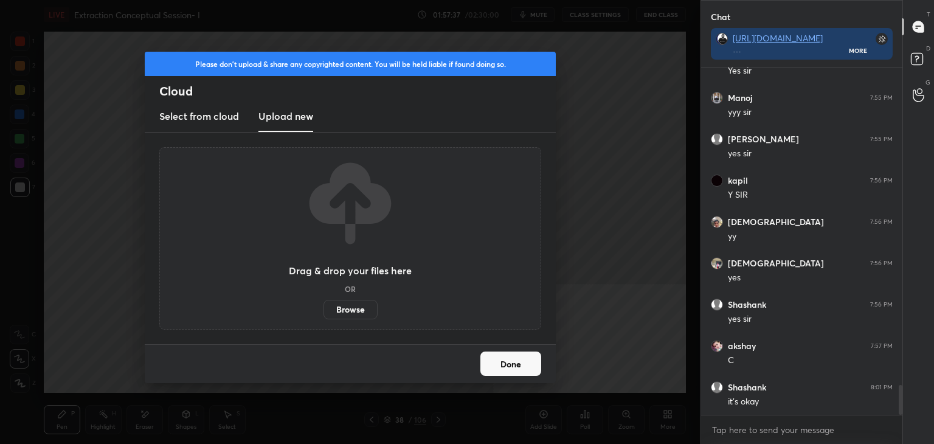
click at [350, 309] on label "Browse" at bounding box center [351, 309] width 54 height 19
click at [324, 309] on input "Browse" at bounding box center [324, 309] width 0 height 19
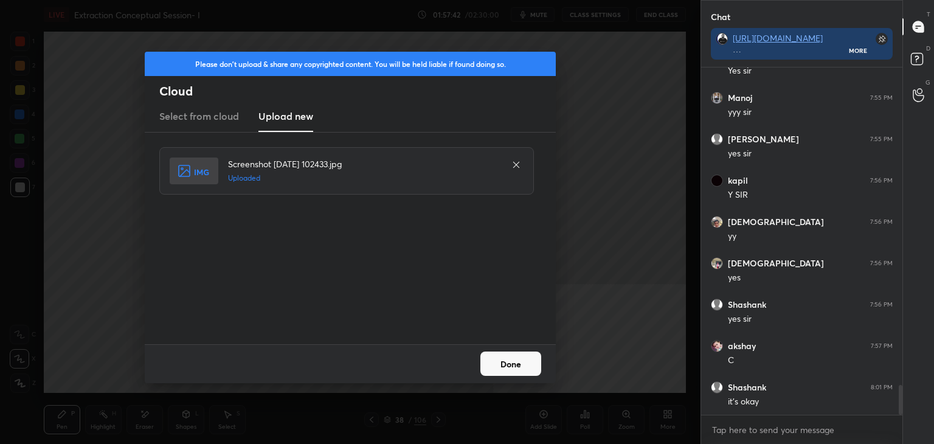
click at [525, 367] on button "Done" at bounding box center [510, 364] width 61 height 24
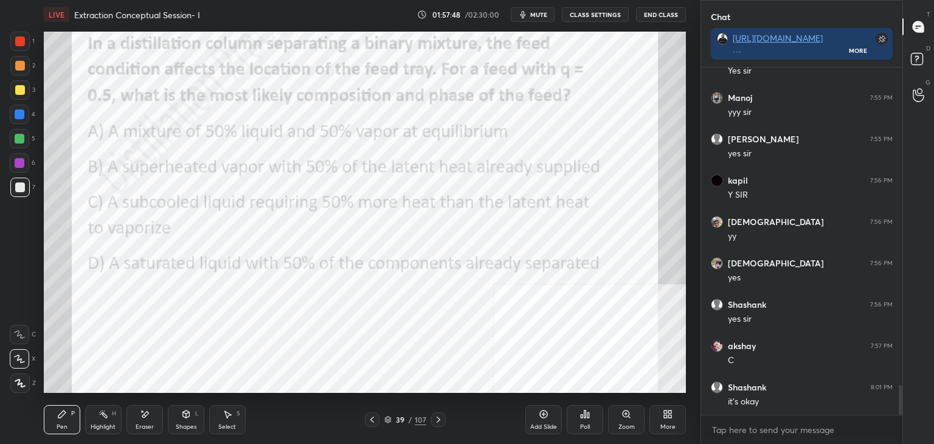
click at [581, 434] on div "Poll" at bounding box center [585, 419] width 36 height 29
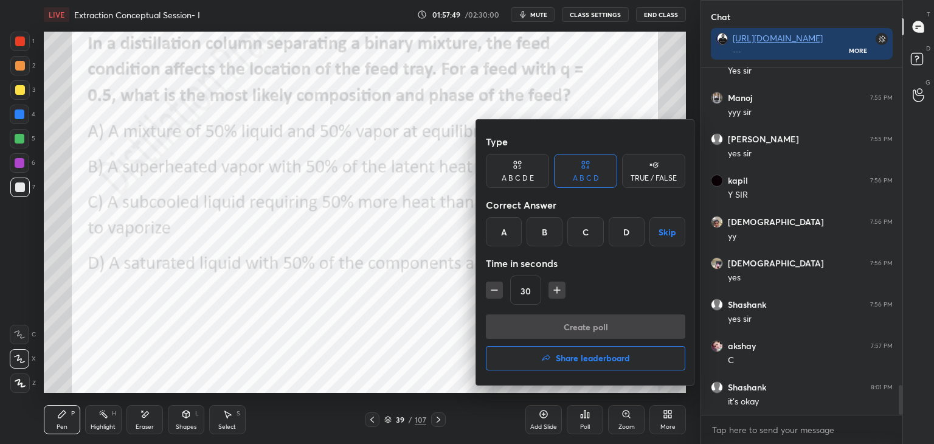
click at [508, 221] on div "A" at bounding box center [504, 231] width 36 height 29
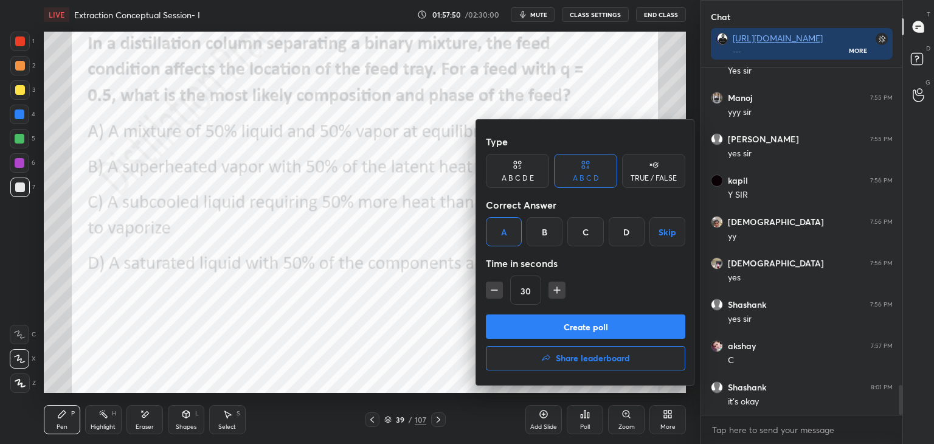
click at [553, 332] on button "Create poll" at bounding box center [585, 326] width 199 height 24
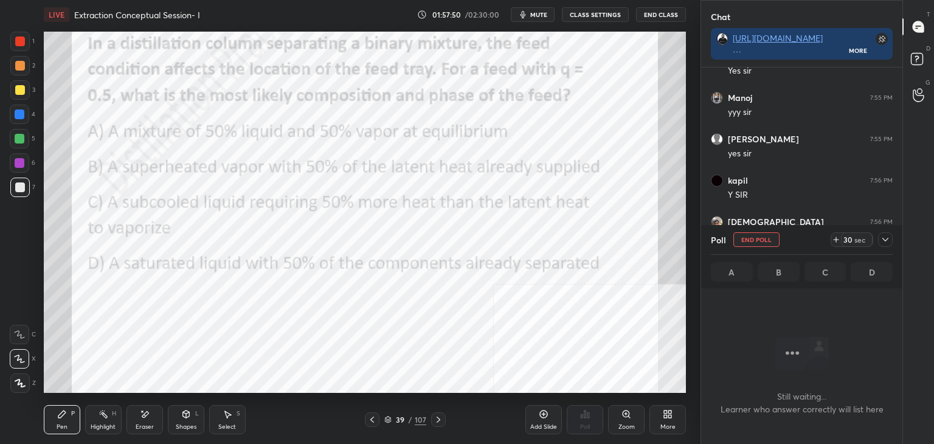
scroll to position [4, 4]
click at [890, 236] on icon at bounding box center [886, 240] width 10 height 10
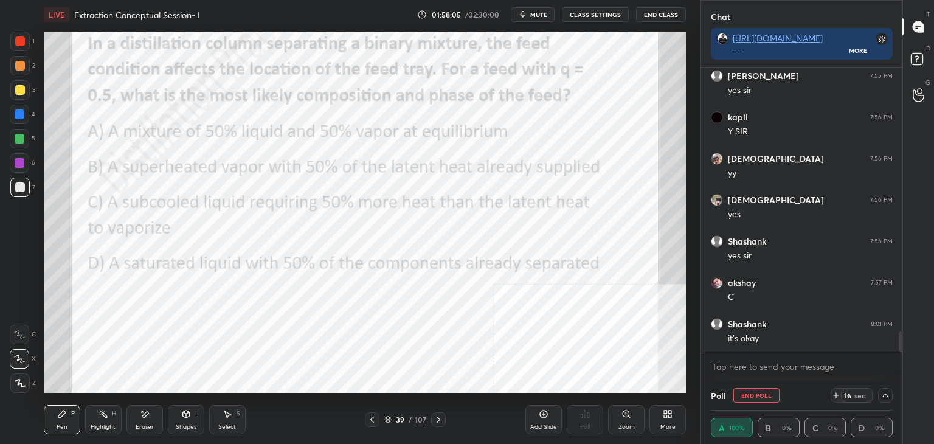
click at [535, 8] on button "mute" at bounding box center [533, 14] width 44 height 15
click at [544, 12] on span "unmute" at bounding box center [538, 14] width 26 height 9
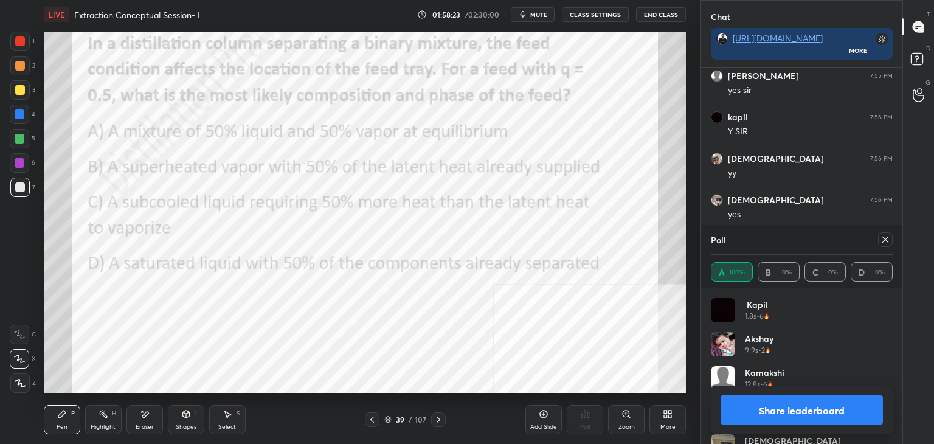
click at [889, 239] on icon at bounding box center [886, 240] width 10 height 10
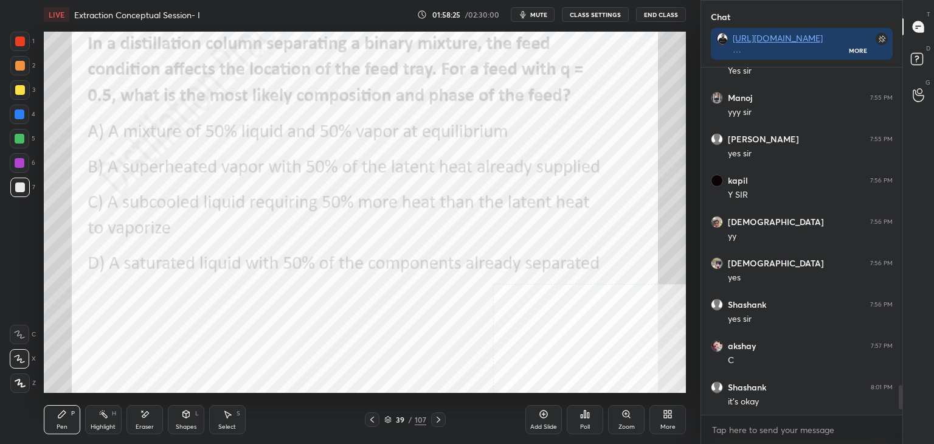
click at [530, 421] on div "Add Slide" at bounding box center [543, 419] width 36 height 29
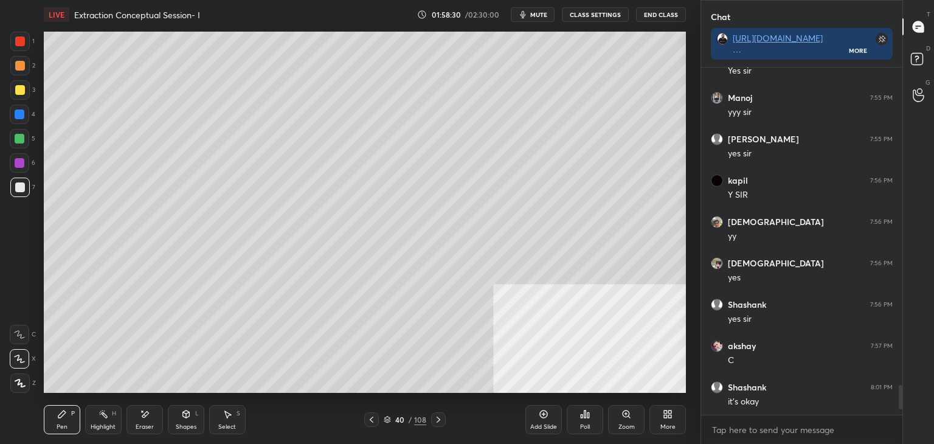
click at [670, 421] on div "More" at bounding box center [668, 419] width 36 height 29
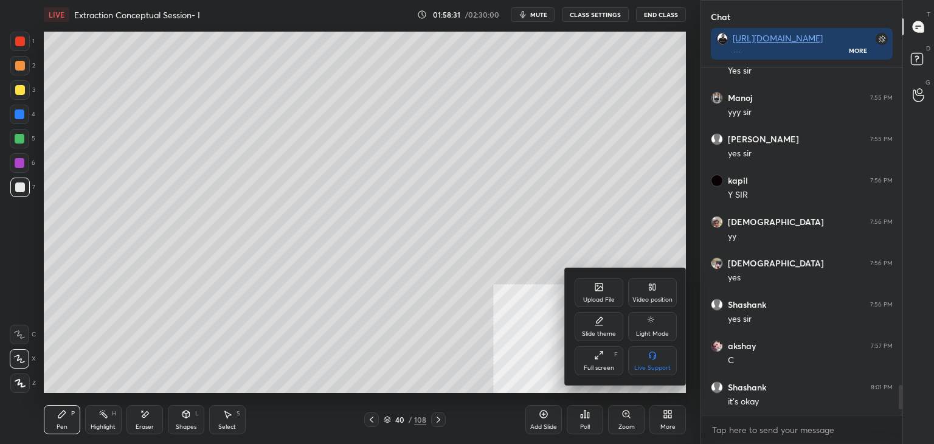
click at [614, 294] on div "Upload File" at bounding box center [599, 292] width 49 height 29
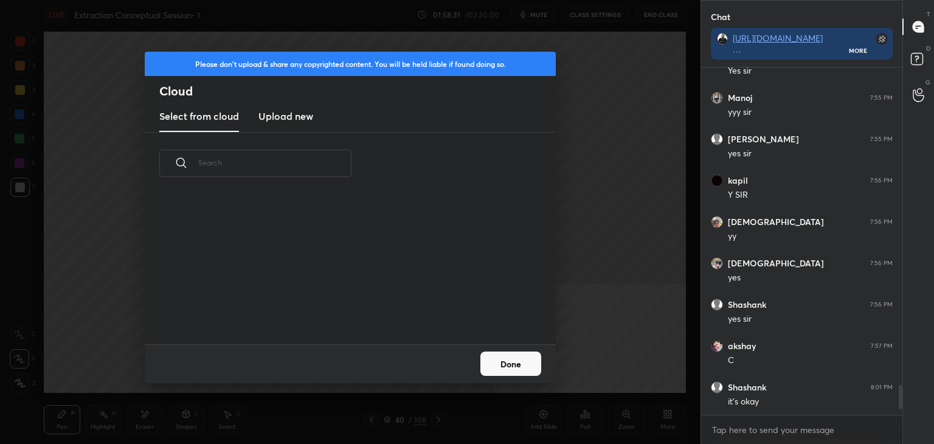
click at [289, 107] on new "Upload new" at bounding box center [285, 117] width 55 height 30
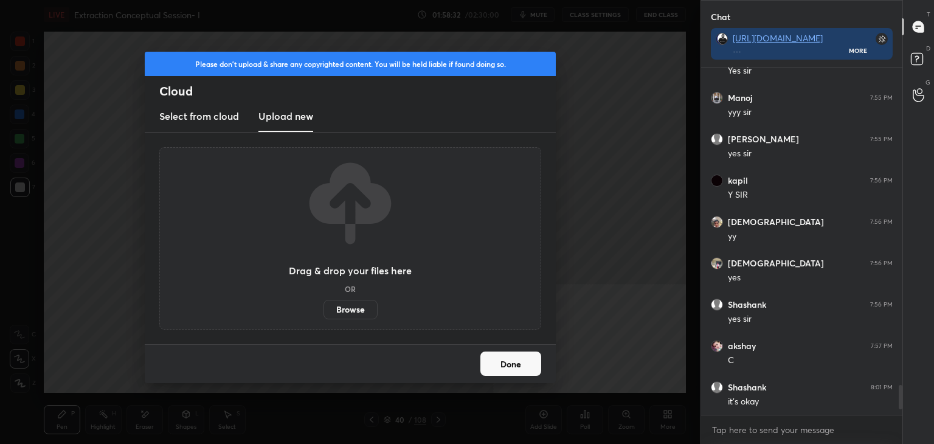
click at [341, 306] on label "Browse" at bounding box center [351, 309] width 54 height 19
click at [324, 306] on input "Browse" at bounding box center [324, 309] width 0 height 19
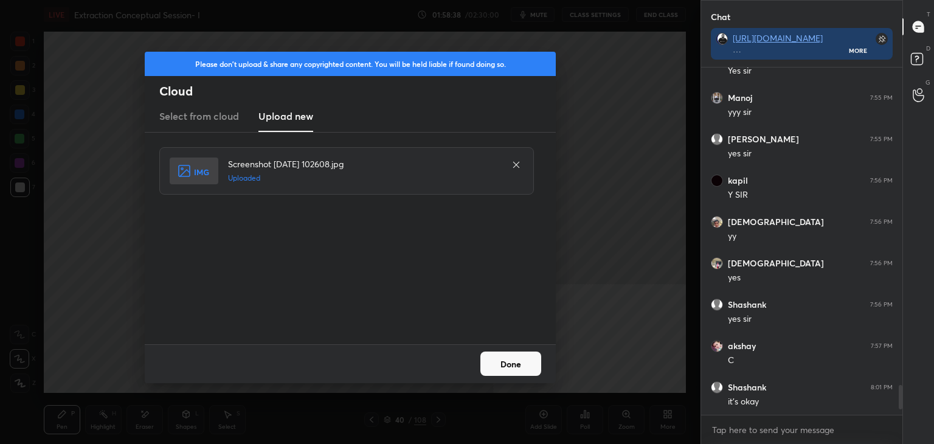
click at [508, 366] on button "Done" at bounding box center [510, 364] width 61 height 24
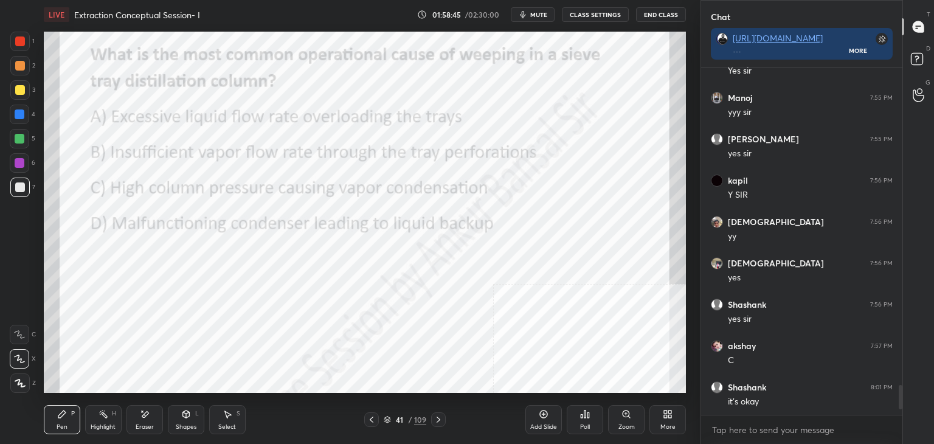
click at [581, 420] on div "Poll" at bounding box center [585, 419] width 36 height 29
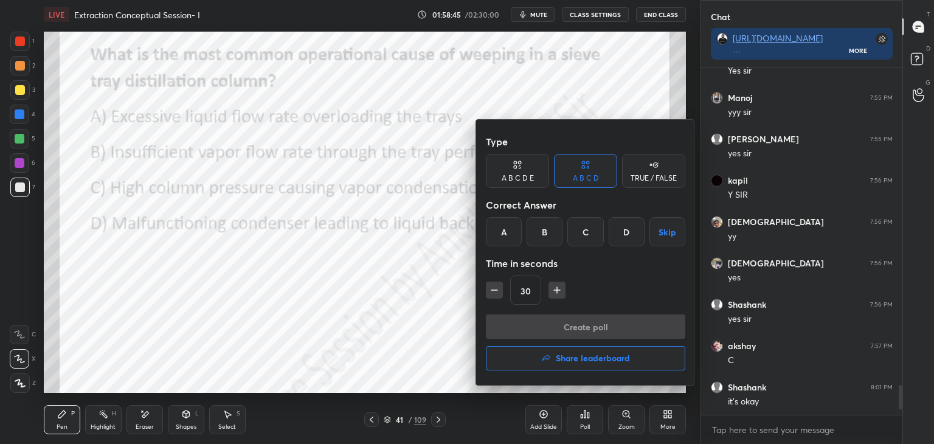
click at [544, 233] on div "B" at bounding box center [545, 231] width 36 height 29
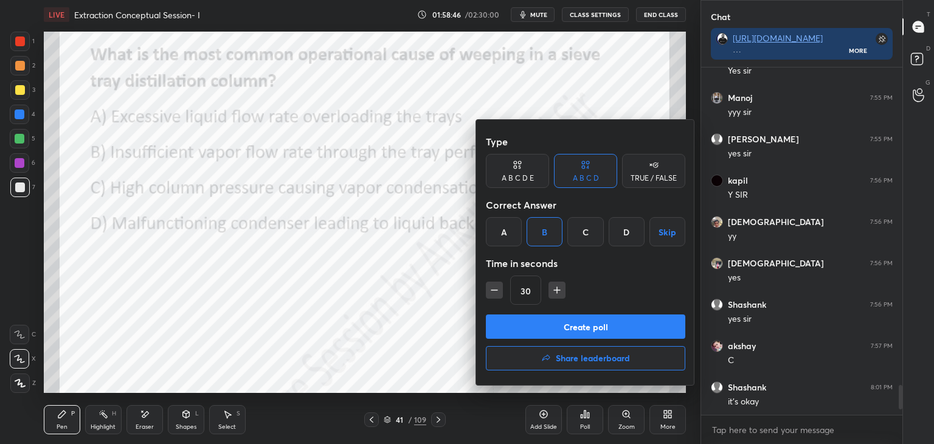
click at [561, 322] on button "Create poll" at bounding box center [585, 326] width 199 height 24
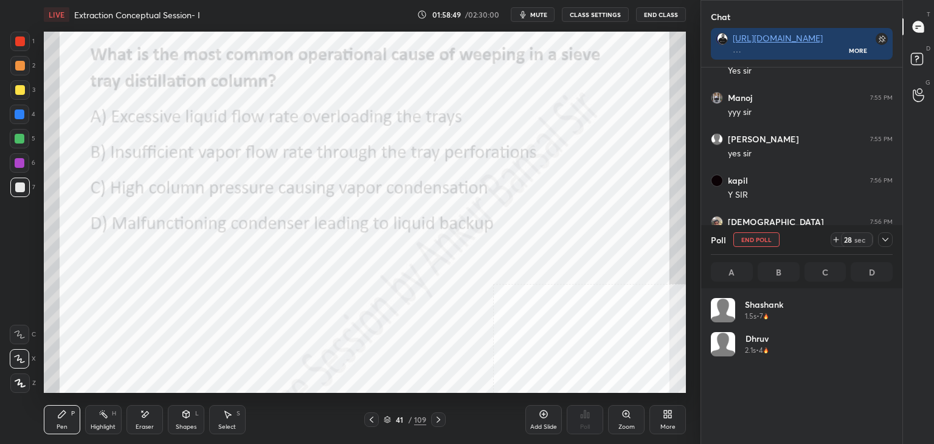
click at [883, 238] on icon at bounding box center [886, 240] width 10 height 10
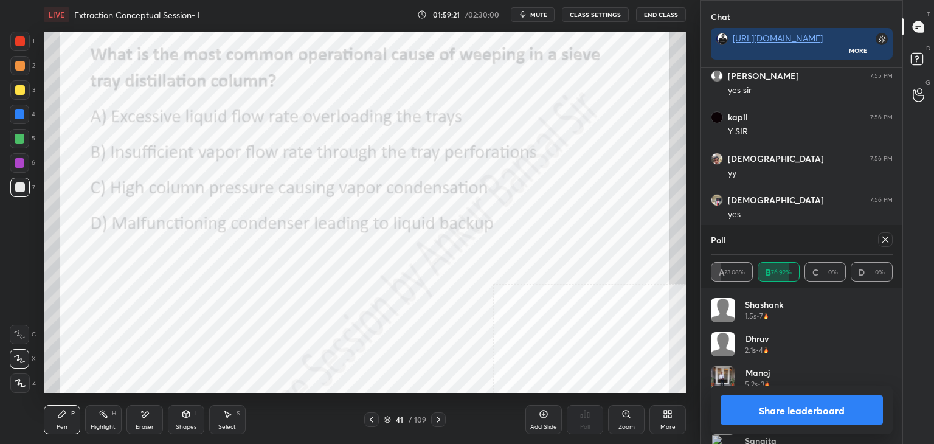
click at [885, 240] on icon at bounding box center [885, 240] width 6 height 6
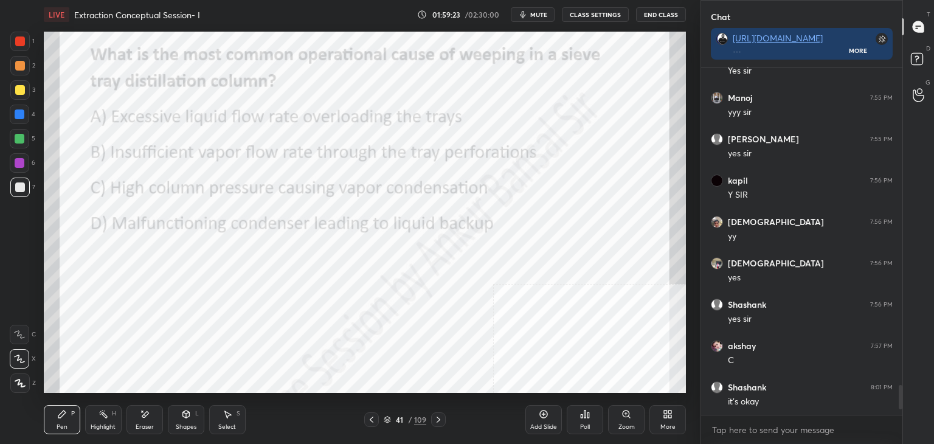
click at [542, 417] on icon at bounding box center [544, 414] width 10 height 10
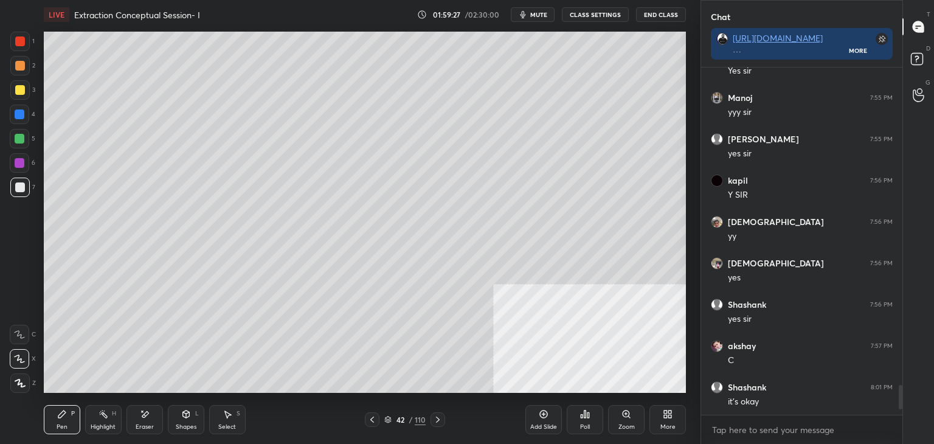
click at [677, 420] on div "More" at bounding box center [668, 419] width 36 height 29
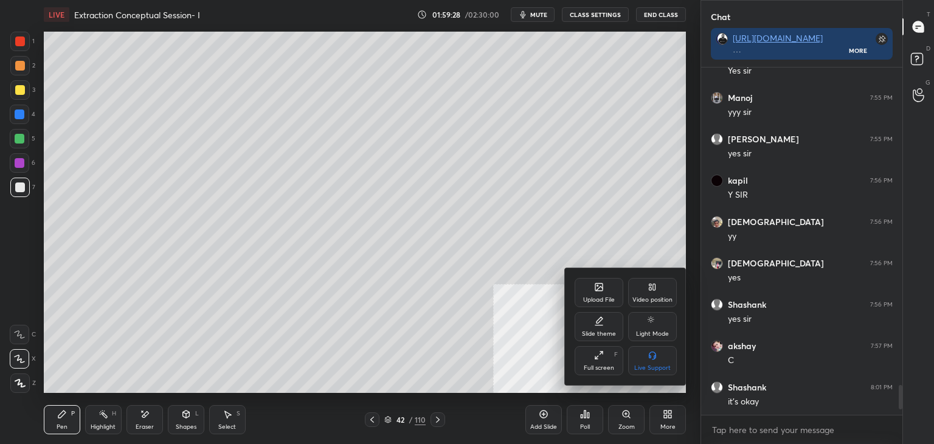
click at [605, 289] on div "Upload File" at bounding box center [599, 292] width 49 height 29
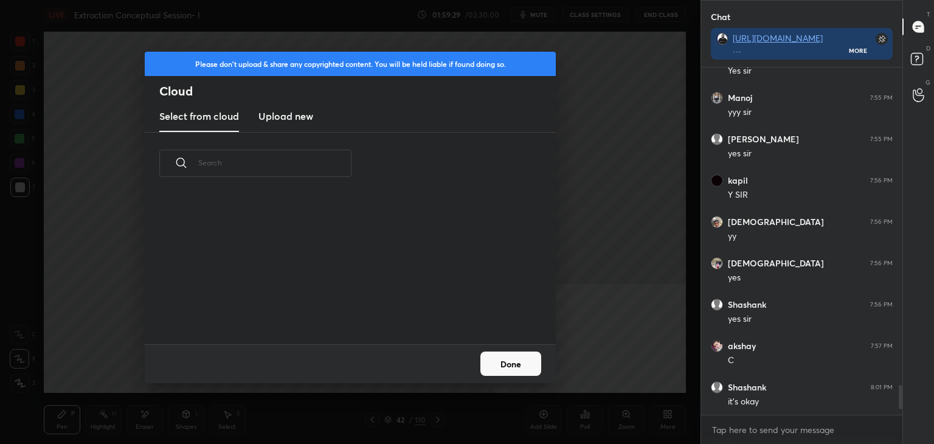
click at [289, 120] on h3 "Upload new" at bounding box center [285, 116] width 55 height 15
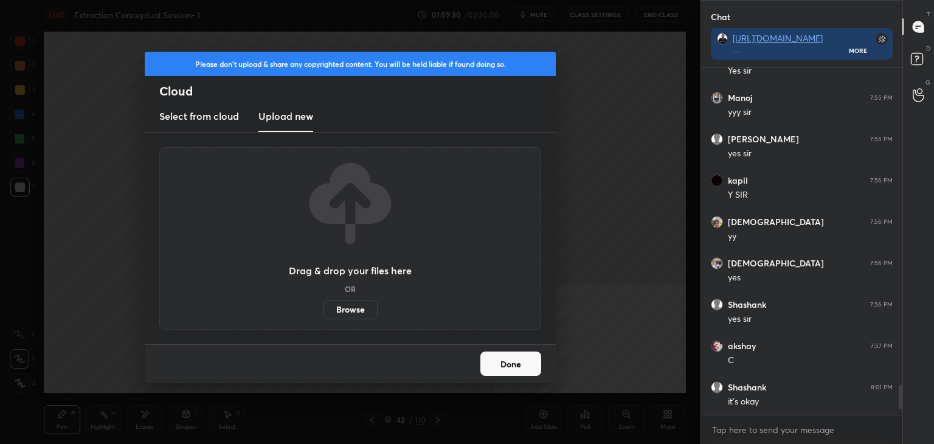
click at [348, 314] on label "Browse" at bounding box center [351, 309] width 54 height 19
click at [324, 314] on input "Browse" at bounding box center [324, 309] width 0 height 19
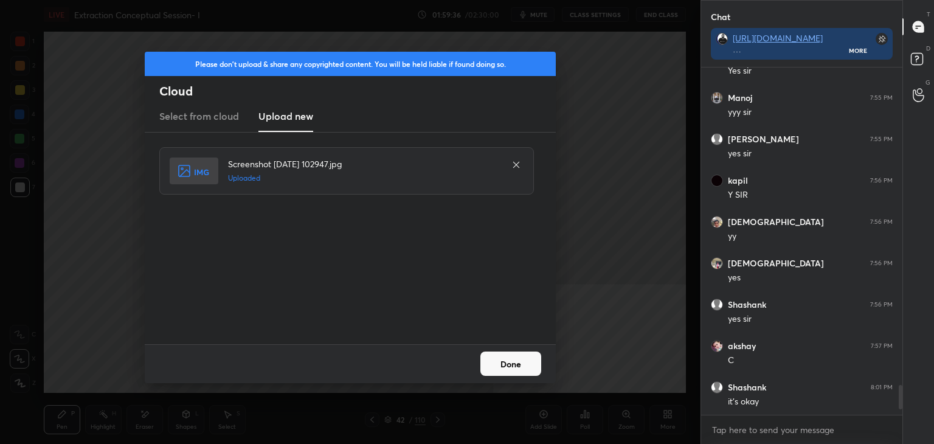
click at [522, 370] on button "Done" at bounding box center [510, 364] width 61 height 24
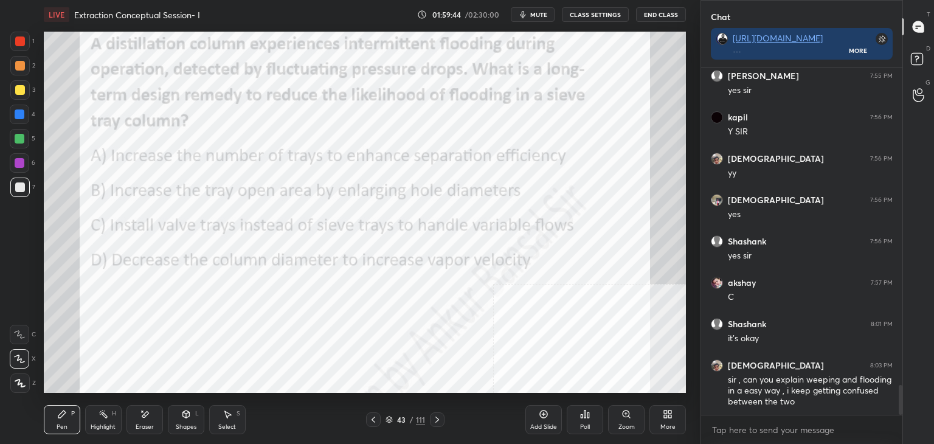
click at [576, 420] on div "Poll" at bounding box center [585, 419] width 36 height 29
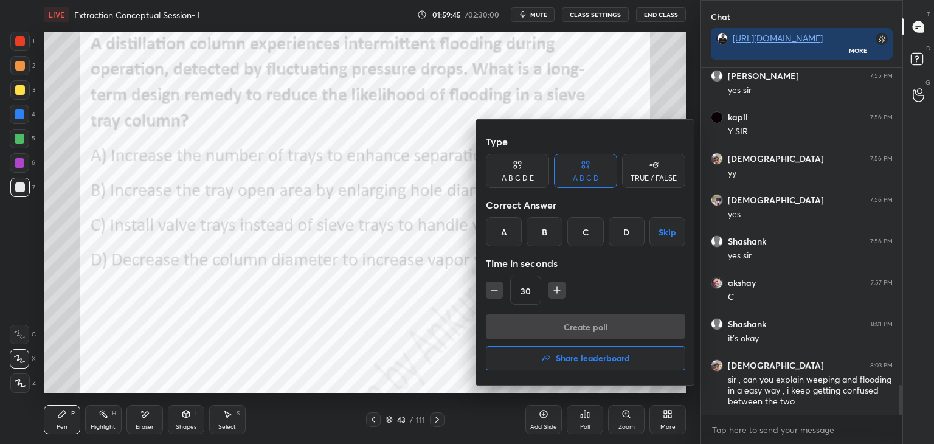
click at [581, 234] on div "C" at bounding box center [585, 231] width 36 height 29
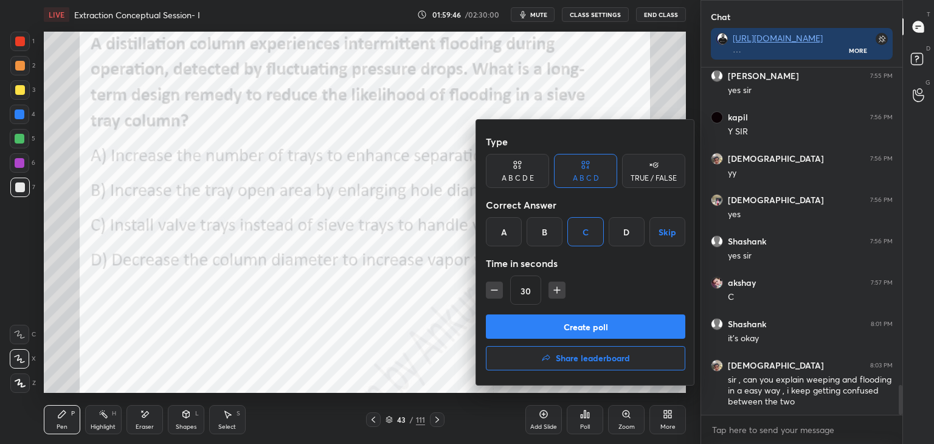
click at [564, 320] on button "Create poll" at bounding box center [585, 326] width 199 height 24
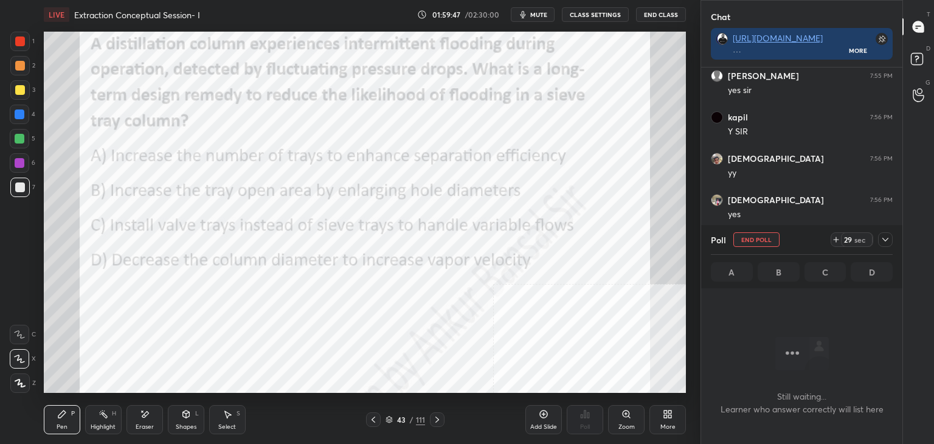
click at [884, 243] on icon at bounding box center [886, 240] width 10 height 10
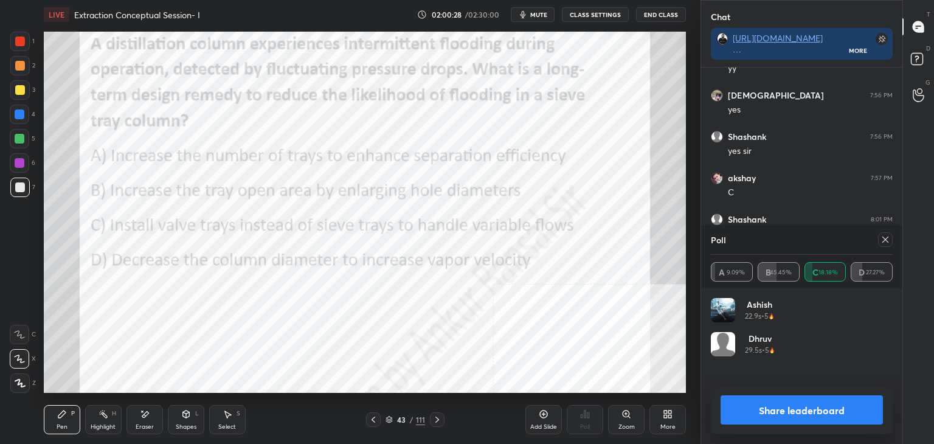
click at [886, 240] on icon at bounding box center [885, 240] width 6 height 6
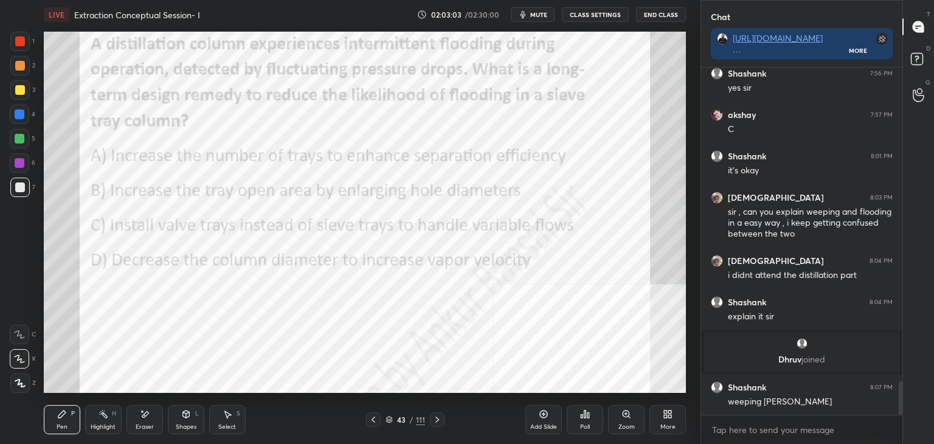
scroll to position [3282, 0]
click at [184, 417] on icon at bounding box center [186, 414] width 7 height 7
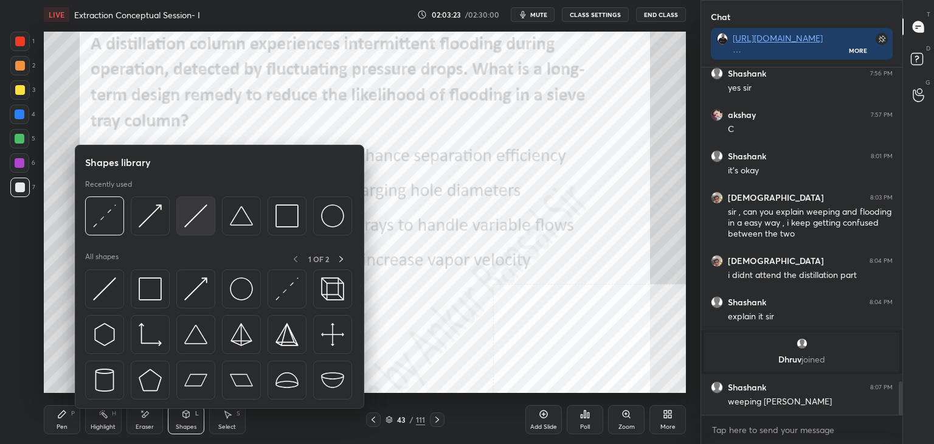
click at [198, 219] on img at bounding box center [195, 215] width 23 height 23
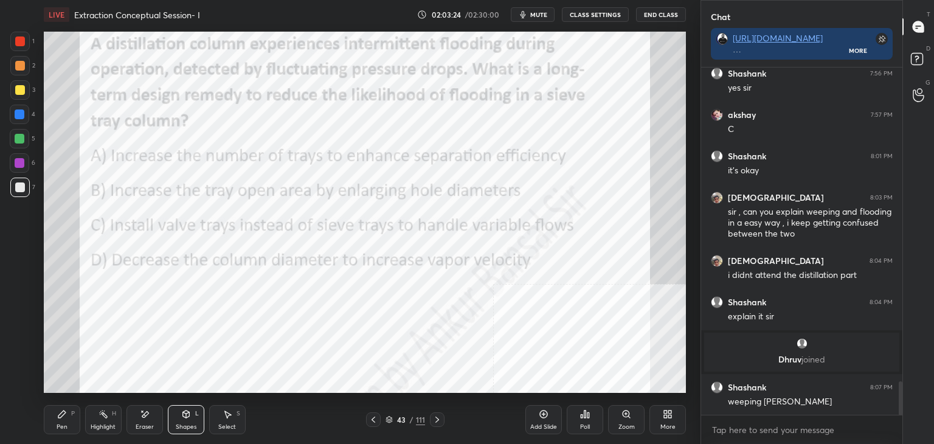
click at [12, 40] on div at bounding box center [19, 41] width 19 height 19
click at [67, 421] on div "Pen P" at bounding box center [62, 419] width 36 height 29
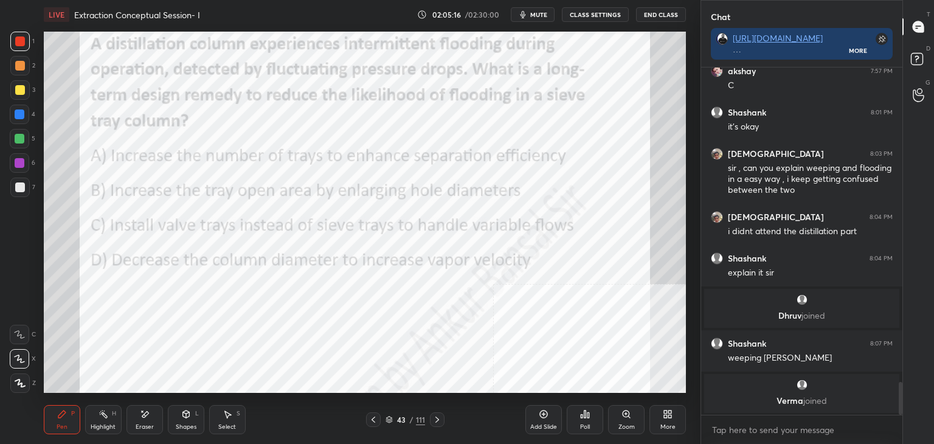
click at [188, 417] on icon at bounding box center [186, 414] width 7 height 7
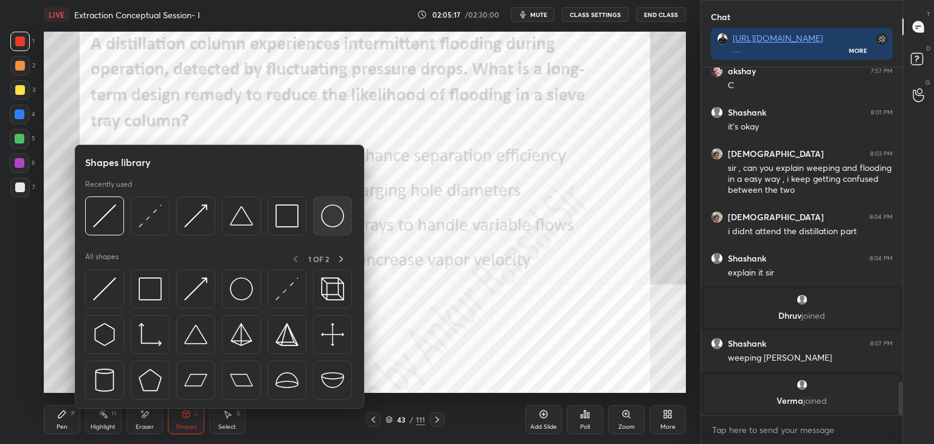
click at [328, 215] on img at bounding box center [332, 215] width 23 height 23
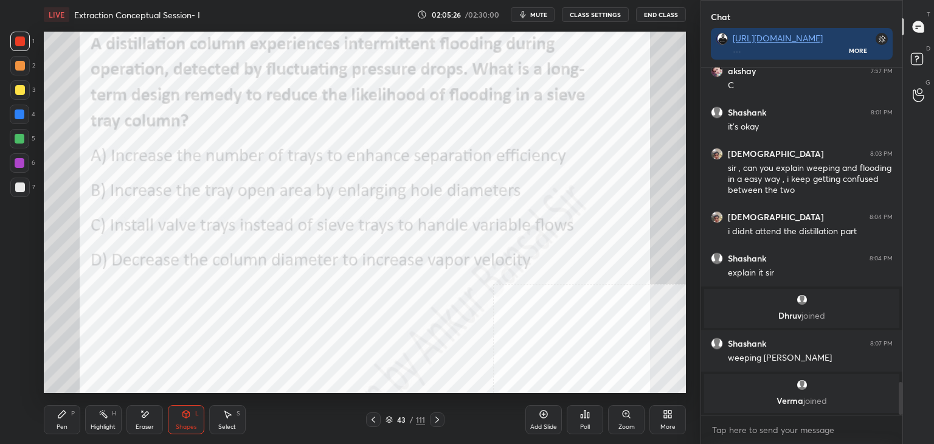
click at [185, 421] on div "Shapes L" at bounding box center [186, 419] width 36 height 29
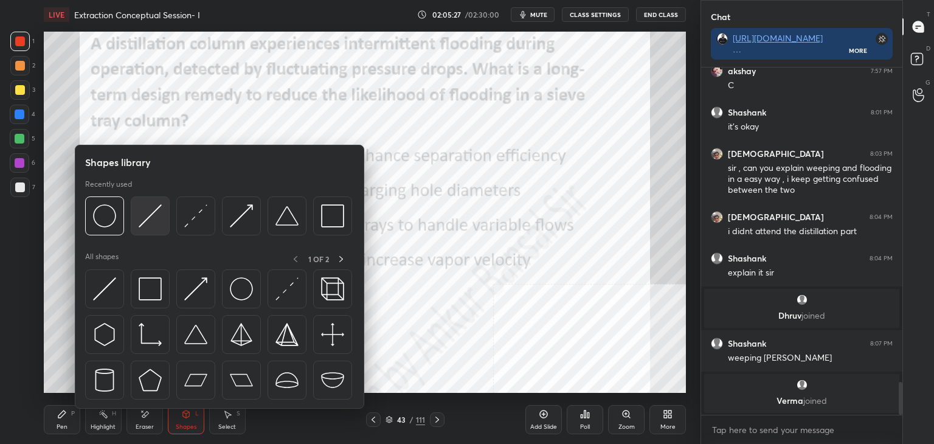
click at [137, 222] on div at bounding box center [150, 215] width 39 height 39
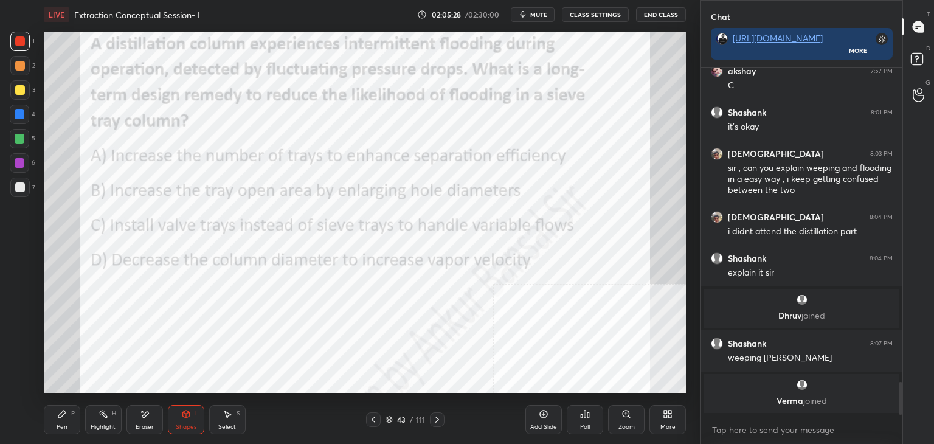
click at [22, 117] on div at bounding box center [20, 114] width 10 height 10
click at [61, 420] on div "Pen P" at bounding box center [62, 419] width 36 height 29
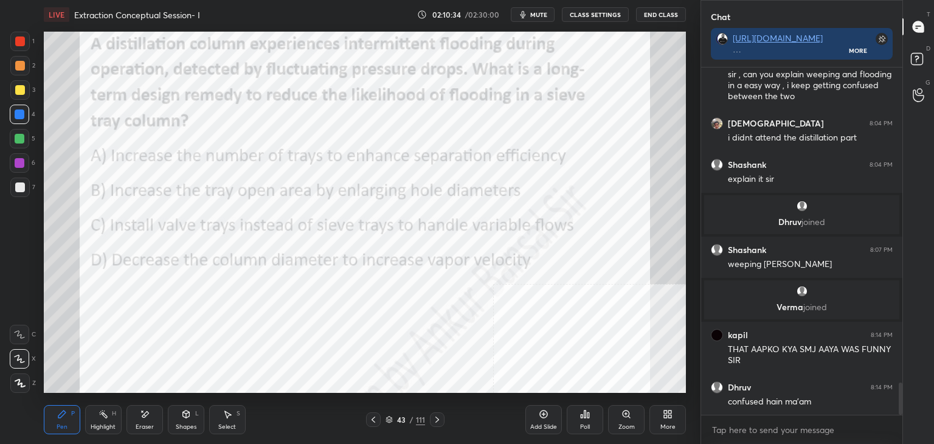
scroll to position [3428, 0]
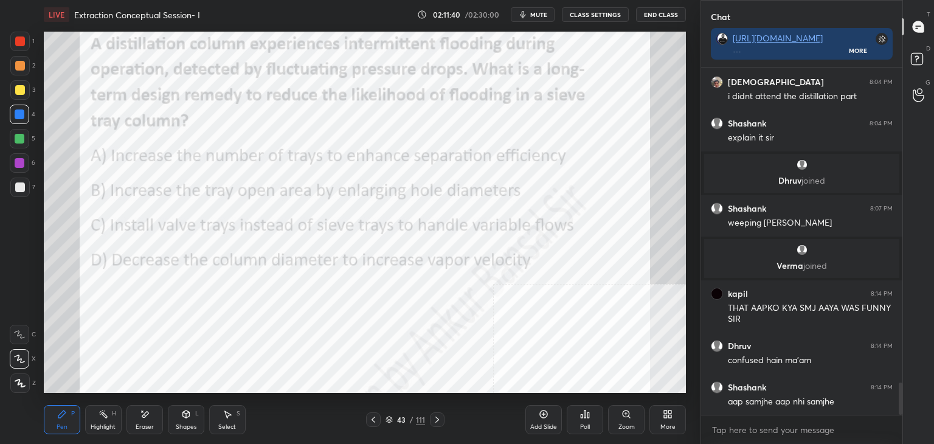
click at [142, 417] on icon at bounding box center [145, 414] width 7 height 6
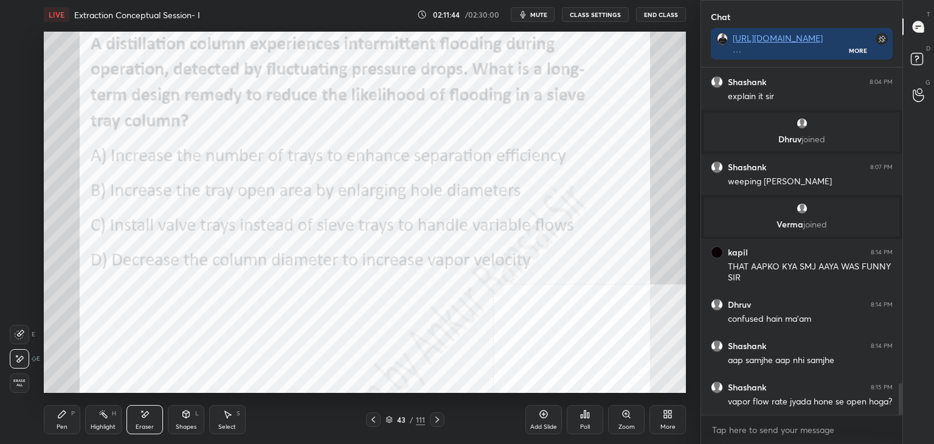
click at [63, 424] on div "Pen" at bounding box center [62, 427] width 11 height 6
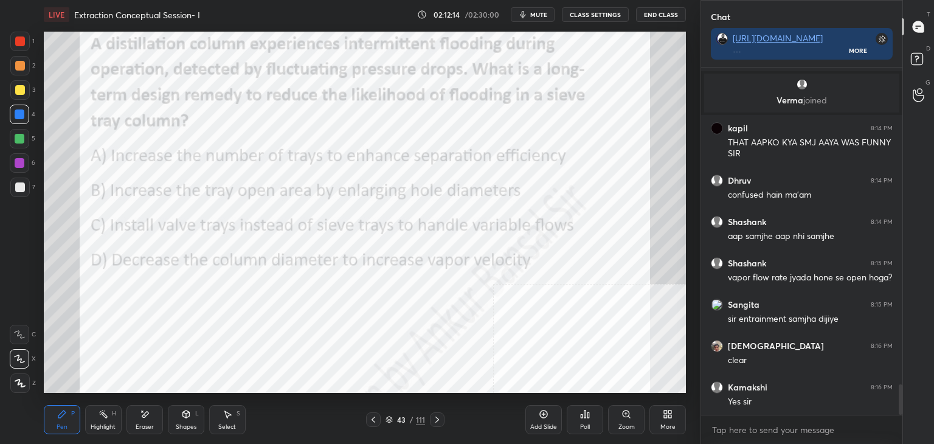
scroll to position [3634, 0]
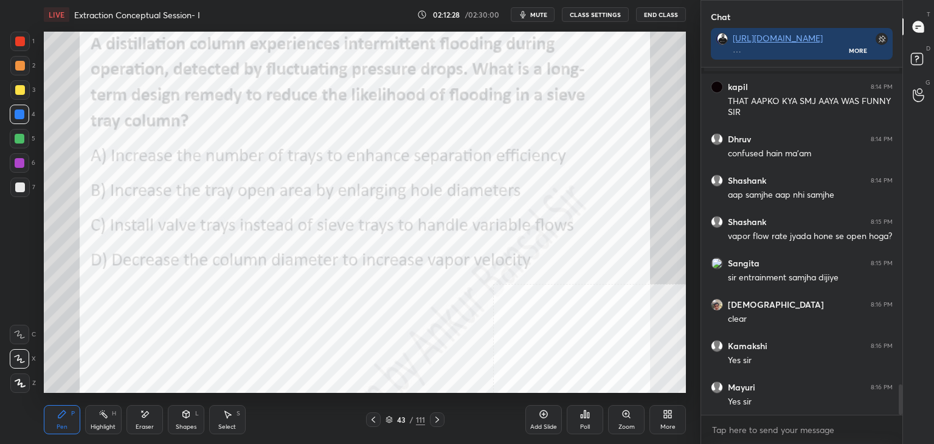
click at [437, 422] on icon at bounding box center [437, 420] width 10 height 10
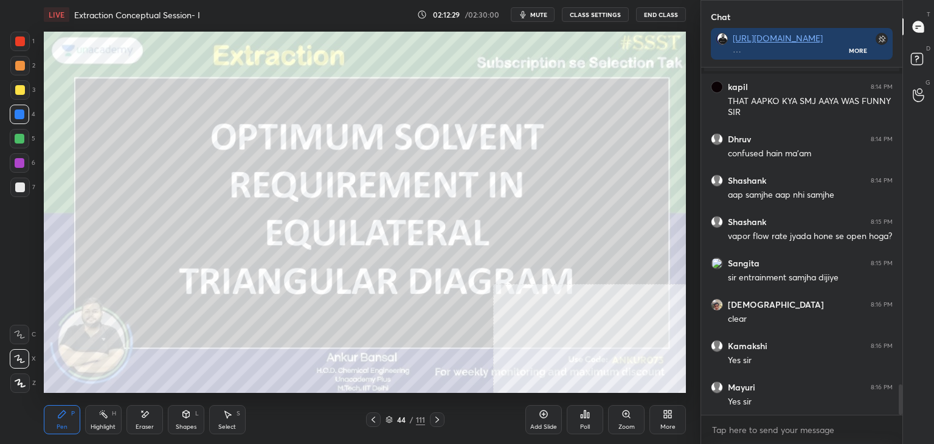
click at [373, 424] on icon at bounding box center [374, 420] width 10 height 10
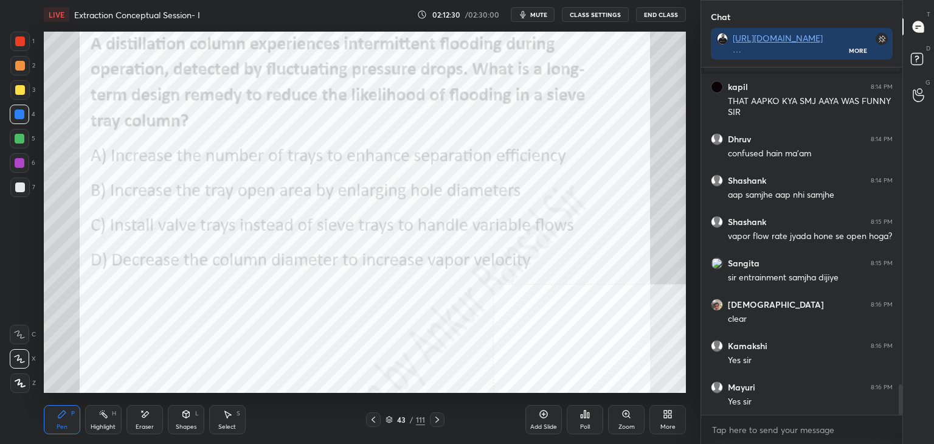
click at [538, 421] on div "Add Slide" at bounding box center [543, 419] width 36 height 29
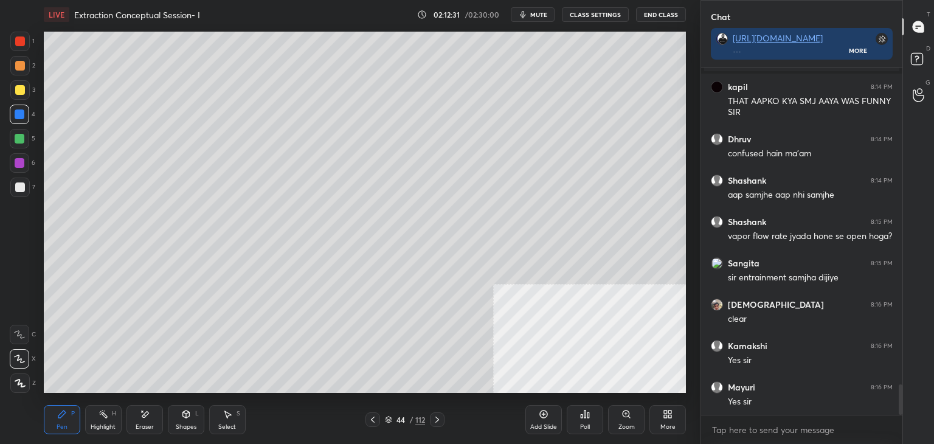
click at [20, 179] on div at bounding box center [19, 187] width 19 height 19
click at [671, 424] on div "More" at bounding box center [667, 427] width 15 height 6
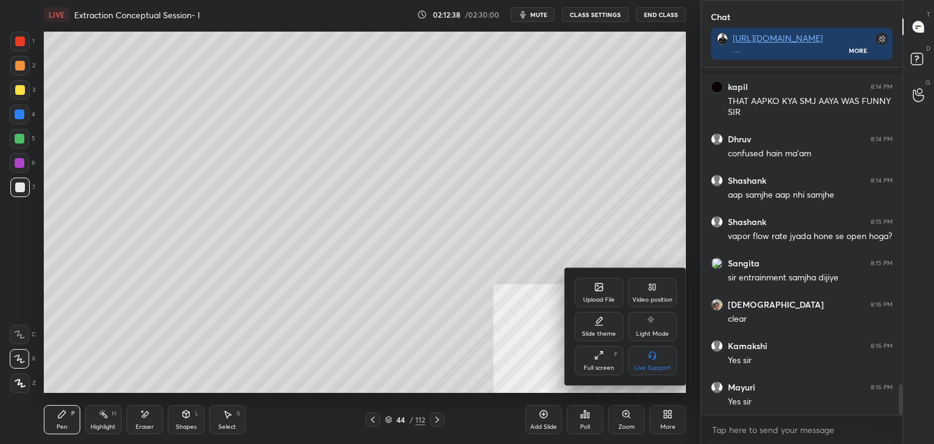
click at [594, 280] on div "Upload File" at bounding box center [599, 292] width 49 height 29
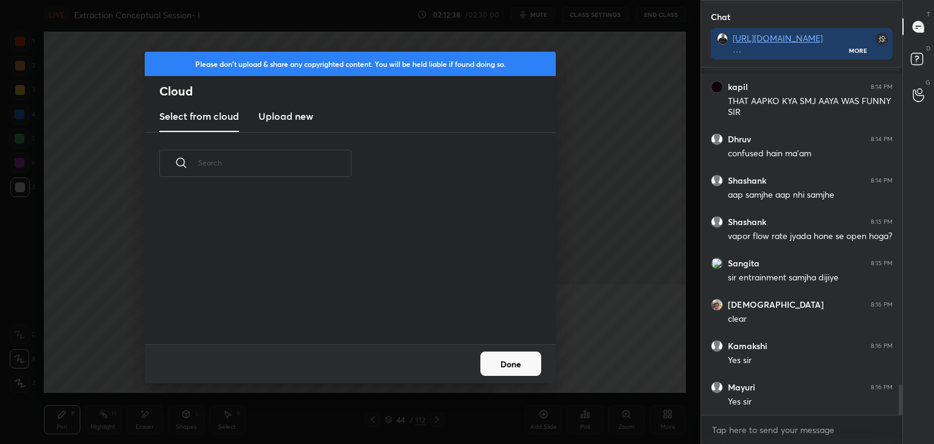
scroll to position [150, 390]
click at [282, 109] on h3 "Upload new" at bounding box center [285, 116] width 55 height 15
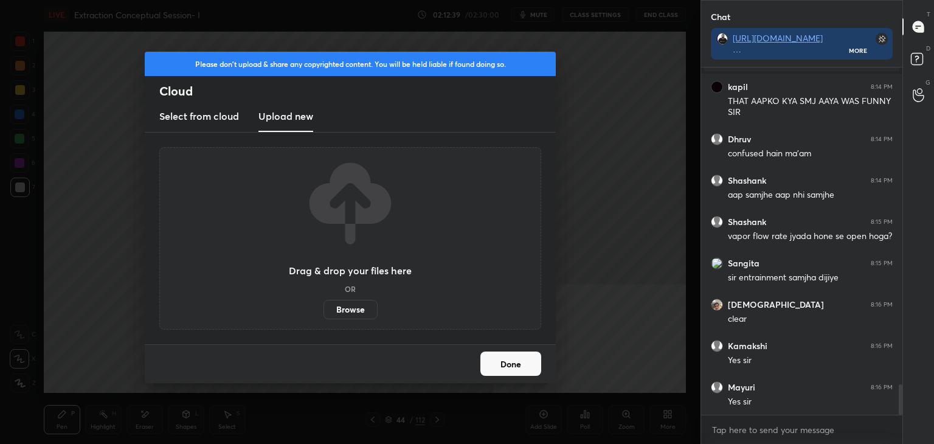
click at [350, 308] on label "Browse" at bounding box center [351, 309] width 54 height 19
click at [324, 308] on input "Browse" at bounding box center [324, 309] width 0 height 19
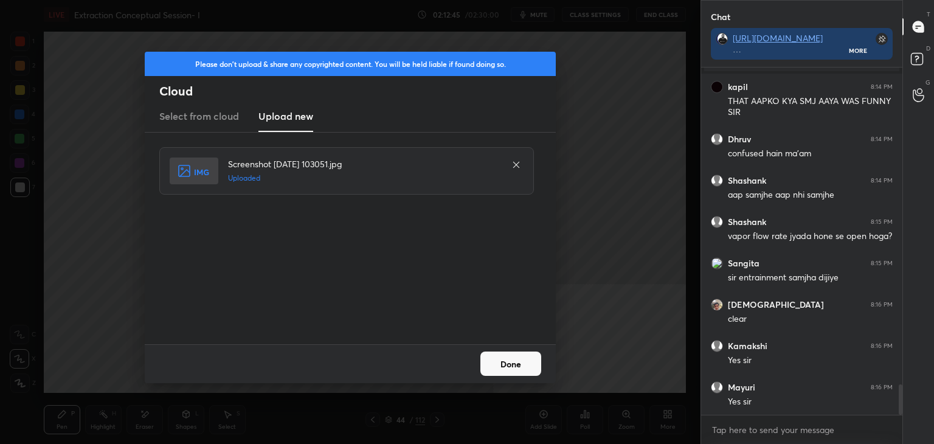
click at [507, 363] on button "Done" at bounding box center [510, 364] width 61 height 24
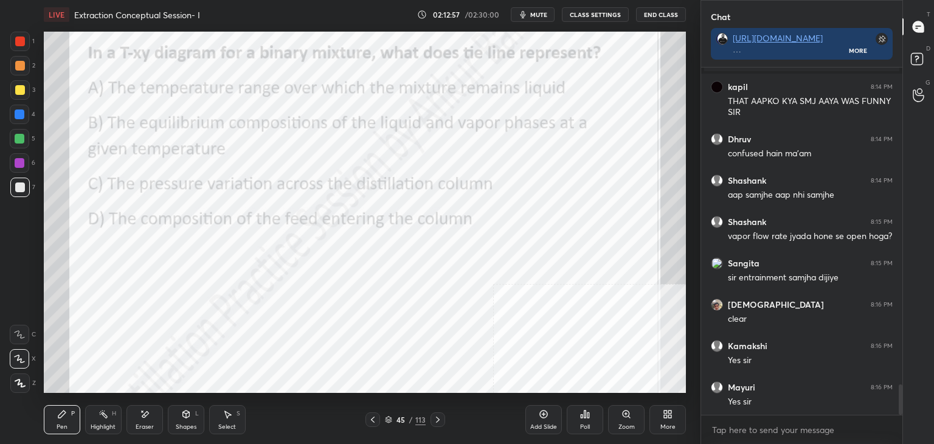
click at [582, 420] on div "Poll" at bounding box center [585, 419] width 36 height 29
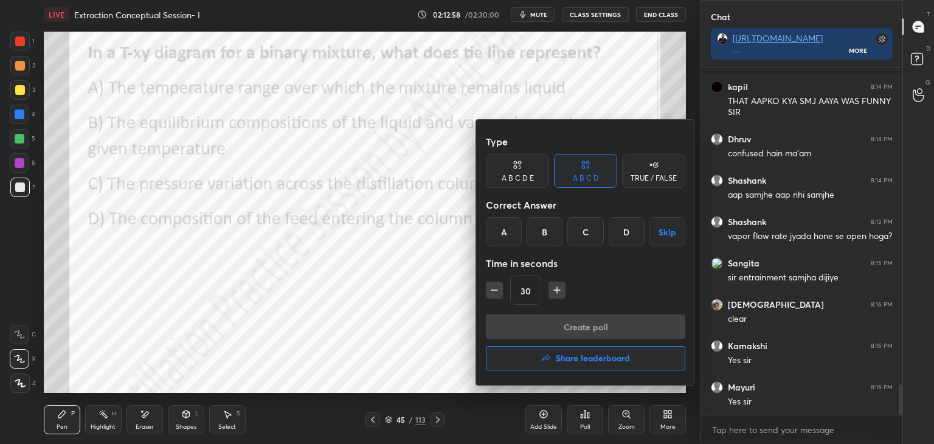
click at [541, 230] on div "B" at bounding box center [545, 231] width 36 height 29
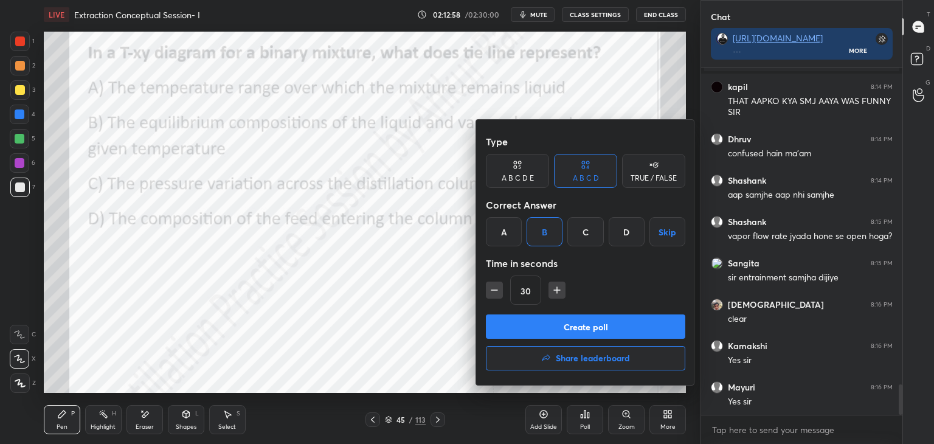
click at [540, 330] on button "Create poll" at bounding box center [585, 326] width 199 height 24
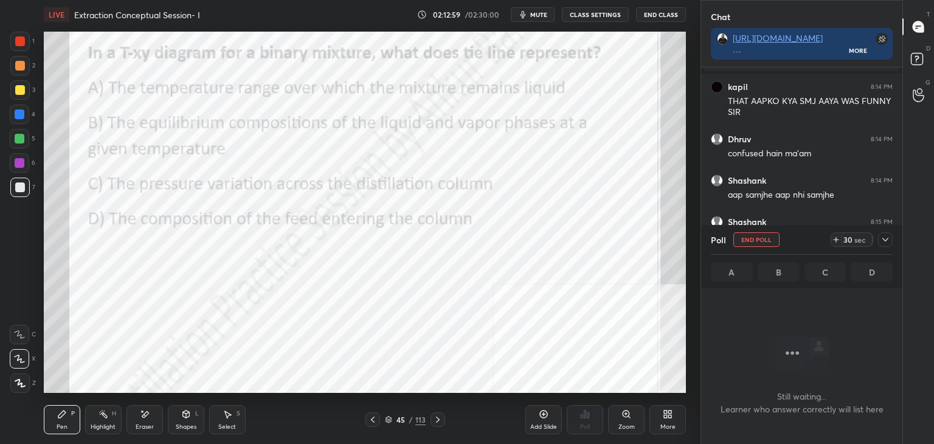
scroll to position [4, 4]
click at [885, 240] on icon at bounding box center [885, 240] width 6 height 4
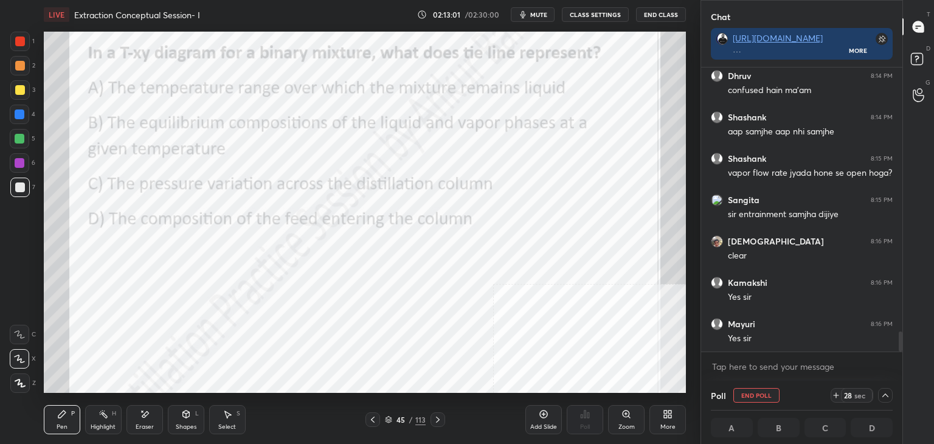
scroll to position [0, 4]
click at [542, 10] on button "mute" at bounding box center [533, 14] width 44 height 15
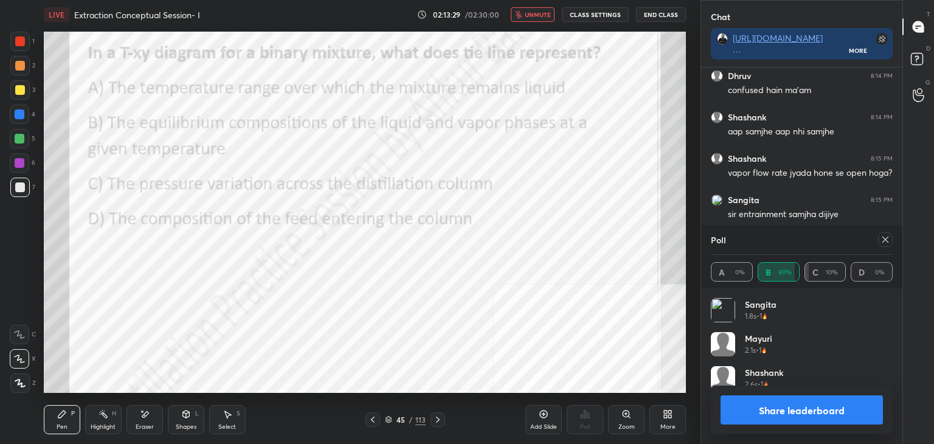
scroll to position [142, 178]
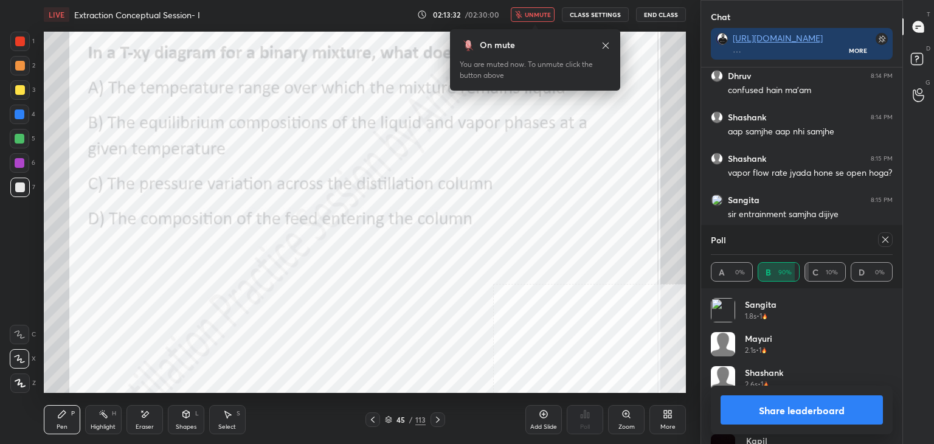
click at [881, 237] on icon at bounding box center [886, 240] width 10 height 10
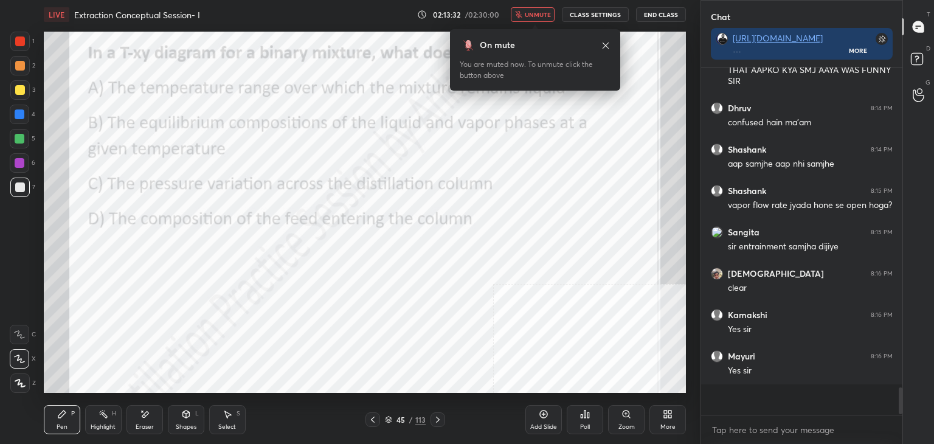
scroll to position [323, 198]
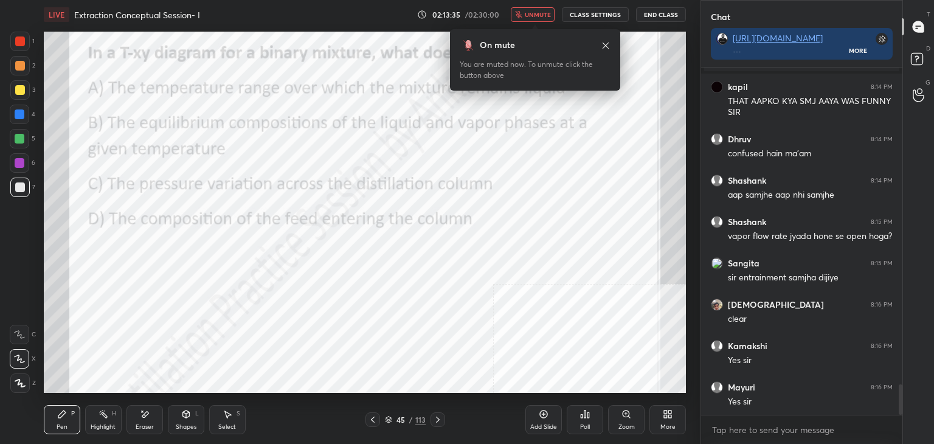
click at [437, 418] on icon at bounding box center [438, 420] width 10 height 10
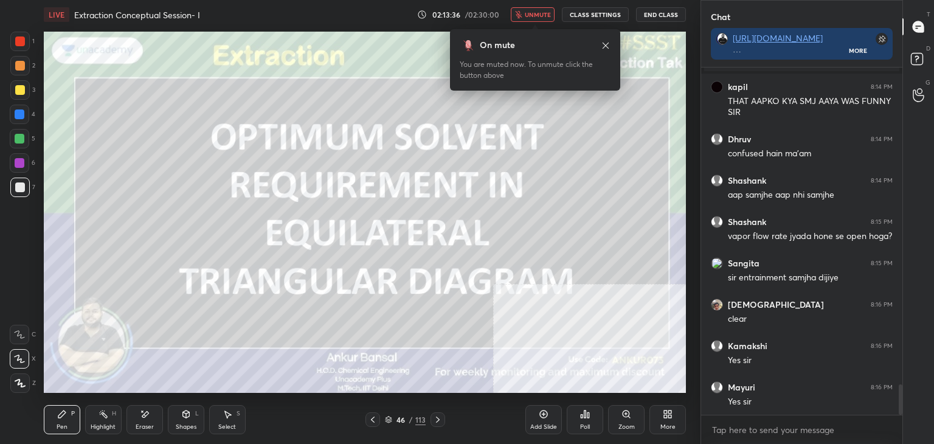
click at [370, 419] on icon at bounding box center [373, 420] width 10 height 10
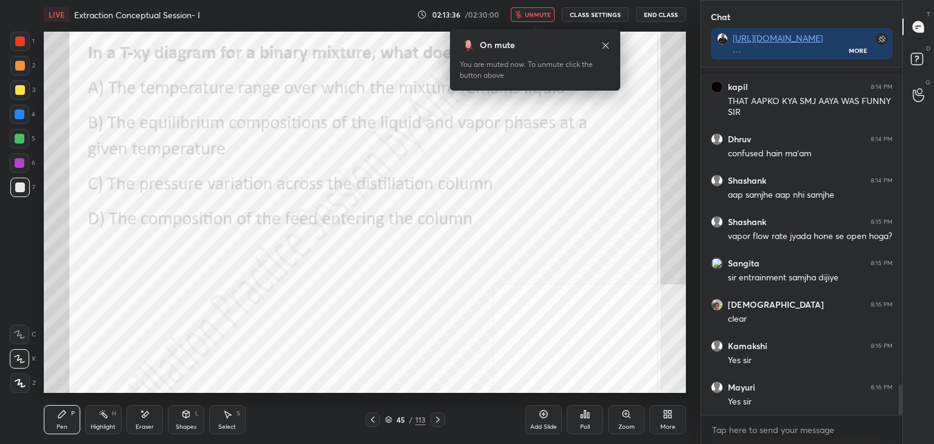
click at [538, 421] on div "Add Slide" at bounding box center [543, 419] width 36 height 29
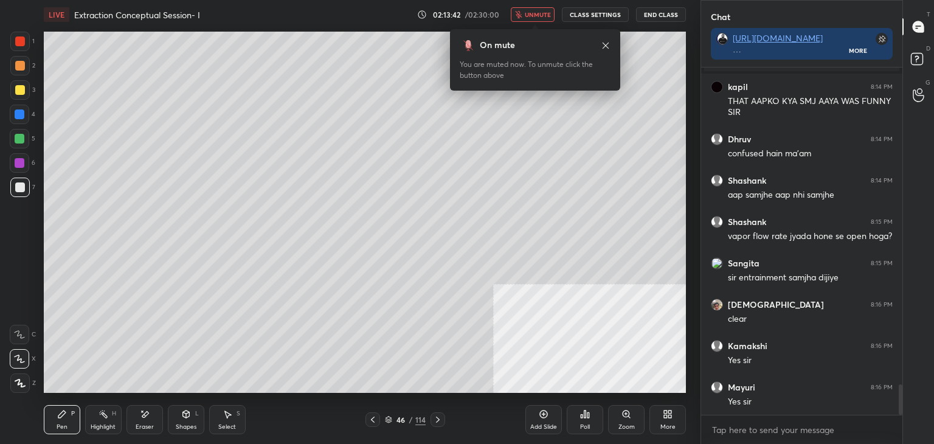
click at [668, 427] on div "More" at bounding box center [667, 427] width 15 height 6
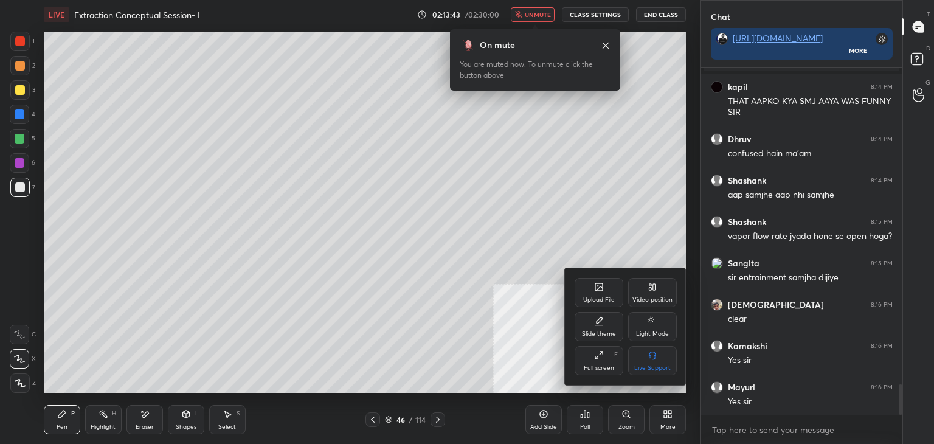
click at [605, 293] on div "Upload File" at bounding box center [599, 292] width 49 height 29
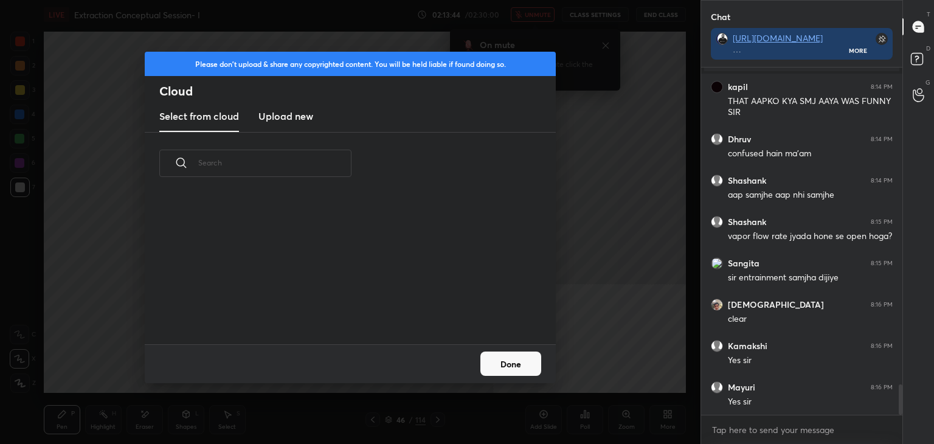
click at [290, 113] on h3 "Upload new" at bounding box center [285, 116] width 55 height 15
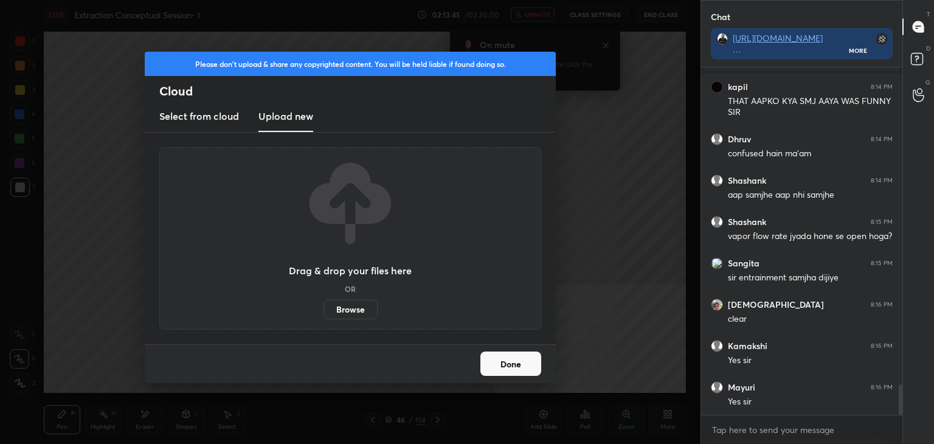
click at [336, 307] on label "Browse" at bounding box center [351, 309] width 54 height 19
click at [324, 307] on input "Browse" at bounding box center [324, 309] width 0 height 19
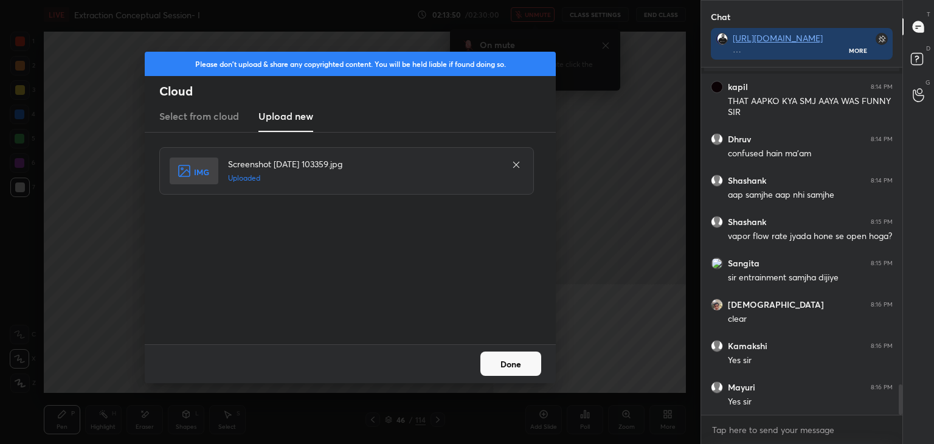
click at [500, 359] on button "Done" at bounding box center [510, 364] width 61 height 24
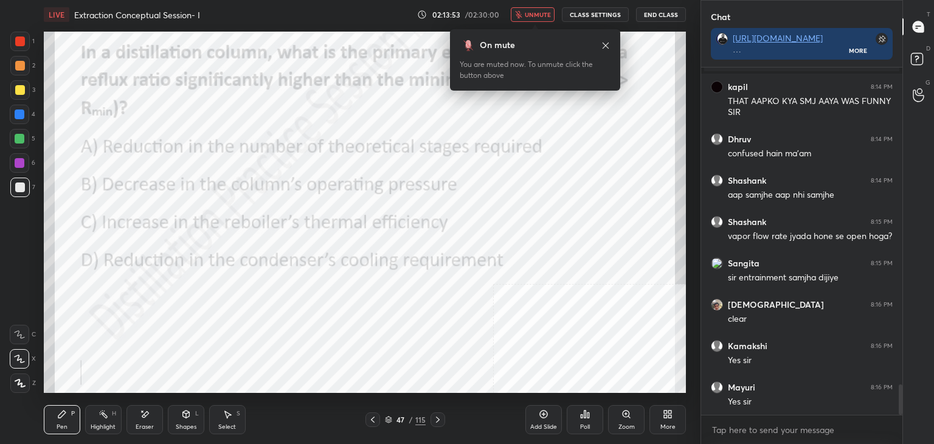
click at [603, 44] on icon at bounding box center [606, 46] width 10 height 10
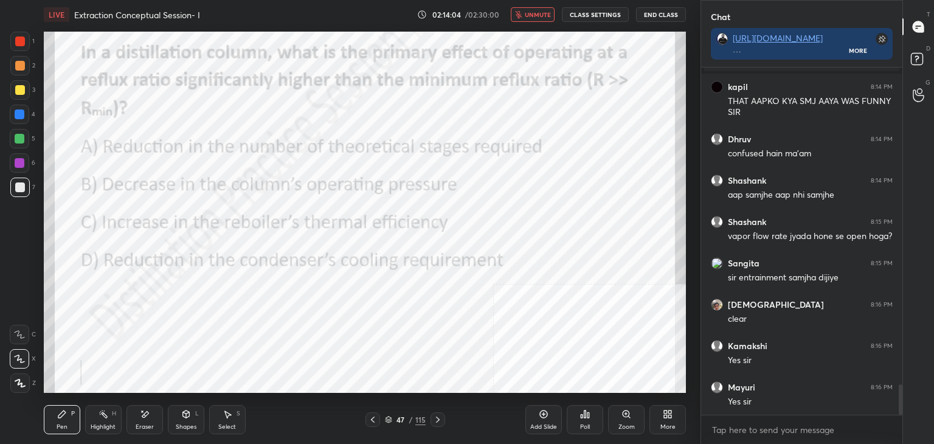
click at [579, 426] on div "Poll" at bounding box center [585, 419] width 36 height 29
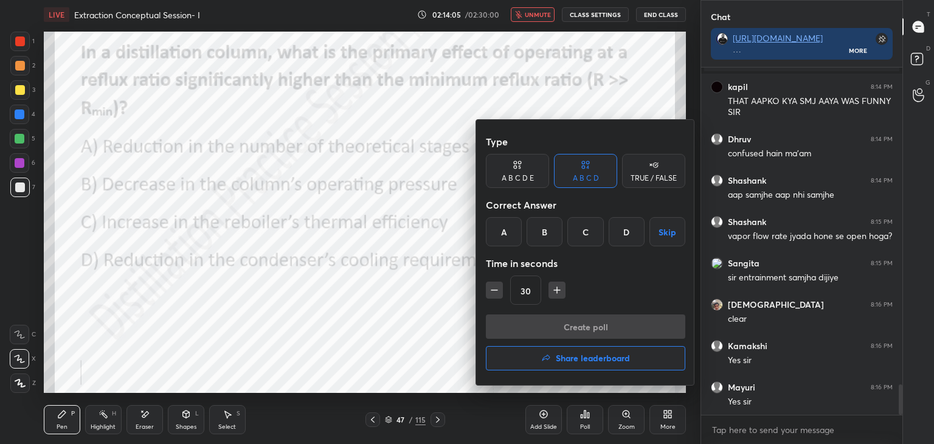
click at [508, 233] on div "A" at bounding box center [504, 231] width 36 height 29
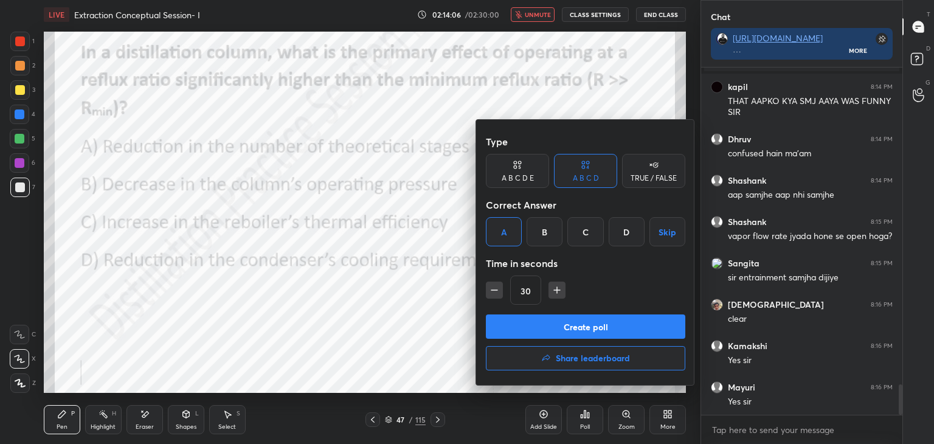
click at [549, 330] on button "Create poll" at bounding box center [585, 326] width 199 height 24
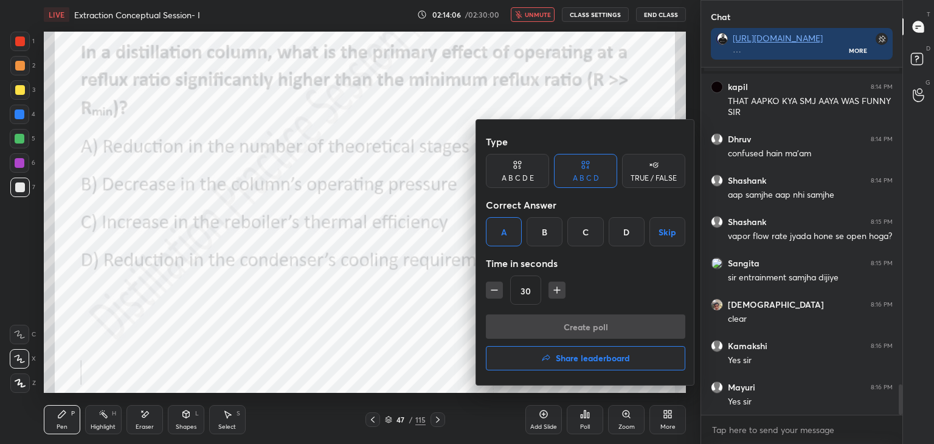
scroll to position [4, 4]
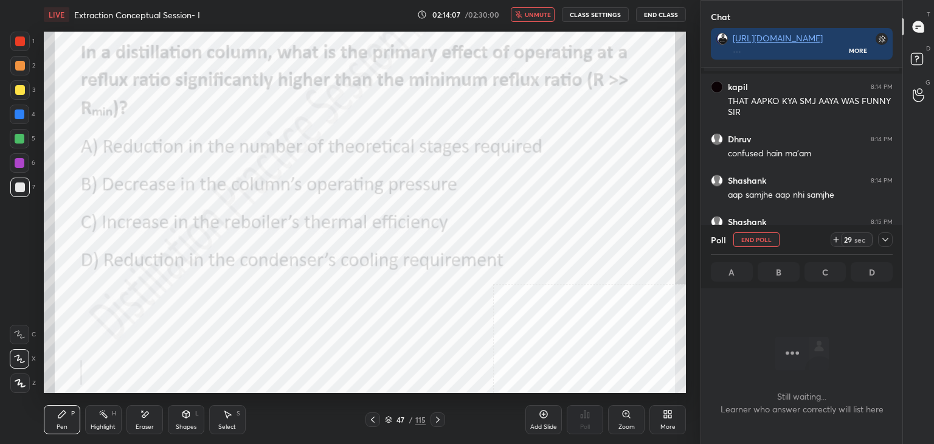
click at [887, 239] on icon at bounding box center [885, 240] width 6 height 4
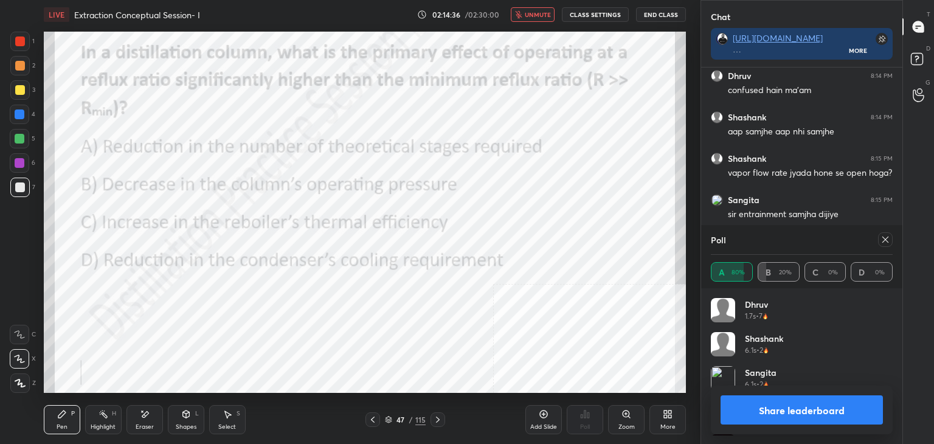
scroll to position [142, 178]
click at [885, 241] on icon at bounding box center [886, 240] width 10 height 10
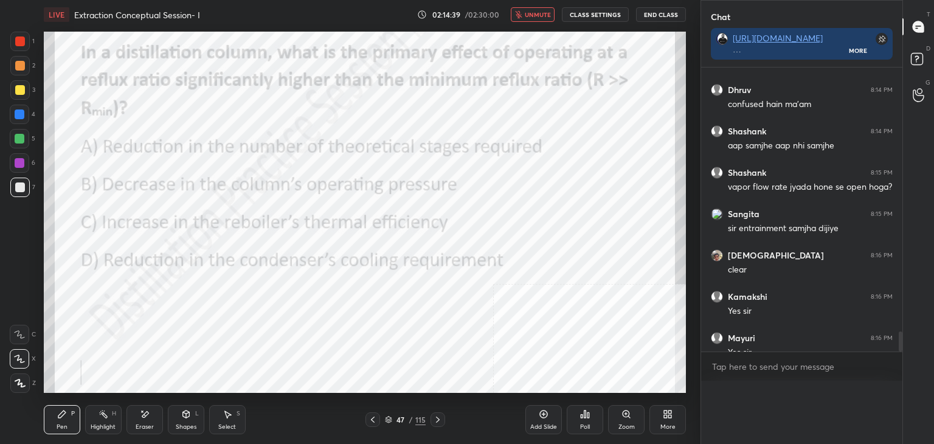
scroll to position [326, 198]
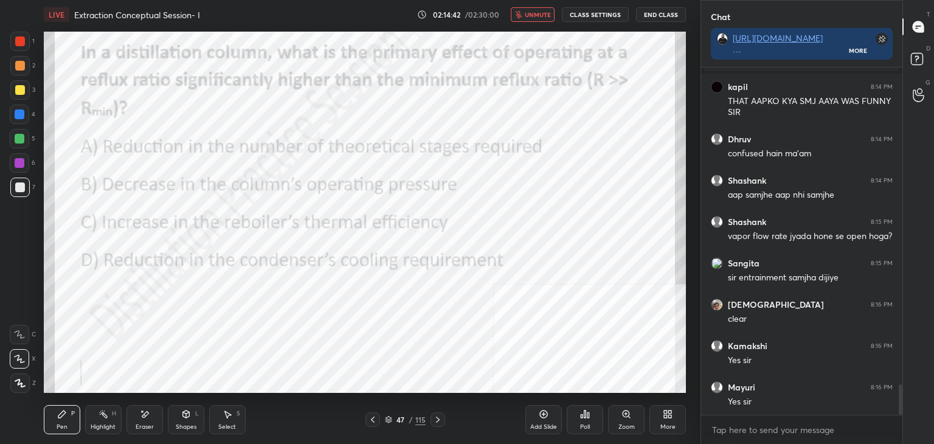
click at [541, 426] on div "Add Slide" at bounding box center [543, 427] width 27 height 6
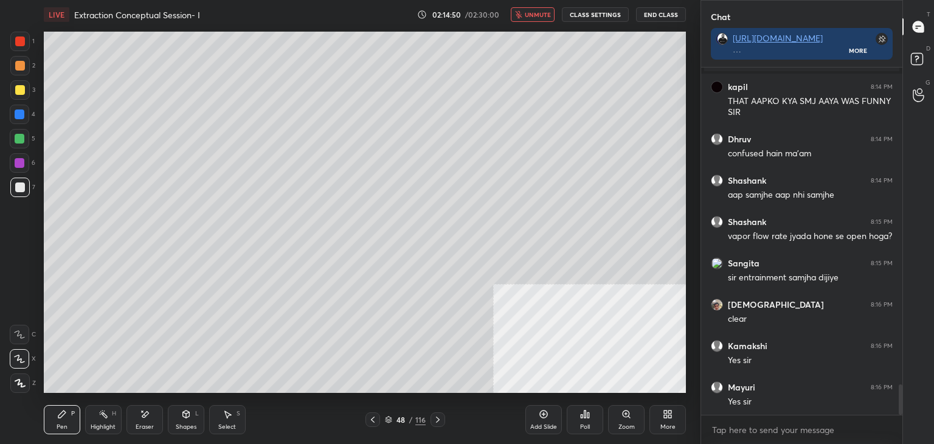
click at [544, 18] on span "unmute" at bounding box center [538, 14] width 26 height 9
click at [677, 424] on div "More" at bounding box center [668, 419] width 36 height 29
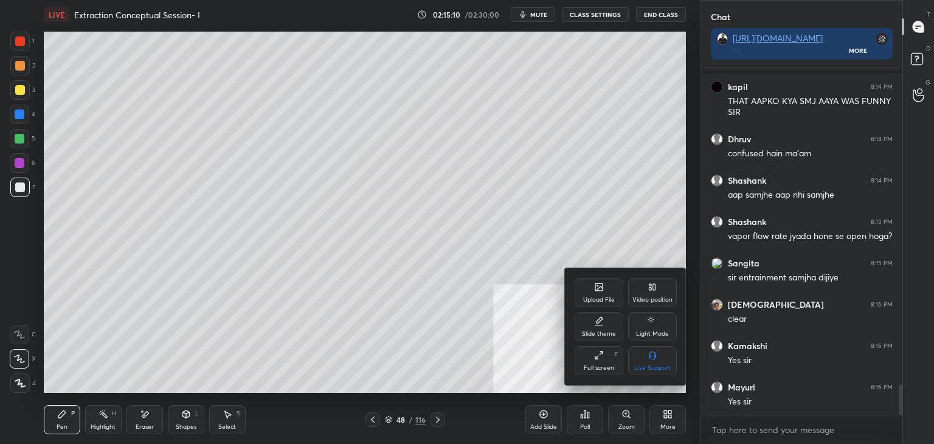
click at [594, 286] on icon at bounding box center [599, 287] width 10 height 10
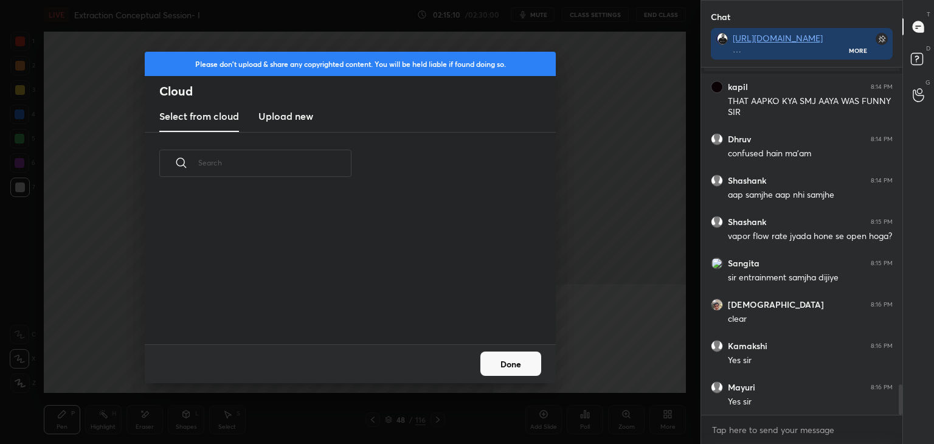
scroll to position [150, 390]
click at [292, 109] on h3 "Upload new" at bounding box center [285, 116] width 55 height 15
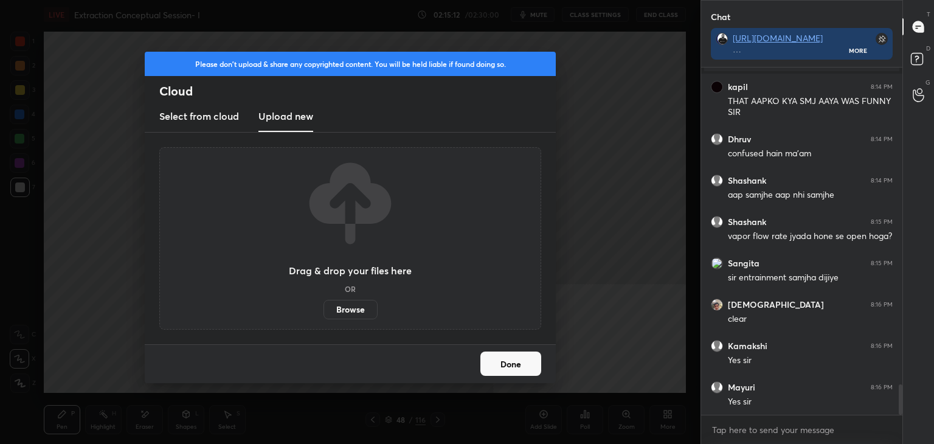
click at [352, 307] on label "Browse" at bounding box center [351, 309] width 54 height 19
click at [324, 307] on input "Browse" at bounding box center [324, 309] width 0 height 19
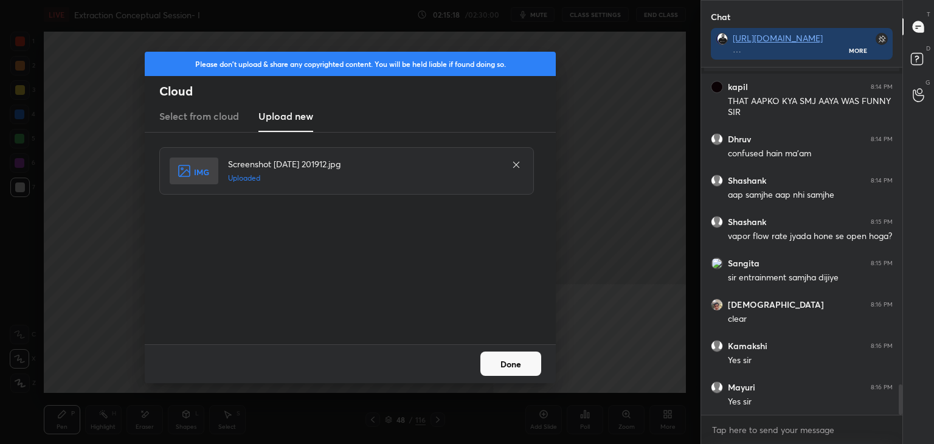
click at [491, 357] on button "Done" at bounding box center [510, 364] width 61 height 24
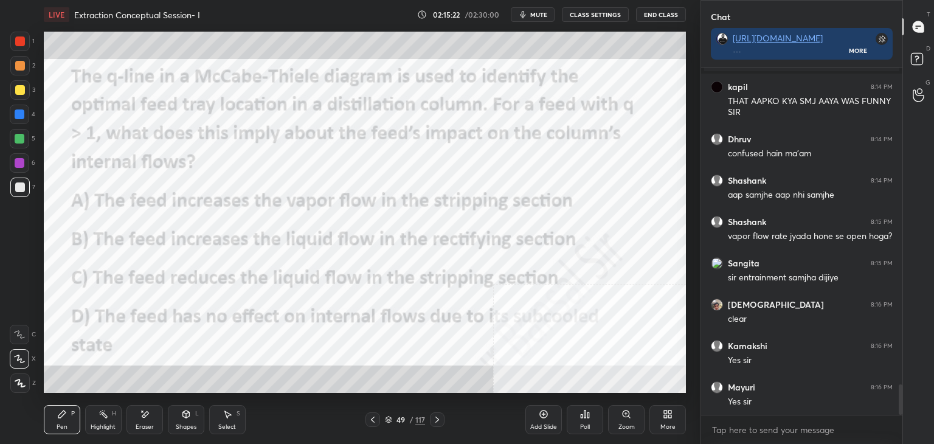
click at [586, 430] on div "Poll" at bounding box center [585, 427] width 10 height 6
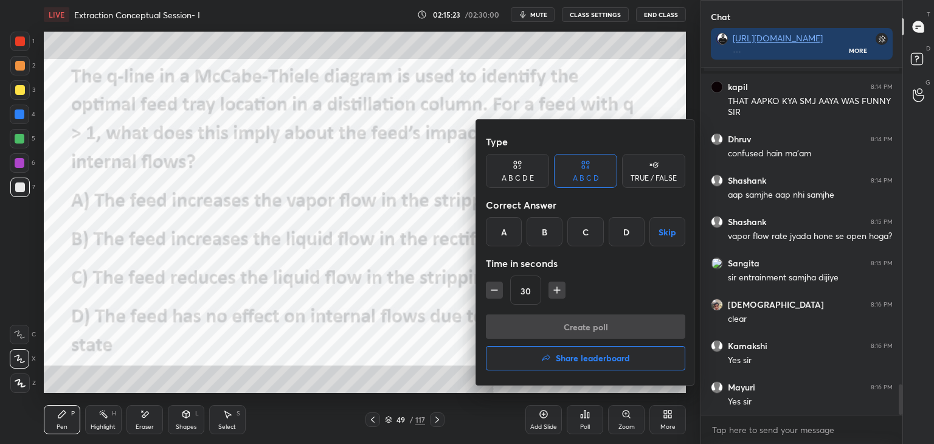
click at [542, 232] on div "B" at bounding box center [545, 231] width 36 height 29
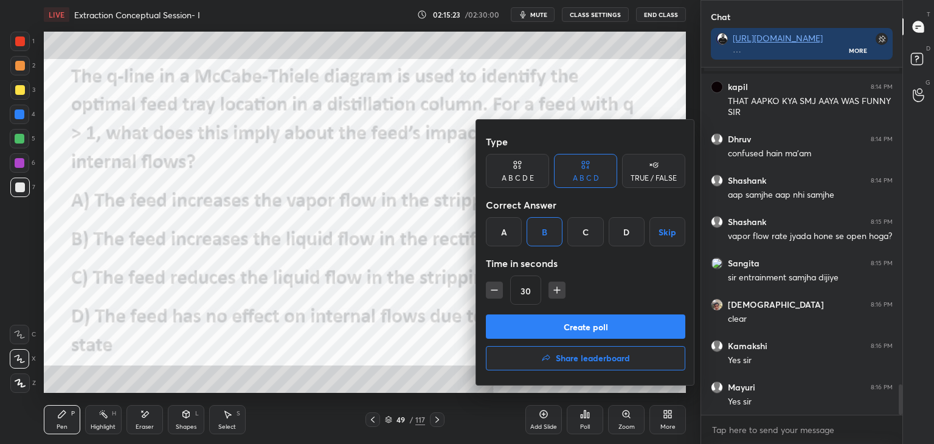
click at [556, 329] on button "Create poll" at bounding box center [585, 326] width 199 height 24
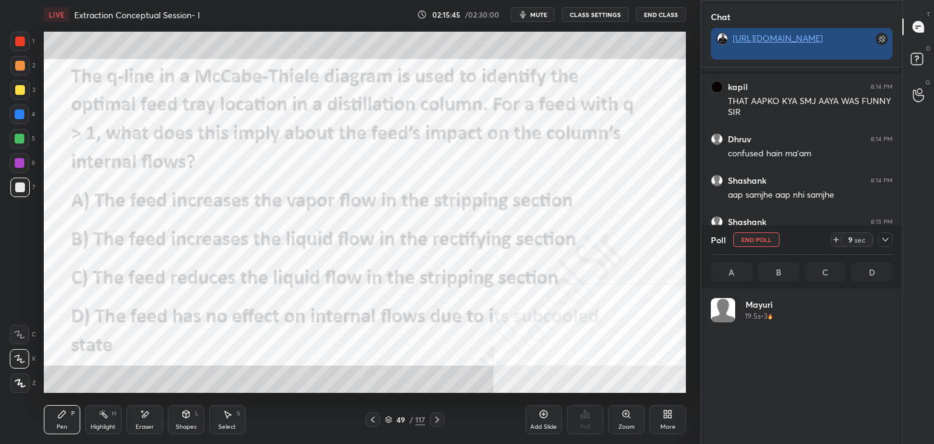
scroll to position [4, 4]
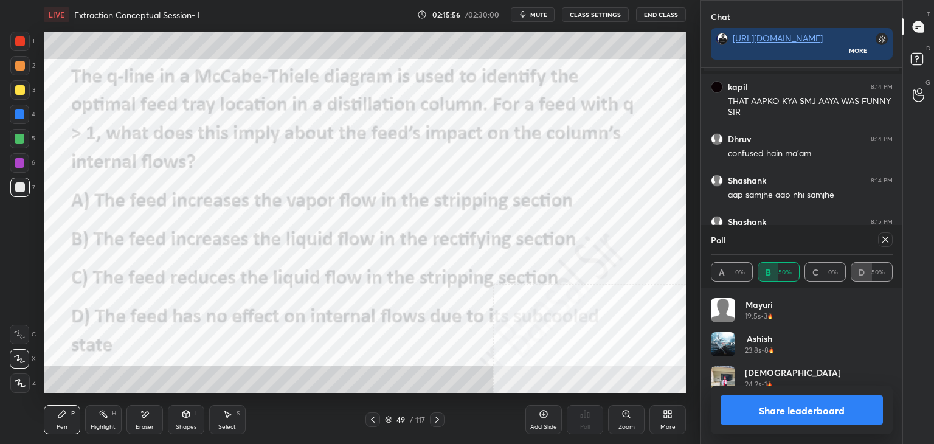
click at [535, 419] on div "Add Slide" at bounding box center [543, 419] width 36 height 29
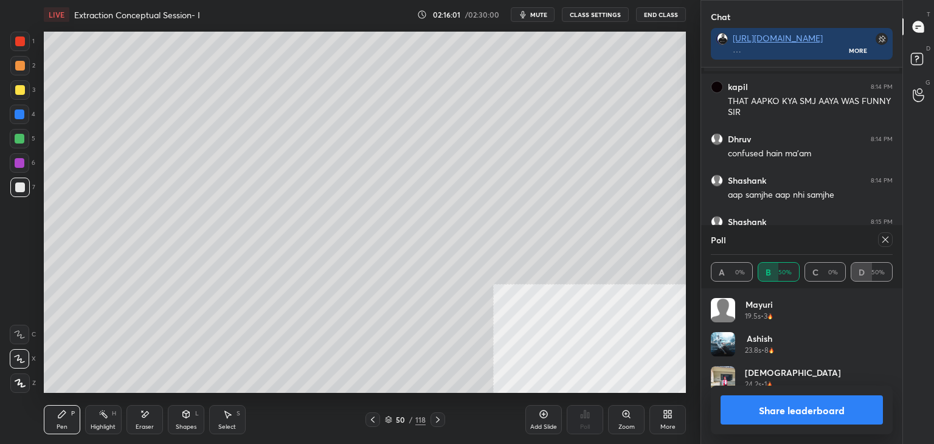
click at [676, 418] on div "More" at bounding box center [668, 419] width 36 height 29
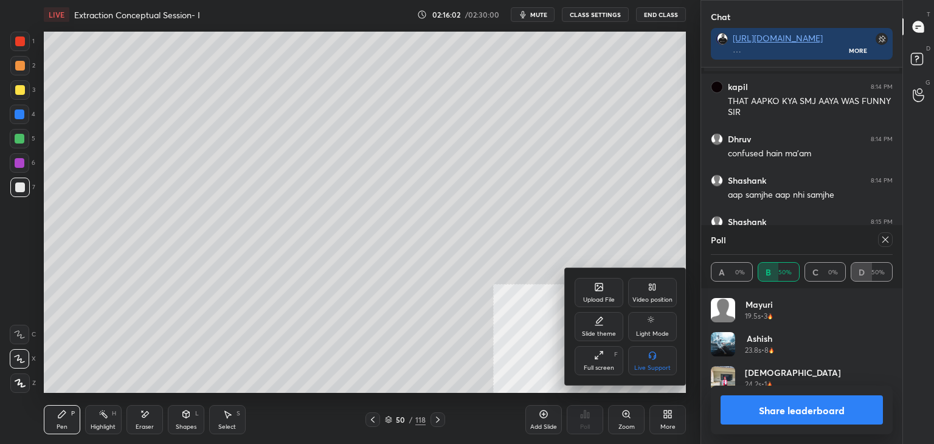
click at [606, 297] on div "Upload File" at bounding box center [599, 300] width 32 height 6
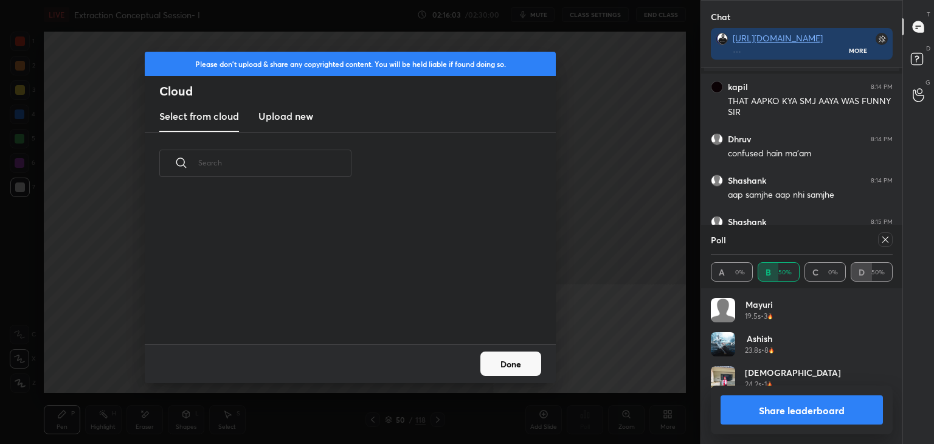
scroll to position [150, 390]
click at [292, 117] on h3 "Upload new" at bounding box center [285, 116] width 55 height 15
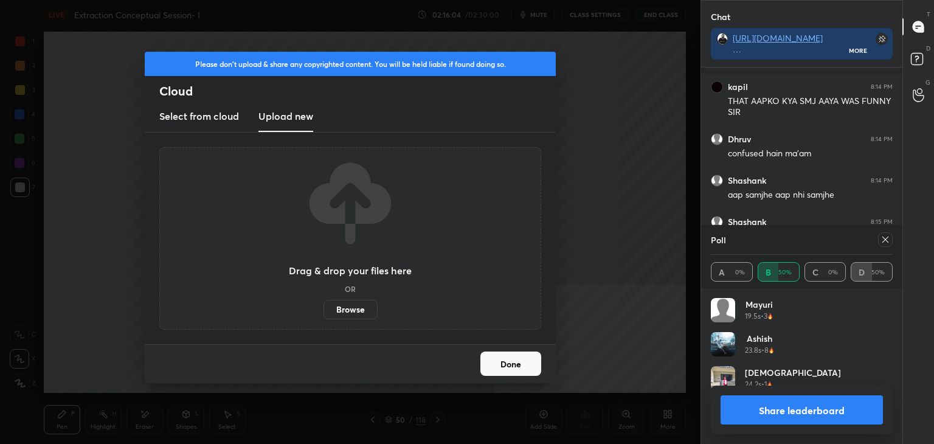
click at [344, 303] on label "Browse" at bounding box center [351, 309] width 54 height 19
click at [324, 303] on input "Browse" at bounding box center [324, 309] width 0 height 19
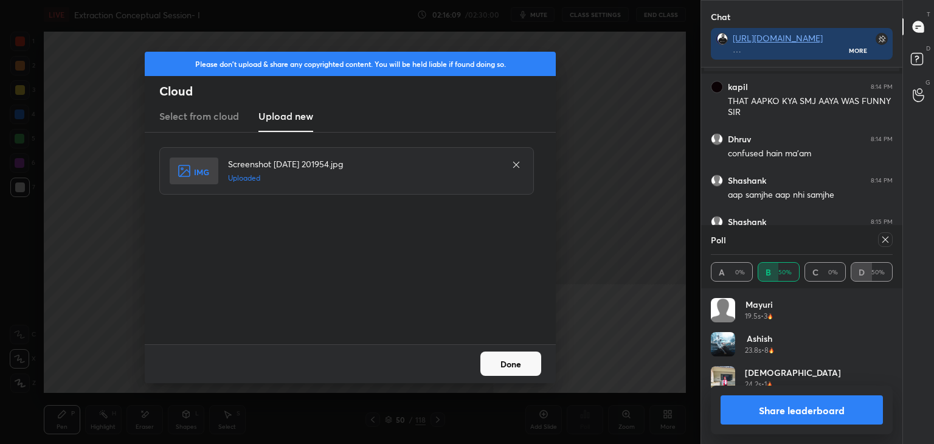
click at [520, 356] on button "Done" at bounding box center [510, 364] width 61 height 24
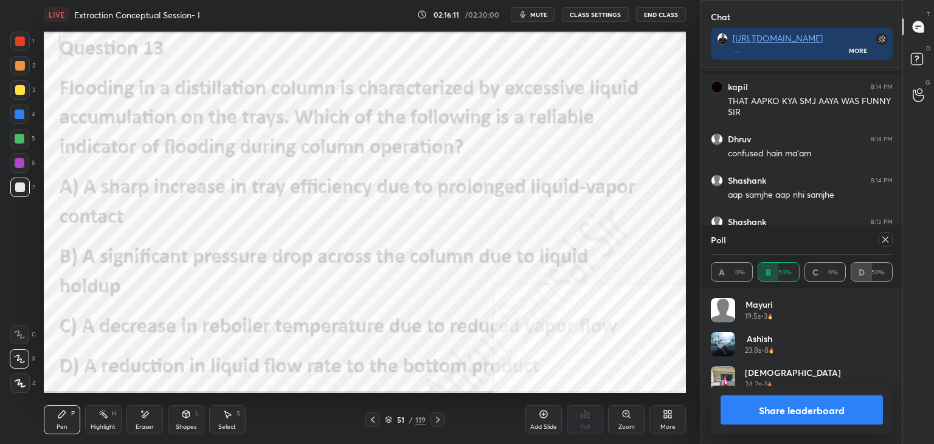
click at [885, 235] on icon at bounding box center [886, 240] width 10 height 10
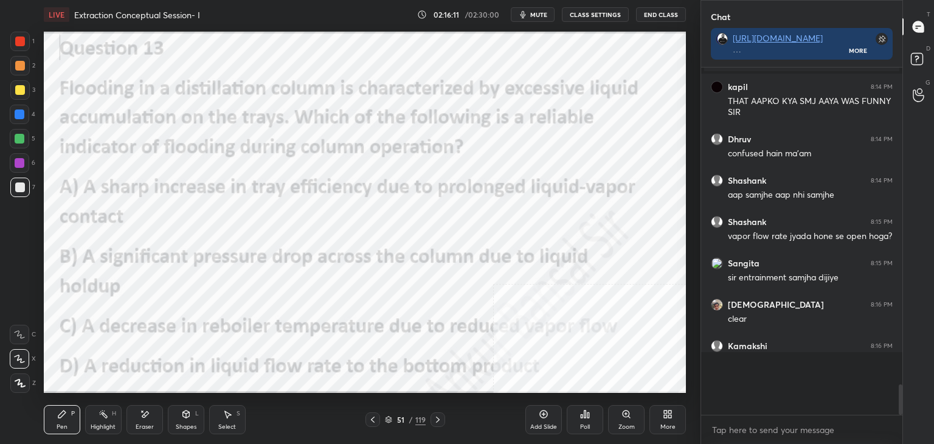
scroll to position [239, 198]
click at [694, 262] on div "1 2 3 4 5 6 7 C X Z E E Erase all H H LIVE Extraction Conceptual Session- I 02:…" at bounding box center [350, 222] width 701 height 444
click at [587, 424] on div "Poll" at bounding box center [585, 427] width 10 height 6
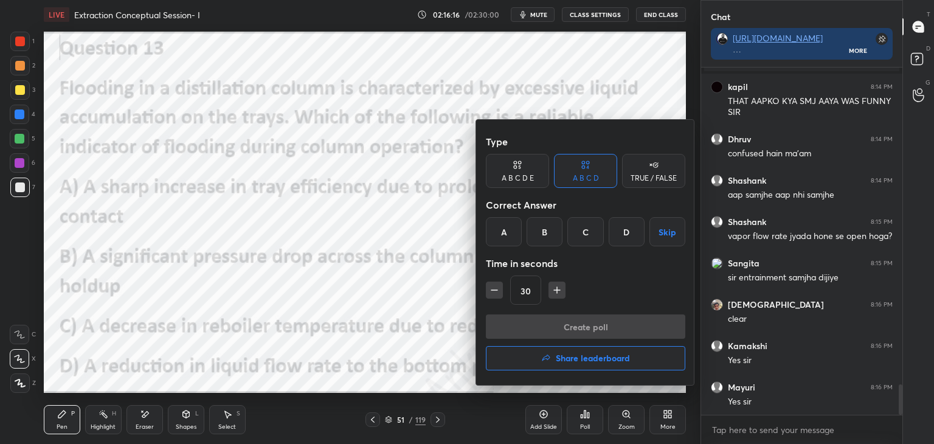
click at [552, 227] on div "B" at bounding box center [545, 231] width 36 height 29
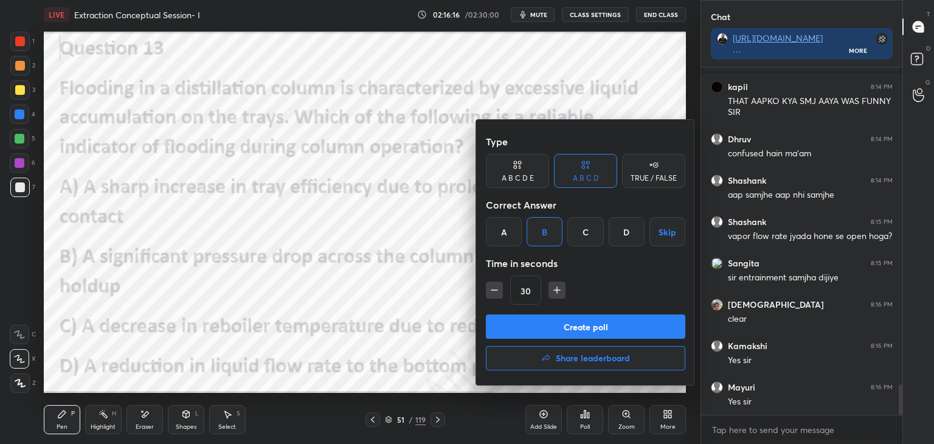
click at [576, 326] on button "Create poll" at bounding box center [585, 326] width 199 height 24
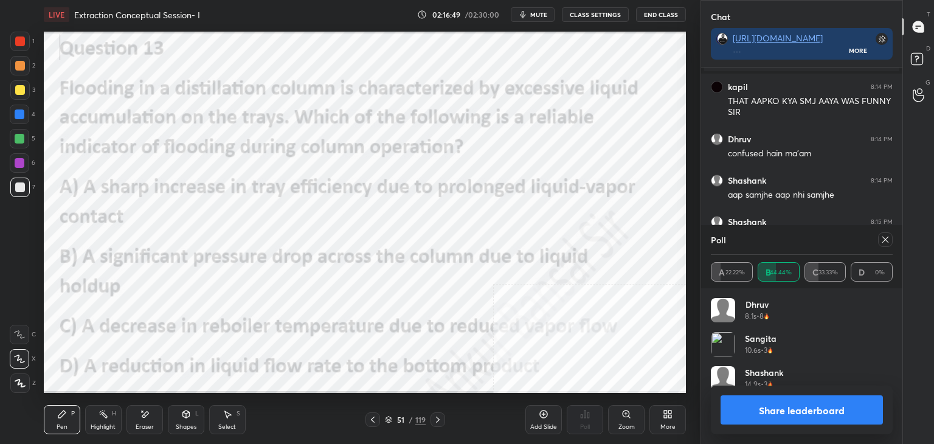
click at [889, 237] on icon at bounding box center [886, 240] width 10 height 10
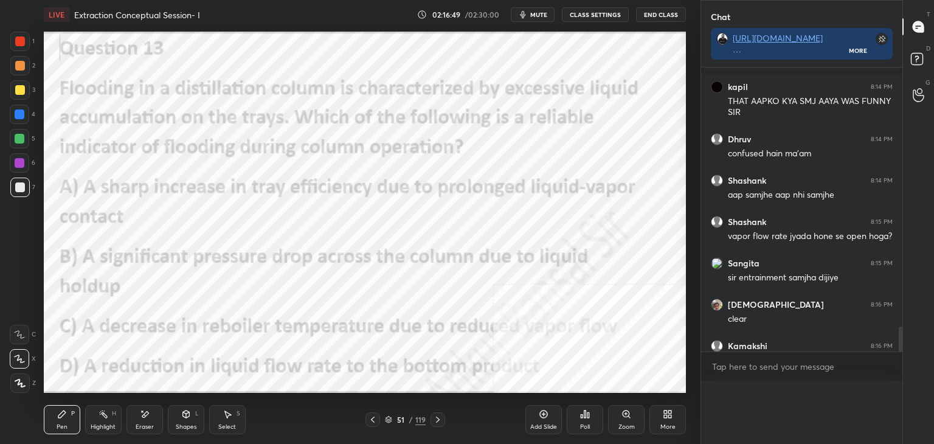
scroll to position [0, 0]
click at [546, 417] on icon at bounding box center [544, 415] width 8 height 8
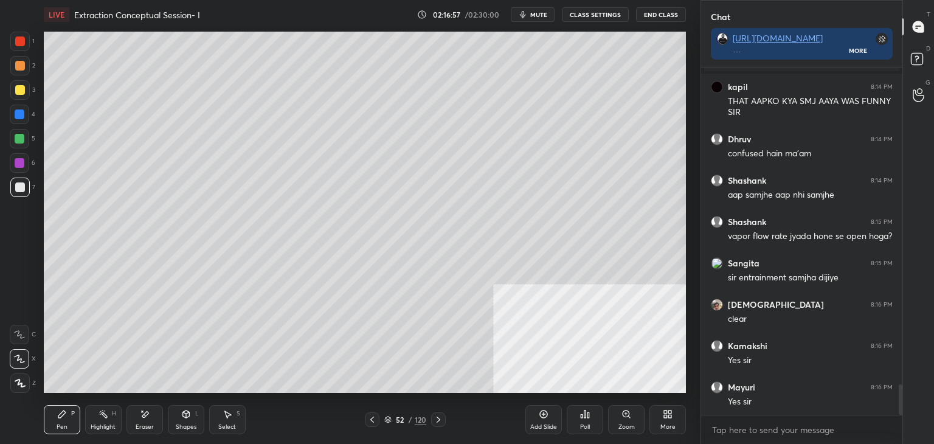
click at [669, 409] on icon at bounding box center [668, 414] width 10 height 10
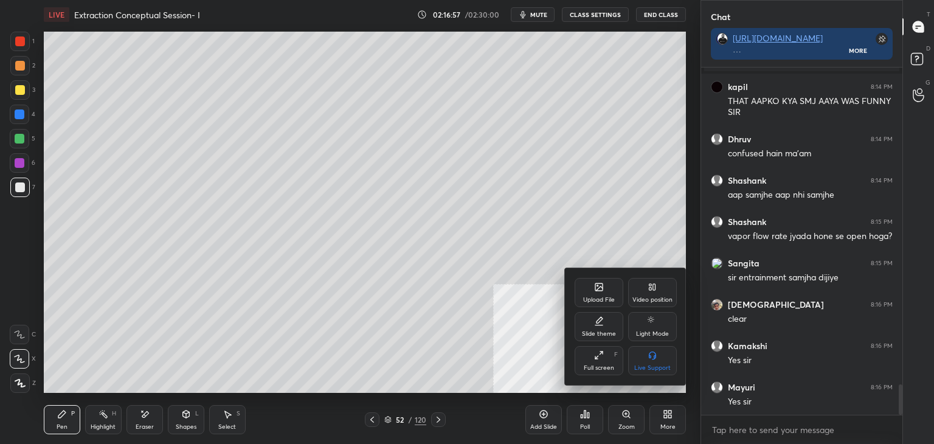
click at [602, 297] on div "Upload File" at bounding box center [599, 300] width 32 height 6
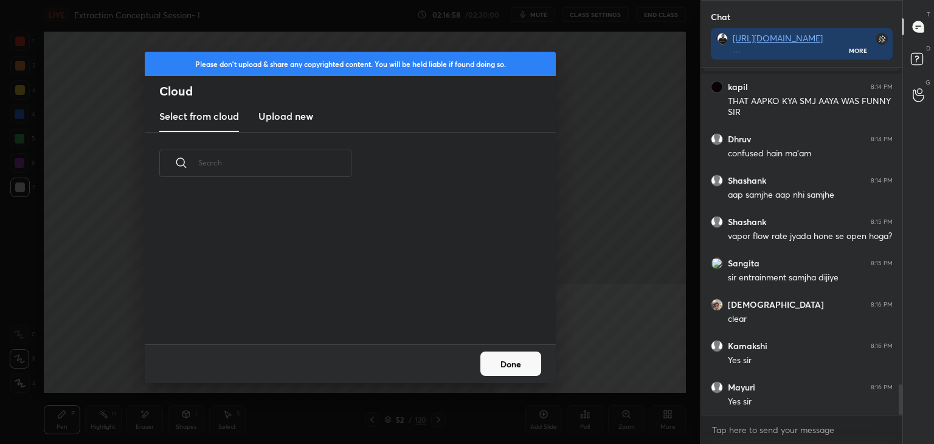
click at [282, 109] on h3 "Upload new" at bounding box center [285, 116] width 55 height 15
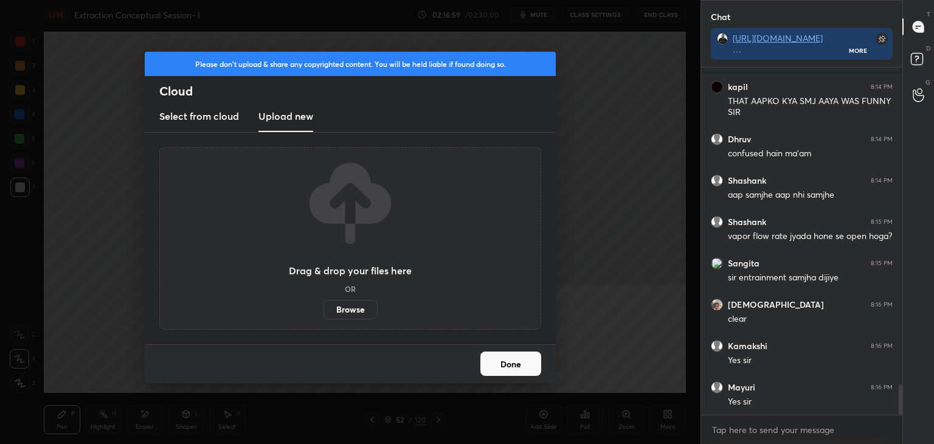
click at [345, 307] on label "Browse" at bounding box center [351, 309] width 54 height 19
click at [324, 307] on input "Browse" at bounding box center [324, 309] width 0 height 19
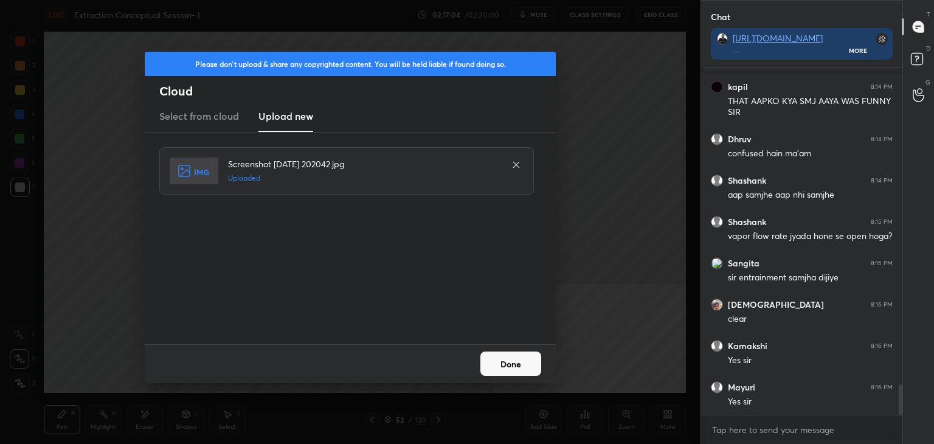
click at [519, 361] on button "Done" at bounding box center [510, 364] width 61 height 24
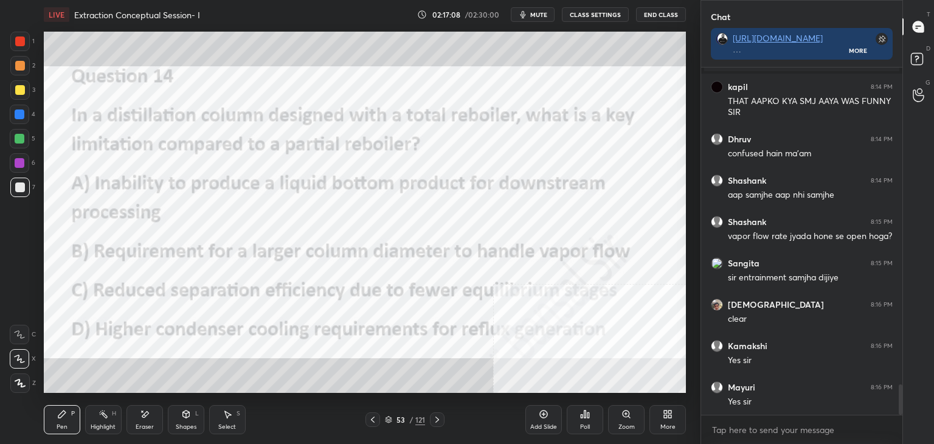
click at [595, 418] on div "Poll" at bounding box center [585, 419] width 36 height 29
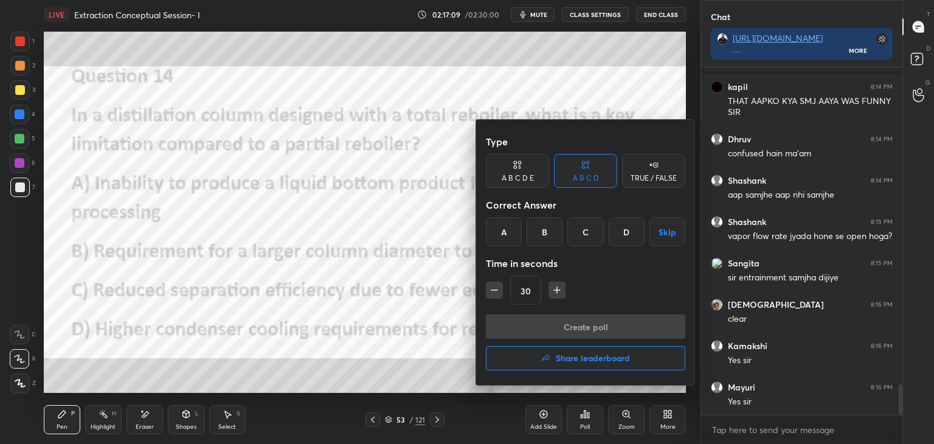
click at [506, 234] on div "A" at bounding box center [504, 231] width 36 height 29
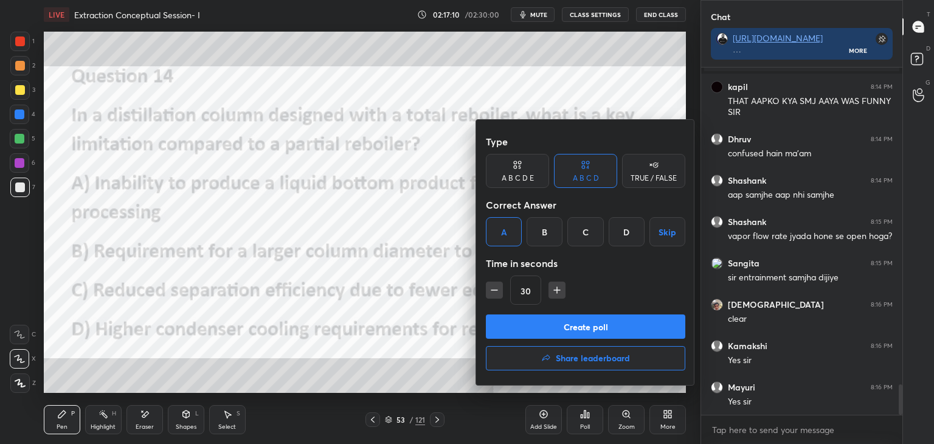
click at [539, 321] on button "Create poll" at bounding box center [585, 326] width 199 height 24
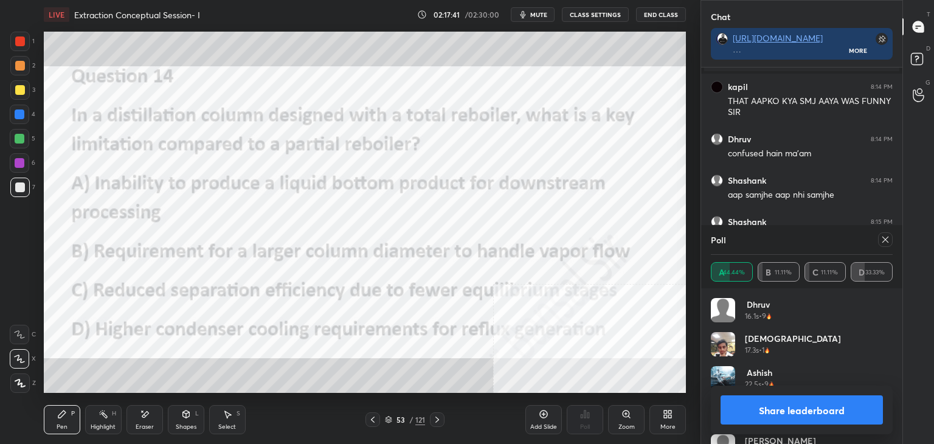
click at [888, 240] on icon at bounding box center [886, 240] width 10 height 10
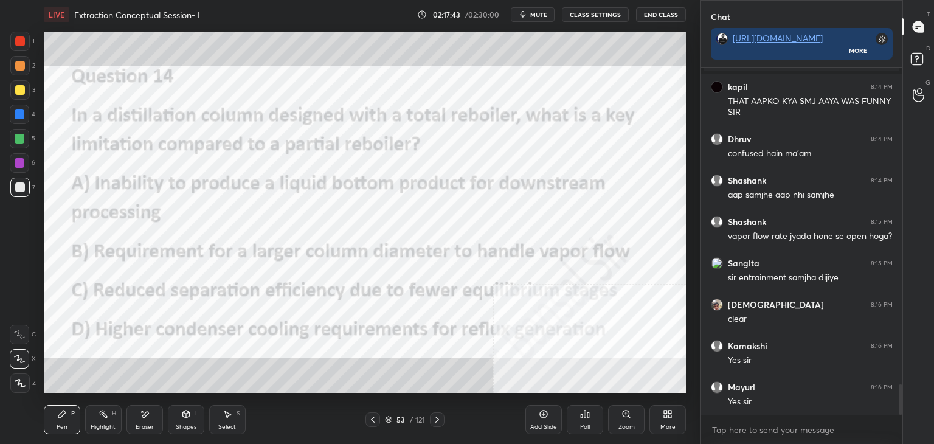
click at [542, 419] on icon at bounding box center [544, 414] width 10 height 10
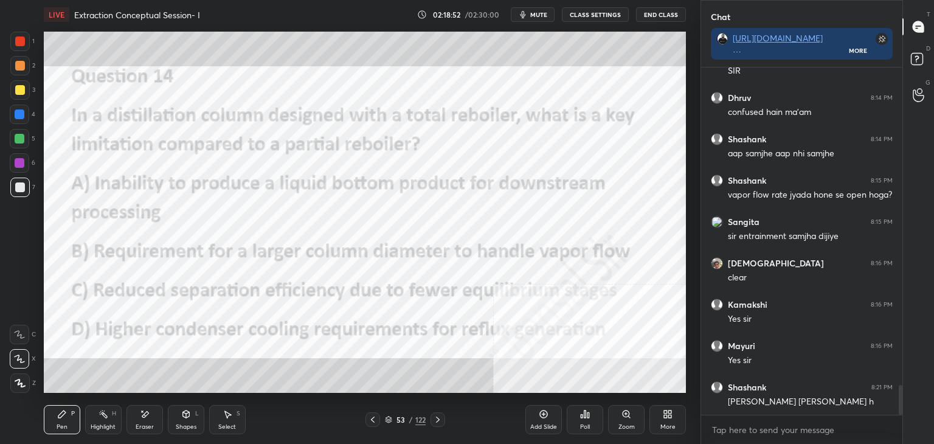
click at [437, 420] on icon at bounding box center [438, 420] width 10 height 10
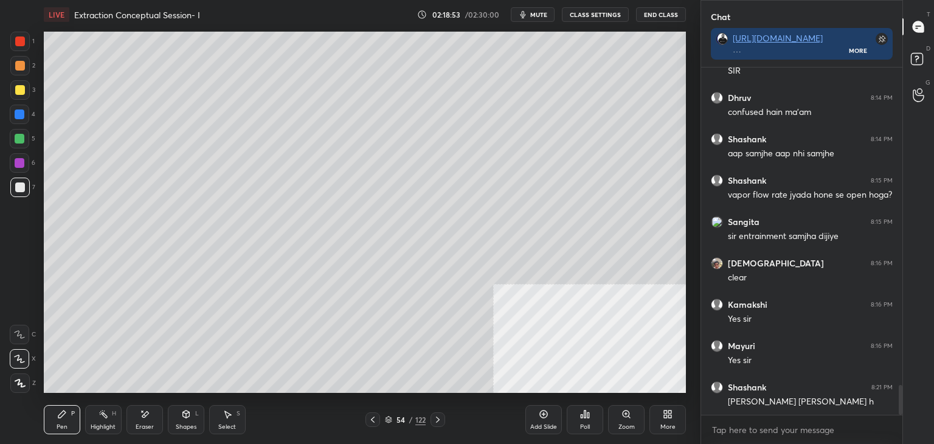
click at [186, 418] on icon at bounding box center [186, 416] width 0 height 4
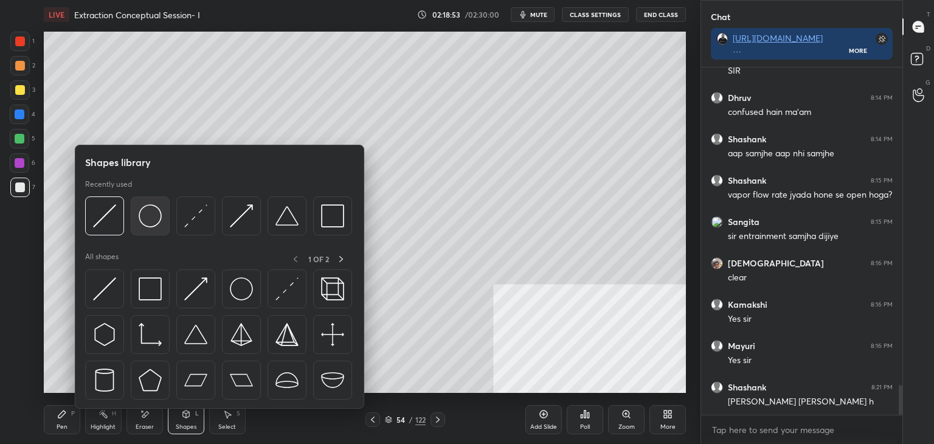
click at [147, 218] on img at bounding box center [150, 215] width 23 height 23
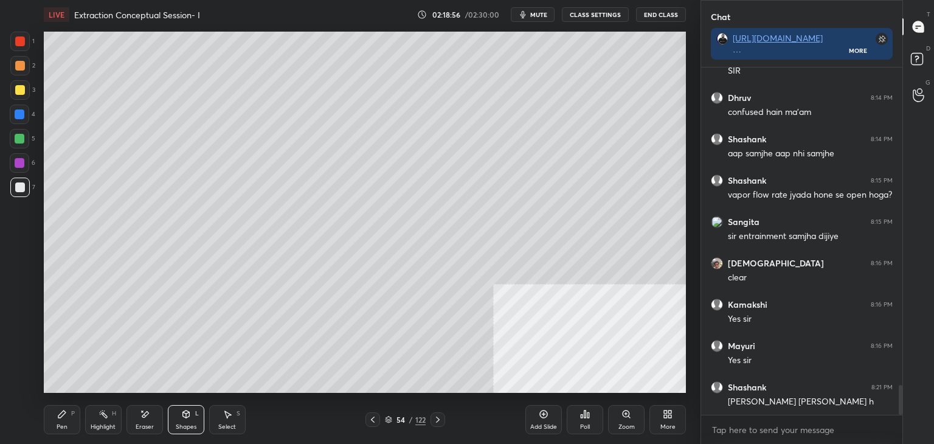
click at [68, 421] on div "Pen P" at bounding box center [62, 419] width 36 height 29
click at [189, 424] on div "Shapes" at bounding box center [186, 427] width 21 height 6
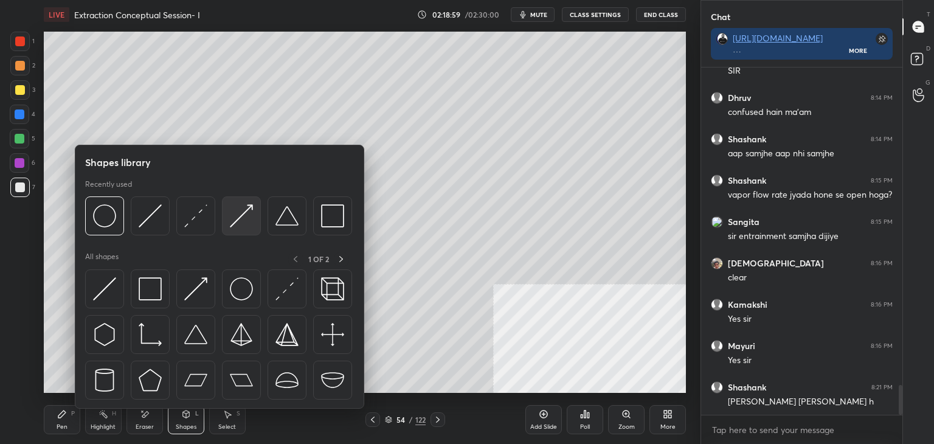
click at [245, 217] on img at bounding box center [241, 215] width 23 height 23
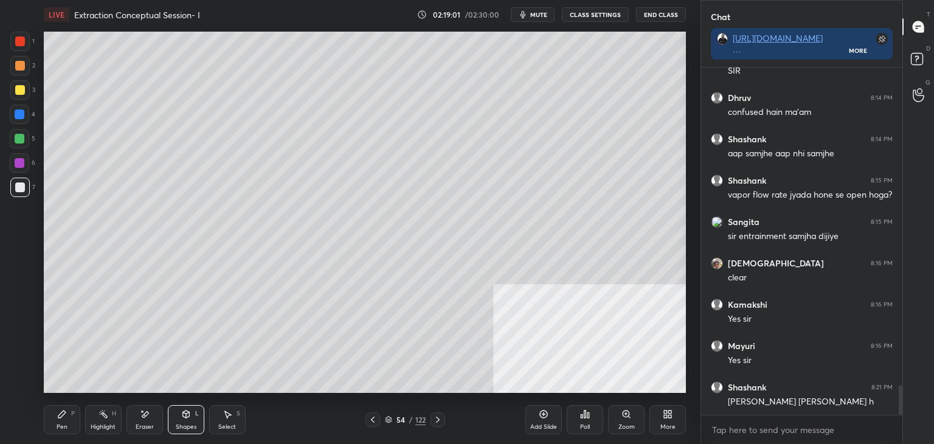
click at [61, 424] on div "Pen" at bounding box center [62, 427] width 11 height 6
click at [226, 421] on div "Select S" at bounding box center [227, 419] width 36 height 29
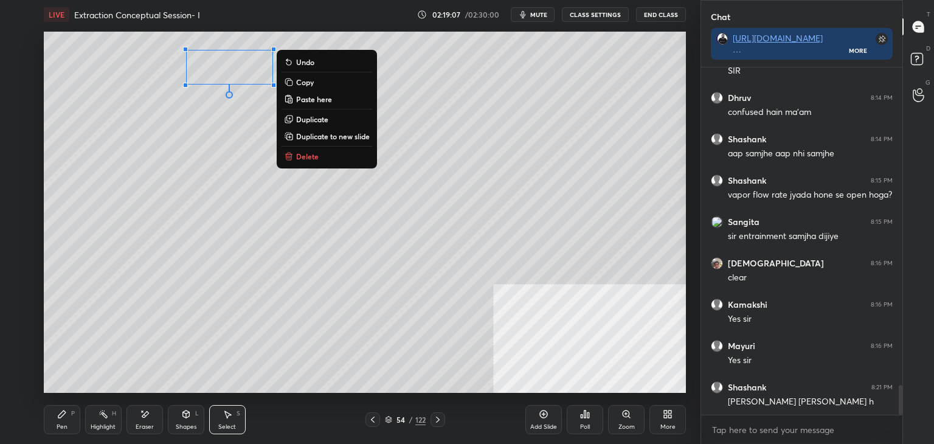
click at [61, 421] on div "Pen P" at bounding box center [62, 419] width 36 height 29
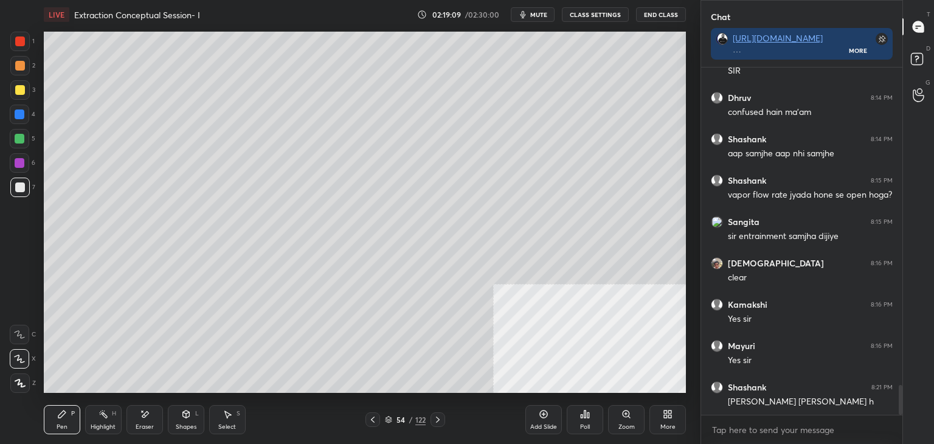
click at [182, 421] on div "Shapes L" at bounding box center [186, 419] width 36 height 29
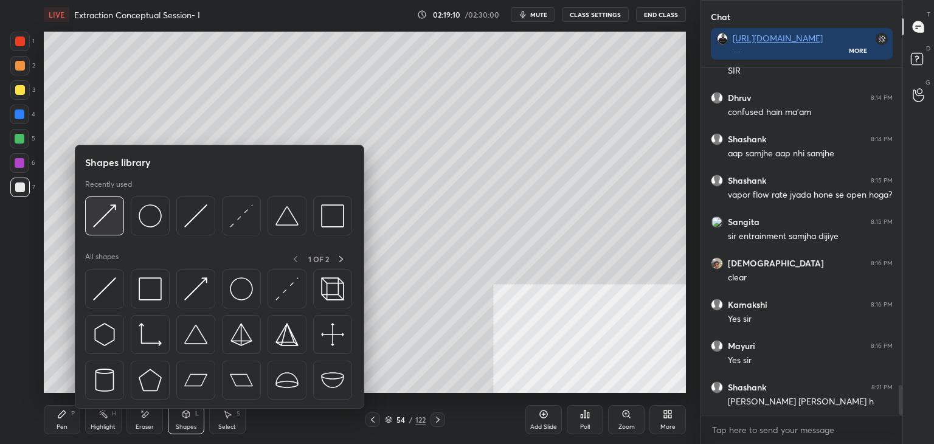
click at [109, 215] on img at bounding box center [104, 215] width 23 height 23
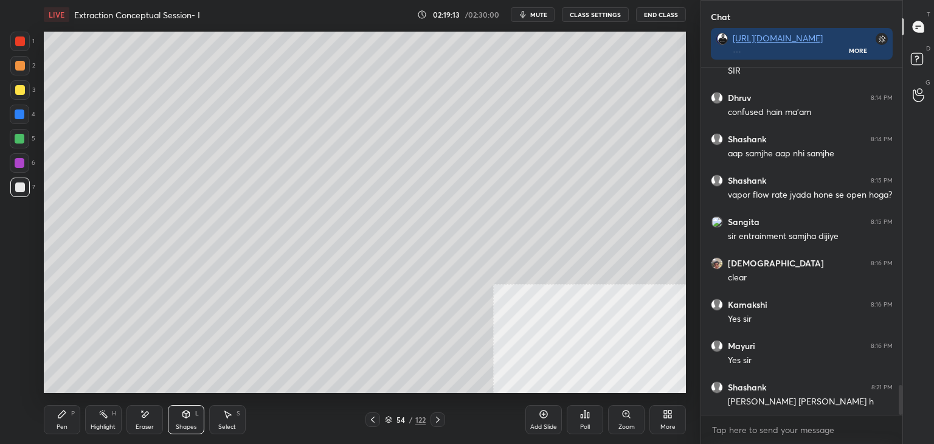
click at [68, 414] on div "Pen P" at bounding box center [62, 419] width 36 height 29
click at [181, 425] on div "Shapes" at bounding box center [186, 427] width 21 height 6
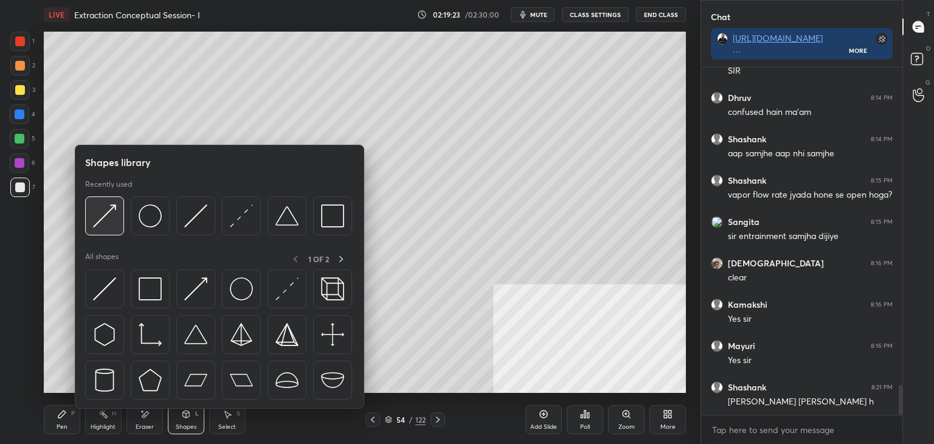
click at [107, 207] on img at bounding box center [104, 215] width 23 height 23
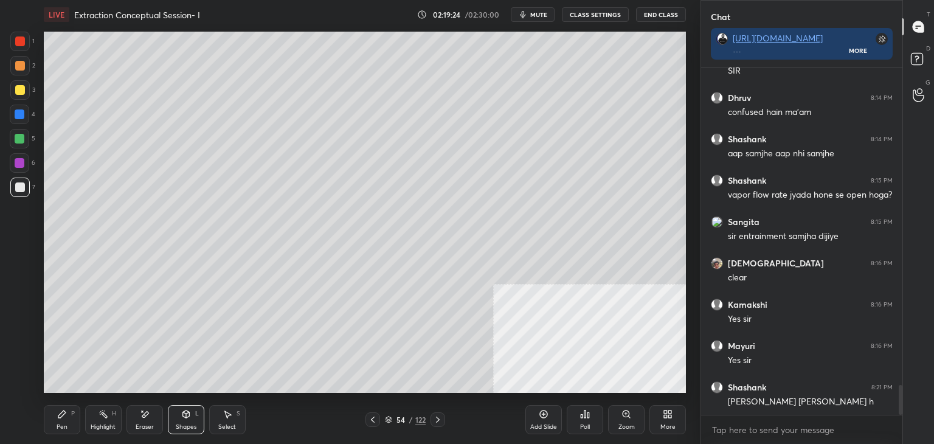
click at [24, 91] on div at bounding box center [19, 89] width 19 height 19
click at [70, 412] on div "Pen P" at bounding box center [62, 419] width 36 height 29
click at [187, 421] on div "Shapes L" at bounding box center [186, 419] width 36 height 29
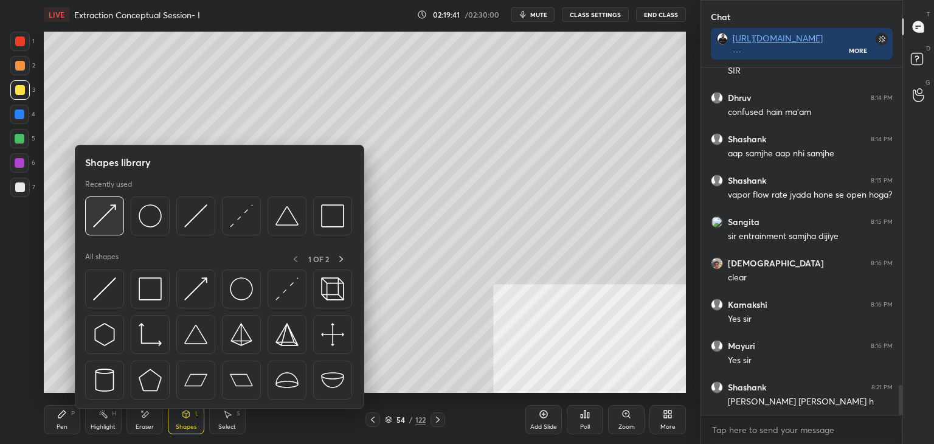
click at [114, 207] on img at bounding box center [104, 215] width 23 height 23
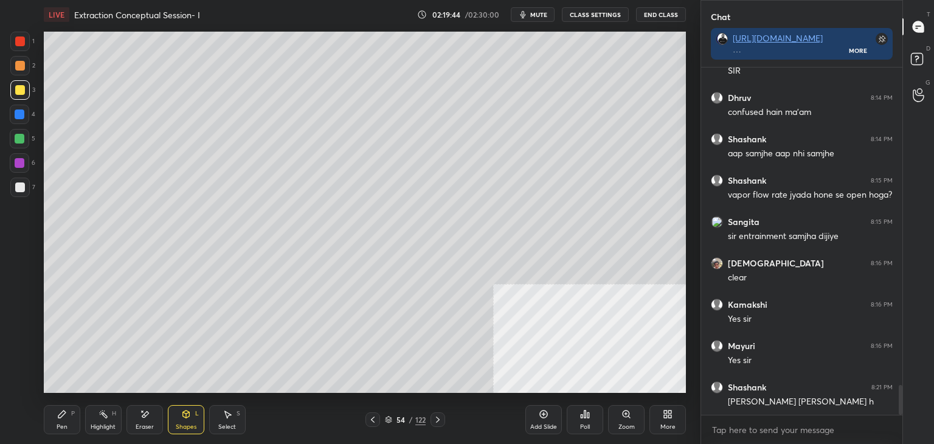
click at [55, 421] on div "Pen P" at bounding box center [62, 419] width 36 height 29
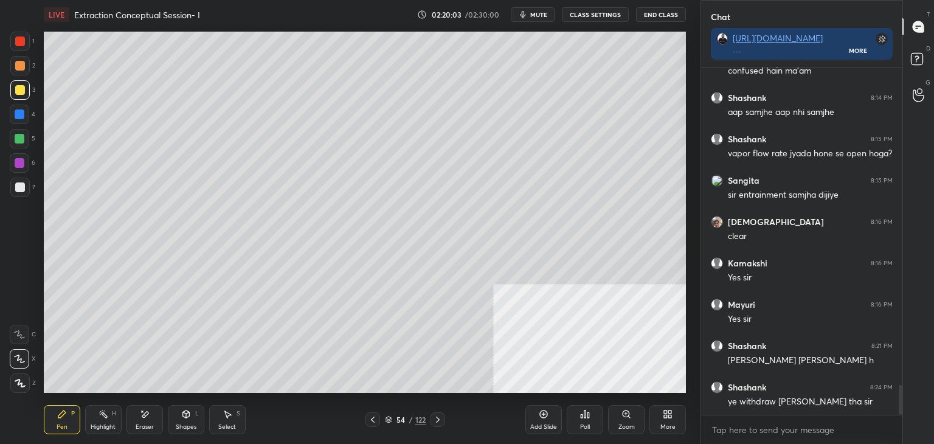
scroll to position [3729, 0]
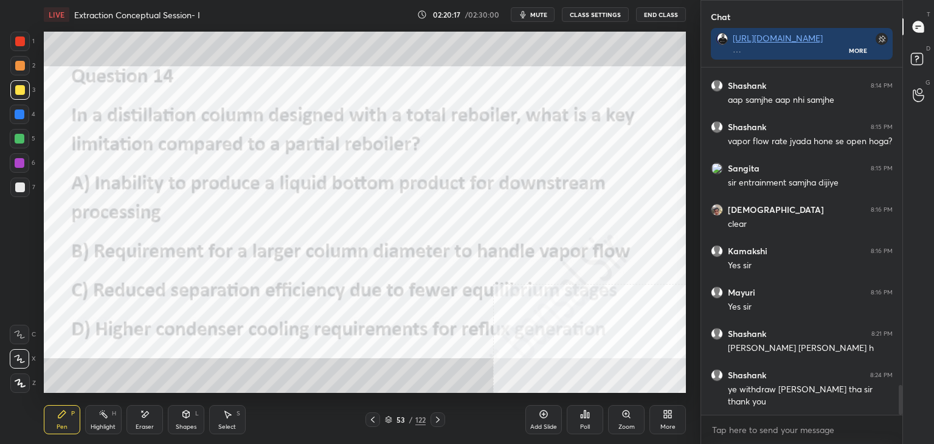
click at [22, 44] on div at bounding box center [20, 41] width 10 height 10
click at [176, 421] on div "Shapes L" at bounding box center [186, 419] width 36 height 29
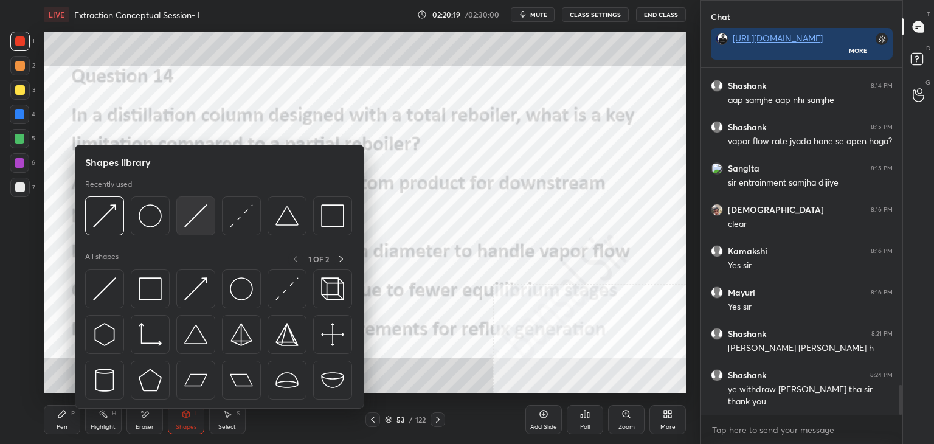
click at [196, 211] on img at bounding box center [195, 215] width 23 height 23
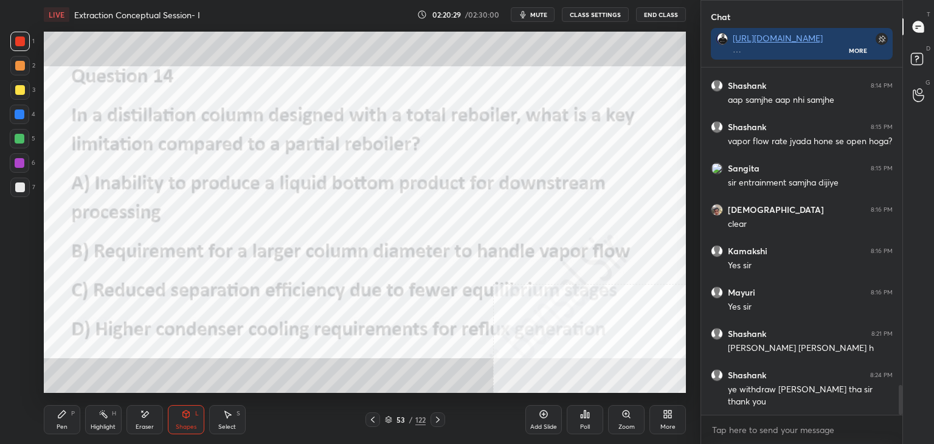
click at [434, 420] on icon at bounding box center [438, 420] width 10 height 10
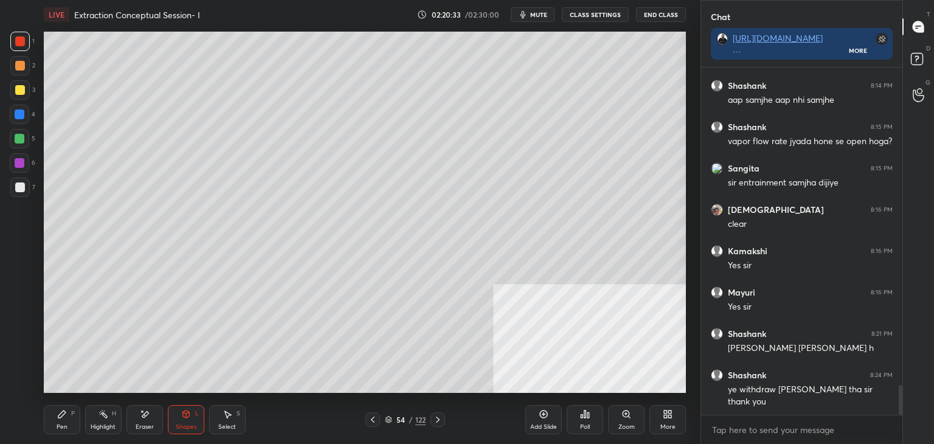
click at [372, 420] on icon at bounding box center [373, 420] width 10 height 10
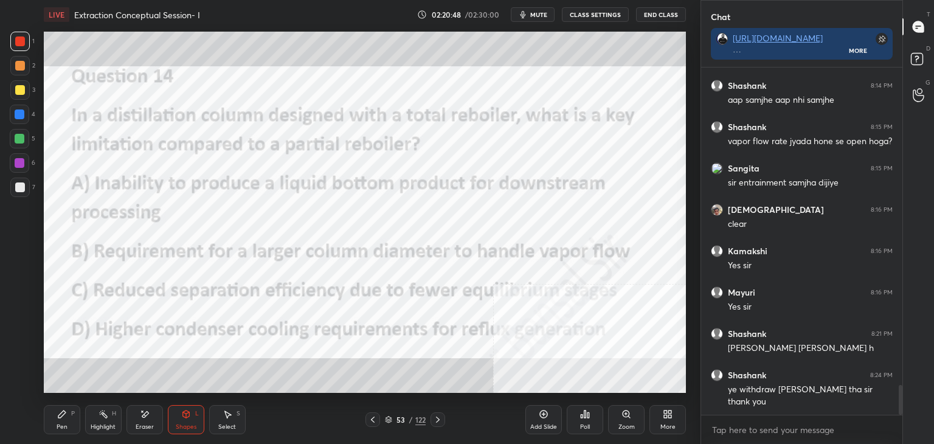
drag, startPoint x: 52, startPoint y: 419, endPoint x: 153, endPoint y: 422, distance: 101.0
click at [53, 419] on div "Pen P" at bounding box center [62, 419] width 36 height 29
click at [438, 419] on icon at bounding box center [438, 420] width 4 height 6
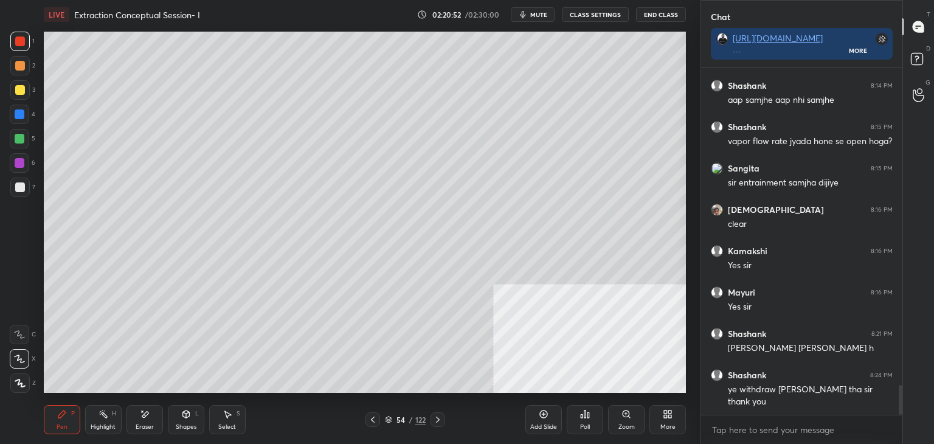
click at [667, 421] on div "More" at bounding box center [668, 419] width 36 height 29
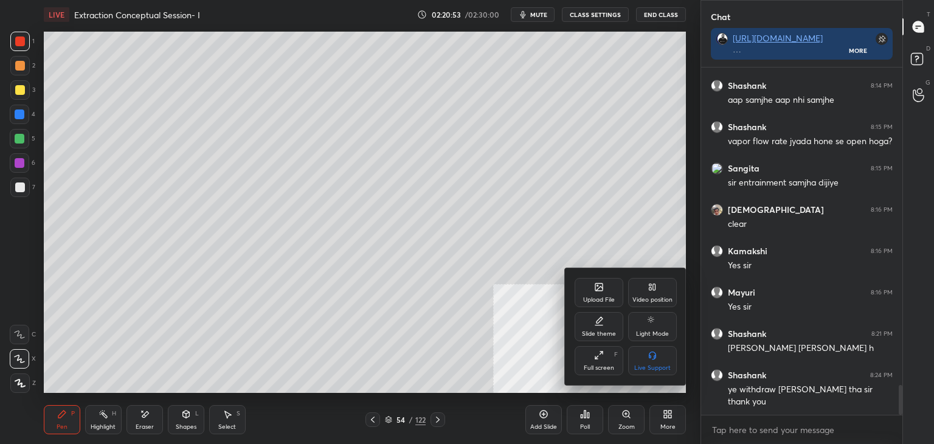
click at [474, 339] on div at bounding box center [467, 222] width 934 height 444
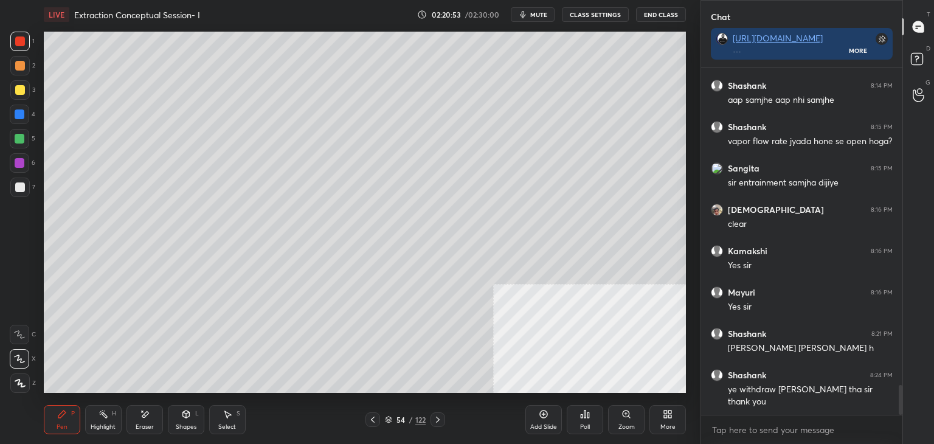
click at [434, 422] on icon at bounding box center [438, 420] width 10 height 10
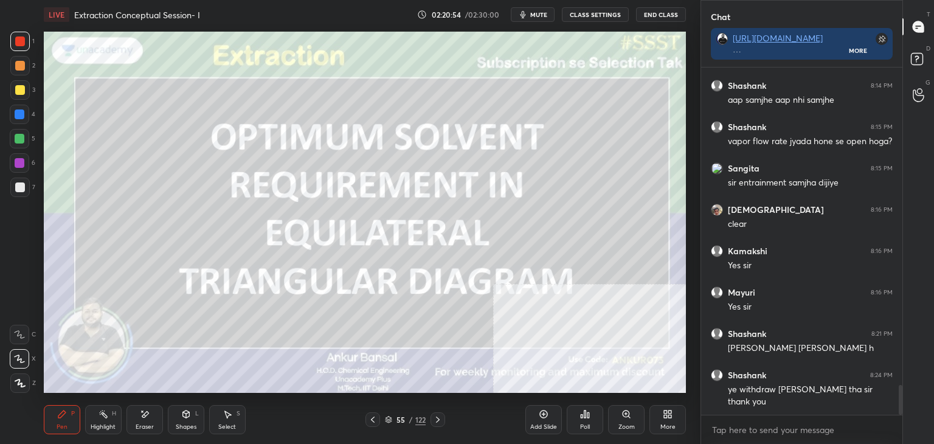
click at [372, 417] on icon at bounding box center [373, 420] width 10 height 10
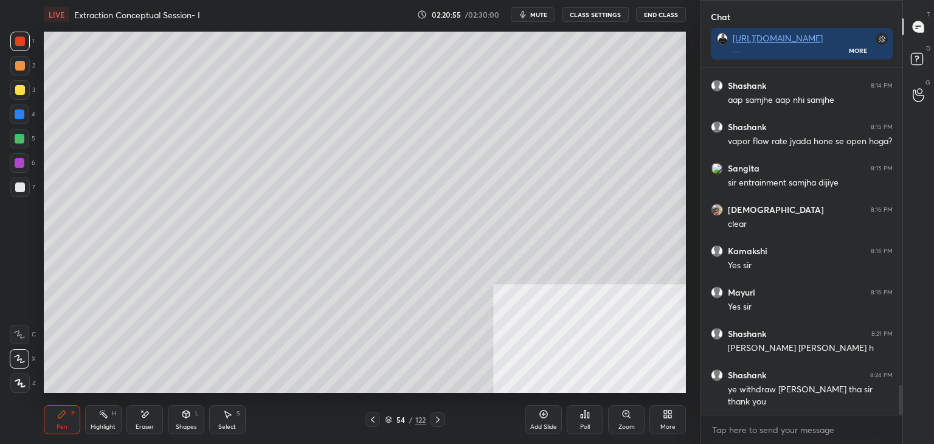
click at [667, 413] on icon at bounding box center [665, 412] width 3 height 3
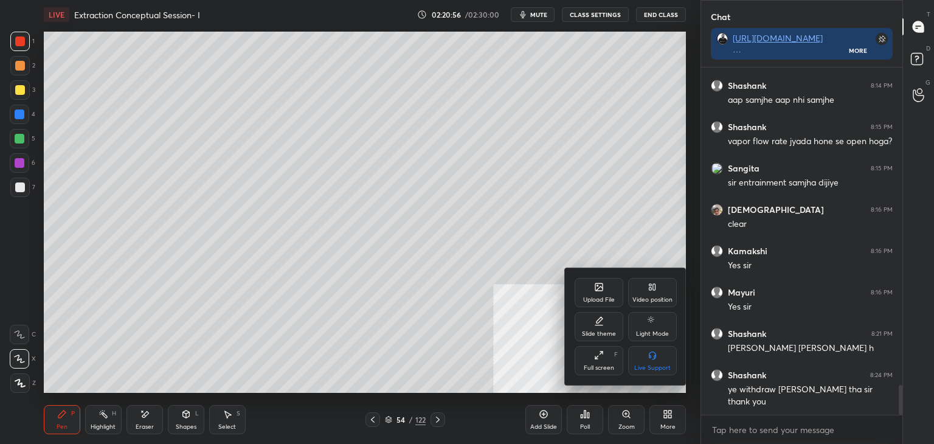
click at [600, 294] on div "Upload File" at bounding box center [599, 292] width 49 height 29
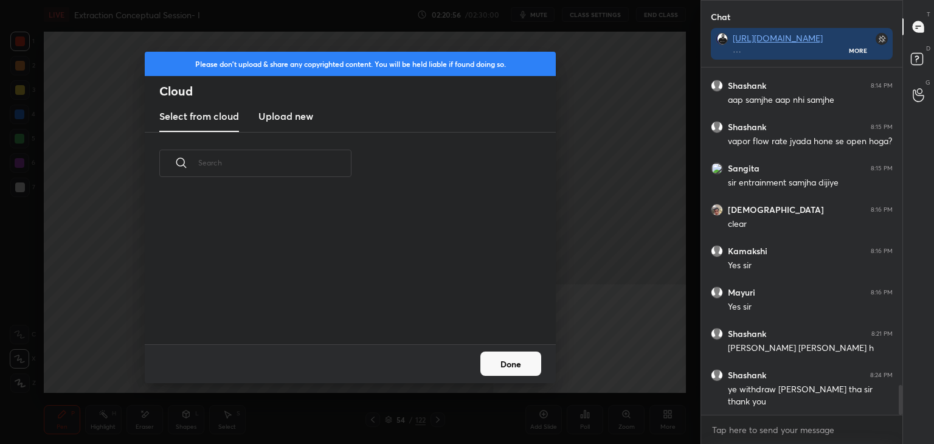
scroll to position [150, 390]
click at [274, 113] on h3 "Upload new" at bounding box center [285, 116] width 55 height 15
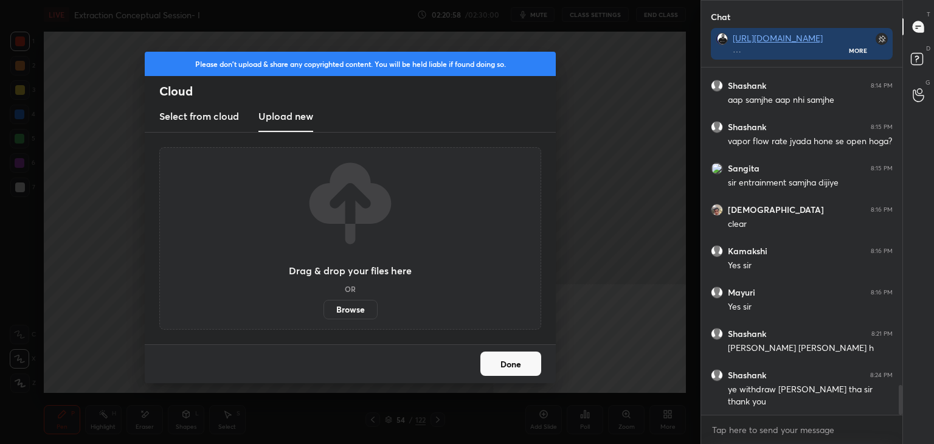
click at [347, 311] on label "Browse" at bounding box center [351, 309] width 54 height 19
click at [324, 311] on input "Browse" at bounding box center [324, 309] width 0 height 19
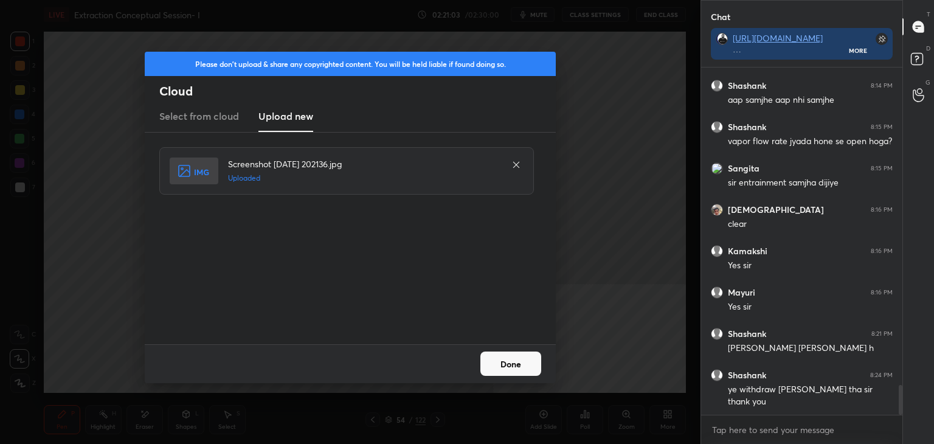
click at [519, 370] on button "Done" at bounding box center [510, 364] width 61 height 24
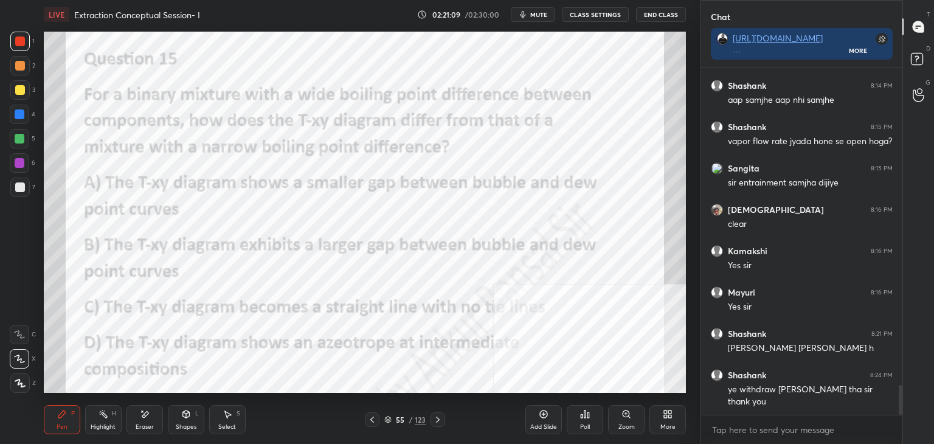
click at [584, 419] on icon at bounding box center [585, 414] width 10 height 10
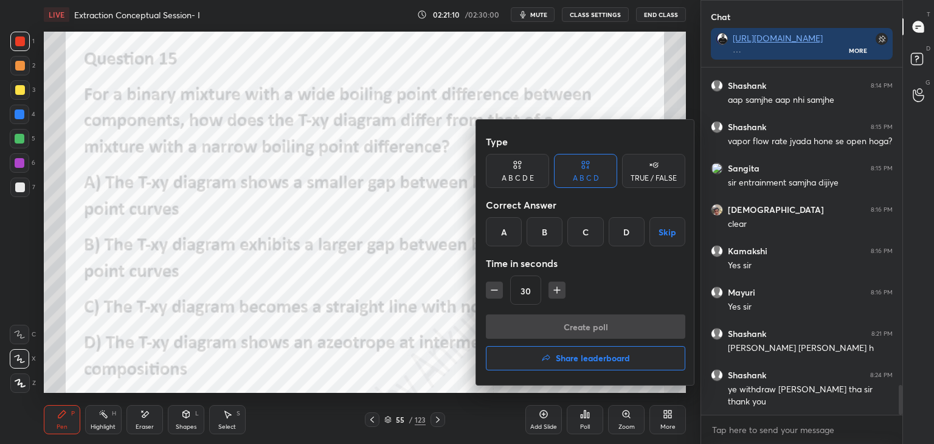
click at [543, 235] on div "B" at bounding box center [545, 231] width 36 height 29
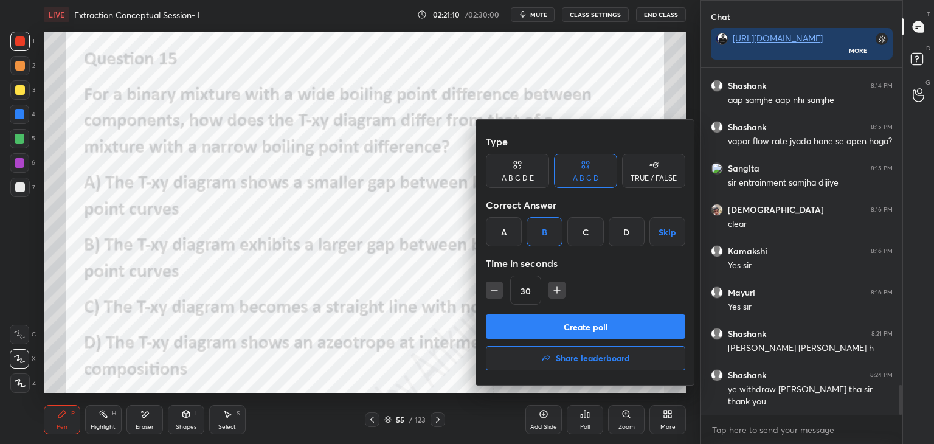
click at [567, 327] on button "Create poll" at bounding box center [585, 326] width 199 height 24
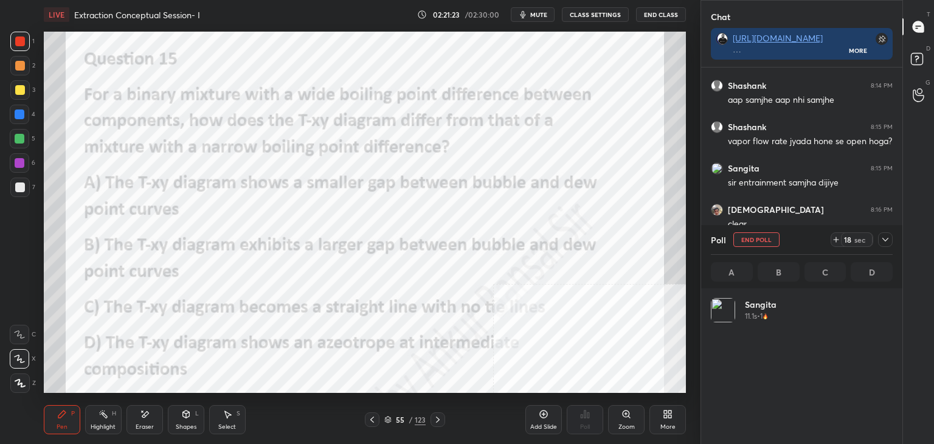
scroll to position [142, 178]
drag, startPoint x: 0, startPoint y: 280, endPoint x: 24, endPoint y: 277, distance: 24.6
click at [0, 280] on div "1 2 3 4 5 6 7 C X Z E E Erase all H H" at bounding box center [19, 212] width 39 height 361
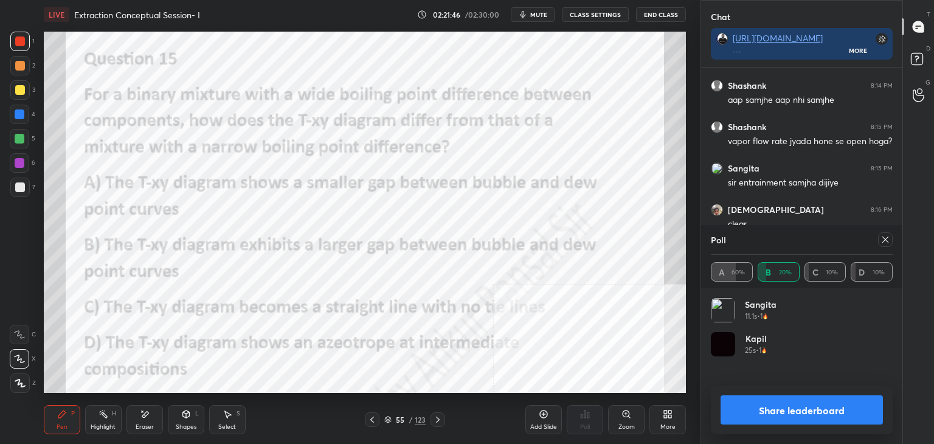
click at [884, 239] on icon at bounding box center [886, 240] width 10 height 10
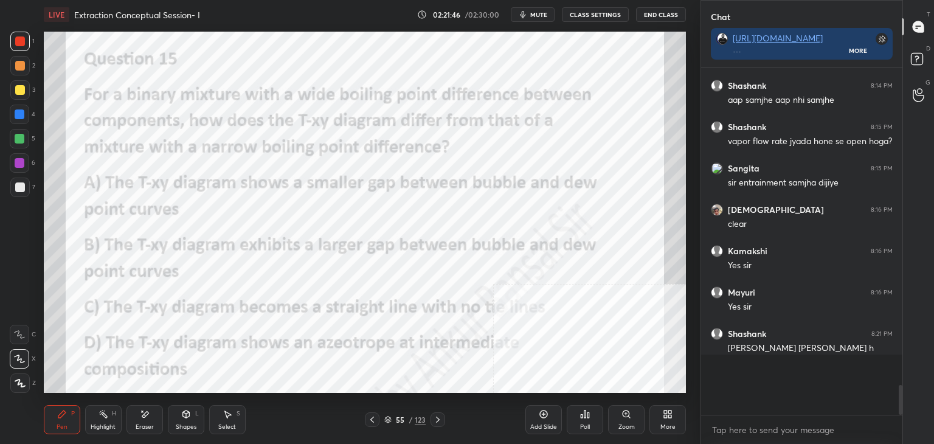
scroll to position [242, 198]
click at [538, 419] on div "Add Slide" at bounding box center [543, 419] width 36 height 29
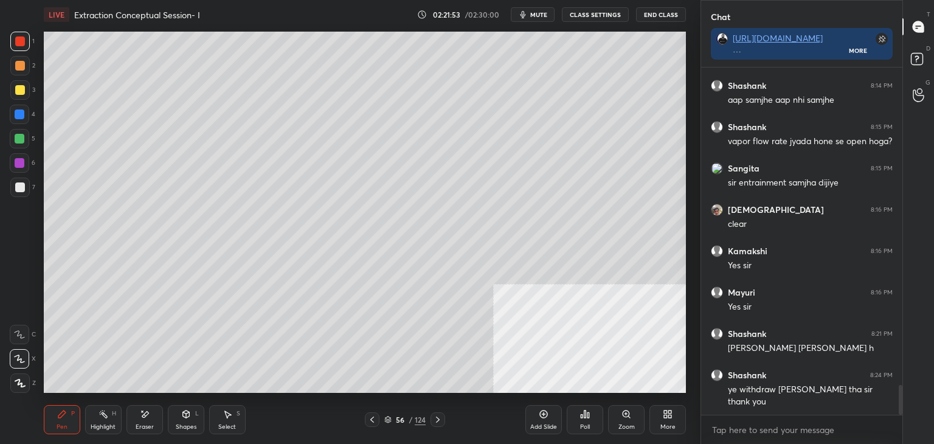
click at [665, 416] on icon at bounding box center [665, 416] width 3 height 3
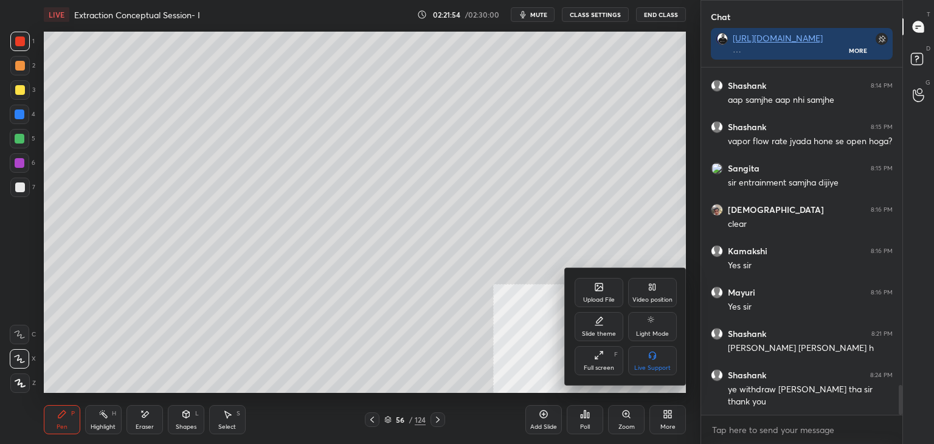
click at [602, 289] on icon at bounding box center [598, 286] width 7 height 7
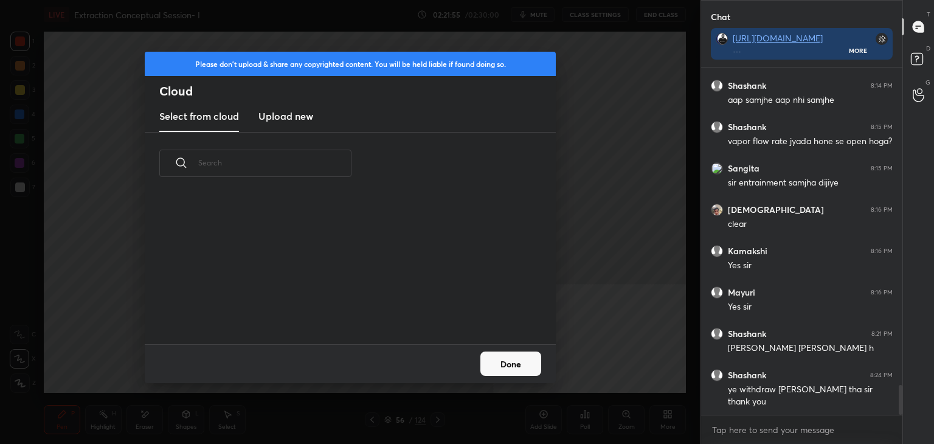
click at [305, 116] on h3 "Upload new" at bounding box center [285, 116] width 55 height 15
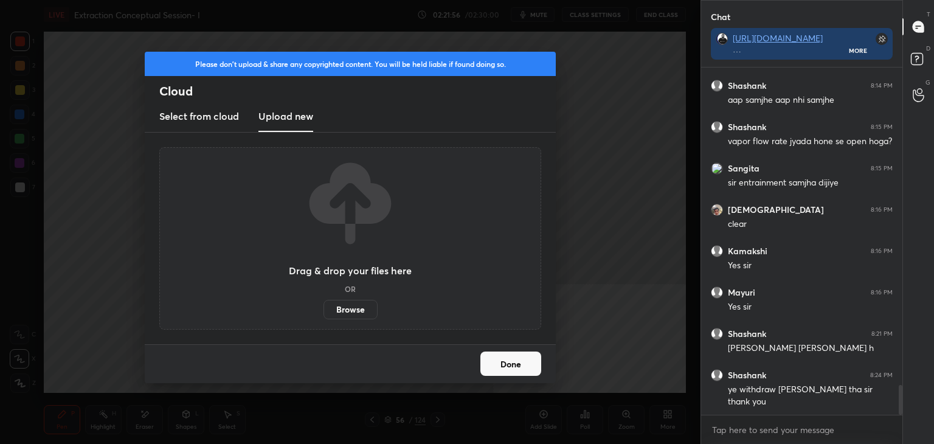
click at [346, 312] on label "Browse" at bounding box center [351, 309] width 54 height 19
click at [324, 312] on input "Browse" at bounding box center [324, 309] width 0 height 19
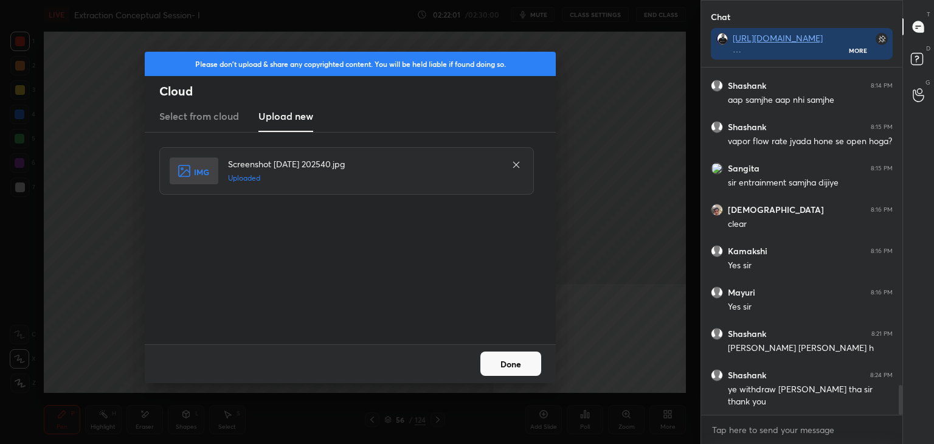
click at [521, 369] on button "Done" at bounding box center [510, 364] width 61 height 24
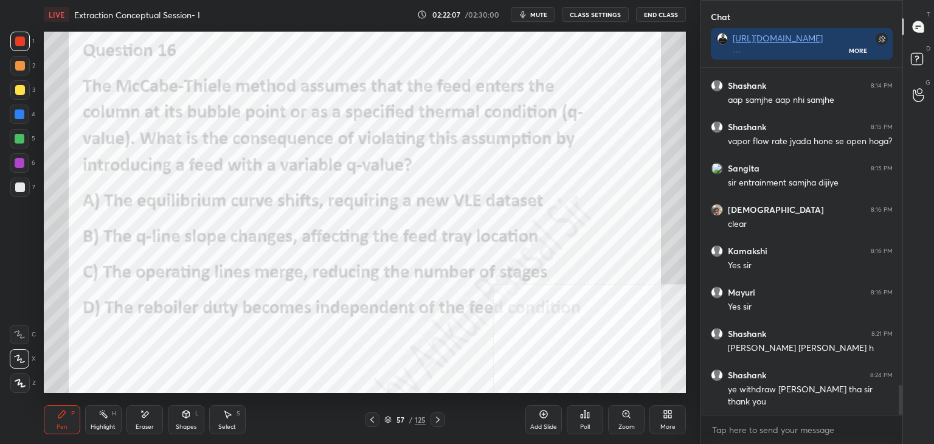
click at [581, 426] on div "Poll" at bounding box center [585, 427] width 10 height 6
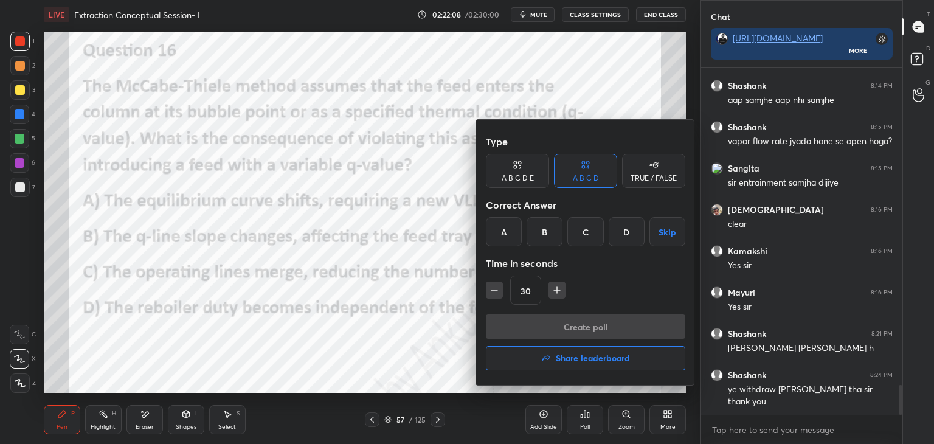
click at [543, 229] on div "B" at bounding box center [545, 231] width 36 height 29
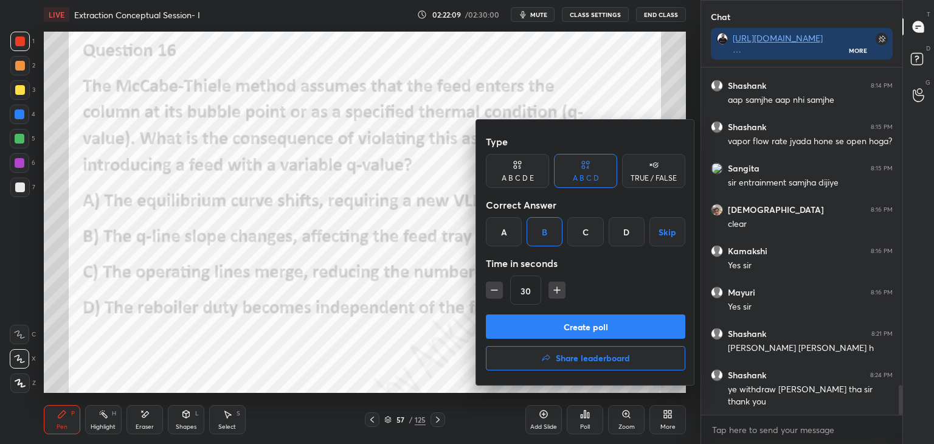
click at [564, 318] on button "Create poll" at bounding box center [585, 326] width 199 height 24
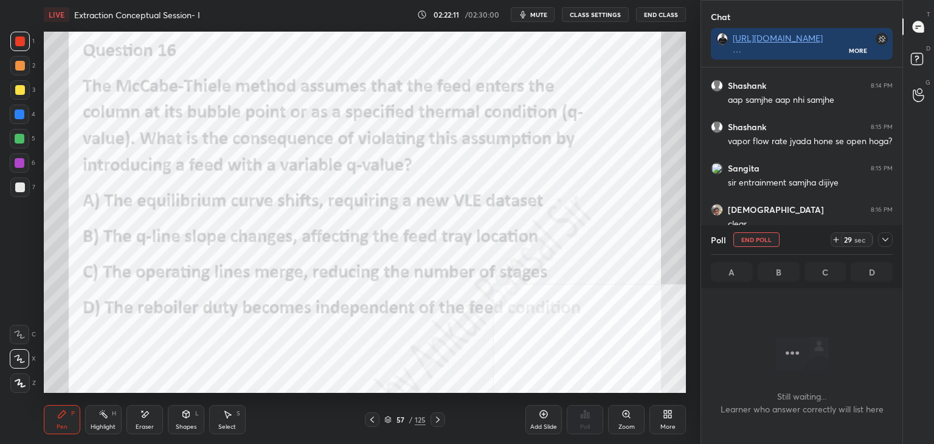
click at [887, 236] on icon at bounding box center [886, 240] width 10 height 10
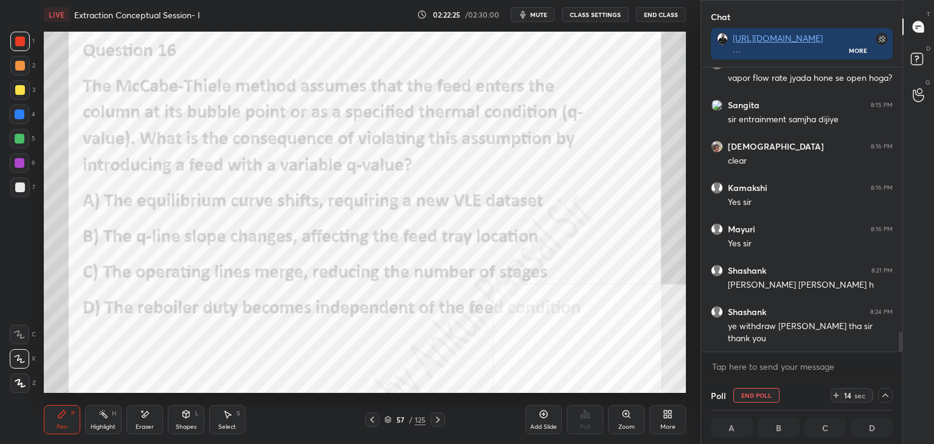
scroll to position [0, 4]
click at [0, 223] on div "1 2 3 4 5 6 7 C X Z E E Erase all H H" at bounding box center [19, 212] width 39 height 361
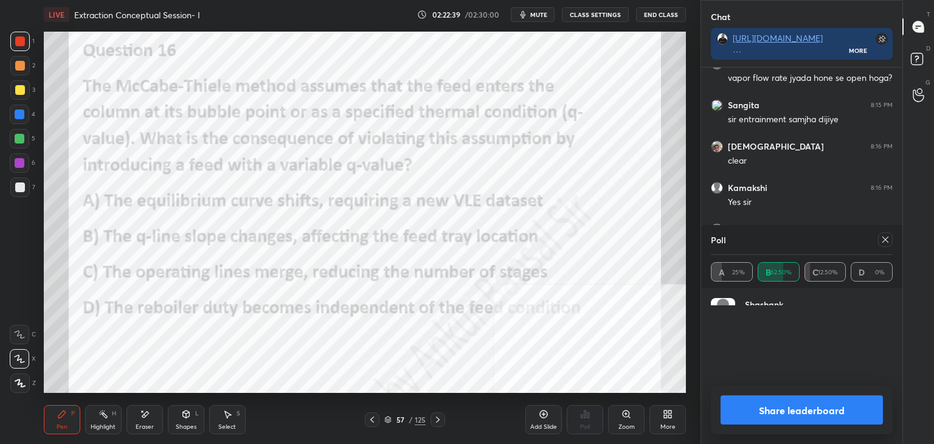
scroll to position [3, 4]
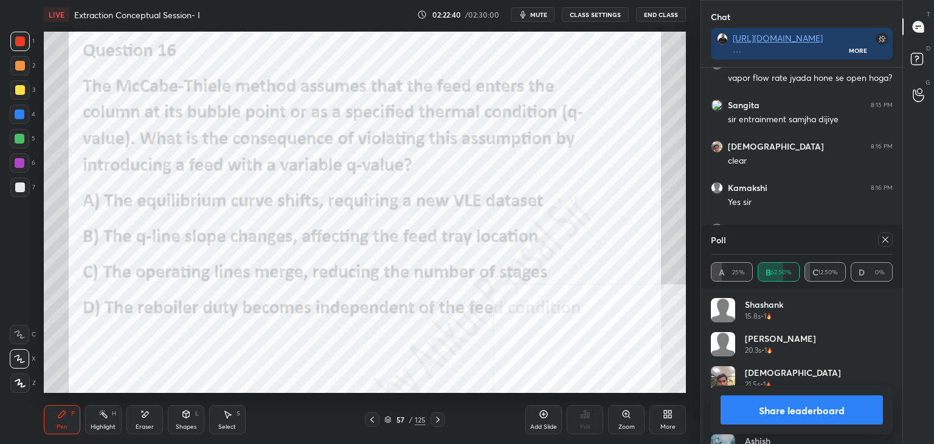
click at [540, 419] on icon at bounding box center [544, 414] width 10 height 10
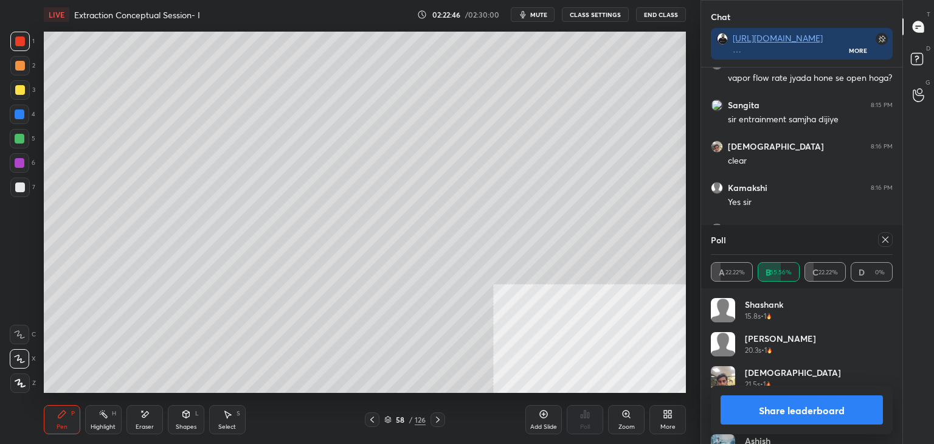
click at [662, 424] on div "More" at bounding box center [667, 427] width 15 height 6
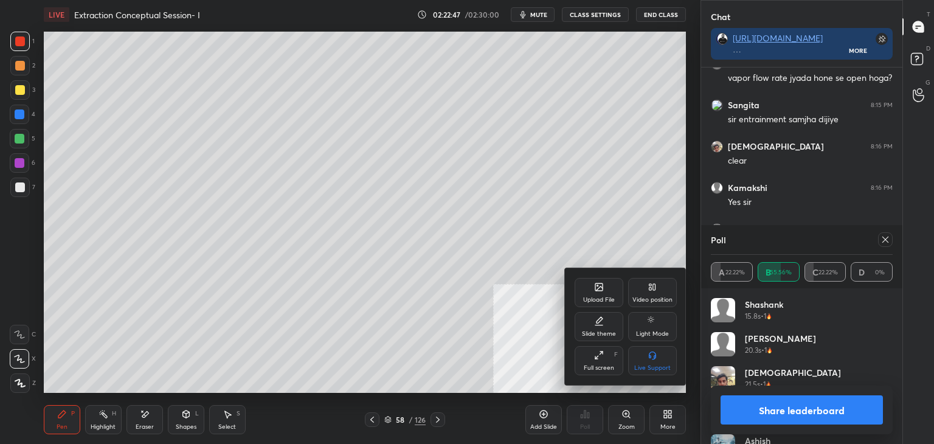
click at [598, 279] on div "Upload File" at bounding box center [599, 292] width 49 height 29
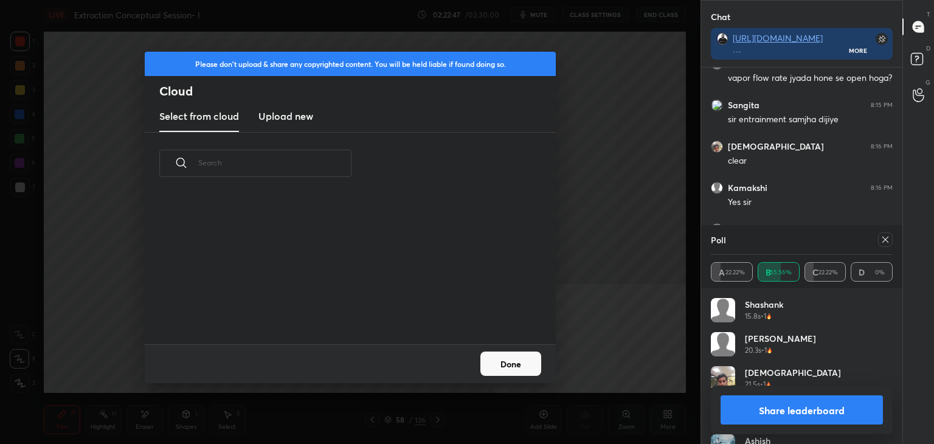
scroll to position [150, 390]
click at [272, 111] on h3 "Upload new" at bounding box center [285, 116] width 55 height 15
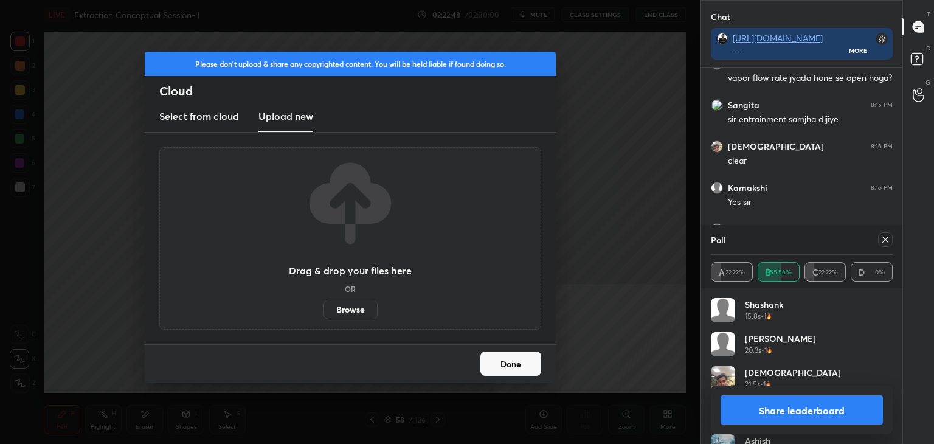
click at [346, 310] on label "Browse" at bounding box center [351, 309] width 54 height 19
click at [324, 310] on input "Browse" at bounding box center [324, 309] width 0 height 19
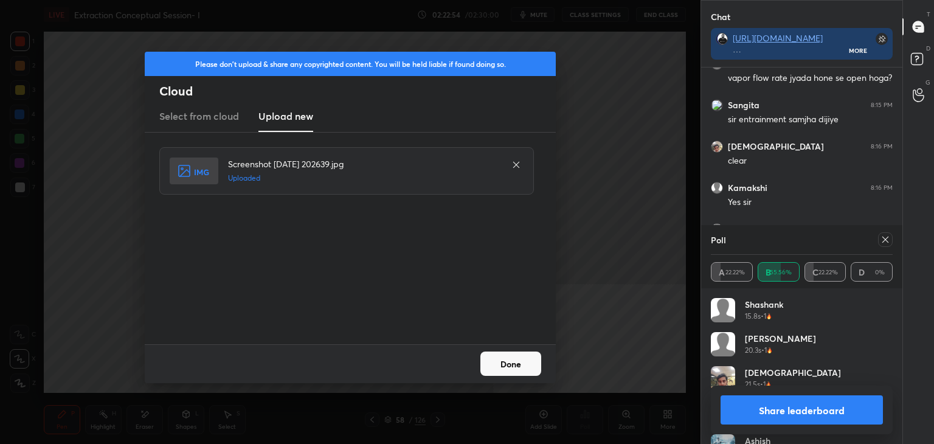
click at [519, 366] on button "Done" at bounding box center [510, 364] width 61 height 24
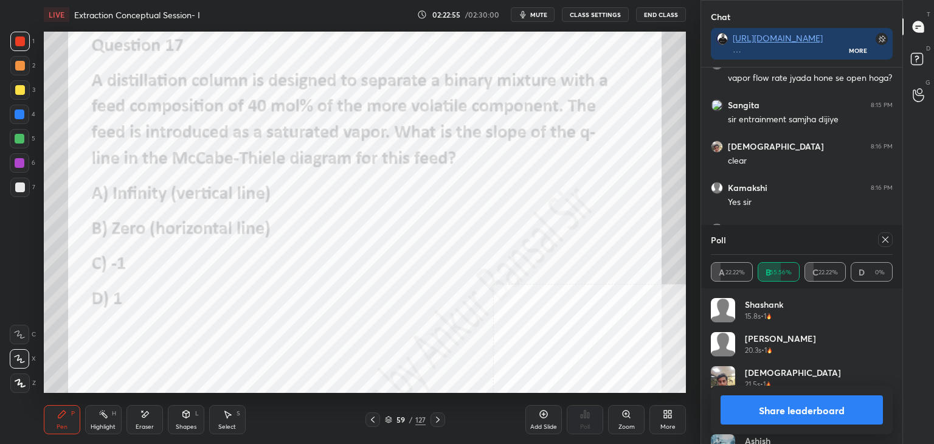
click at [884, 243] on icon at bounding box center [886, 240] width 10 height 10
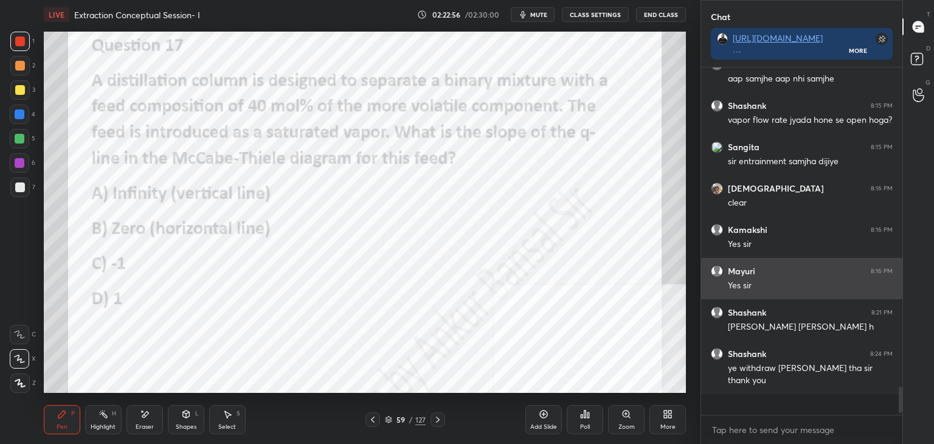
scroll to position [323, 198]
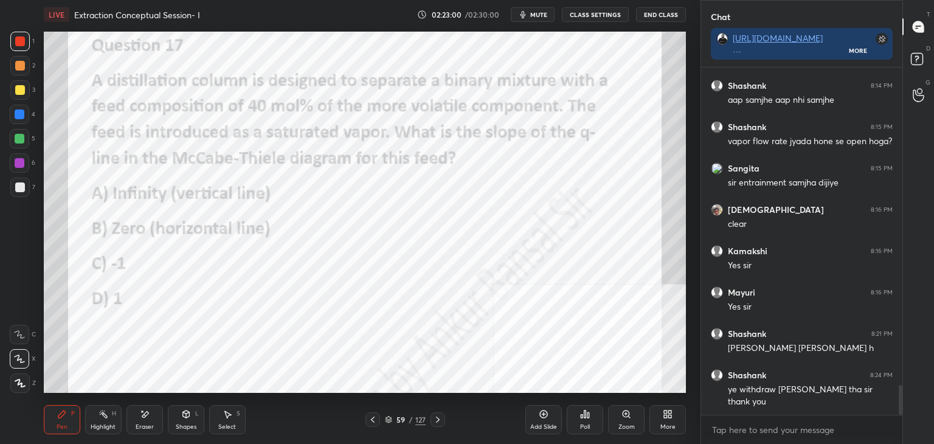
click at [579, 423] on div "Poll" at bounding box center [585, 419] width 36 height 29
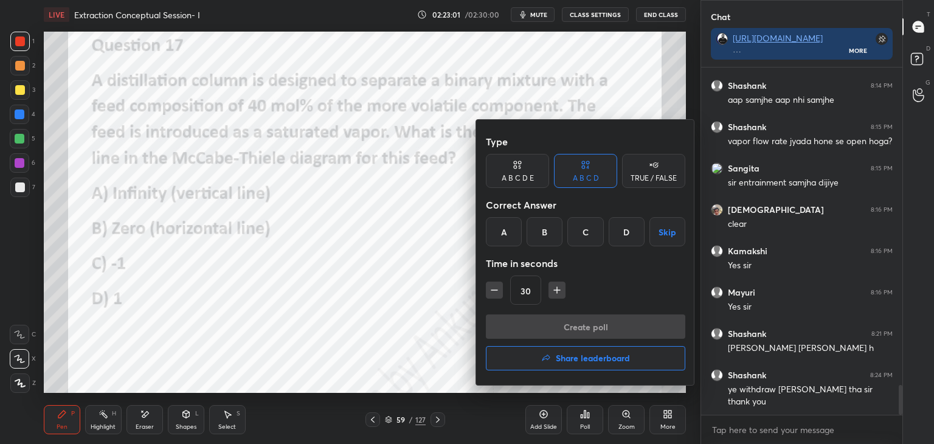
click at [546, 222] on div "B" at bounding box center [545, 231] width 36 height 29
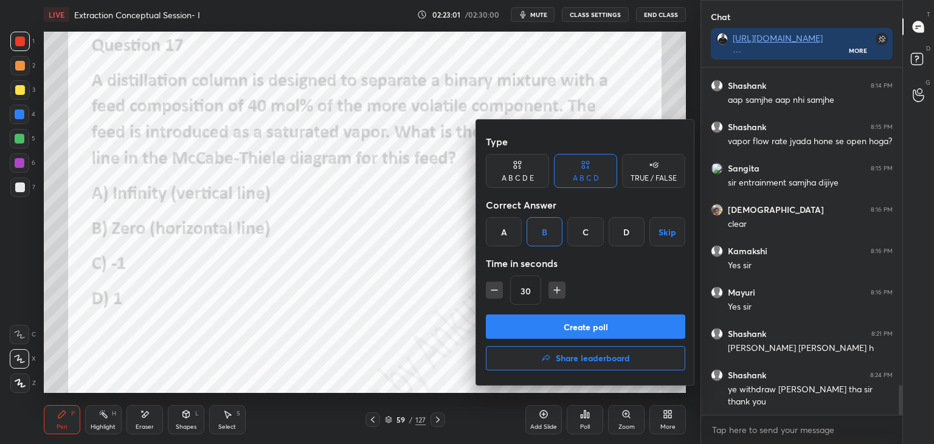
click at [539, 324] on button "Create poll" at bounding box center [585, 326] width 199 height 24
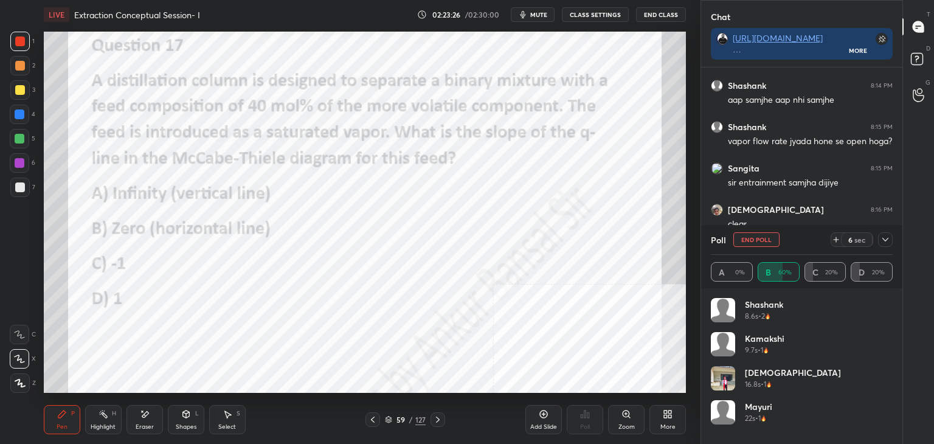
click at [0, 268] on div "1 2 3 4 5 6 7 C X Z E E Erase all H H" at bounding box center [19, 212] width 39 height 361
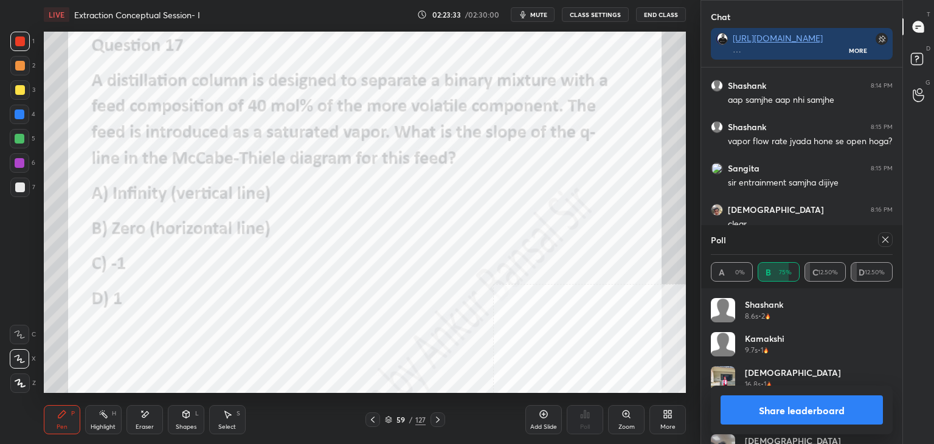
click at [885, 235] on icon at bounding box center [886, 240] width 10 height 10
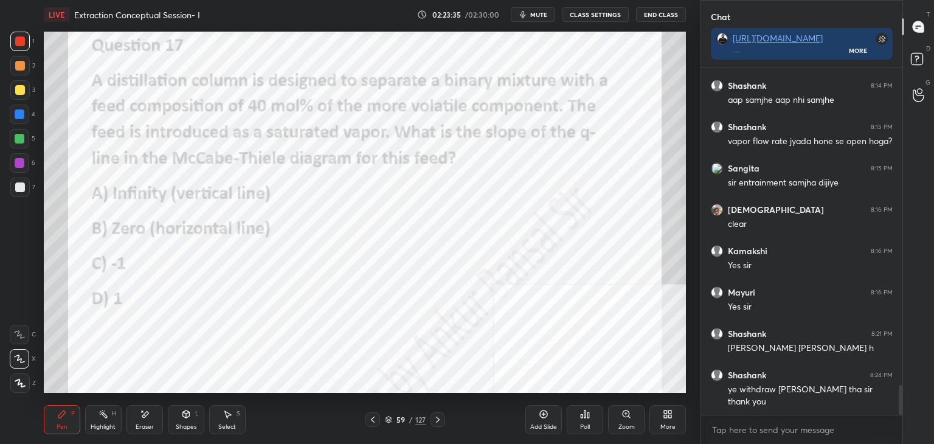
click at [542, 418] on icon at bounding box center [544, 415] width 8 height 8
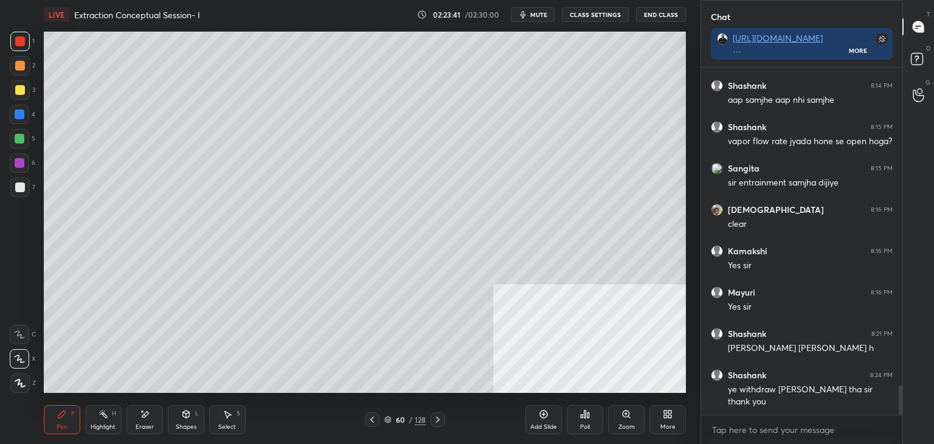
click at [673, 421] on div "More" at bounding box center [668, 419] width 36 height 29
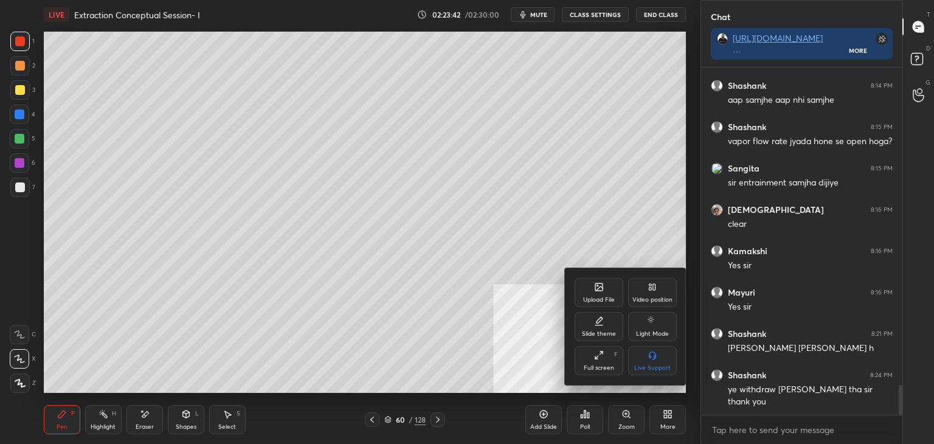
click at [604, 291] on div "Upload File" at bounding box center [599, 292] width 49 height 29
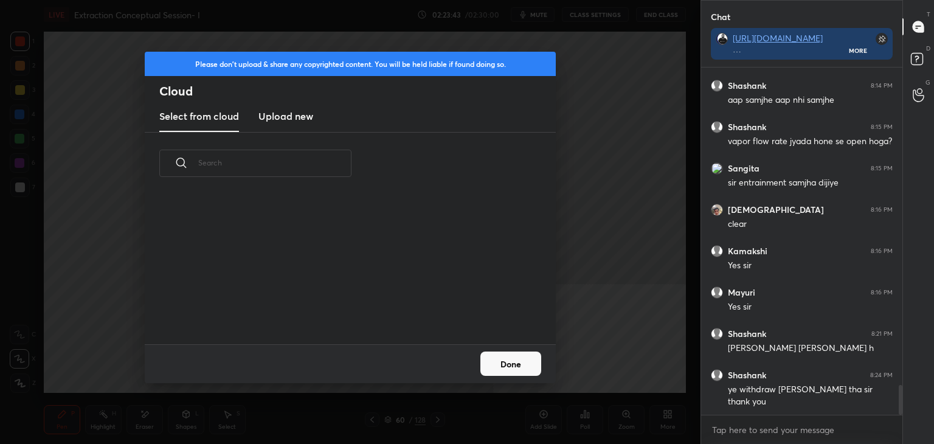
click at [287, 120] on h3 "Upload new" at bounding box center [285, 116] width 55 height 15
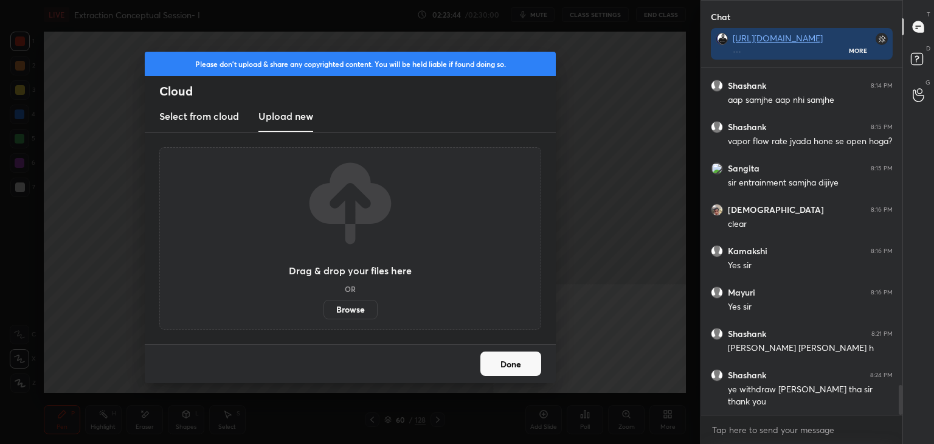
click at [343, 307] on label "Browse" at bounding box center [351, 309] width 54 height 19
click at [324, 307] on input "Browse" at bounding box center [324, 309] width 0 height 19
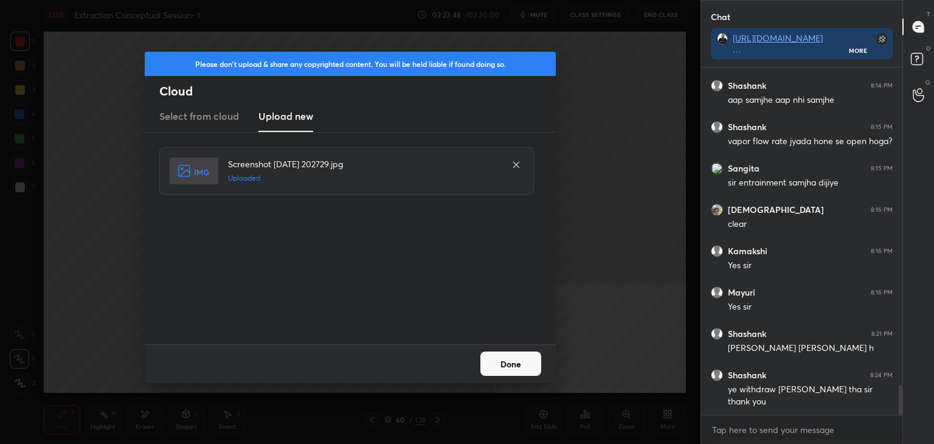
click at [511, 364] on button "Done" at bounding box center [510, 364] width 61 height 24
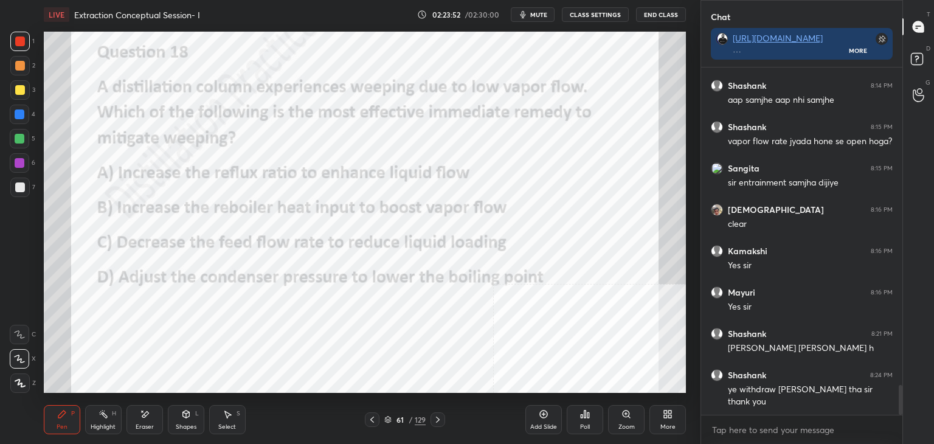
click at [588, 419] on icon at bounding box center [585, 414] width 10 height 10
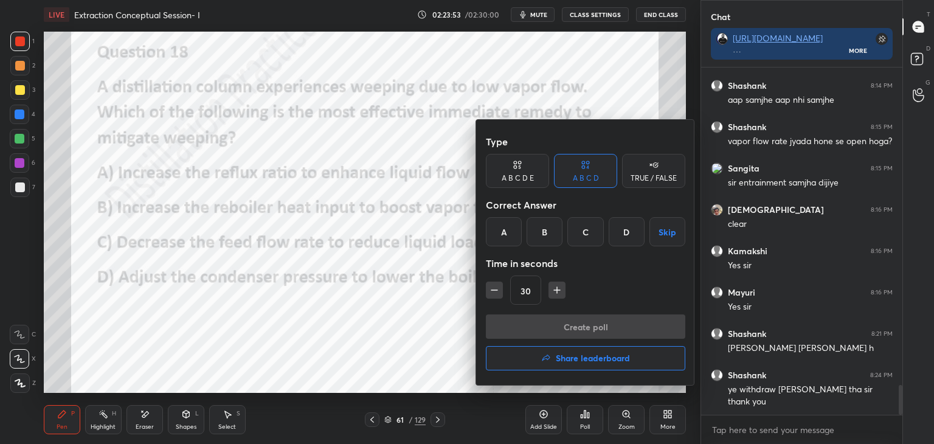
click at [546, 237] on div "B" at bounding box center [545, 231] width 36 height 29
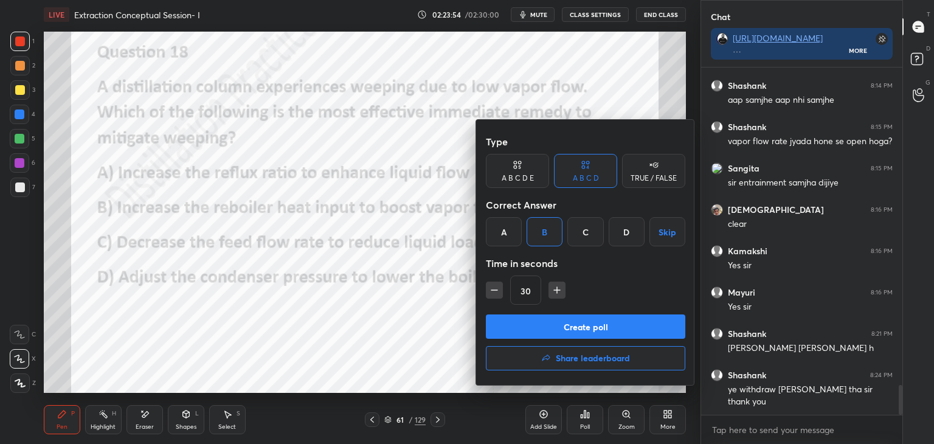
click at [568, 325] on button "Create poll" at bounding box center [585, 326] width 199 height 24
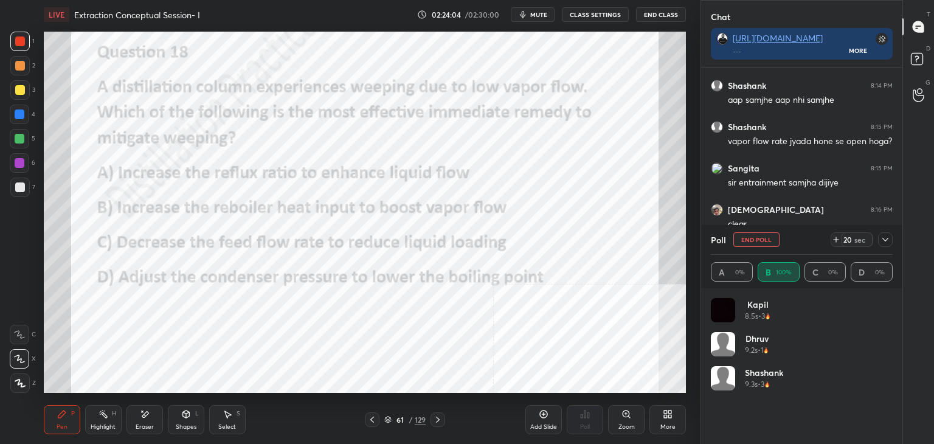
scroll to position [142, 178]
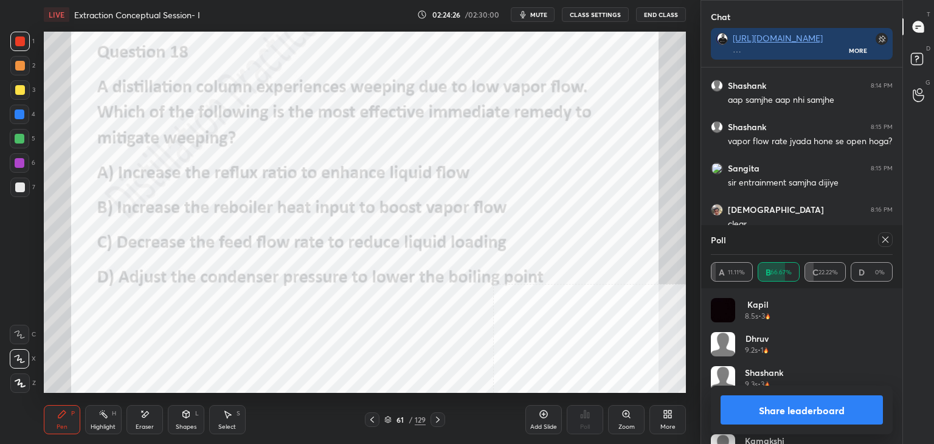
click at [538, 419] on div "Add Slide" at bounding box center [543, 419] width 36 height 29
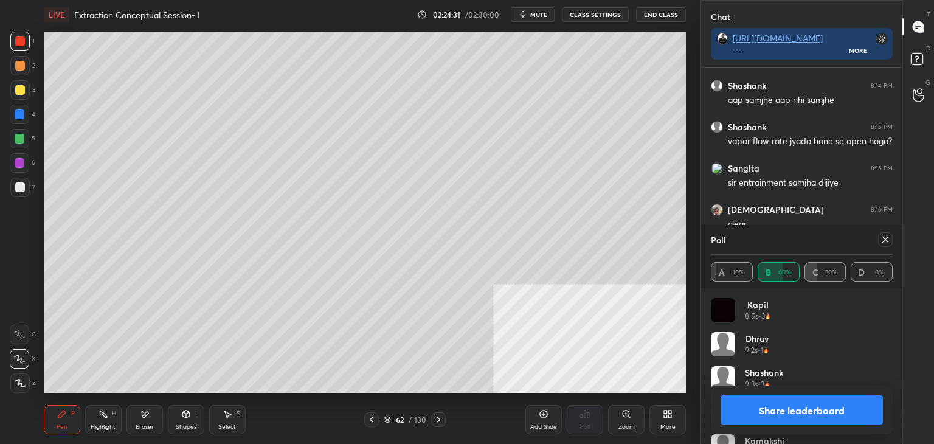
click at [671, 419] on div "More" at bounding box center [668, 419] width 36 height 29
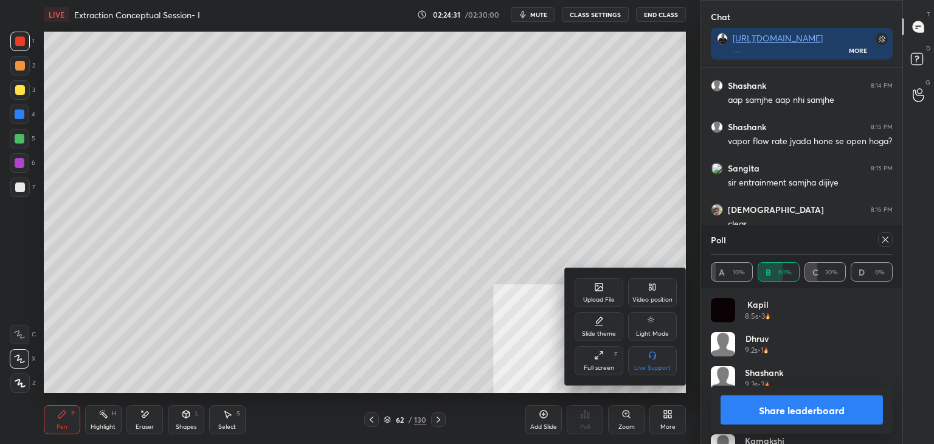
click at [601, 290] on icon at bounding box center [598, 286] width 7 height 7
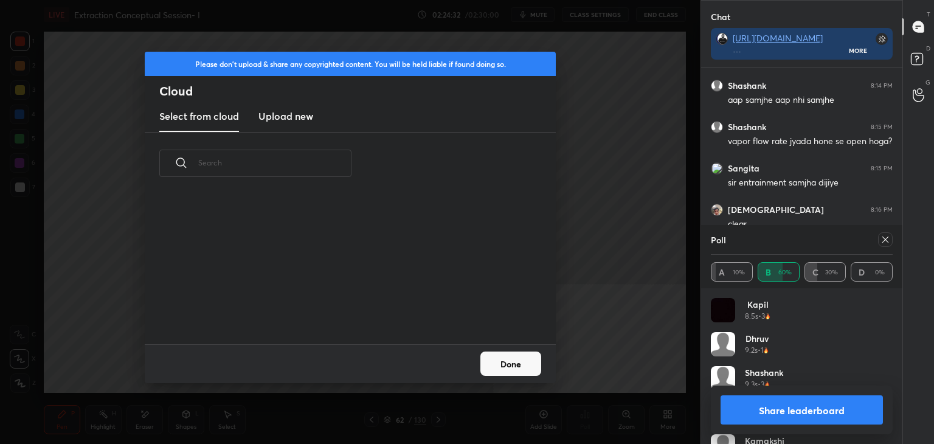
scroll to position [150, 390]
click at [289, 121] on h3 "Upload new" at bounding box center [285, 116] width 55 height 15
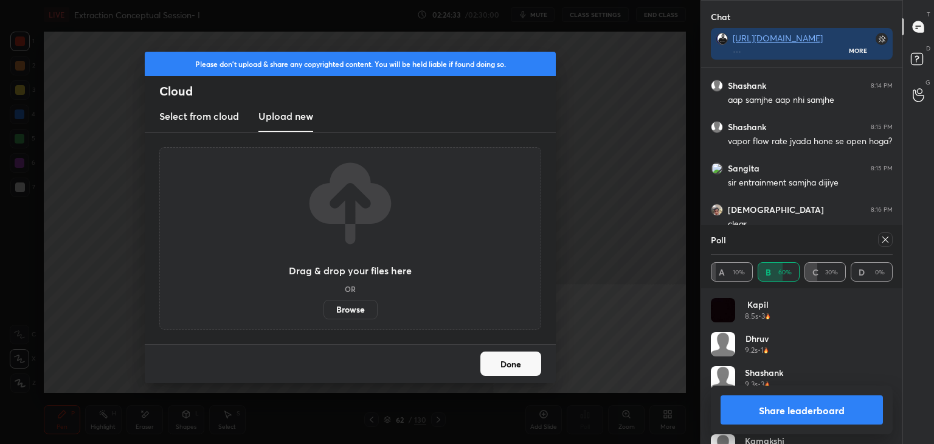
click at [348, 313] on label "Browse" at bounding box center [351, 309] width 54 height 19
click at [324, 313] on input "Browse" at bounding box center [324, 309] width 0 height 19
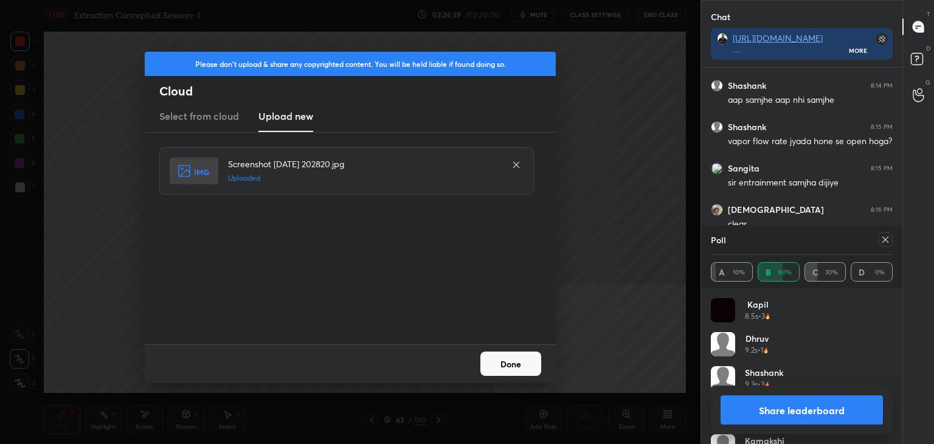
click at [513, 364] on button "Done" at bounding box center [510, 364] width 61 height 24
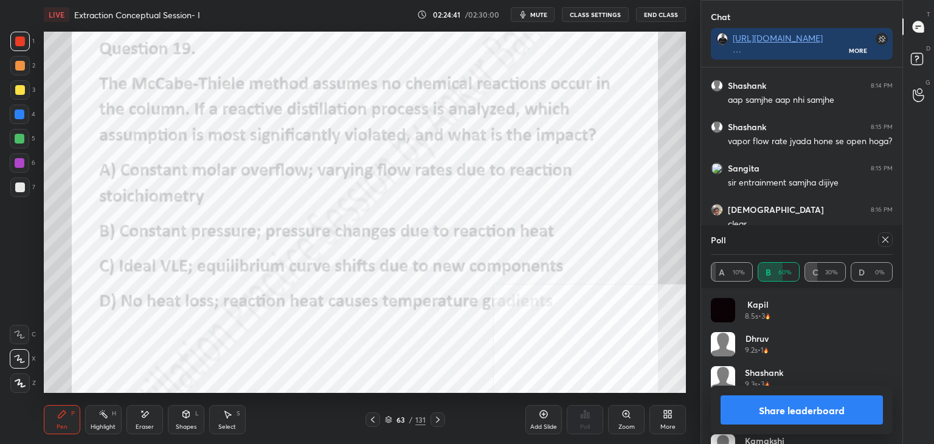
click at [886, 237] on icon at bounding box center [886, 240] width 10 height 10
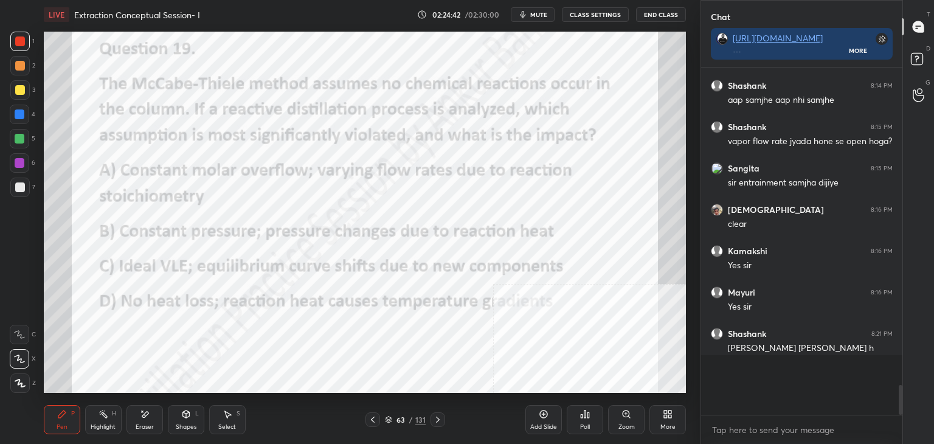
scroll to position [4, 4]
click at [585, 422] on div "Poll" at bounding box center [585, 419] width 36 height 29
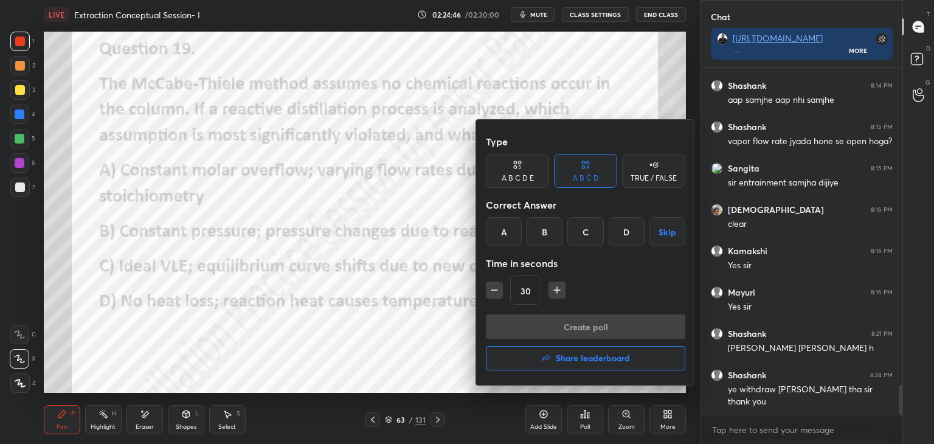
click at [508, 229] on div "A" at bounding box center [504, 231] width 36 height 29
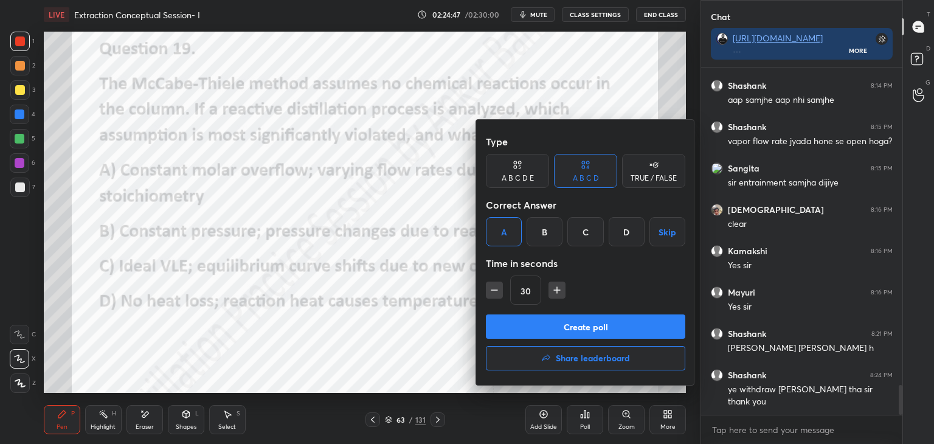
click at [546, 328] on button "Create poll" at bounding box center [585, 326] width 199 height 24
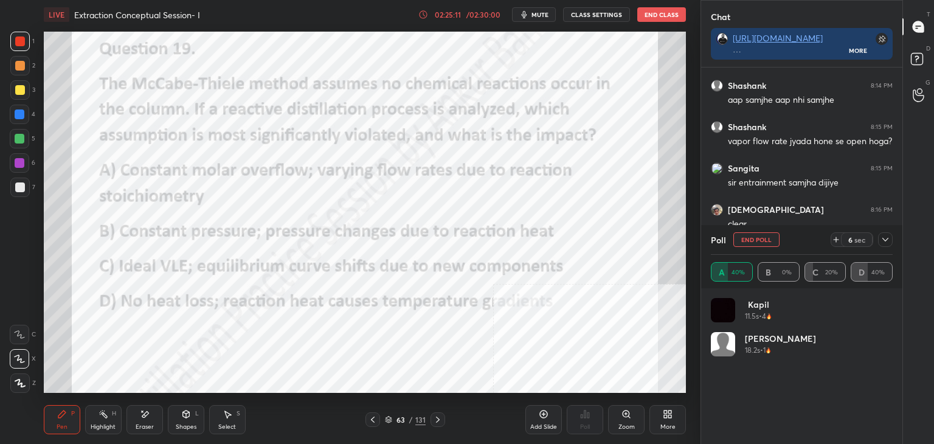
click at [666, 424] on div "More" at bounding box center [667, 427] width 15 height 6
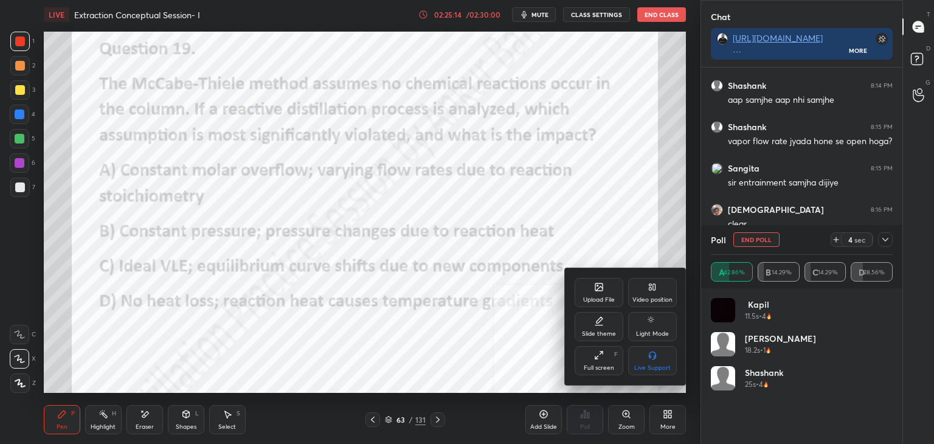
click at [601, 282] on icon at bounding box center [599, 287] width 10 height 10
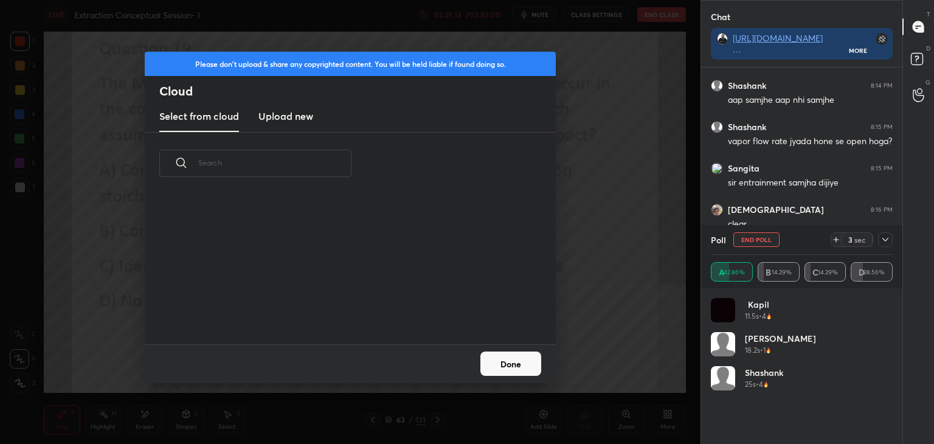
click at [282, 108] on new "Upload new" at bounding box center [285, 117] width 55 height 30
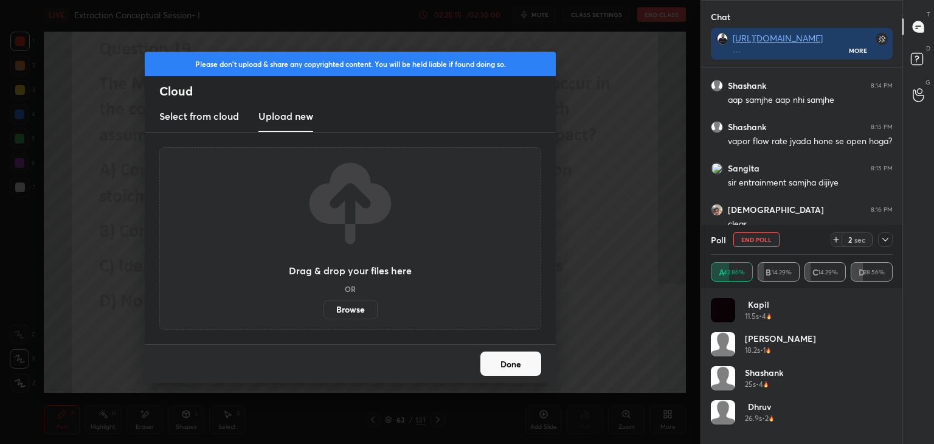
click at [345, 307] on label "Browse" at bounding box center [351, 309] width 54 height 19
click at [324, 307] on input "Browse" at bounding box center [324, 309] width 0 height 19
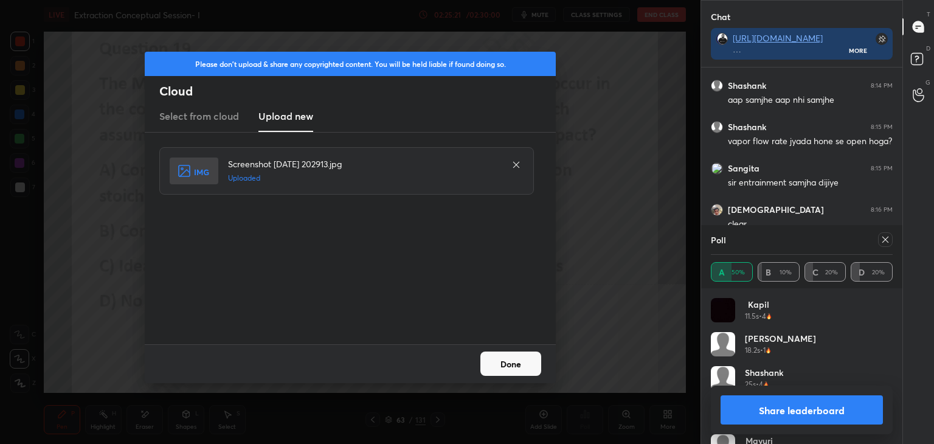
click at [522, 362] on button "Done" at bounding box center [510, 364] width 61 height 24
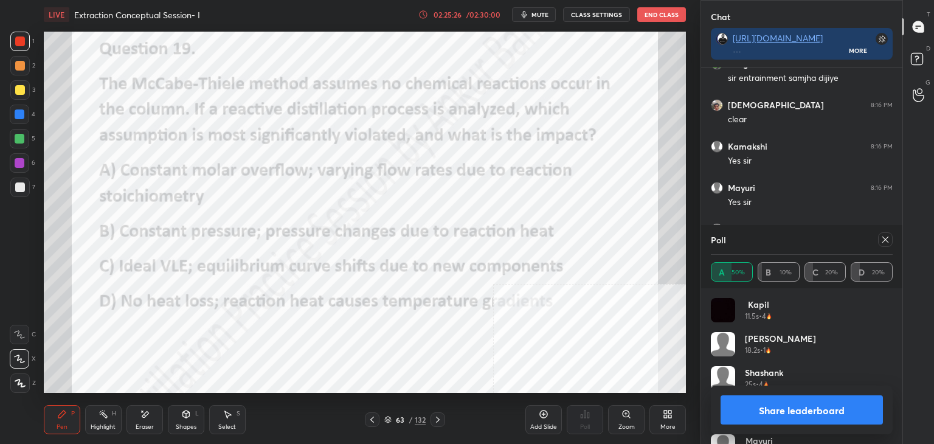
click at [873, 240] on div at bounding box center [882, 239] width 19 height 15
click at [885, 237] on icon at bounding box center [886, 240] width 10 height 10
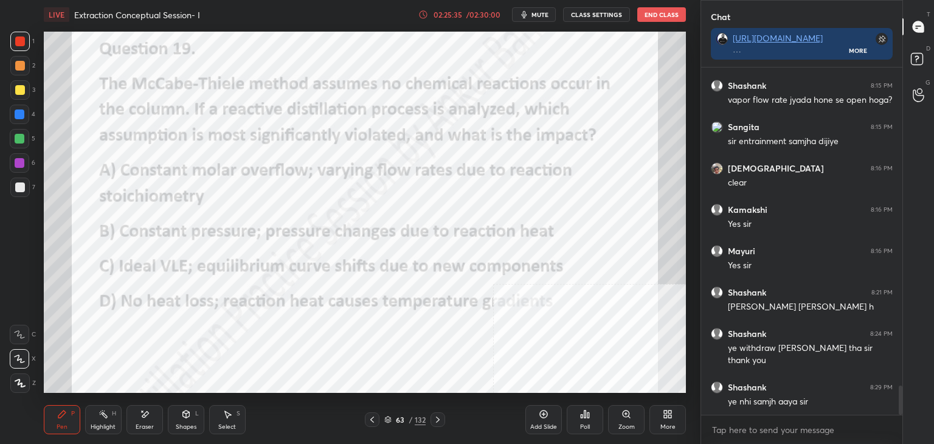
click at [696, 200] on div "1 2 3 4 5 6 7 C X Z E E Erase all H H LIVE Extraction Conceptual Session- I 02:…" at bounding box center [350, 222] width 701 height 444
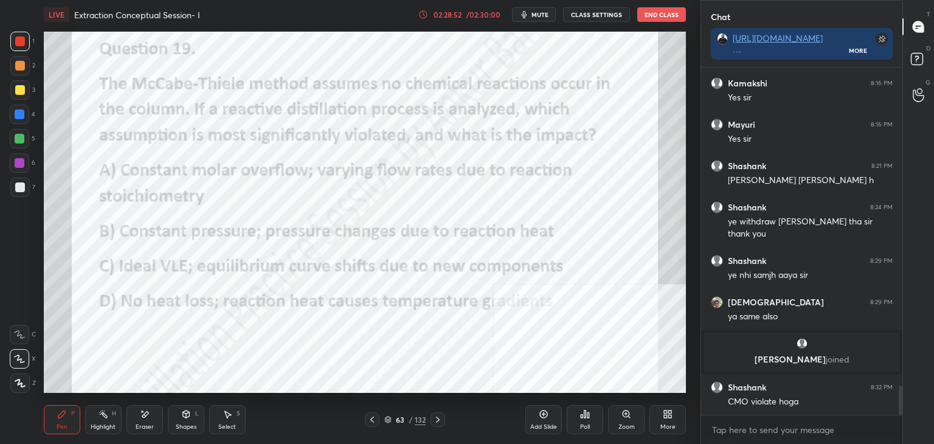
scroll to position [3818, 0]
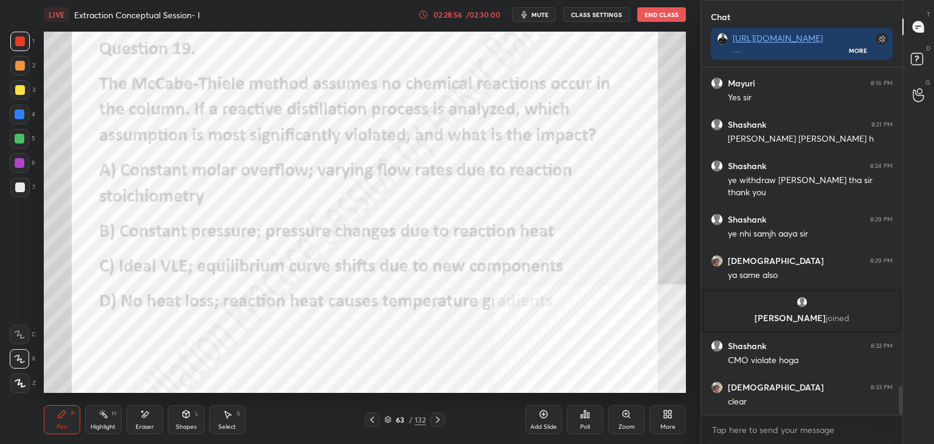
click at [438, 423] on icon at bounding box center [438, 420] width 10 height 10
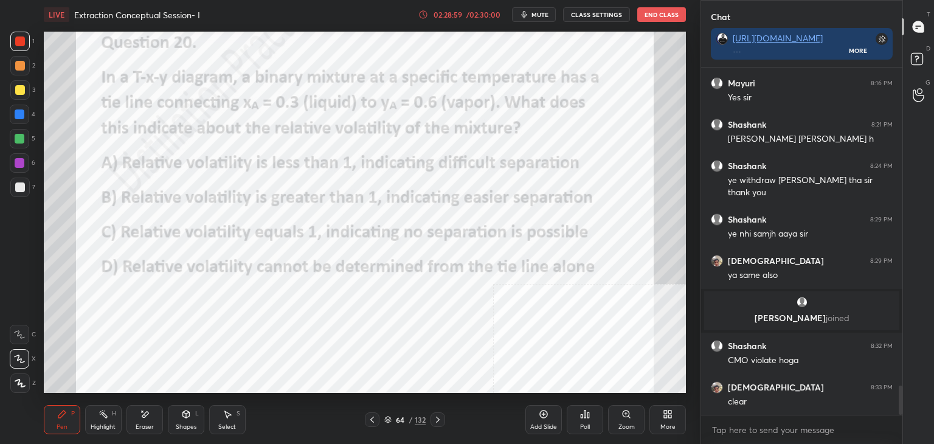
click at [370, 418] on icon at bounding box center [372, 420] width 10 height 10
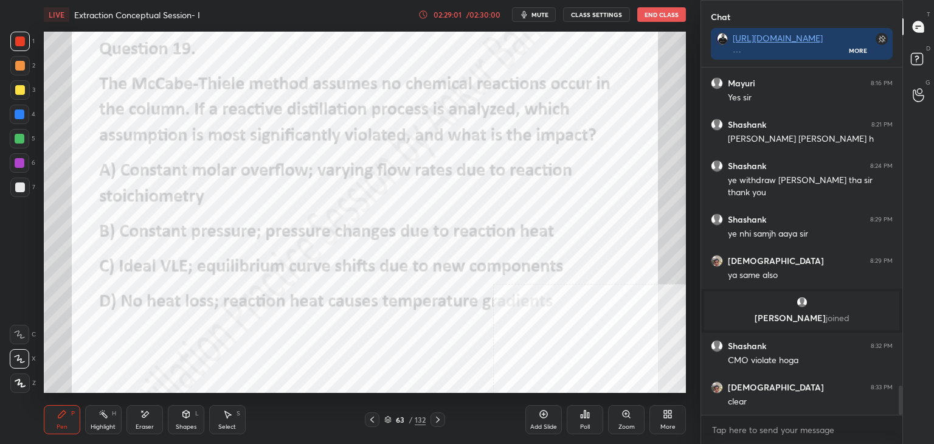
click at [540, 419] on icon at bounding box center [544, 414] width 10 height 10
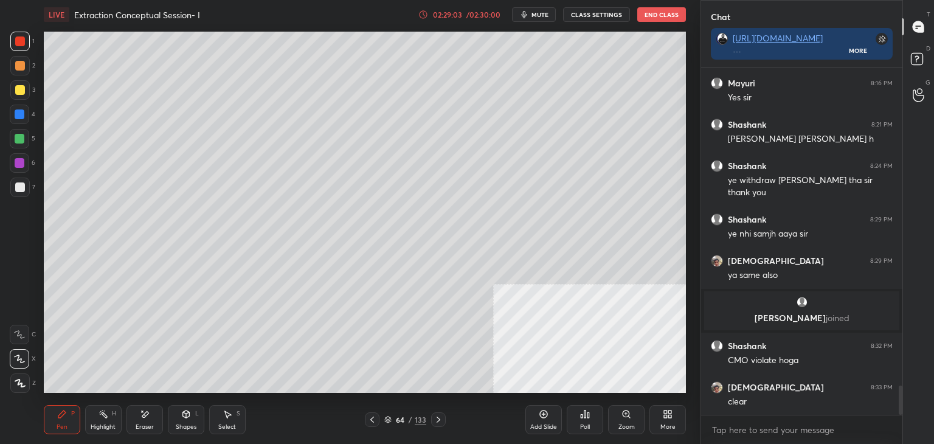
click at [543, 15] on span "mute" at bounding box center [540, 14] width 17 height 9
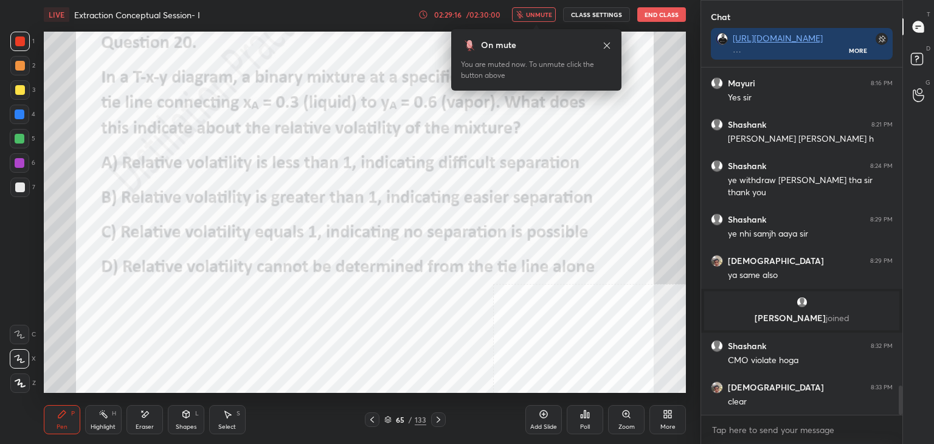
click at [584, 417] on icon at bounding box center [585, 414] width 10 height 10
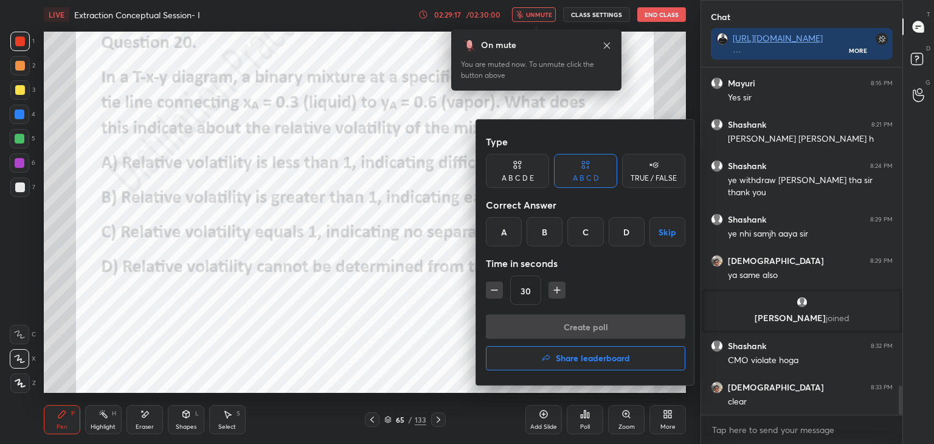
click at [552, 231] on div "B" at bounding box center [545, 231] width 36 height 29
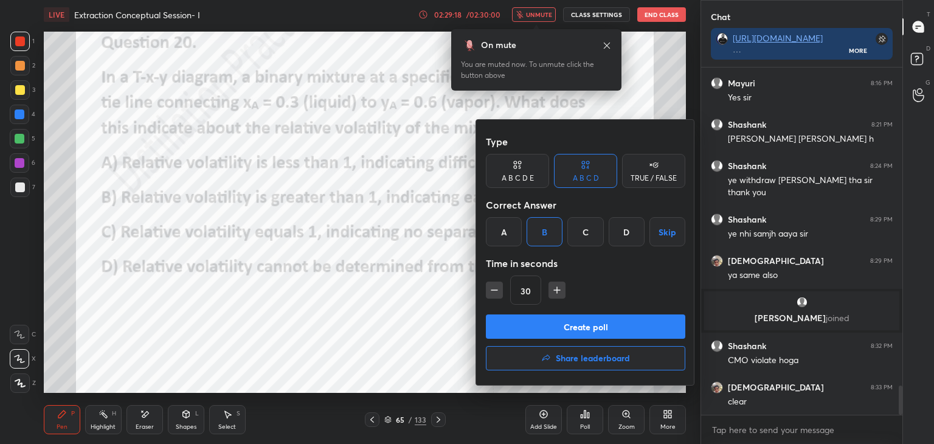
click at [542, 322] on button "Create poll" at bounding box center [585, 326] width 199 height 24
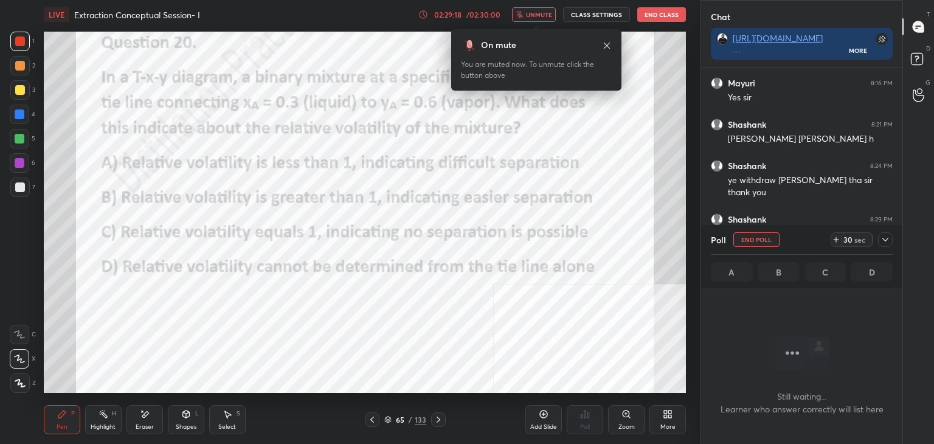
scroll to position [280, 198]
click at [885, 240] on icon at bounding box center [886, 240] width 10 height 10
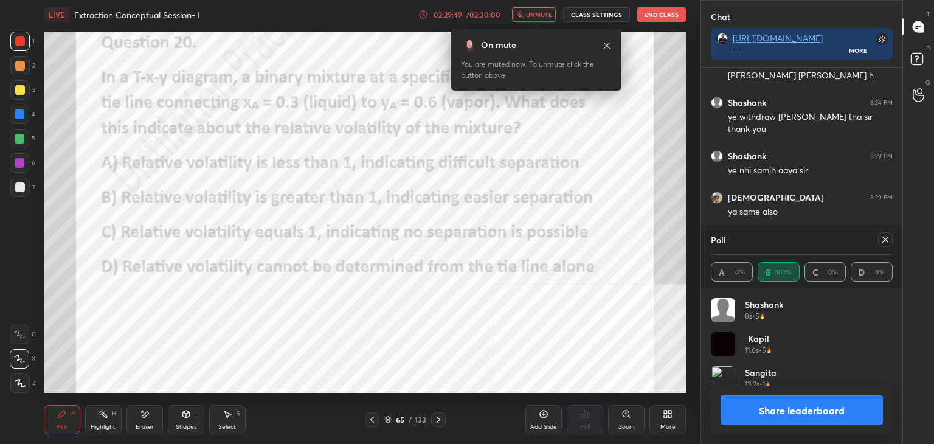
scroll to position [142, 178]
click at [884, 240] on icon at bounding box center [886, 240] width 10 height 10
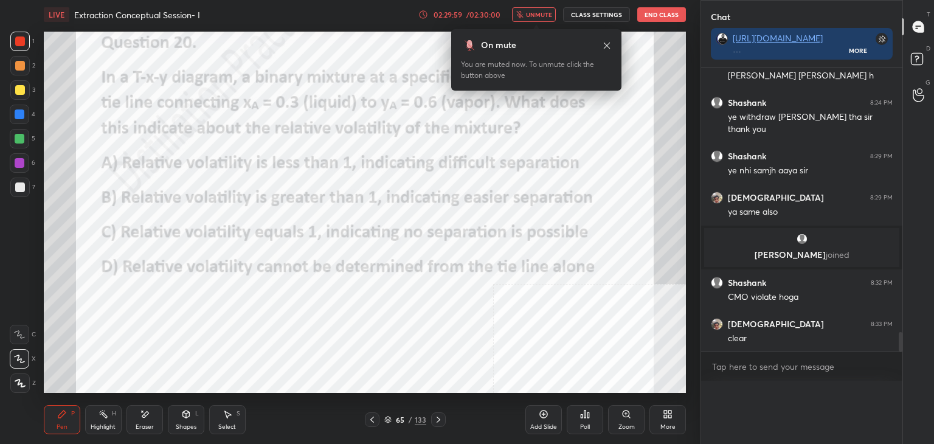
scroll to position [4, 4]
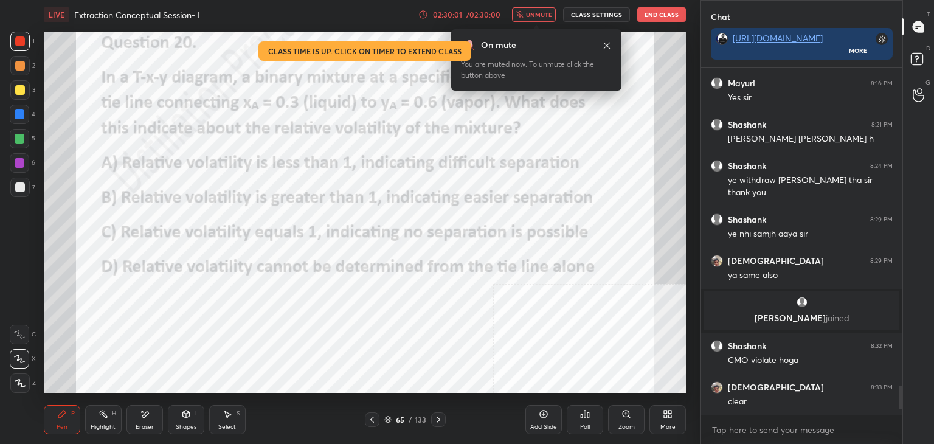
click at [541, 419] on icon at bounding box center [544, 414] width 10 height 10
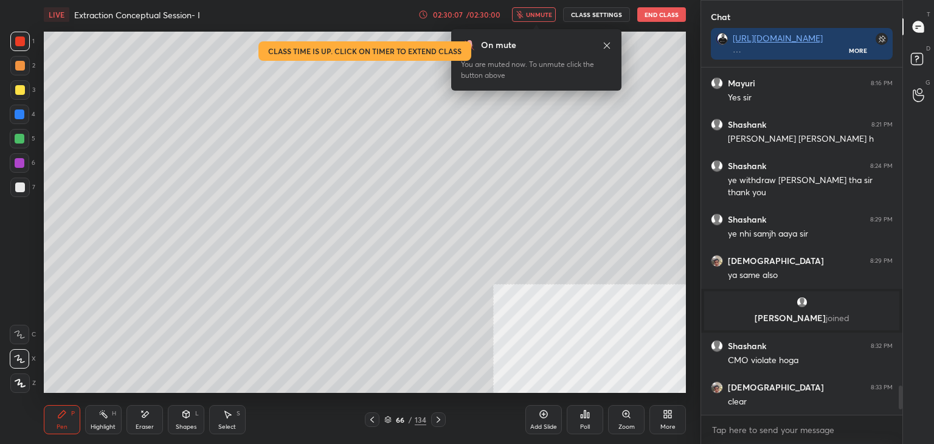
click at [603, 44] on icon at bounding box center [607, 46] width 10 height 10
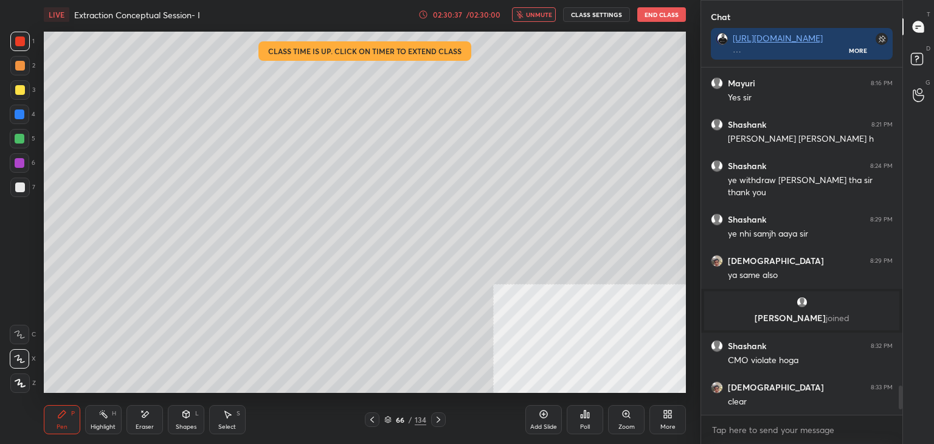
click at [670, 424] on div "More" at bounding box center [667, 427] width 15 height 6
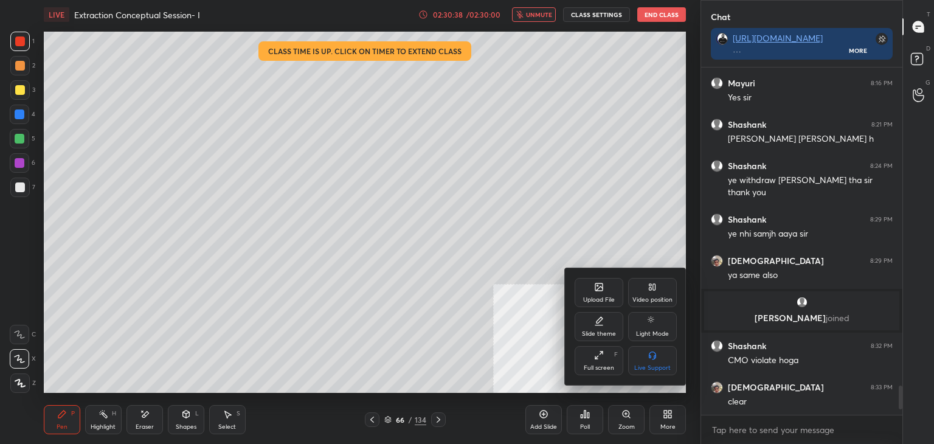
click at [605, 290] on div "Upload File" at bounding box center [599, 292] width 49 height 29
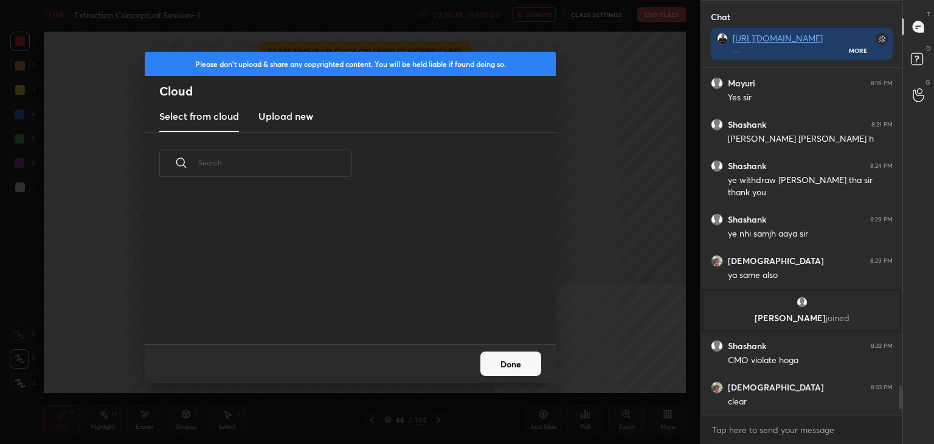
scroll to position [150, 390]
click at [311, 113] on h3 "Upload new" at bounding box center [285, 116] width 55 height 15
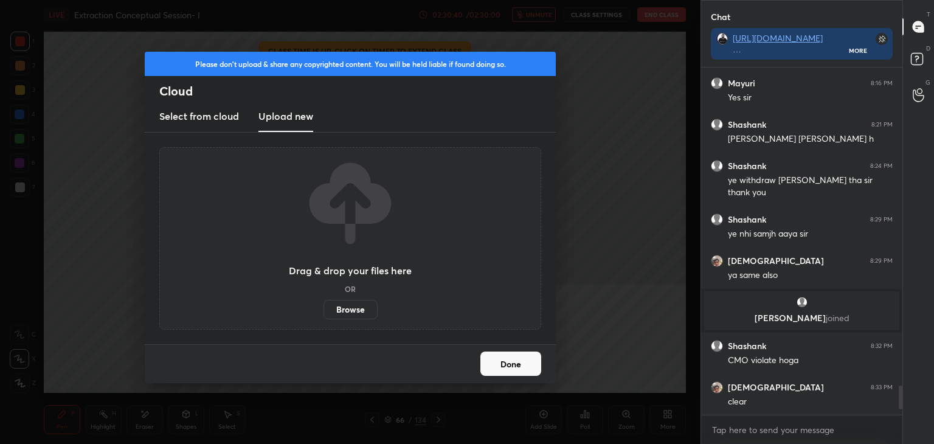
click at [350, 306] on label "Browse" at bounding box center [351, 309] width 54 height 19
click at [324, 306] on input "Browse" at bounding box center [324, 309] width 0 height 19
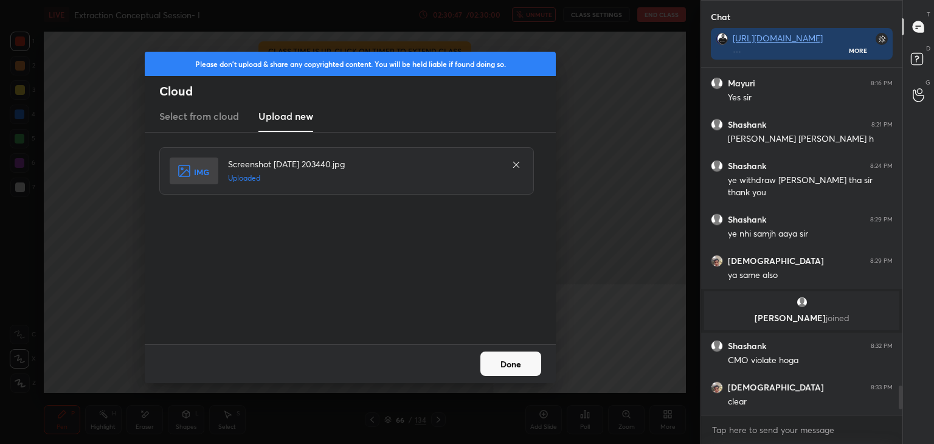
click at [510, 356] on button "Done" at bounding box center [510, 364] width 61 height 24
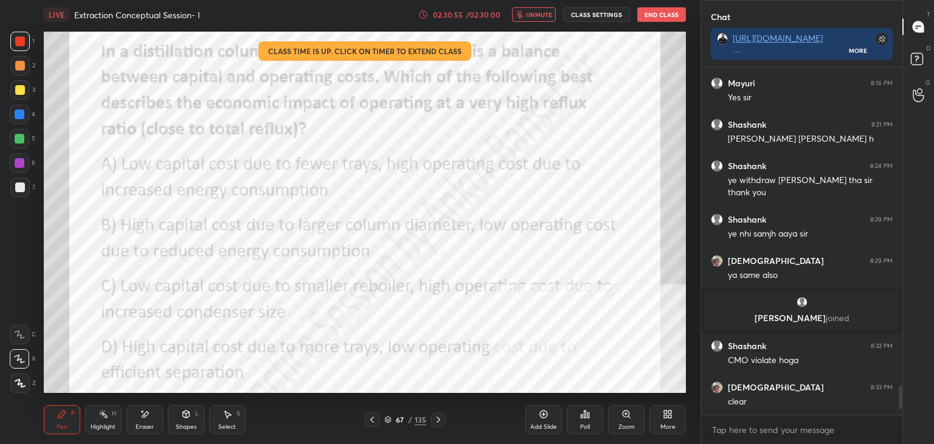
click at [584, 425] on div "Poll" at bounding box center [585, 427] width 10 height 6
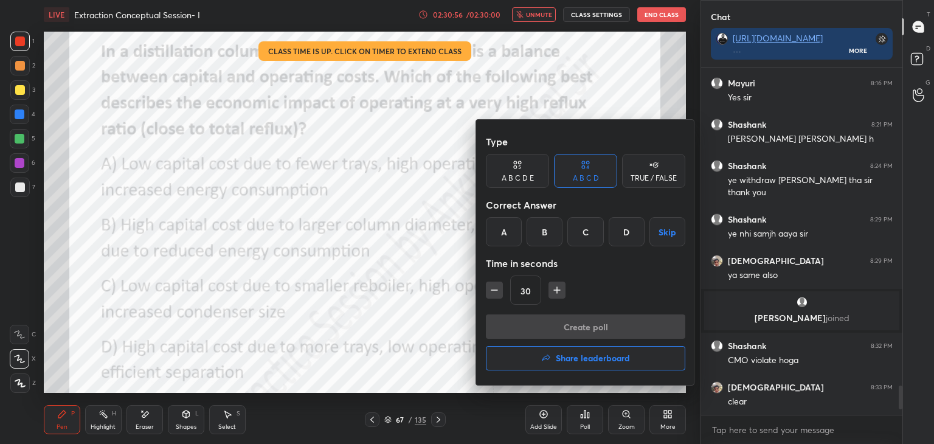
click at [494, 223] on div "A" at bounding box center [504, 231] width 36 height 29
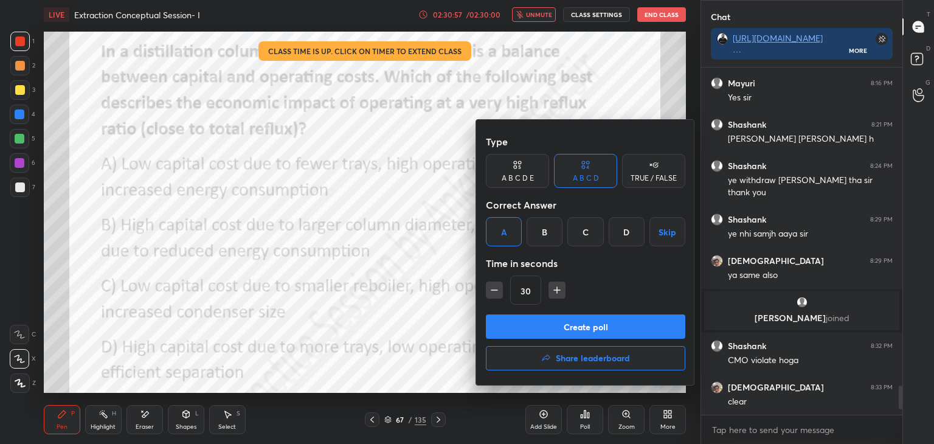
click at [536, 317] on button "Create poll" at bounding box center [585, 326] width 199 height 24
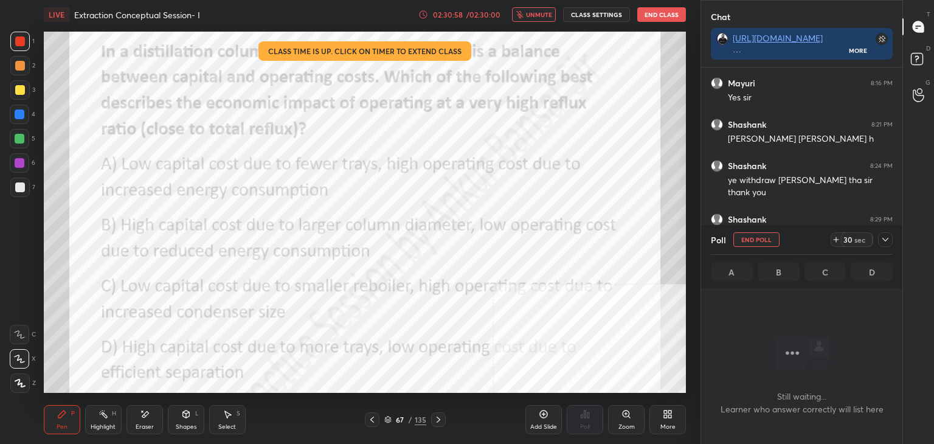
scroll to position [4, 4]
click at [888, 238] on icon at bounding box center [885, 240] width 6 height 4
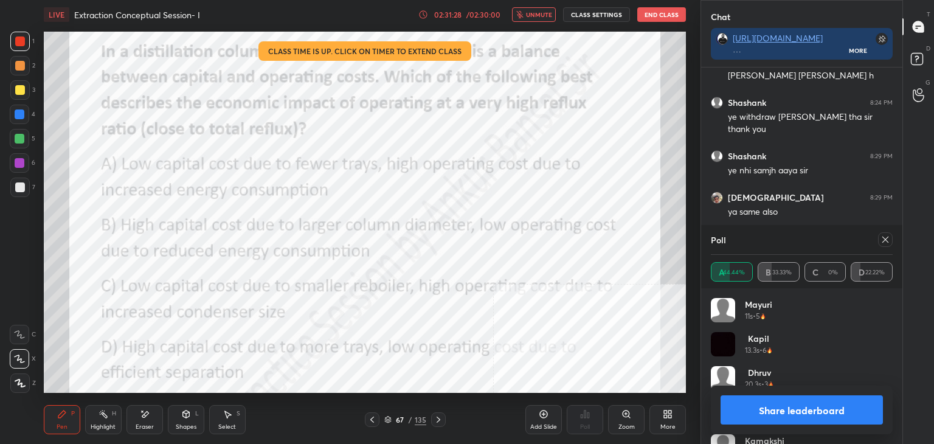
scroll to position [142, 178]
click at [889, 241] on icon at bounding box center [886, 240] width 10 height 10
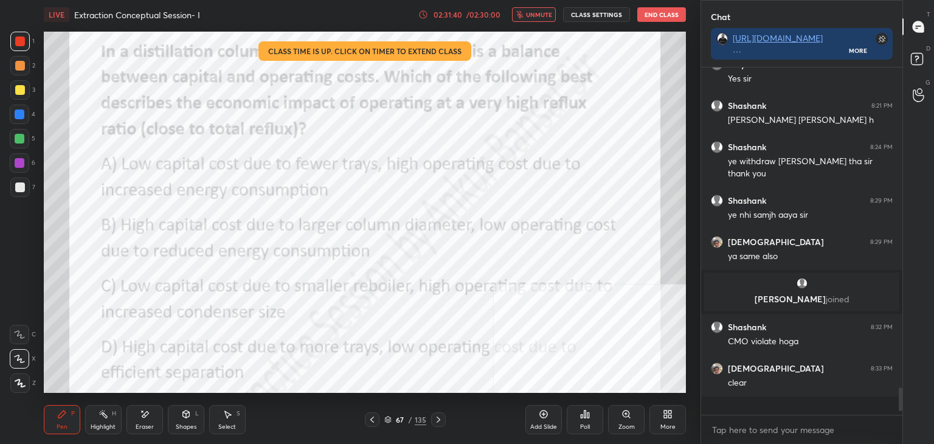
scroll to position [344, 198]
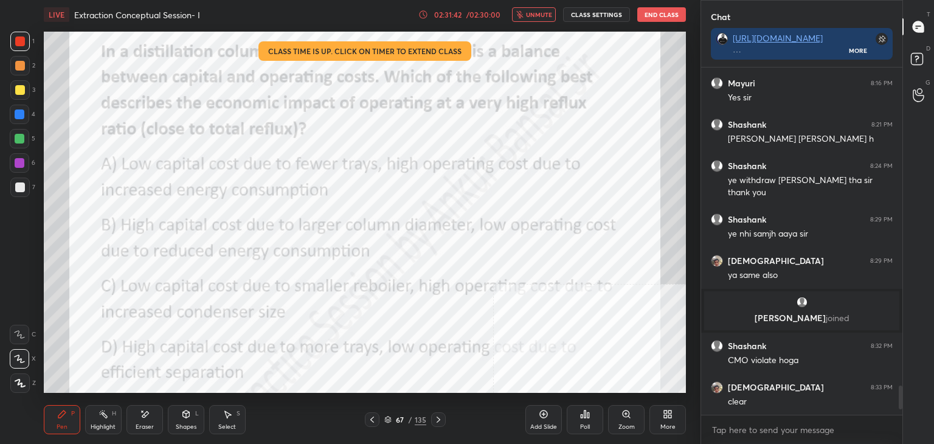
click at [522, 10] on button "unmute" at bounding box center [534, 14] width 44 height 15
click at [541, 415] on icon at bounding box center [544, 414] width 10 height 10
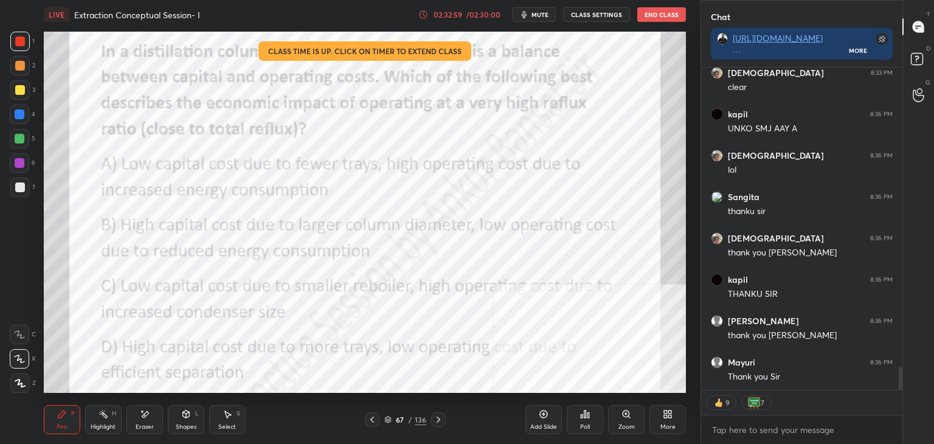
scroll to position [4174, 0]
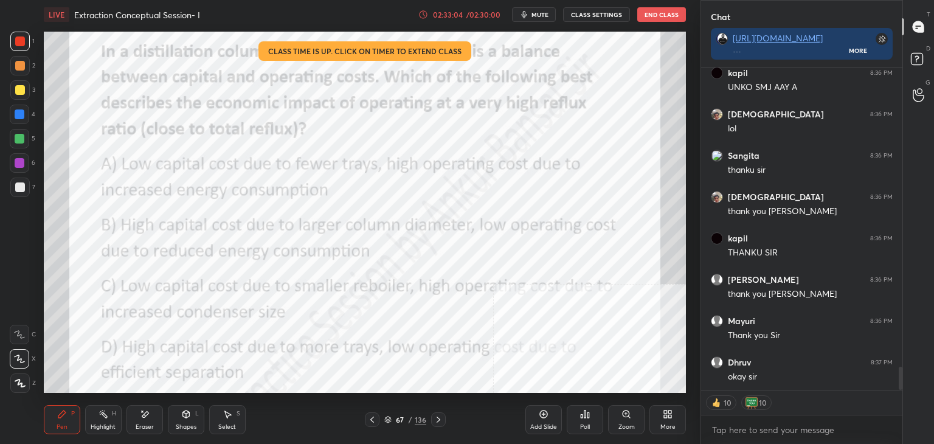
click at [672, 15] on button "End Class" at bounding box center [661, 14] width 49 height 15
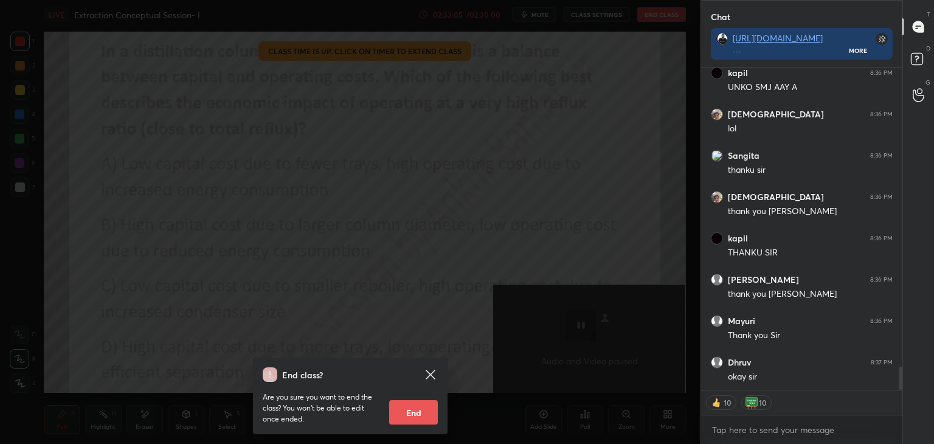
click at [416, 404] on button "End" at bounding box center [413, 412] width 49 height 24
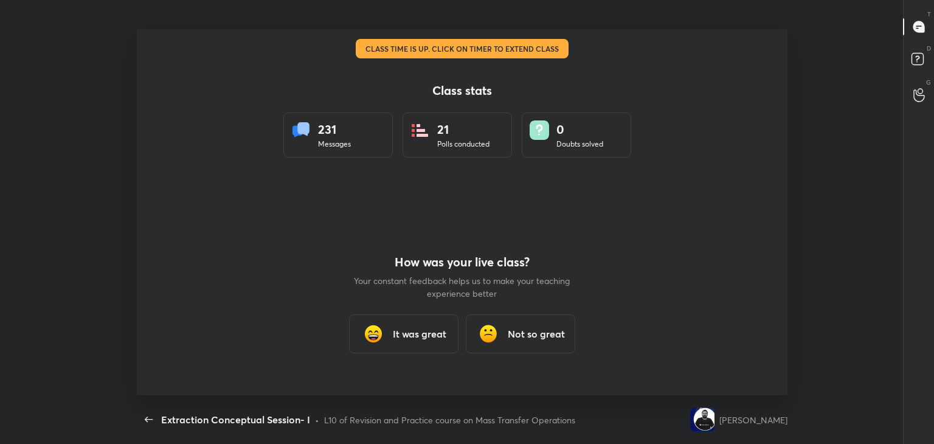
scroll to position [60450, 59913]
click at [439, 341] on div "It was great" at bounding box center [403, 333] width 109 height 39
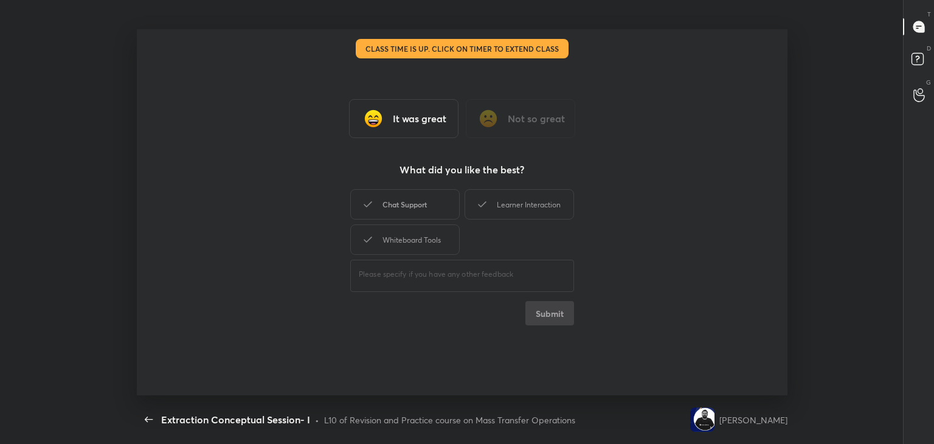
click at [399, 214] on div "Chat Support" at bounding box center [404, 204] width 109 height 30
click at [491, 196] on div "Learner Interaction" at bounding box center [519, 204] width 109 height 30
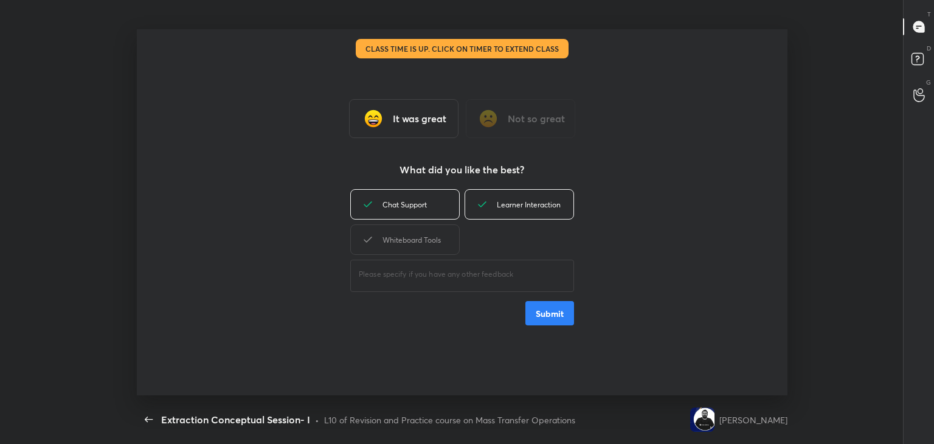
click at [438, 258] on div "​" at bounding box center [462, 274] width 224 height 34
click at [440, 235] on div "Whiteboard Tools" at bounding box center [404, 239] width 109 height 30
click at [538, 319] on button "Submit" at bounding box center [549, 313] width 49 height 24
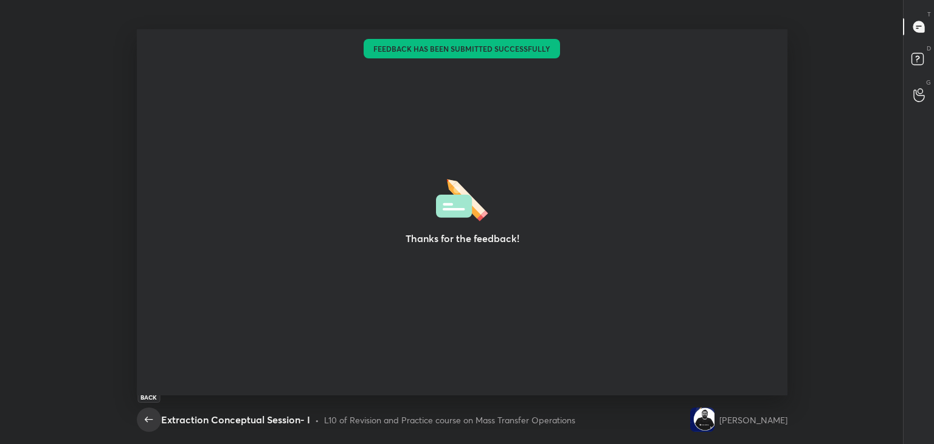
type textarea "x"
click at [145, 417] on icon "button" at bounding box center [149, 419] width 15 height 15
